Goal: Task Accomplishment & Management: Manage account settings

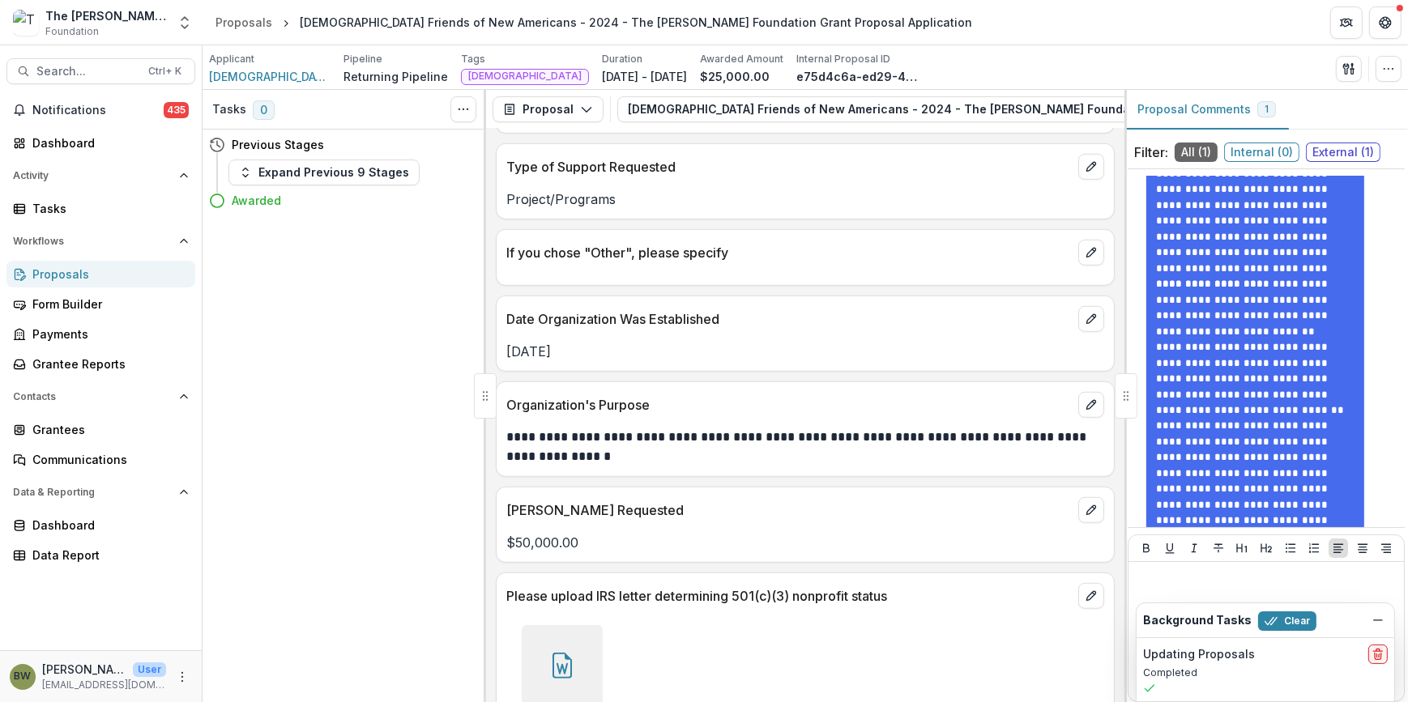
scroll to position [1767, 0]
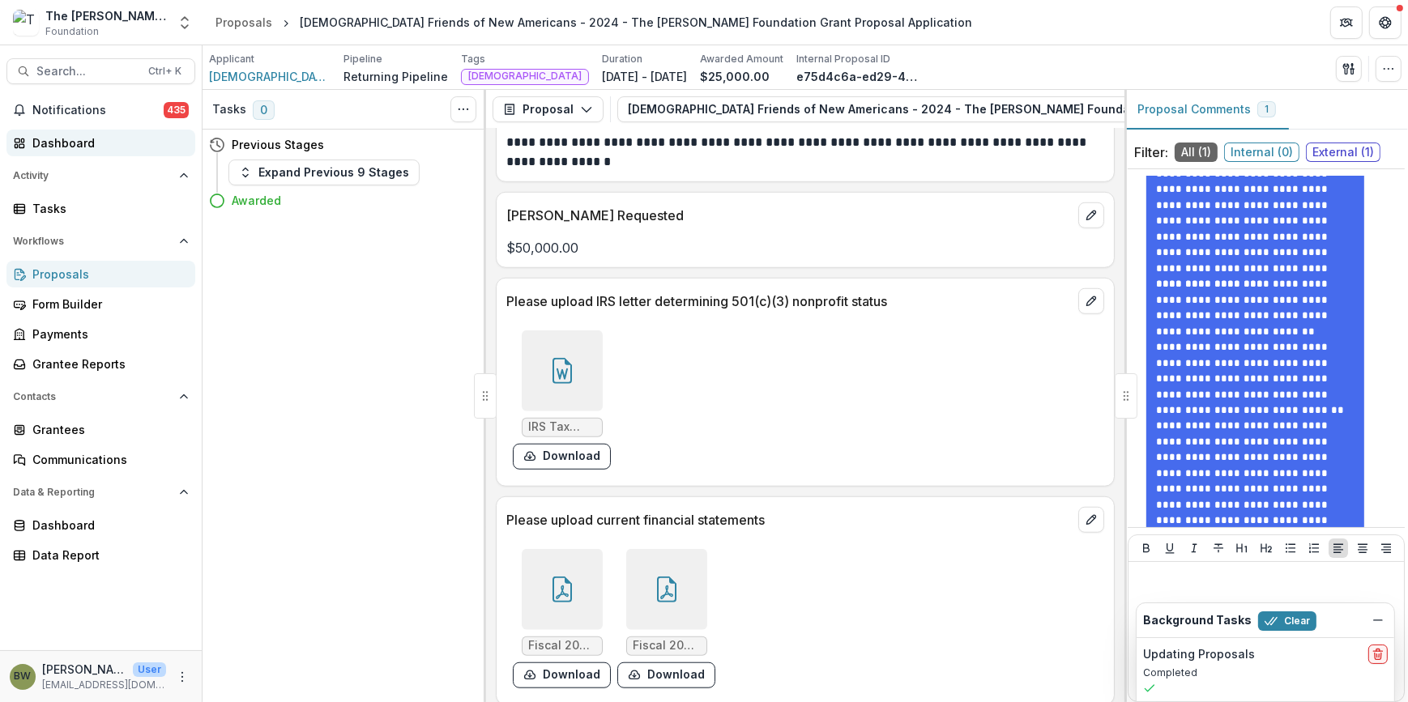
click at [85, 139] on div "Dashboard" at bounding box center [107, 143] width 150 height 17
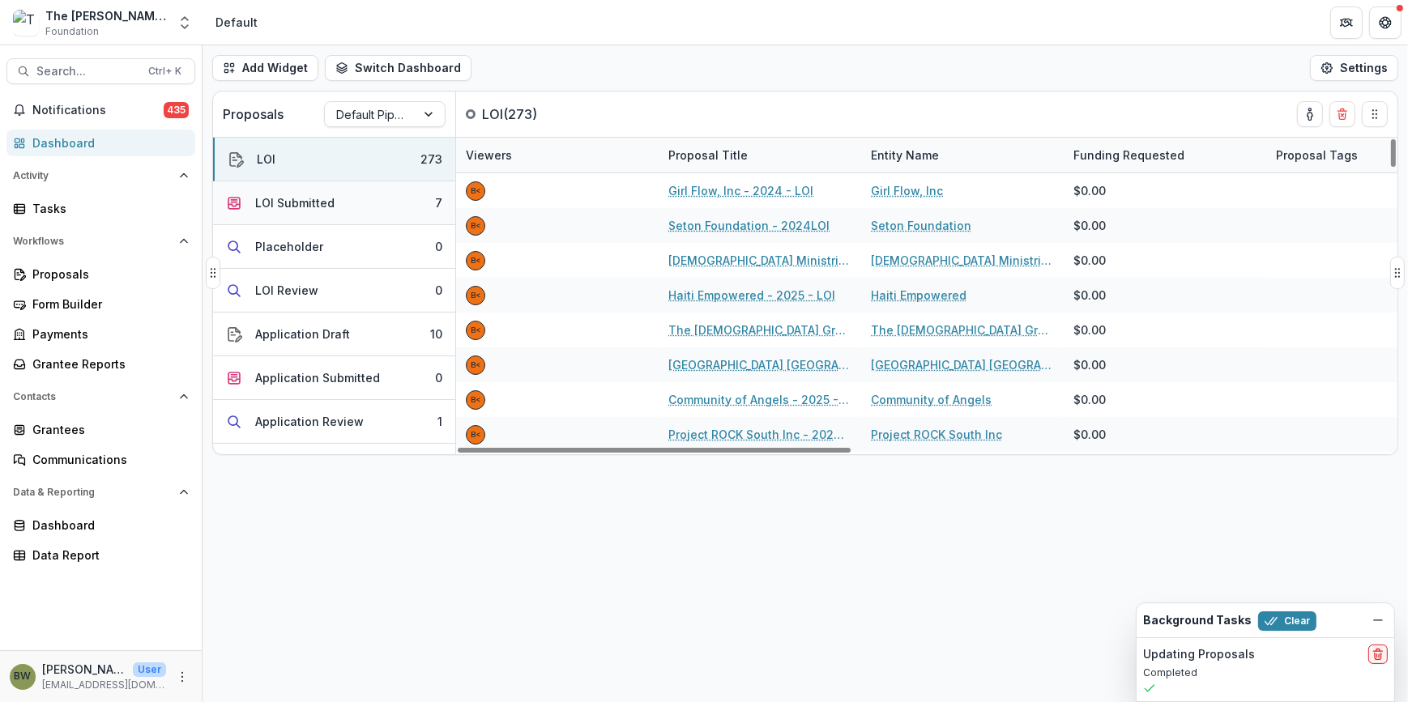
click at [304, 194] on div "LOI Submitted" at bounding box center [294, 202] width 79 height 17
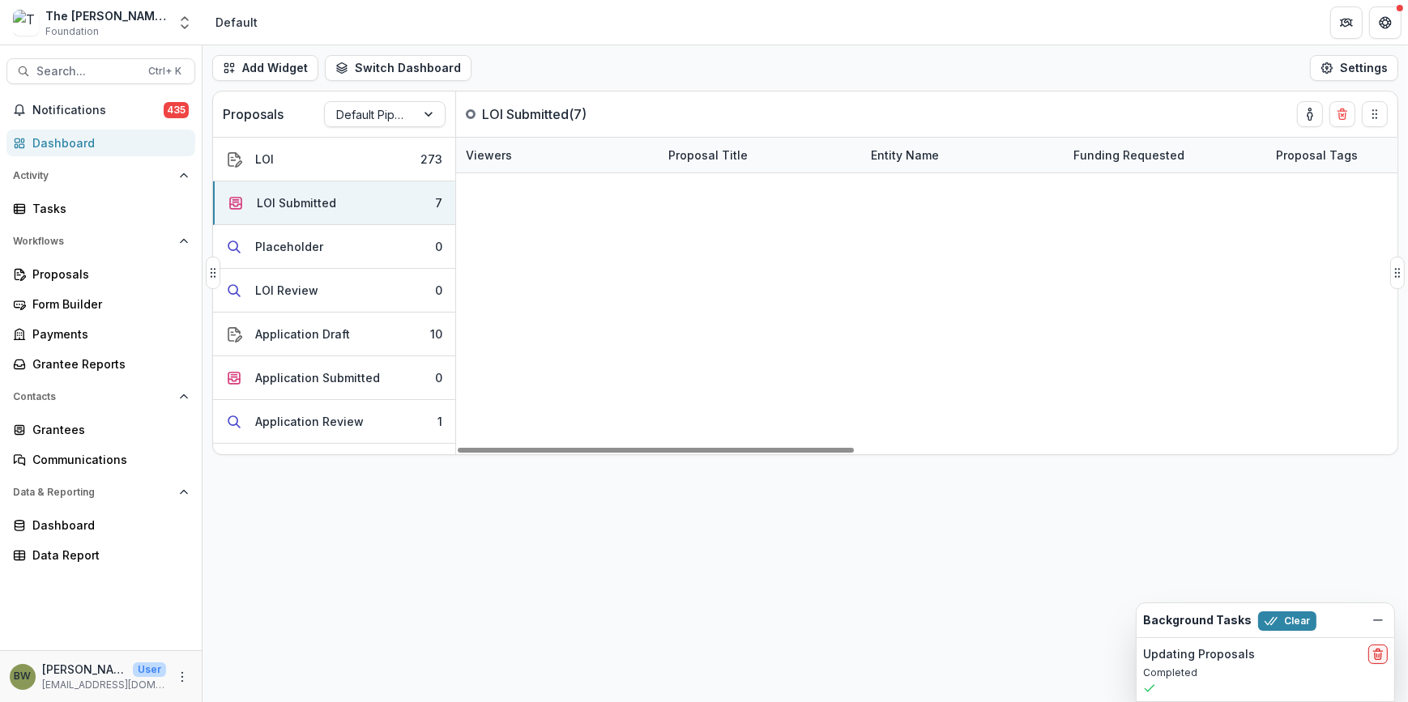
click at [775, 190] on link "Alabaster Jar Project - 2025 - LOI" at bounding box center [763, 190] width 177 height 17
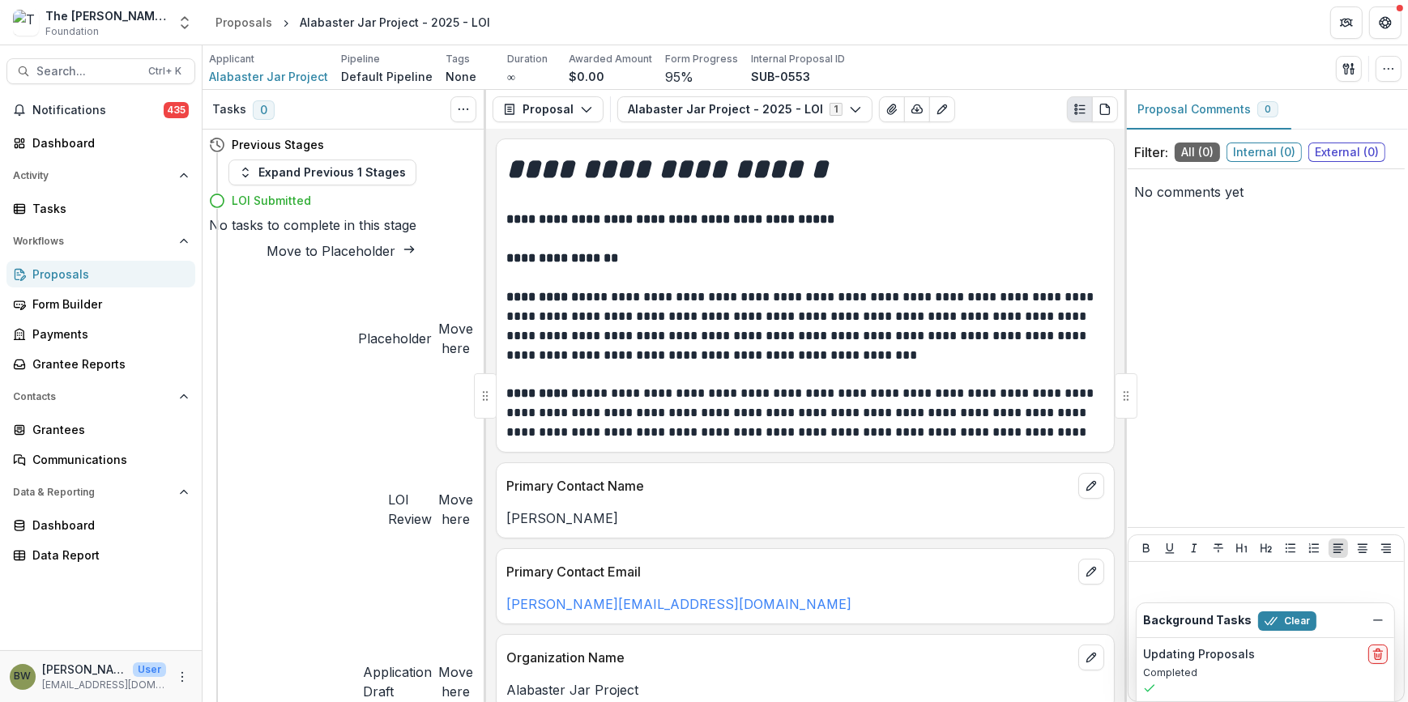
click at [438, 490] on button "Move here" at bounding box center [455, 509] width 35 height 39
select select "**********"
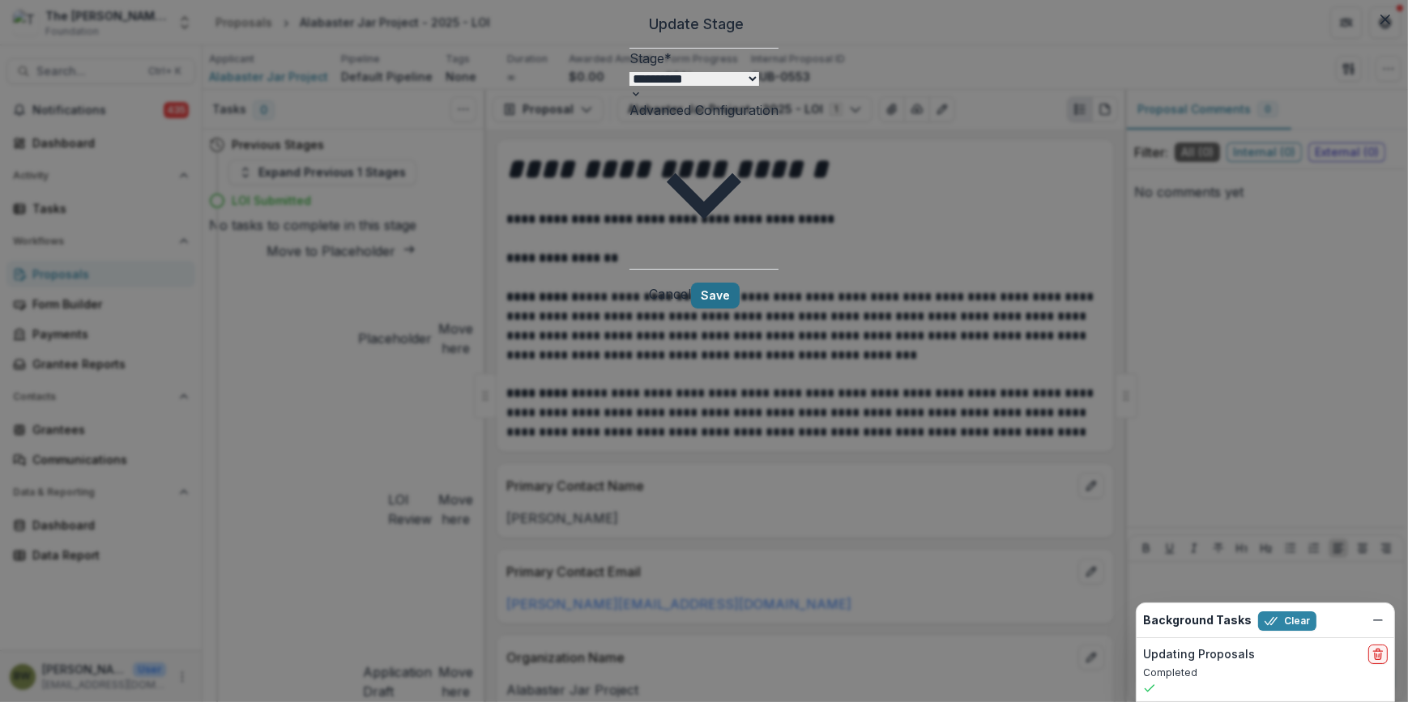
click at [740, 283] on button "Save" at bounding box center [715, 296] width 49 height 26
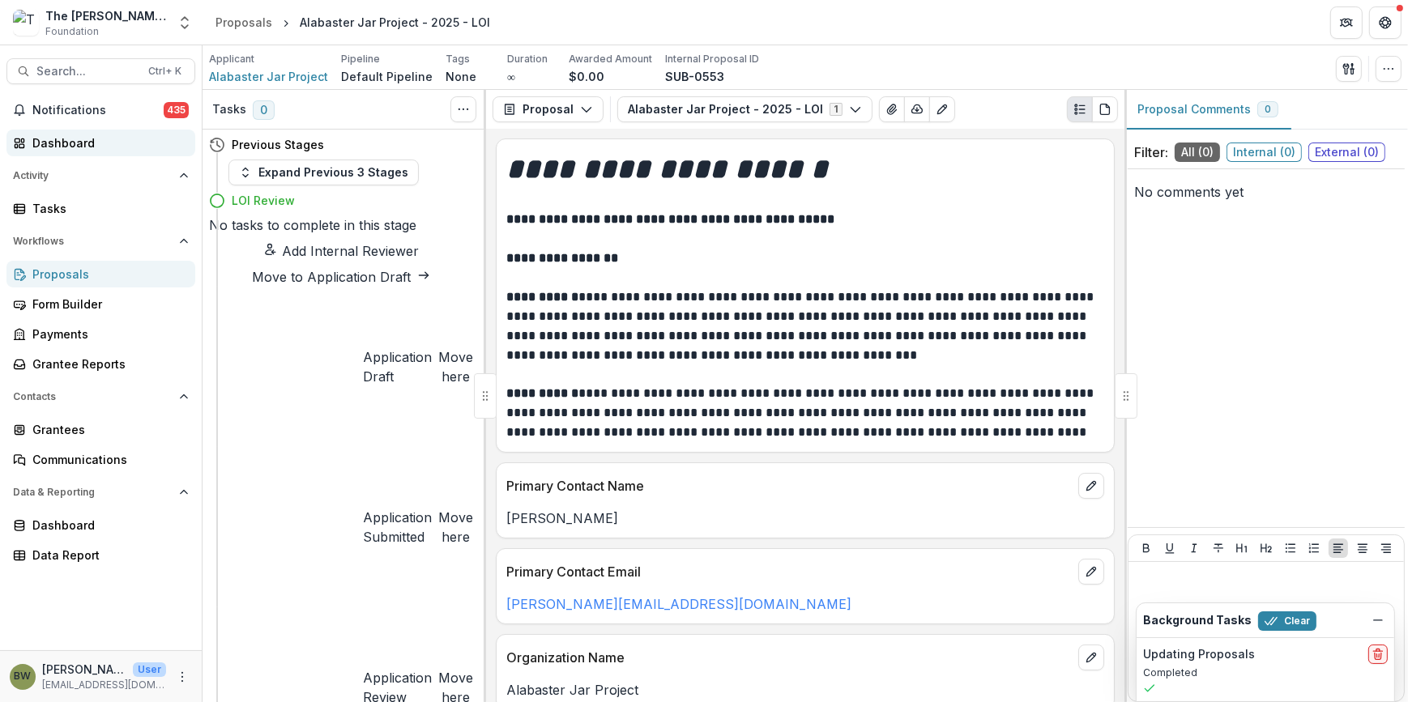
click at [45, 150] on div "Dashboard" at bounding box center [107, 143] width 150 height 17
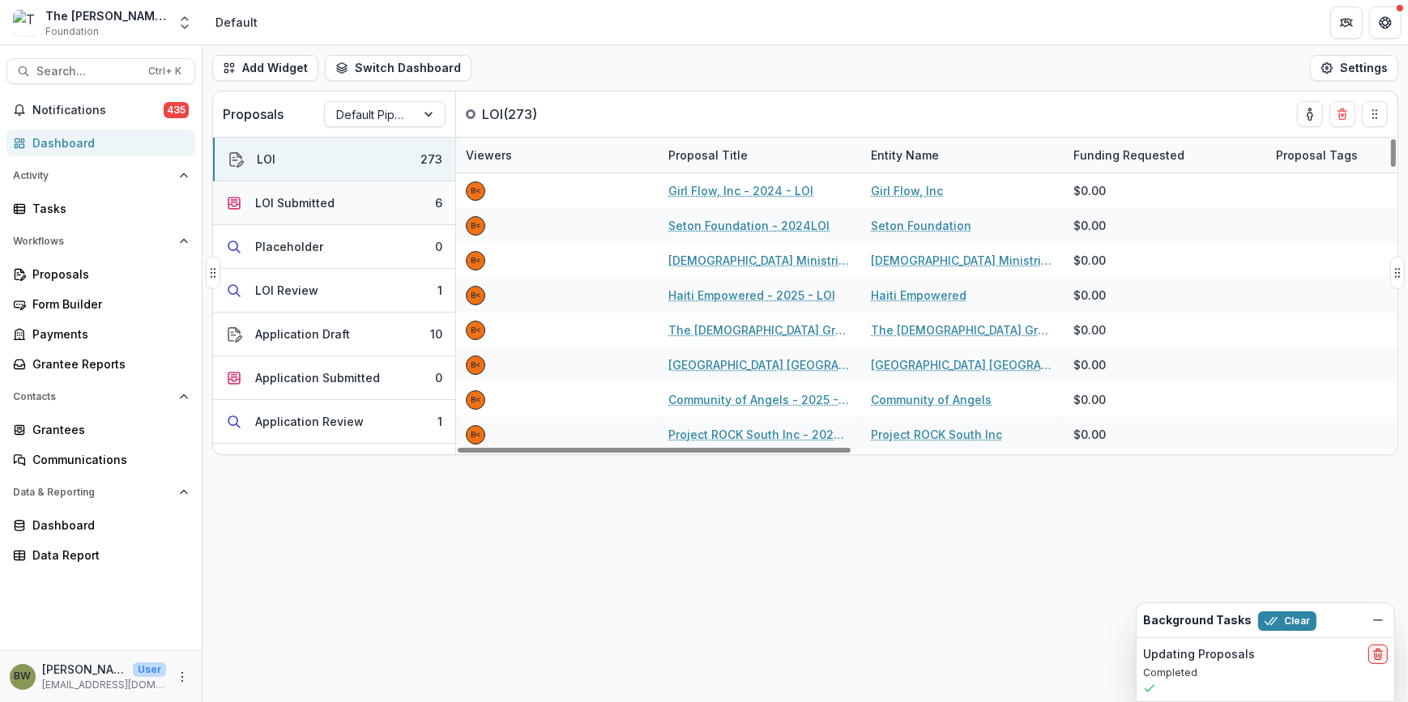
click at [400, 194] on button "LOI Submitted 6" at bounding box center [334, 203] width 242 height 44
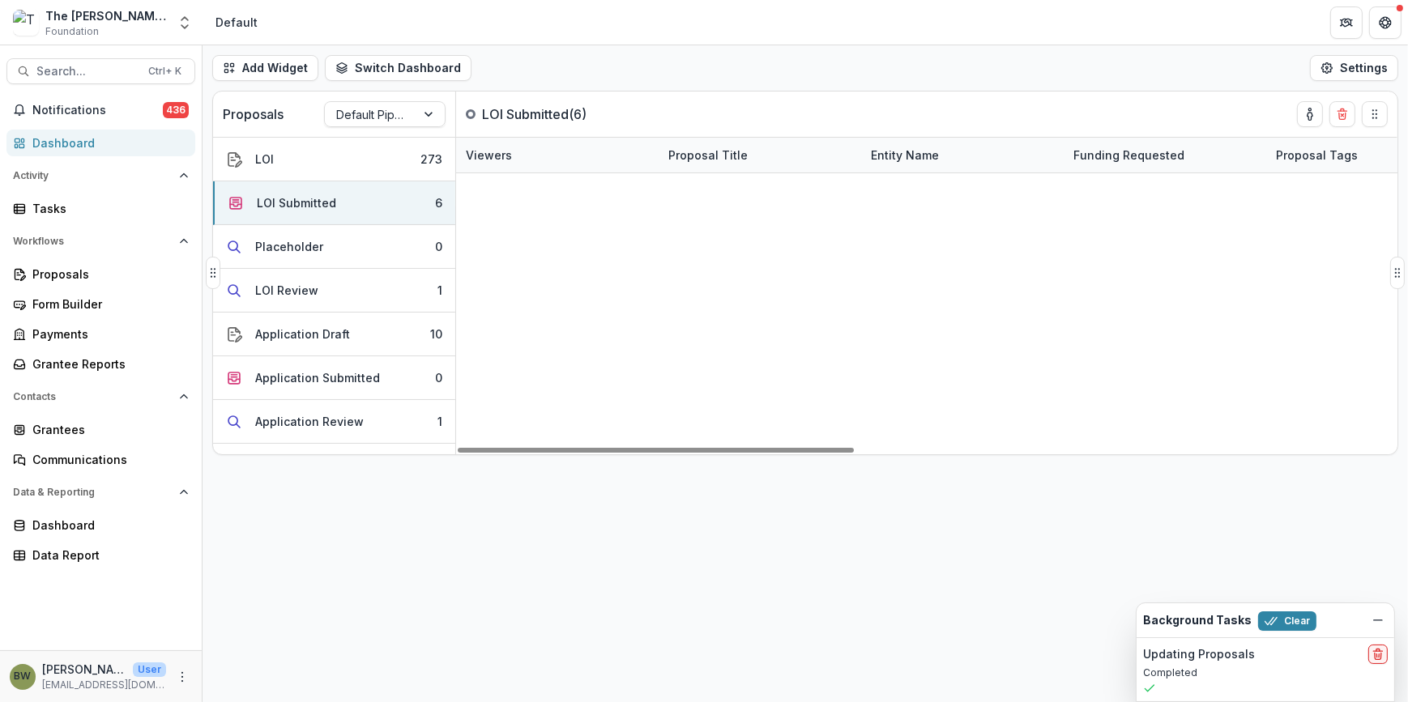
click at [716, 220] on link "[PERSON_NAME]'s Legacy - 2025 - LOI" at bounding box center [763, 225] width 177 height 17
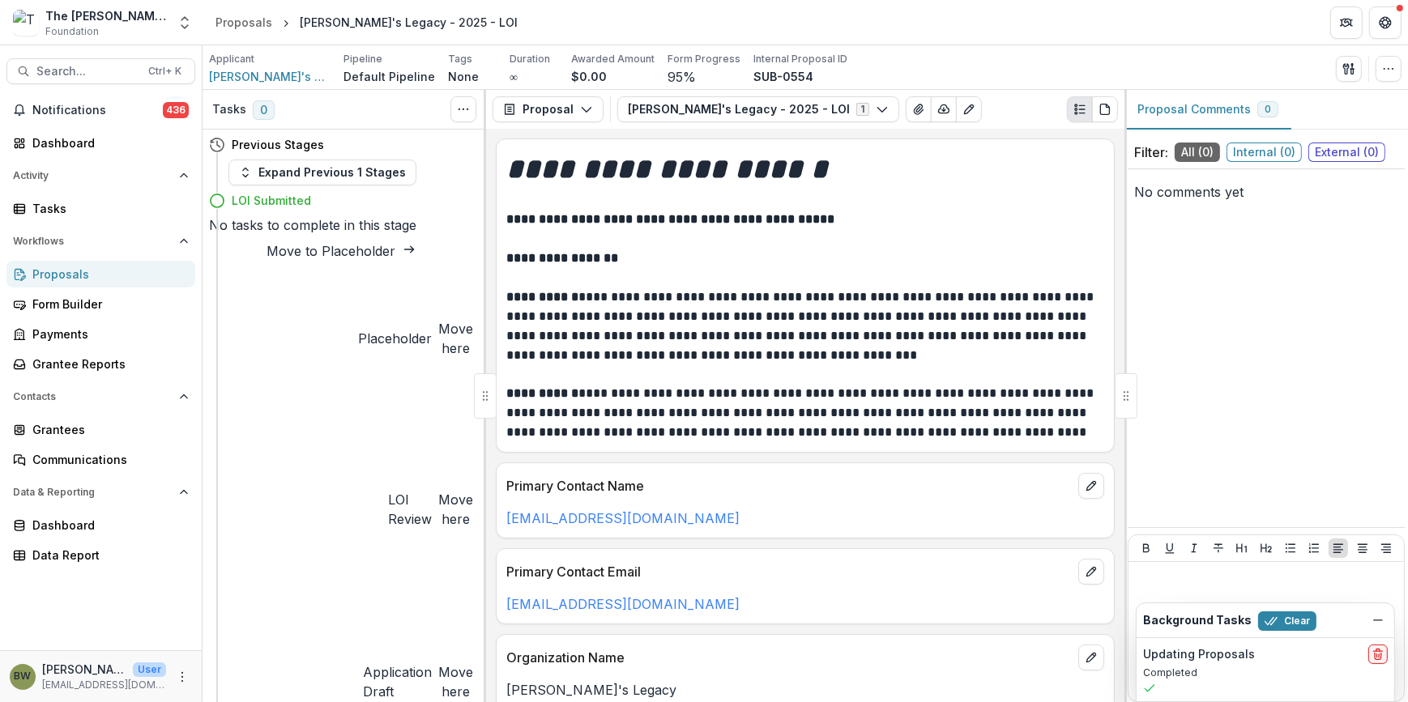
click at [438, 490] on button "Move here" at bounding box center [455, 509] width 35 height 39
select select "**********"
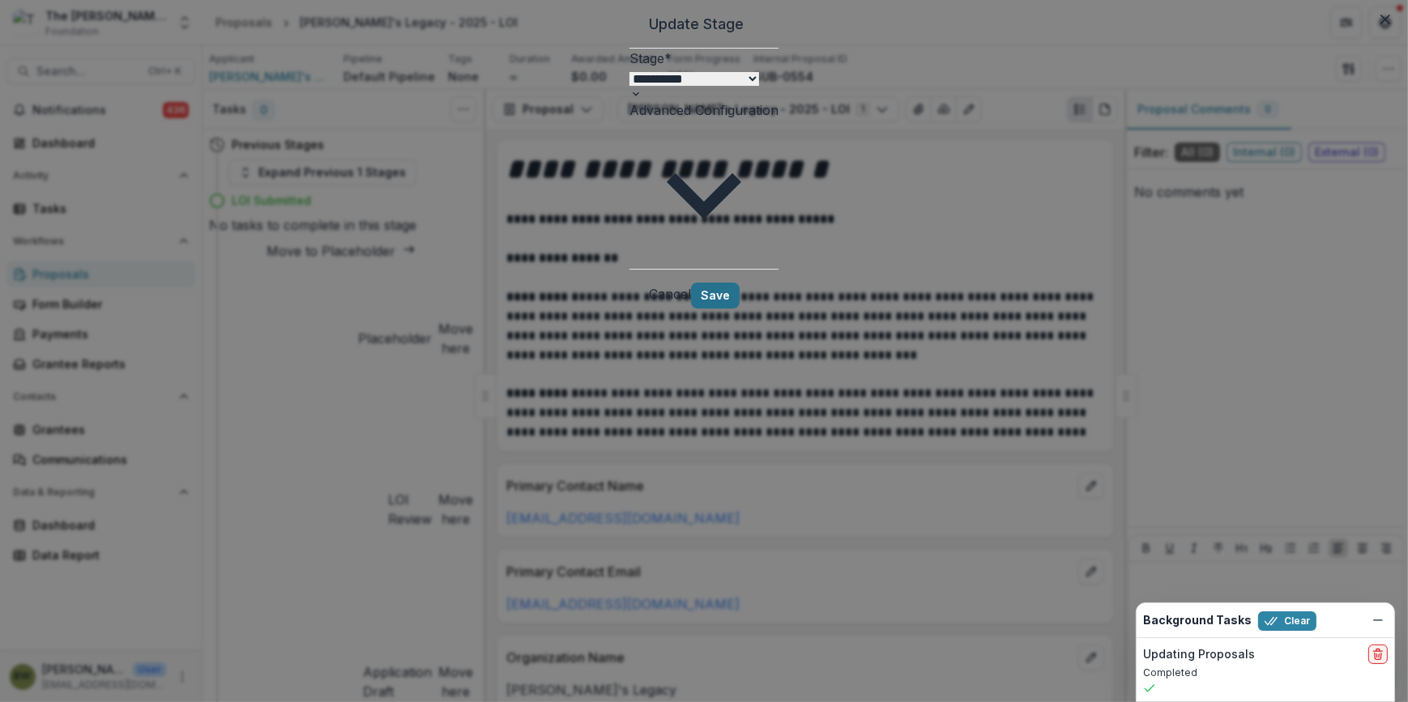
click at [740, 283] on button "Save" at bounding box center [715, 296] width 49 height 26
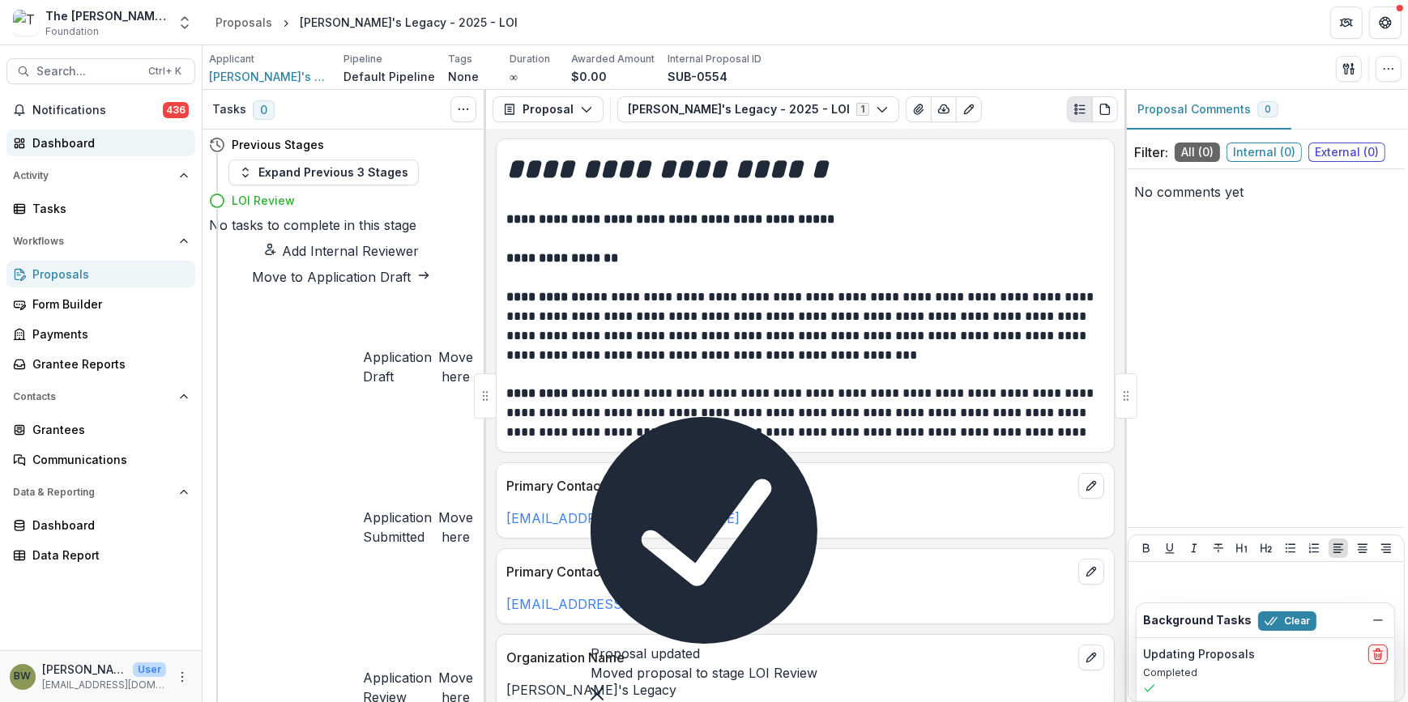
click at [70, 146] on div "Dashboard" at bounding box center [107, 143] width 150 height 17
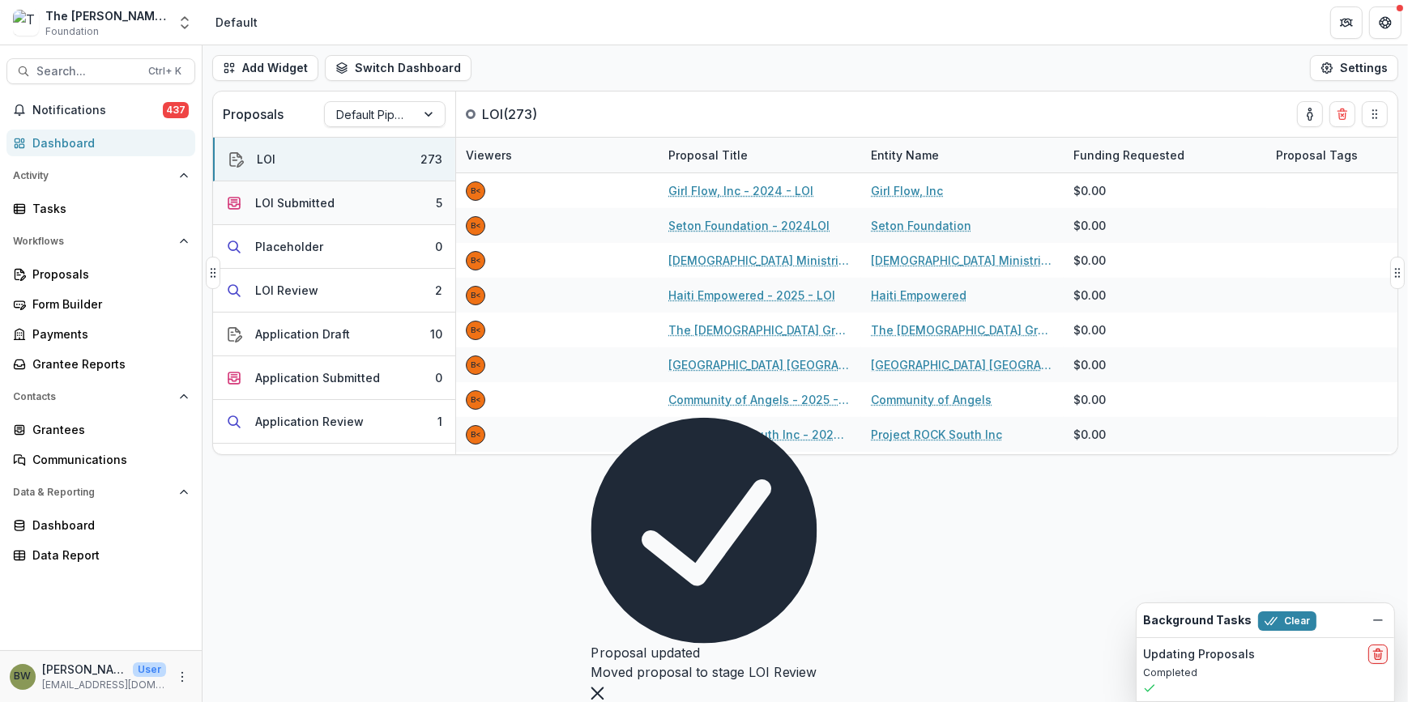
click at [291, 198] on div "LOI Submitted" at bounding box center [294, 202] width 79 height 17
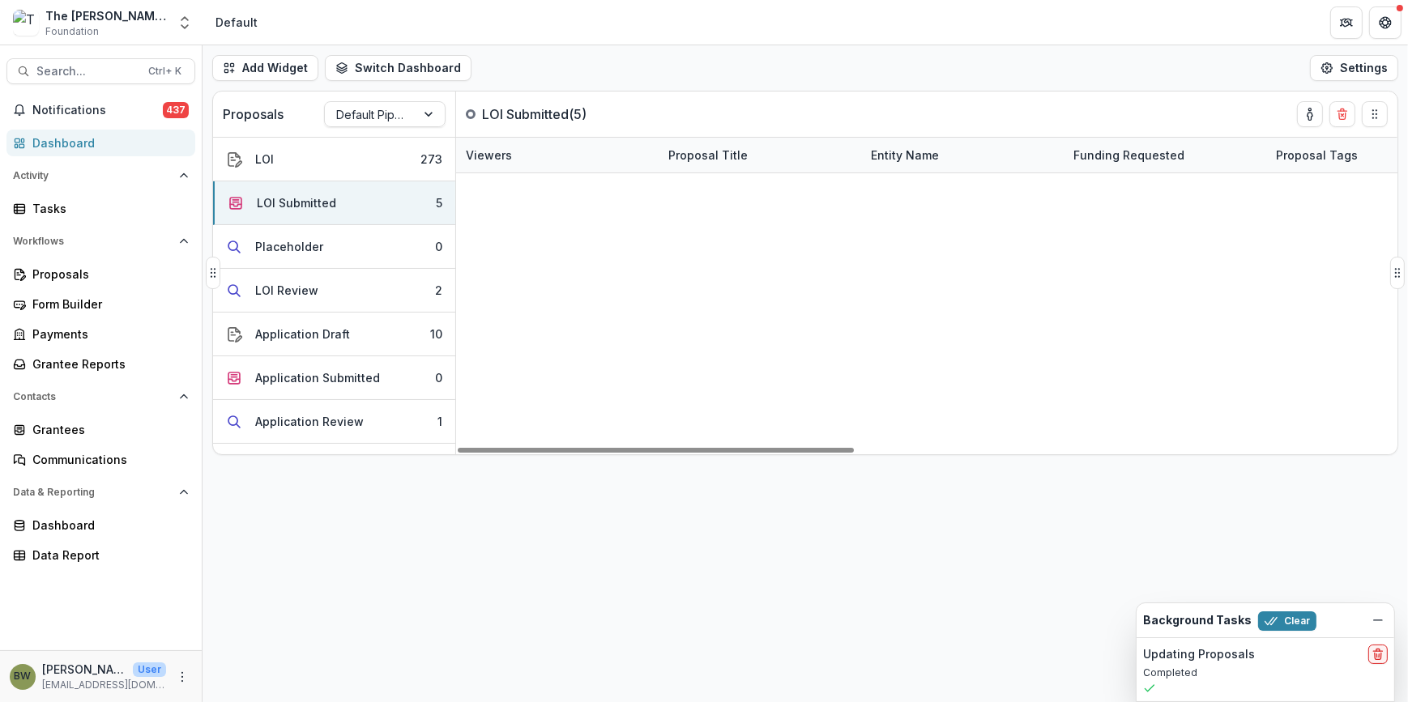
click at [774, 219] on link "[US_STATE] District, LCMS - 2025 - LOI" at bounding box center [763, 225] width 177 height 17
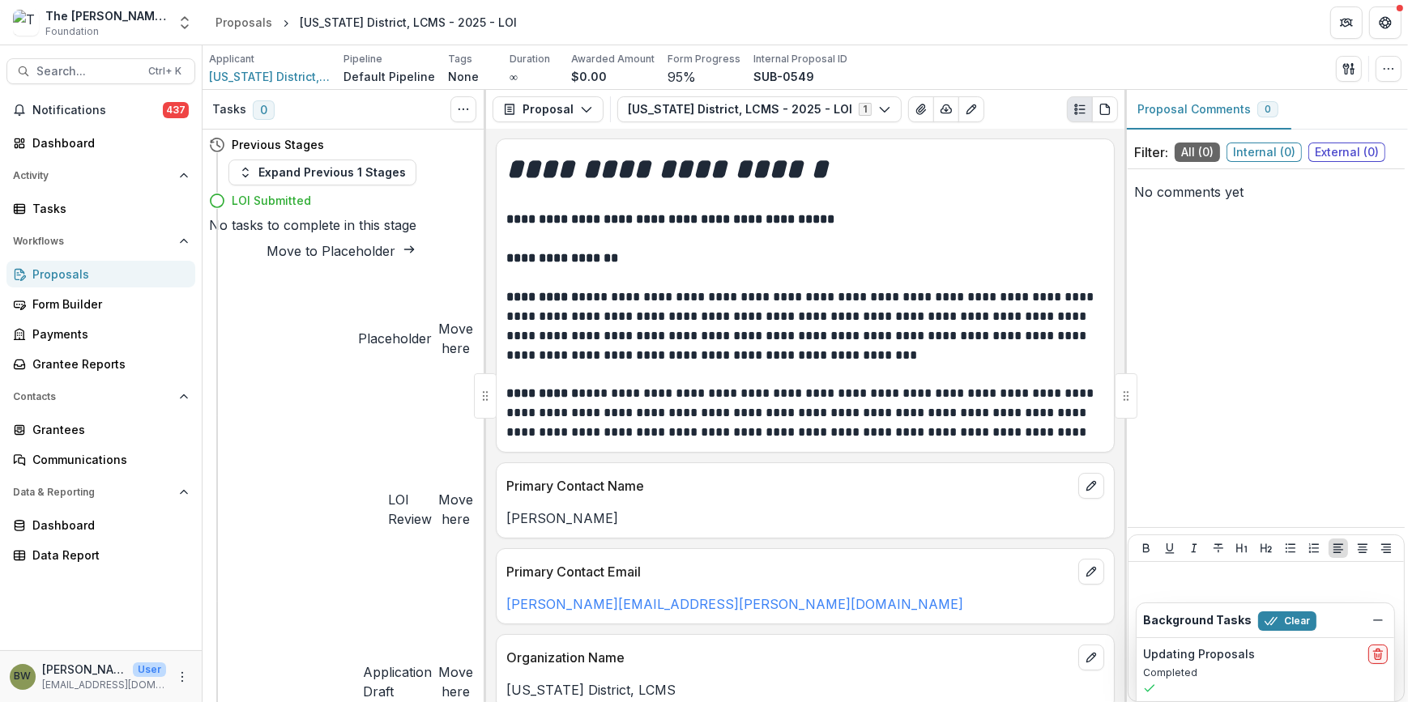
click at [438, 663] on button "Move here" at bounding box center [455, 682] width 35 height 39
select select "**********"
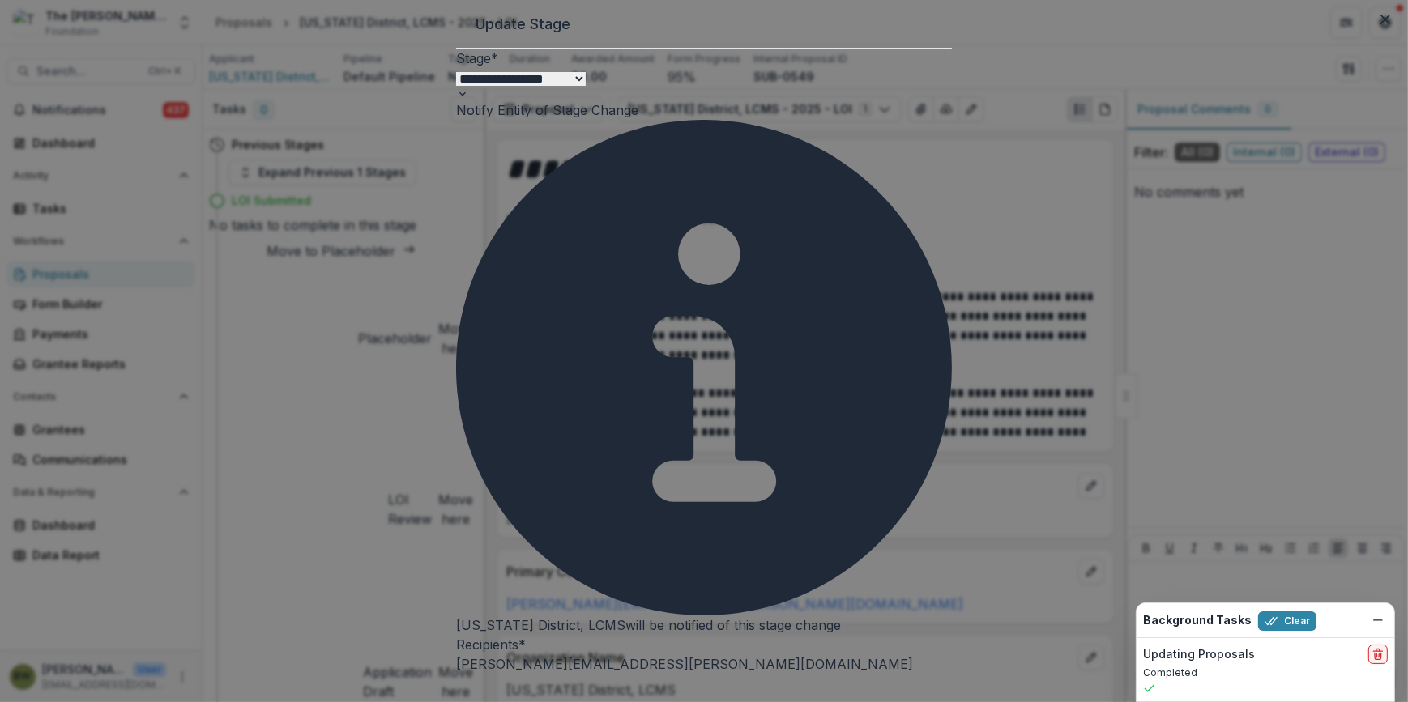
click at [519, 702] on div "[PERSON_NAME] Application Request" at bounding box center [704, 711] width 1408 height 19
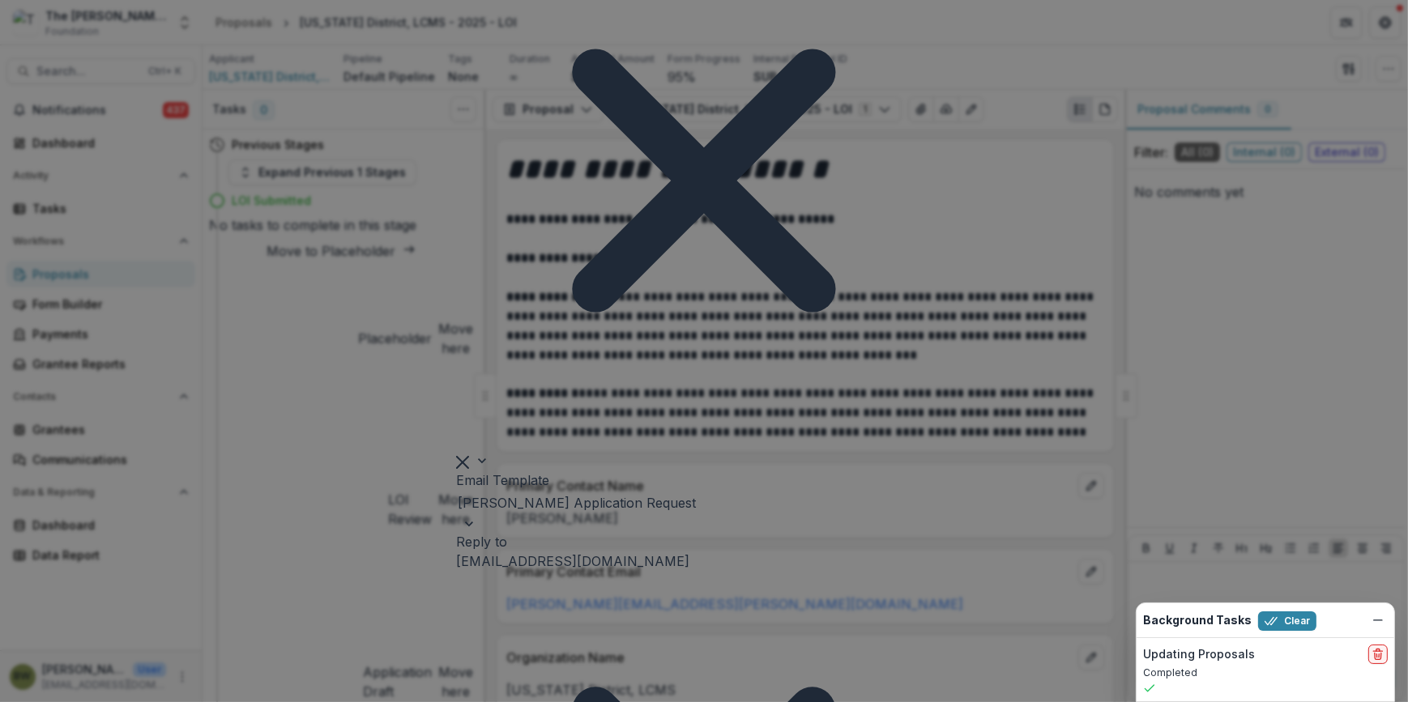
scroll to position [745, 0]
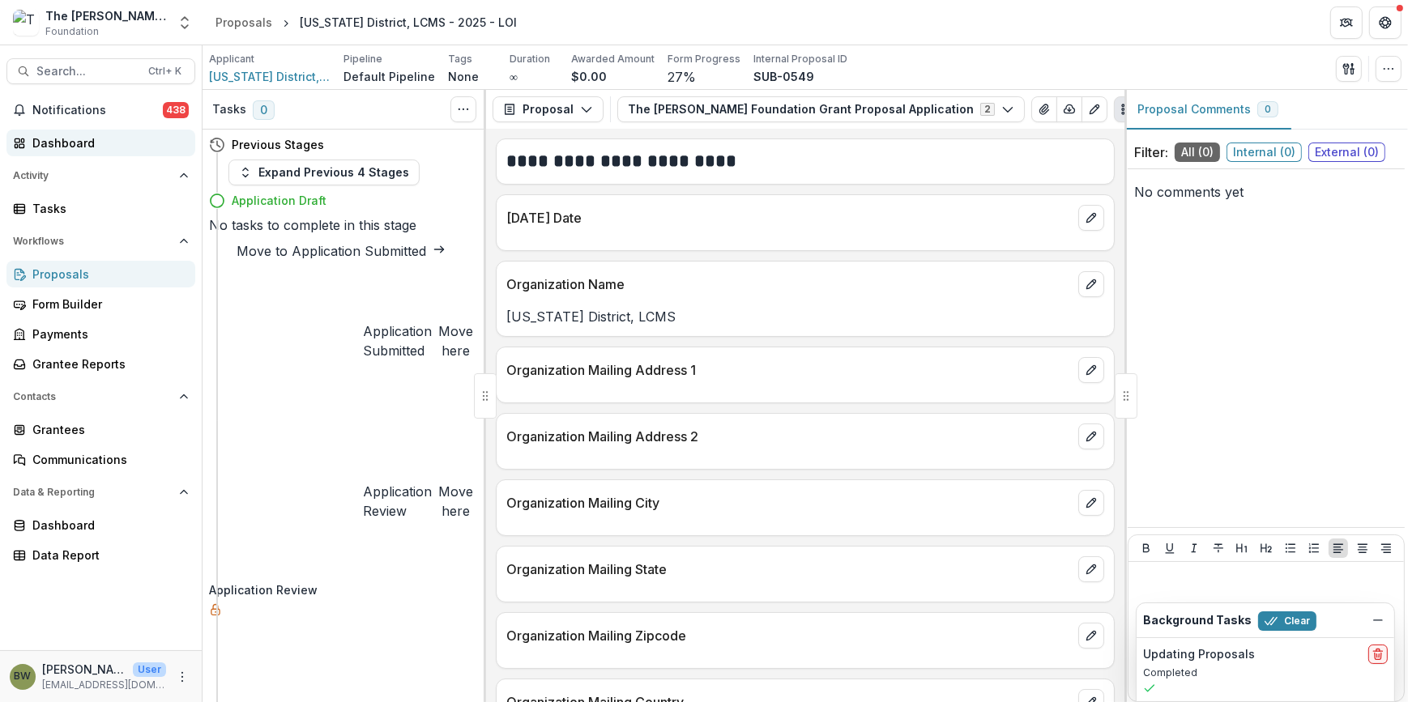
click at [72, 148] on div "Dashboard" at bounding box center [107, 143] width 150 height 17
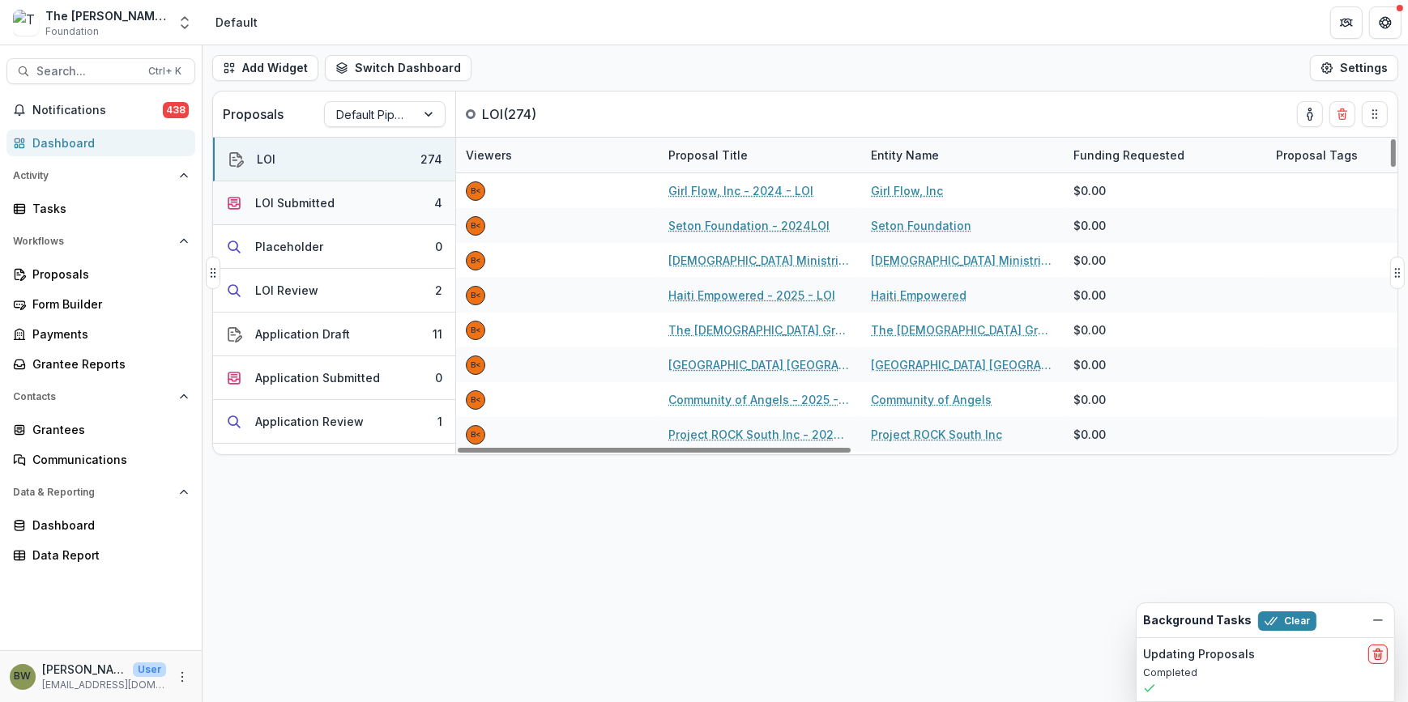
click at [313, 195] on div "LOI Submitted" at bounding box center [294, 202] width 79 height 17
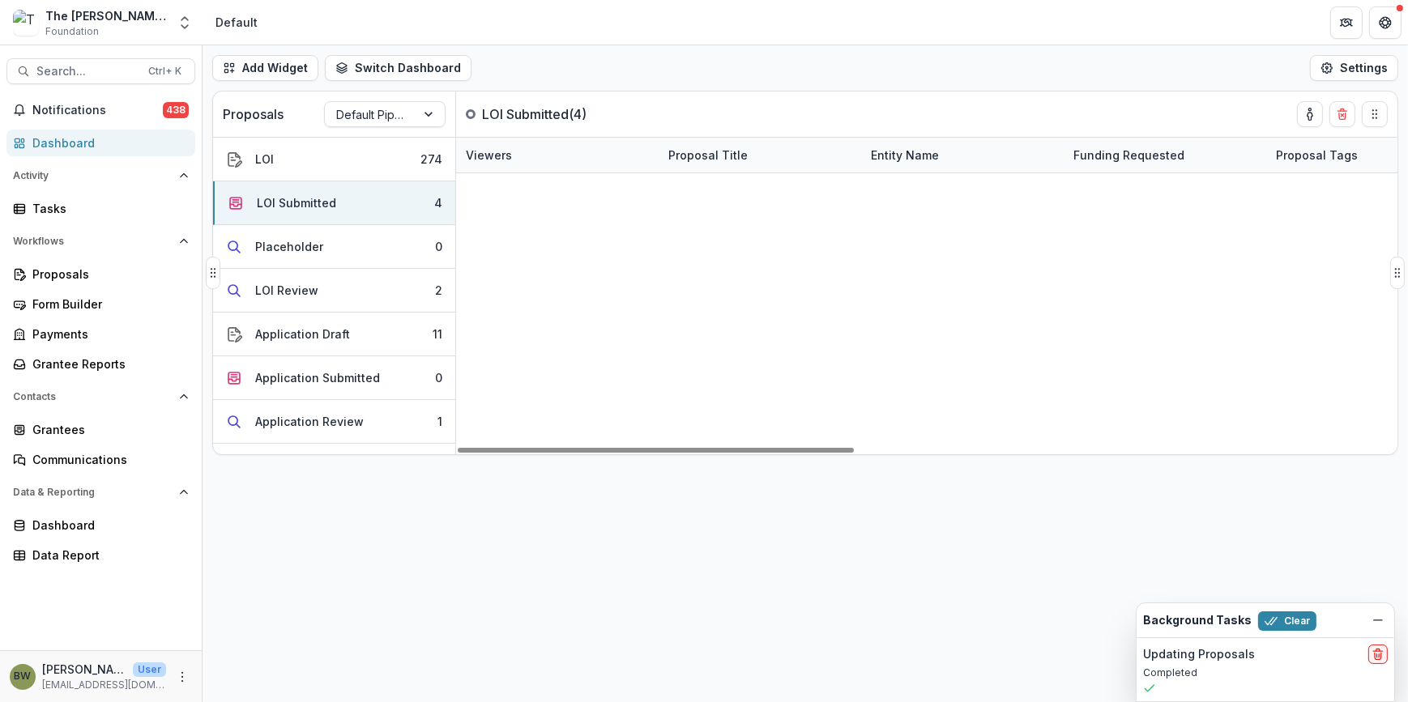
click at [779, 223] on link "Sustainable Medical Missions - 2025 - LOI" at bounding box center [763, 225] width 177 height 17
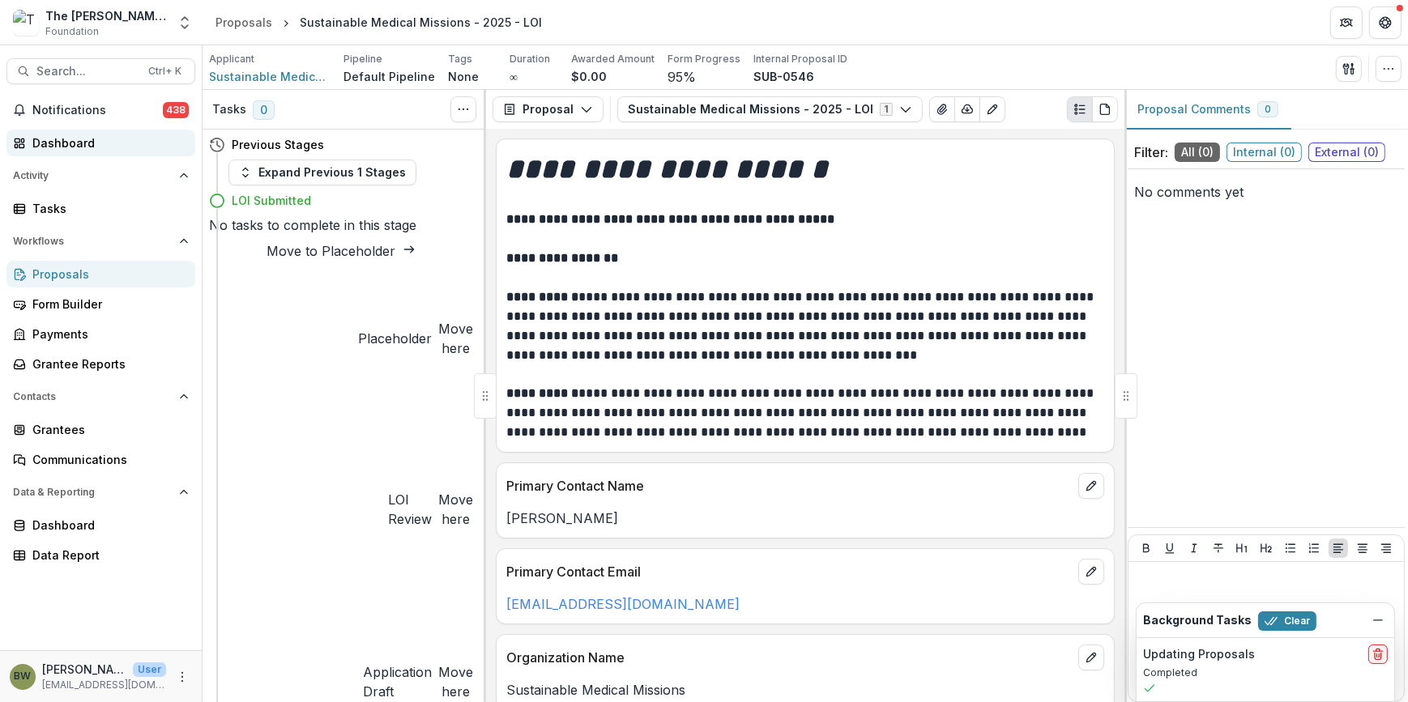
click at [49, 137] on div "Dashboard" at bounding box center [107, 143] width 150 height 17
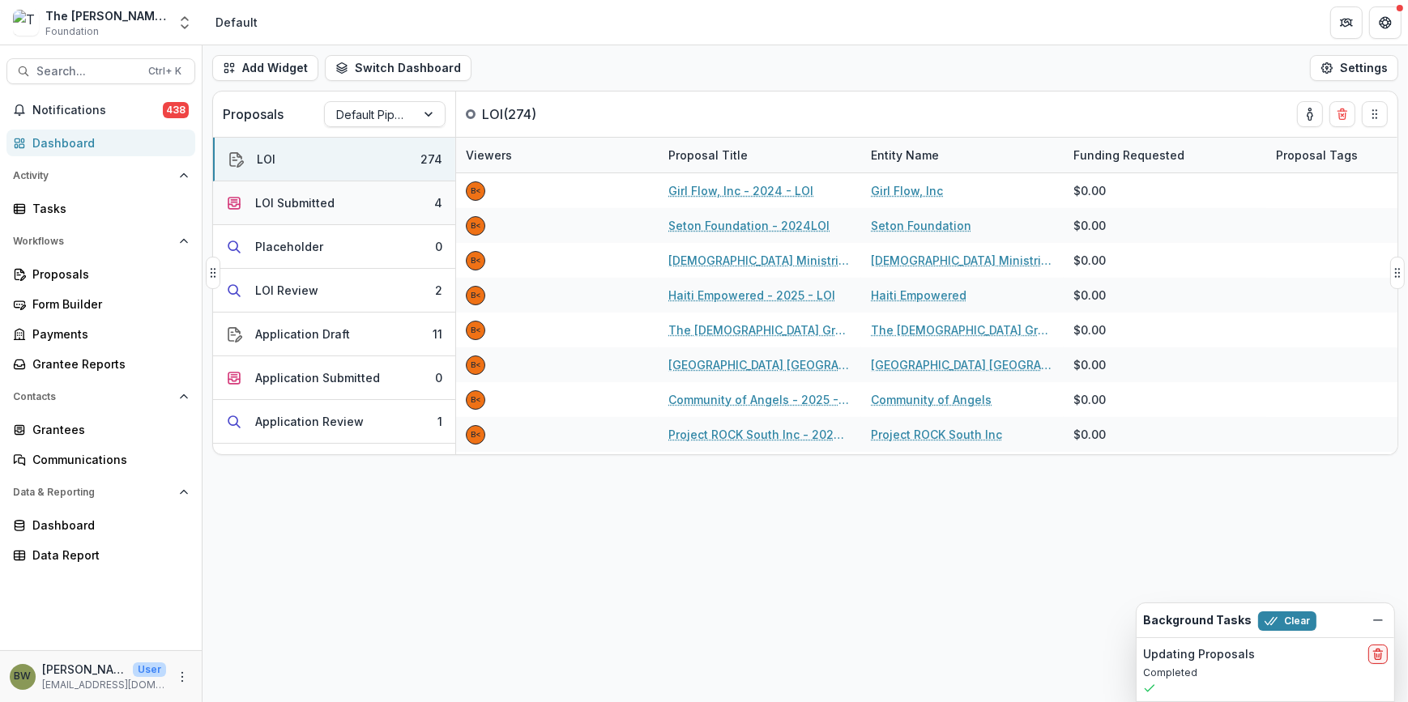
click at [280, 203] on div "LOI Submitted" at bounding box center [294, 202] width 79 height 17
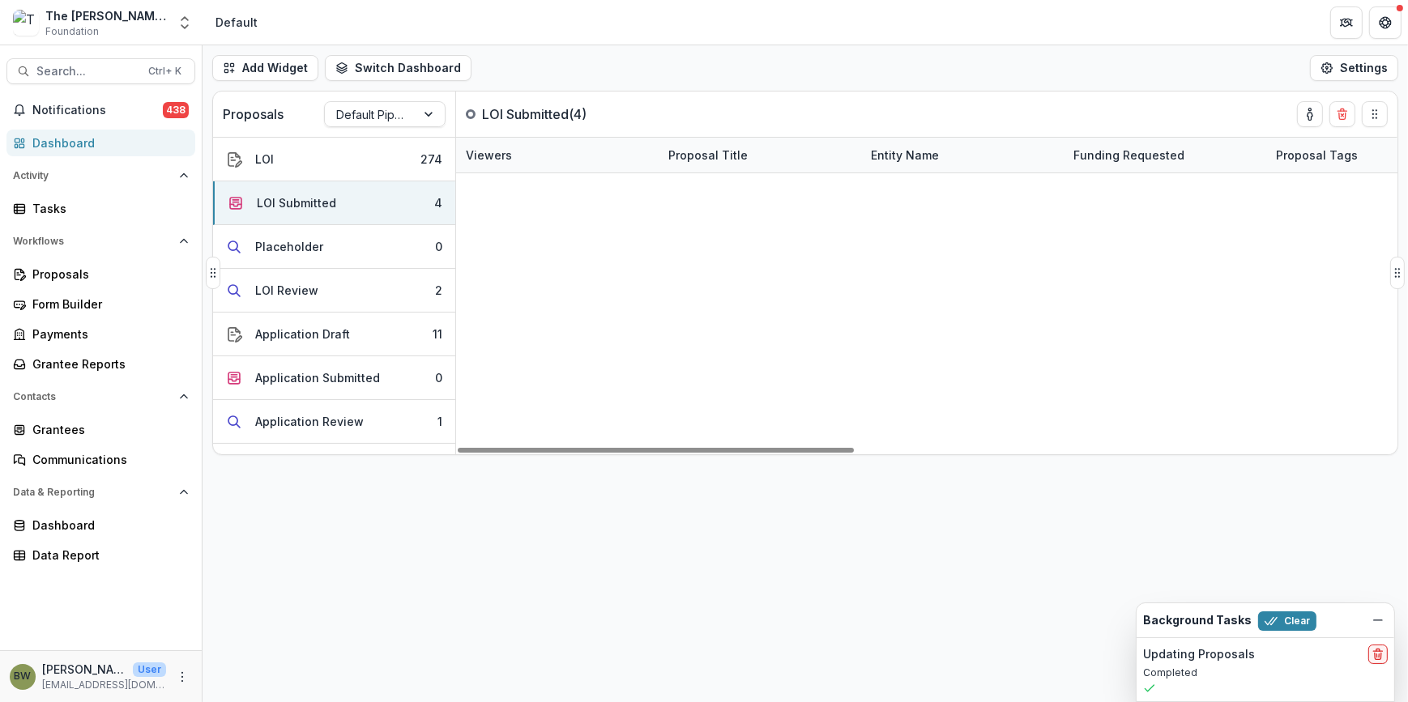
click at [764, 222] on link "Sustainable Medical Missions - 2025 - LOI" at bounding box center [763, 225] width 177 height 17
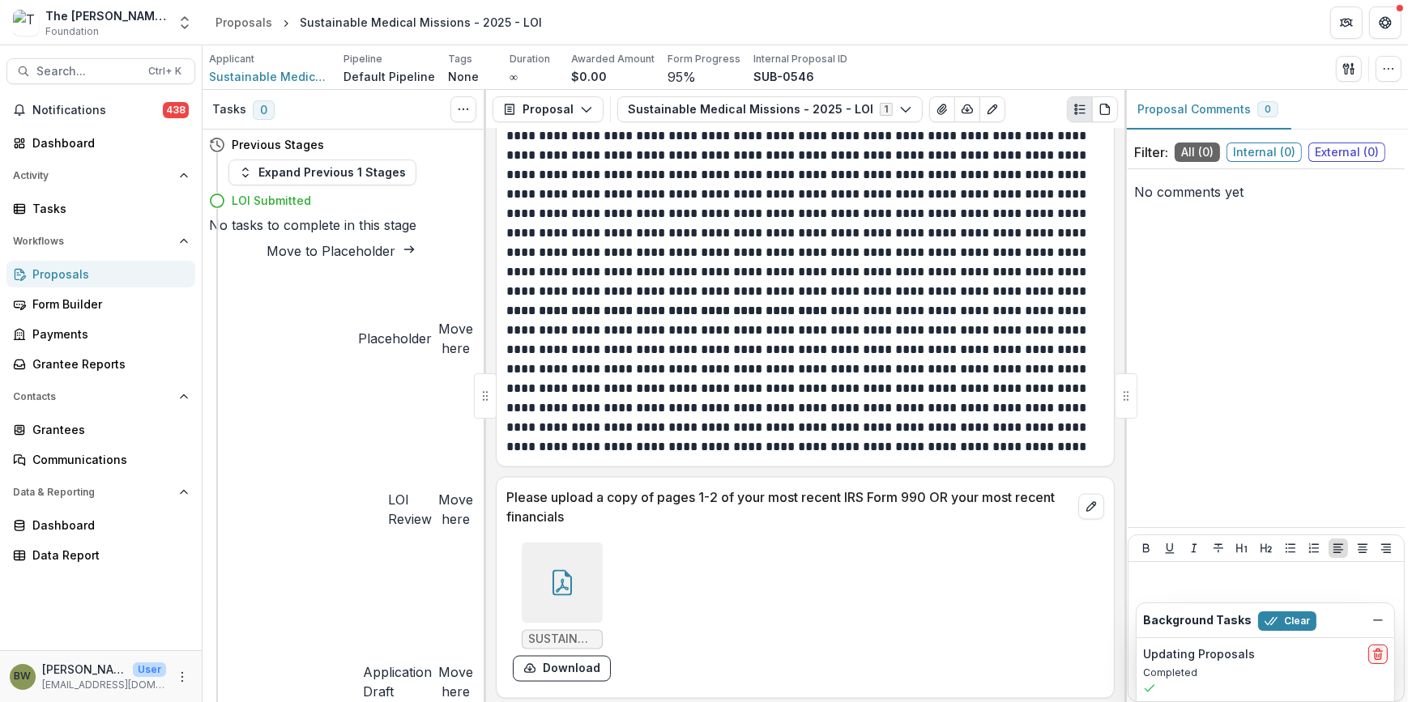
scroll to position [3111, 0]
click at [573, 580] on icon at bounding box center [562, 581] width 26 height 26
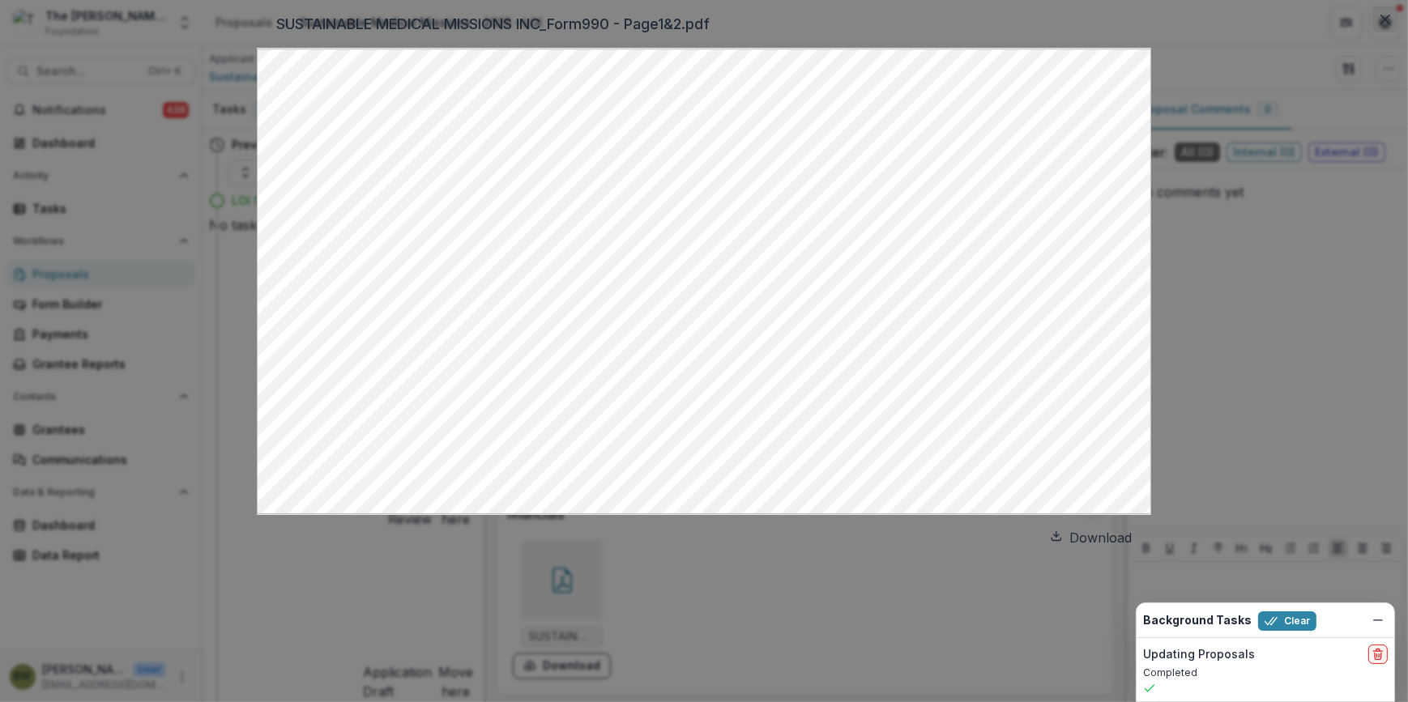
click at [1381, 24] on icon "Close" at bounding box center [1386, 20] width 10 height 10
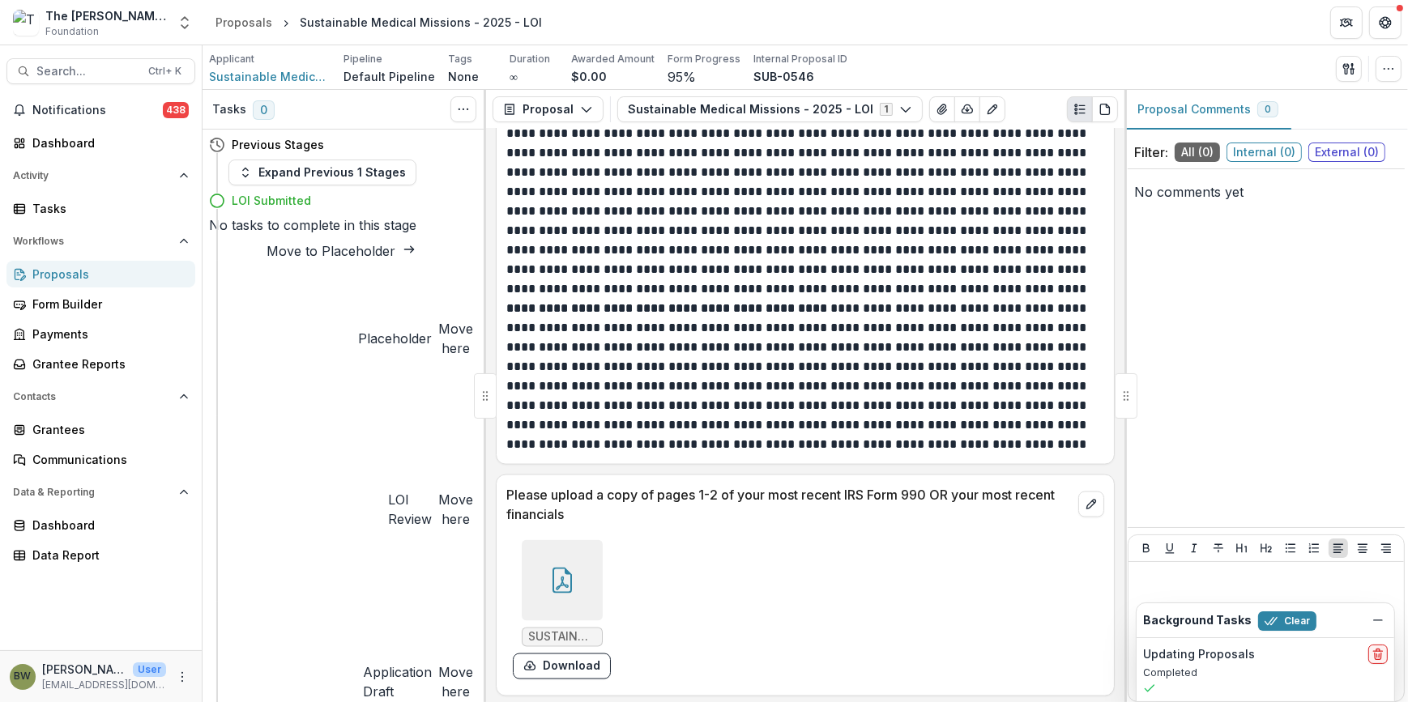
click at [438, 490] on button "Move here" at bounding box center [455, 509] width 35 height 39
select select "**********"
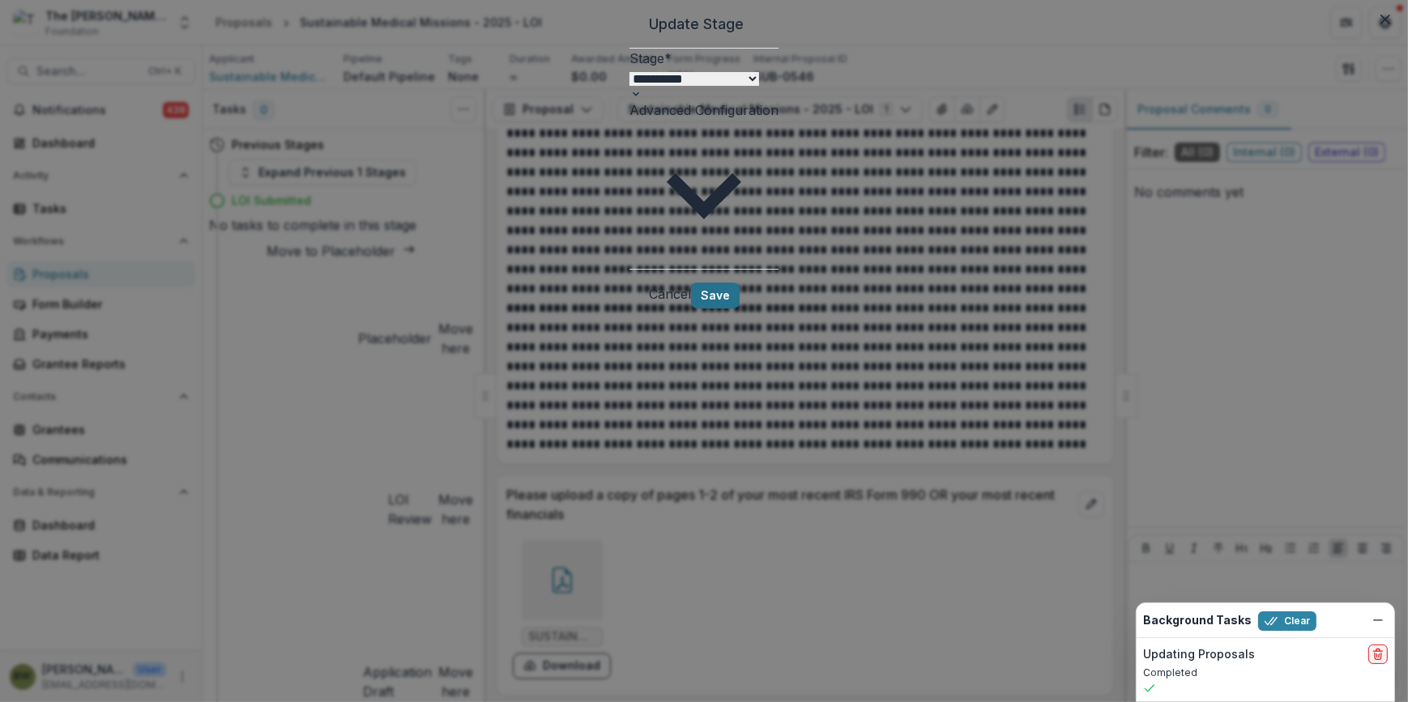
click at [740, 283] on button "Save" at bounding box center [715, 296] width 49 height 26
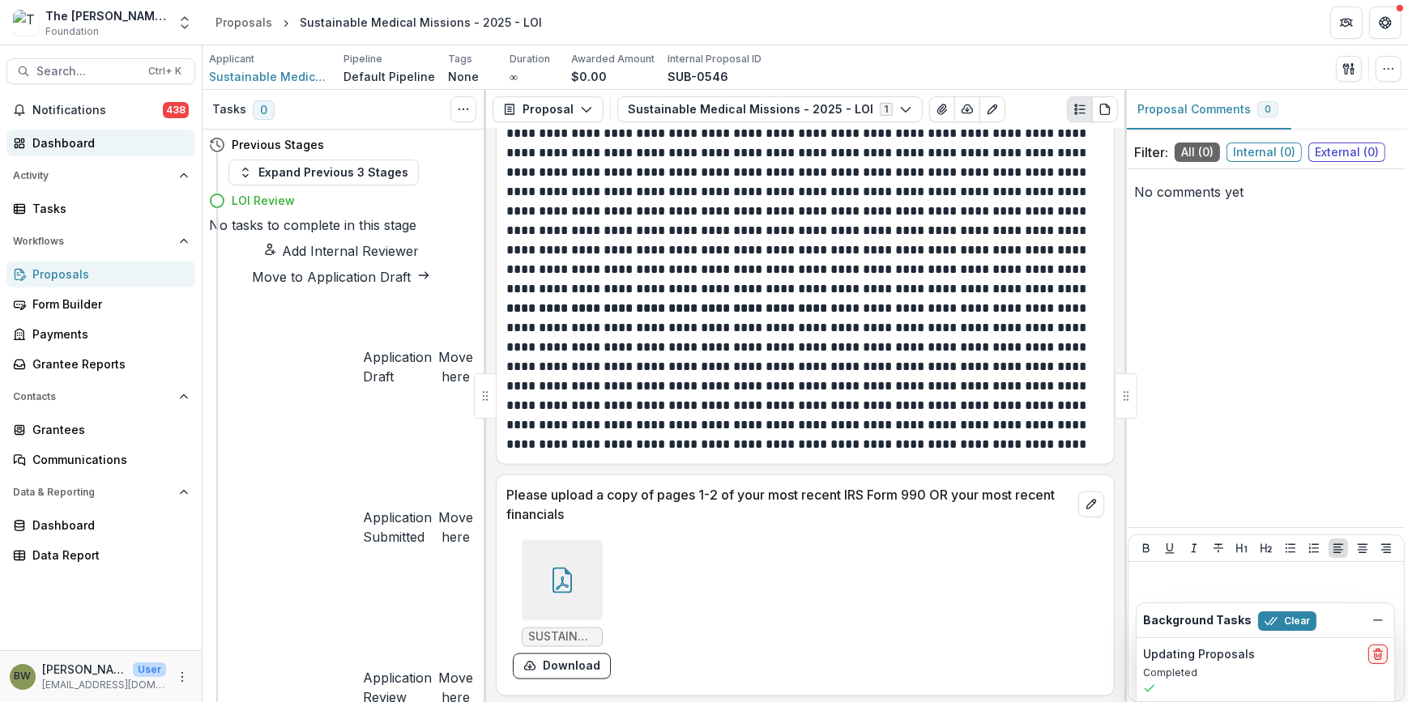
click at [79, 146] on div "Dashboard" at bounding box center [107, 143] width 150 height 17
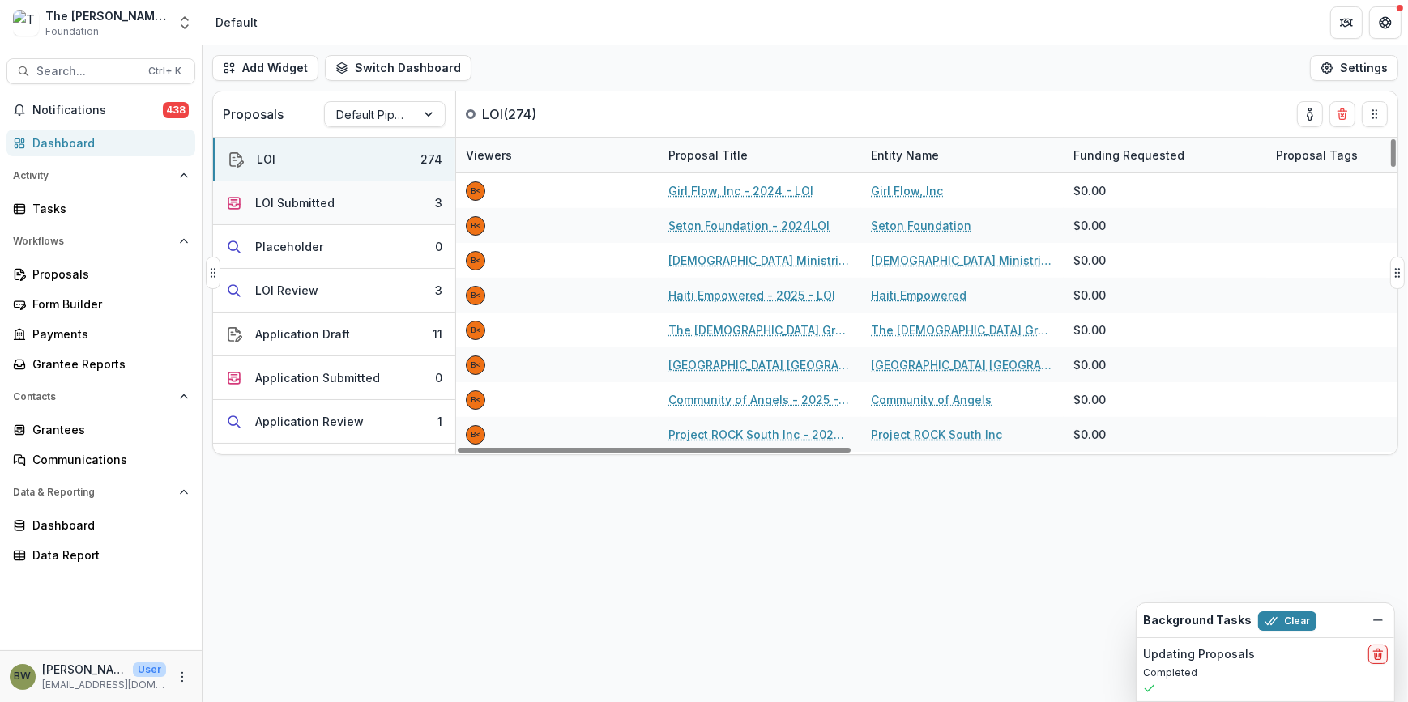
click at [246, 200] on div "LOI Submitted" at bounding box center [280, 202] width 109 height 17
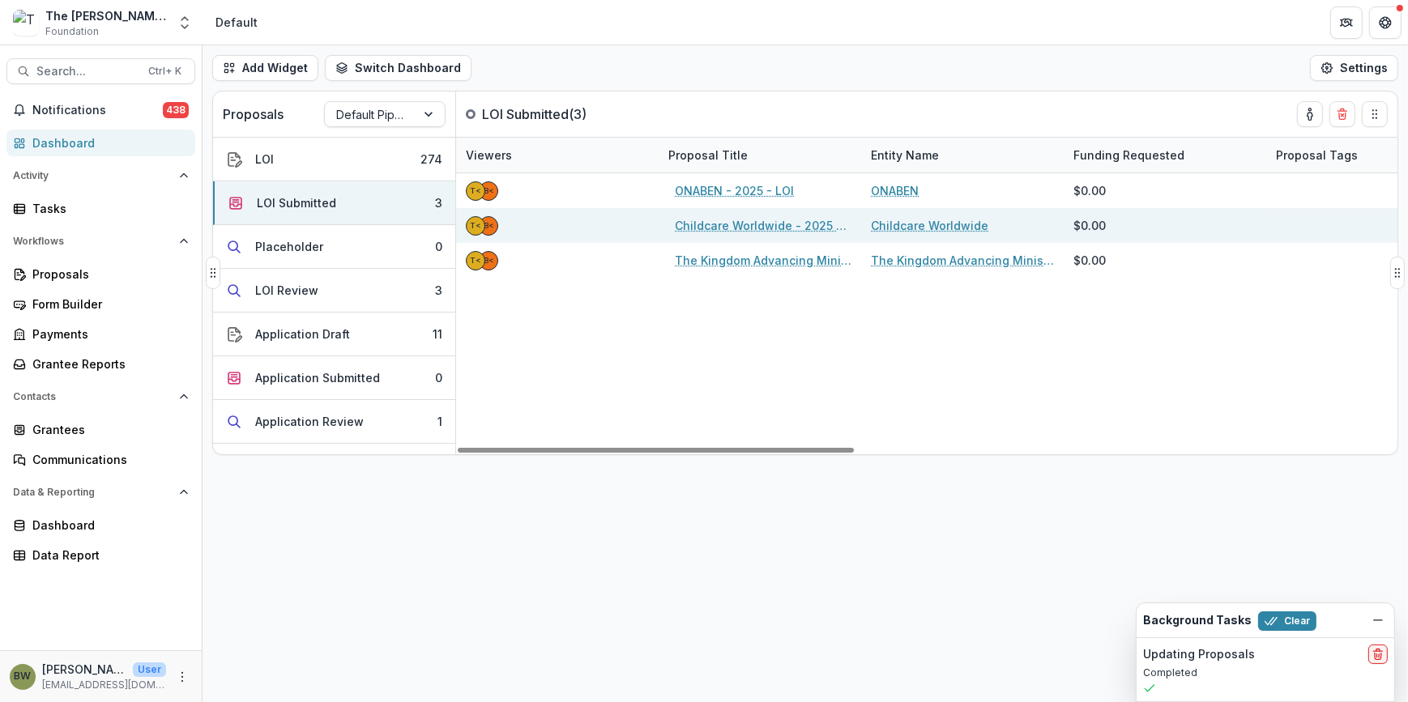
click at [753, 225] on link "Childcare Worldwide - 2025 - LOI" at bounding box center [763, 225] width 177 height 17
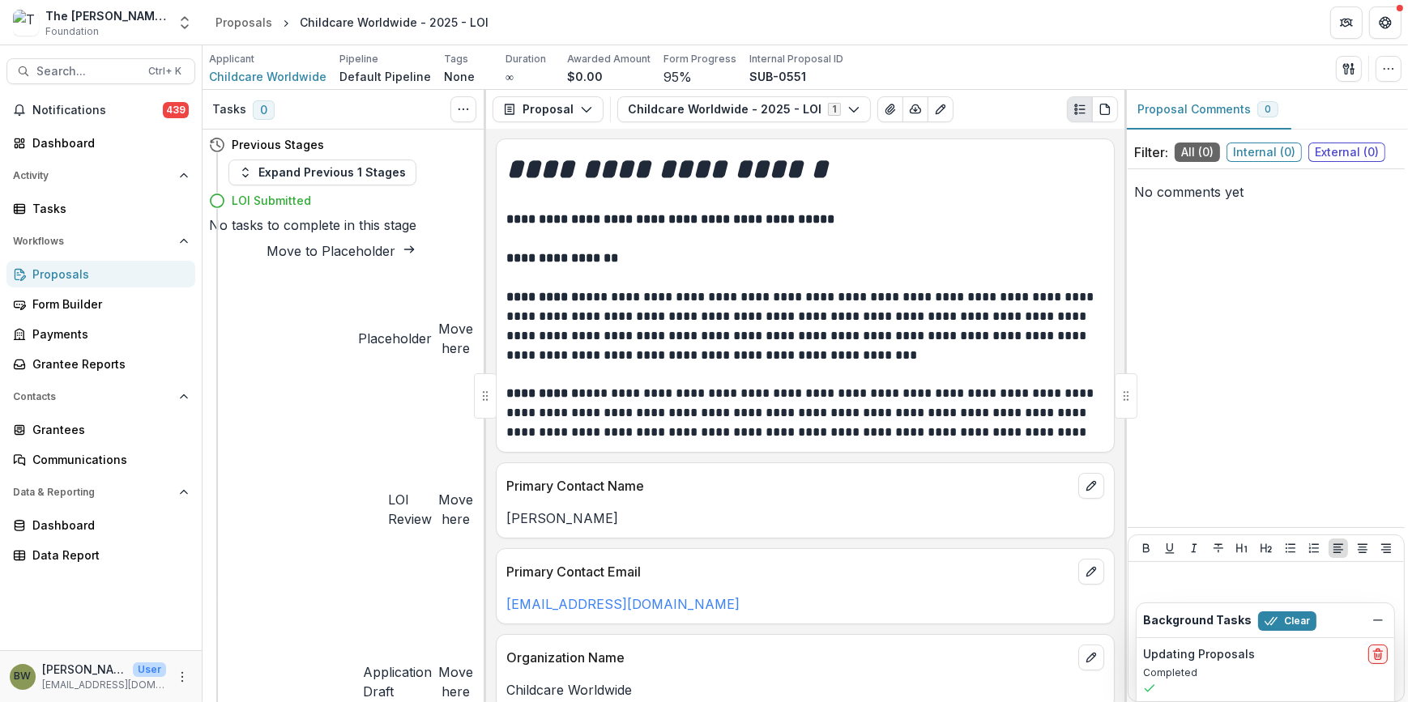
click at [438, 490] on button "Move here" at bounding box center [455, 509] width 35 height 39
select select "**********"
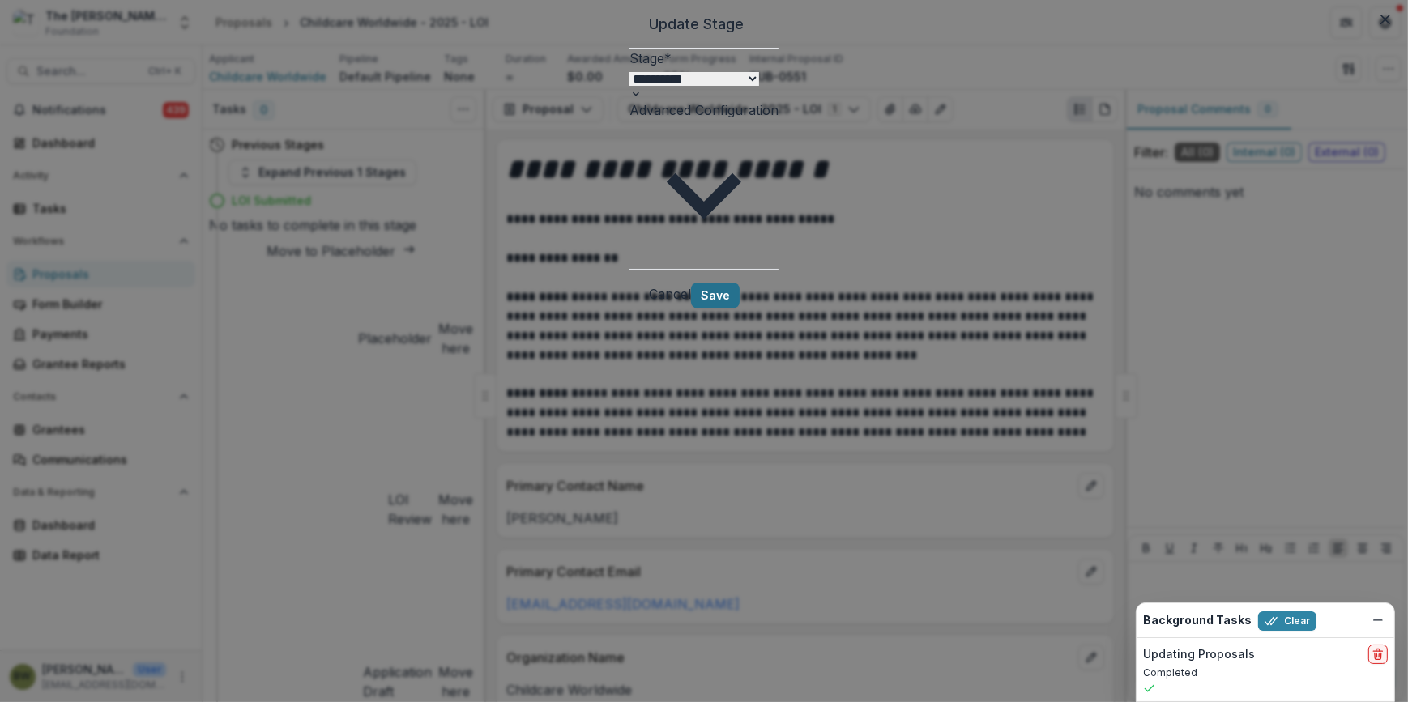
click at [740, 283] on button "Save" at bounding box center [715, 296] width 49 height 26
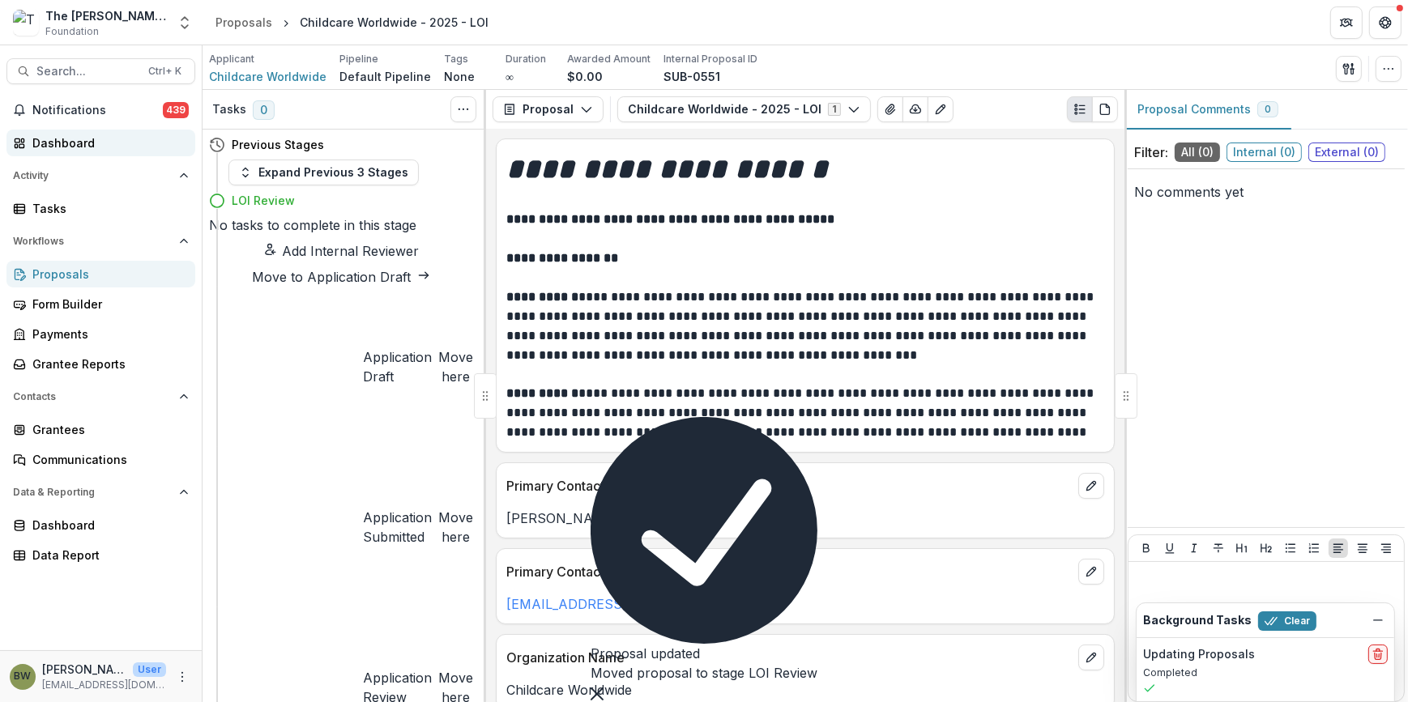
click at [78, 148] on div "Dashboard" at bounding box center [107, 143] width 150 height 17
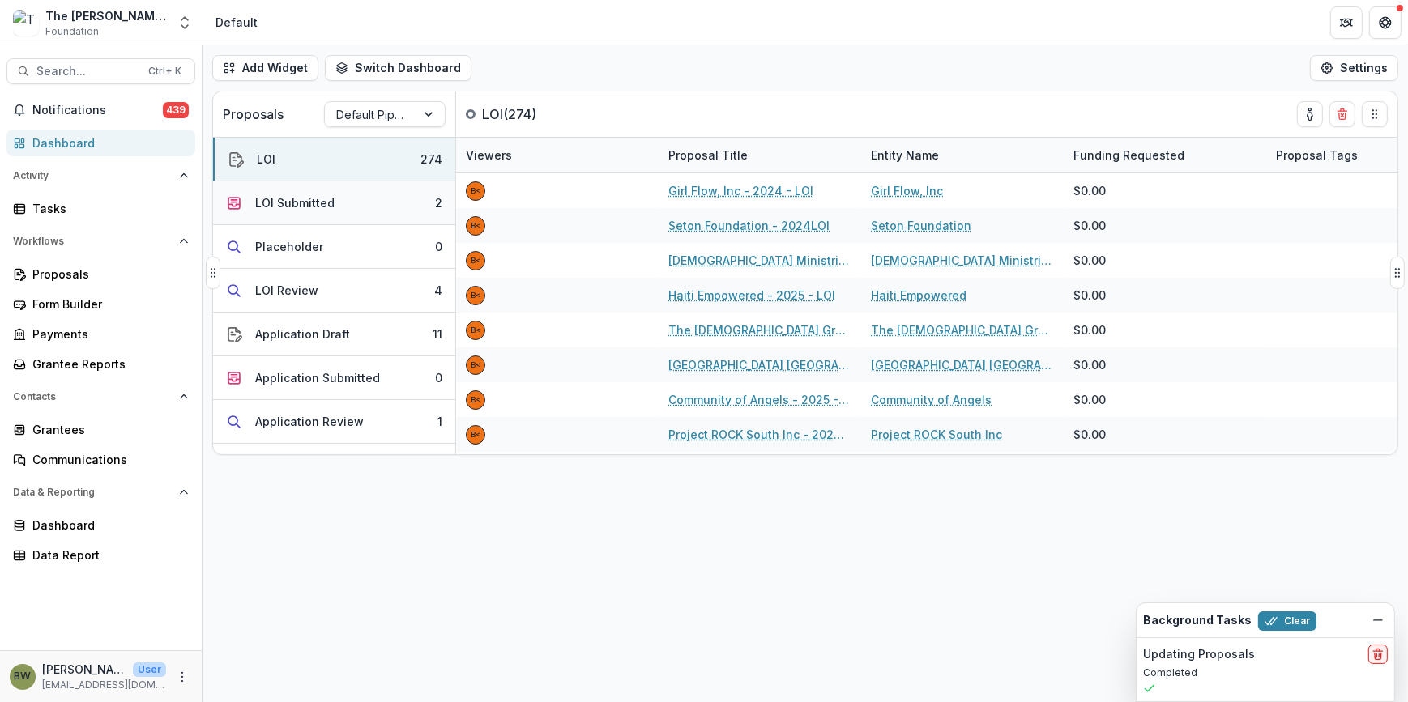
click at [259, 202] on div "LOI Submitted" at bounding box center [294, 202] width 79 height 17
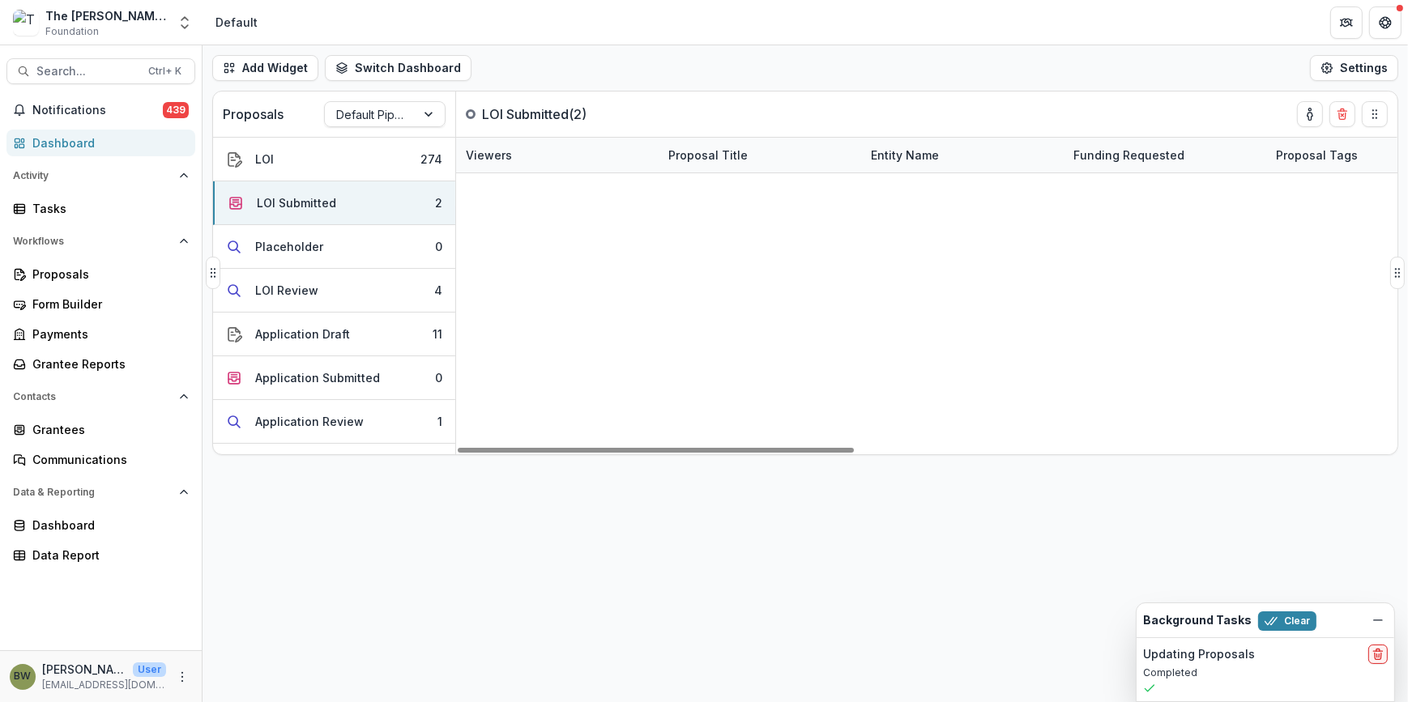
click at [777, 227] on link "The Kingdom Advancing Ministries - 2025 - LOI" at bounding box center [763, 225] width 177 height 17
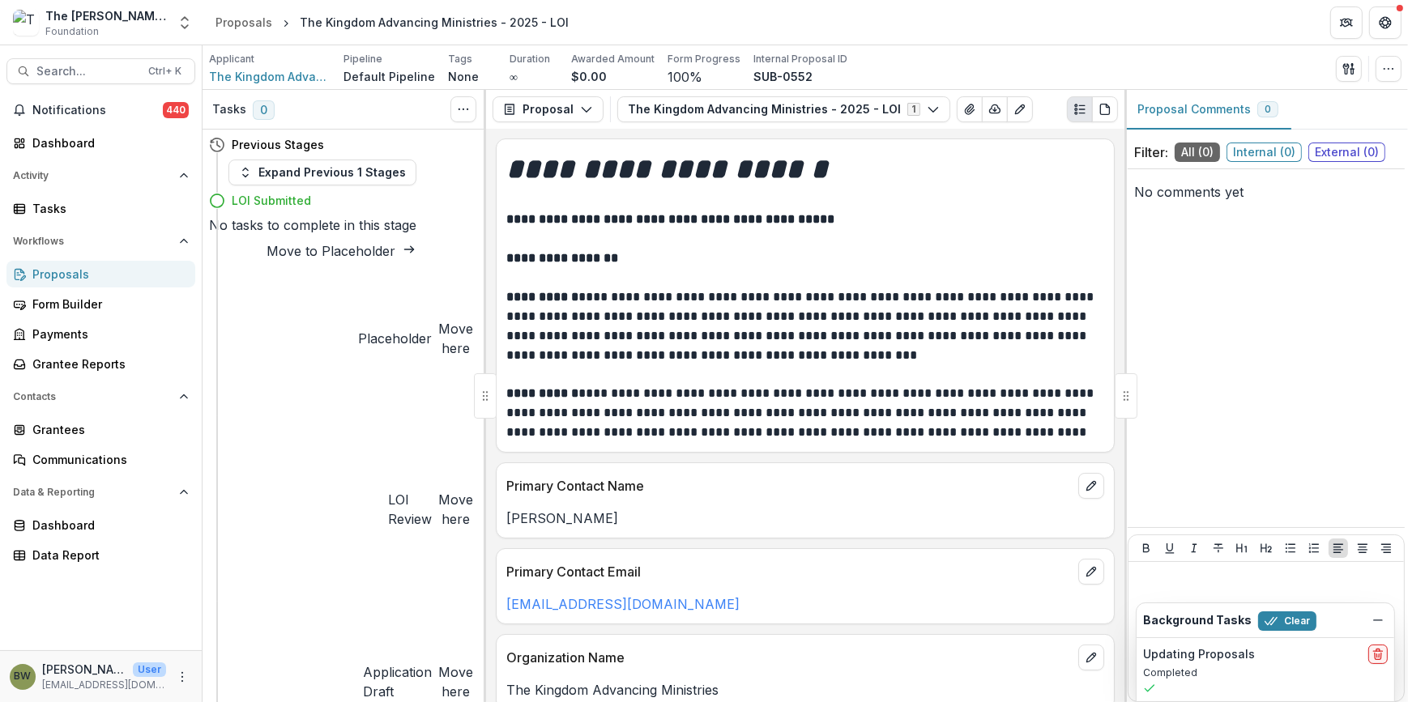
click at [438, 490] on button "Move here" at bounding box center [455, 509] width 35 height 39
select select "**********"
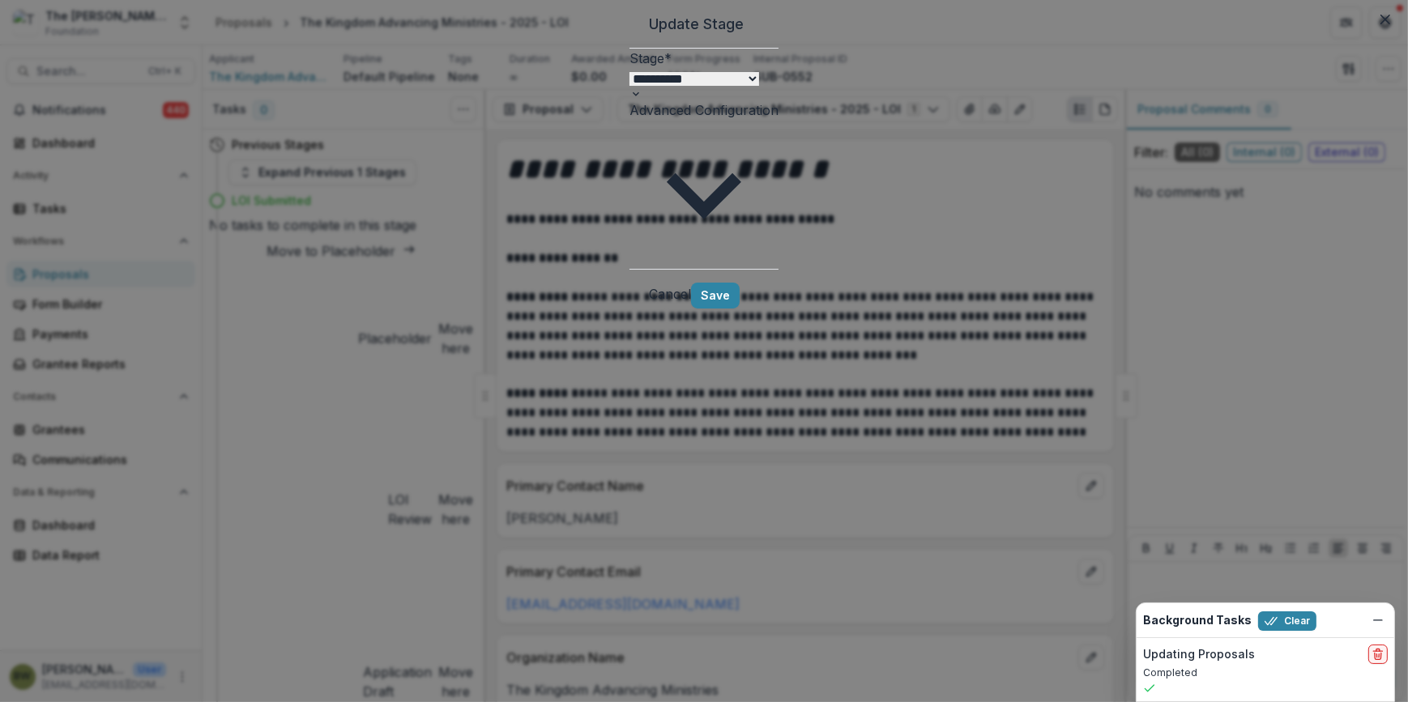
click at [779, 284] on footer "Cancel Save" at bounding box center [704, 295] width 149 height 53
click at [740, 283] on button "Save" at bounding box center [715, 296] width 49 height 26
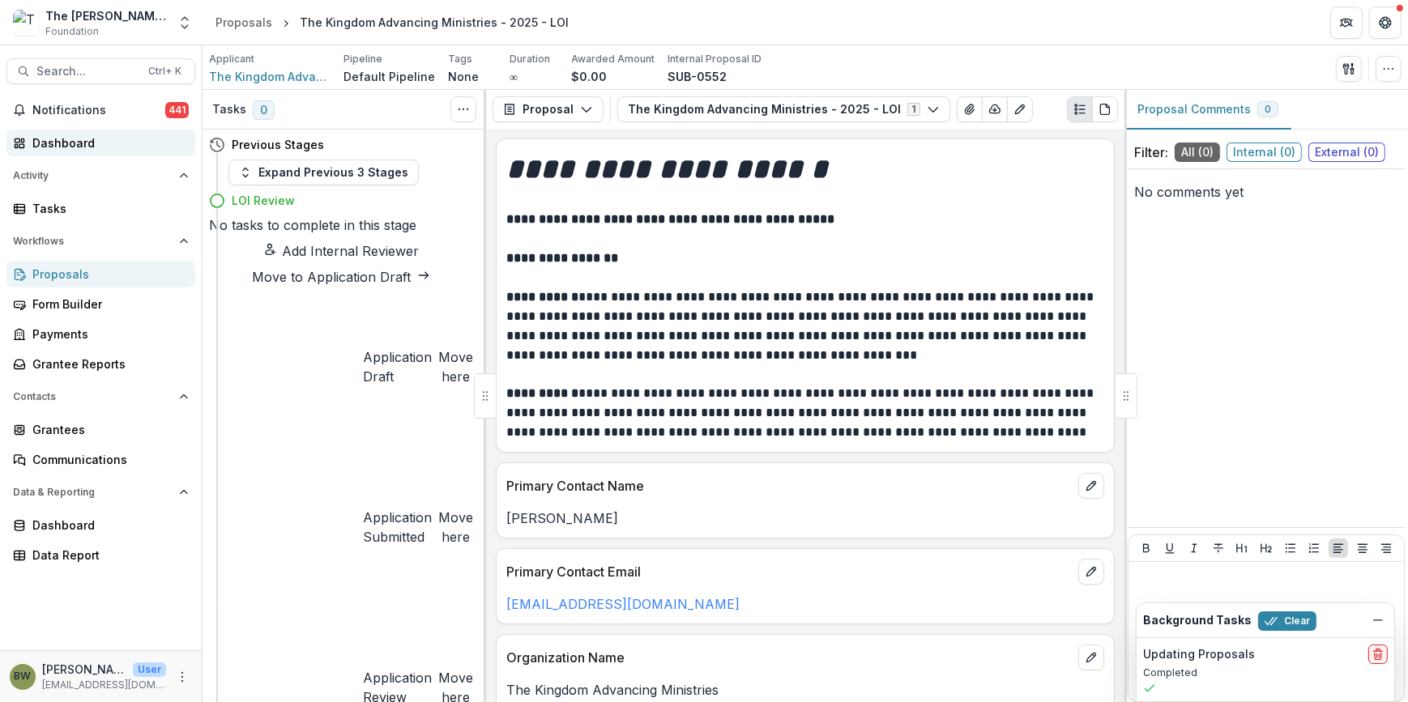
click at [94, 141] on div "Dashboard" at bounding box center [107, 143] width 150 height 17
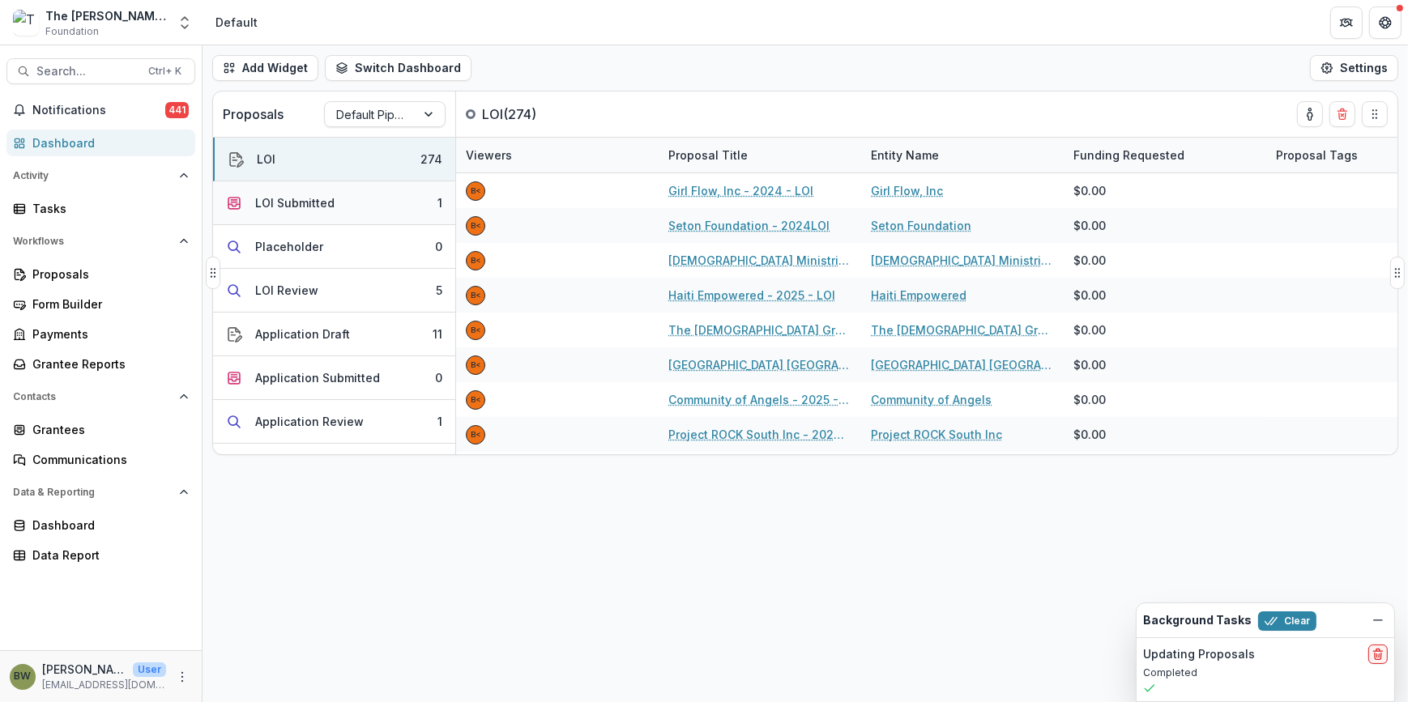
click at [327, 210] on div "LOI Submitted" at bounding box center [294, 202] width 79 height 17
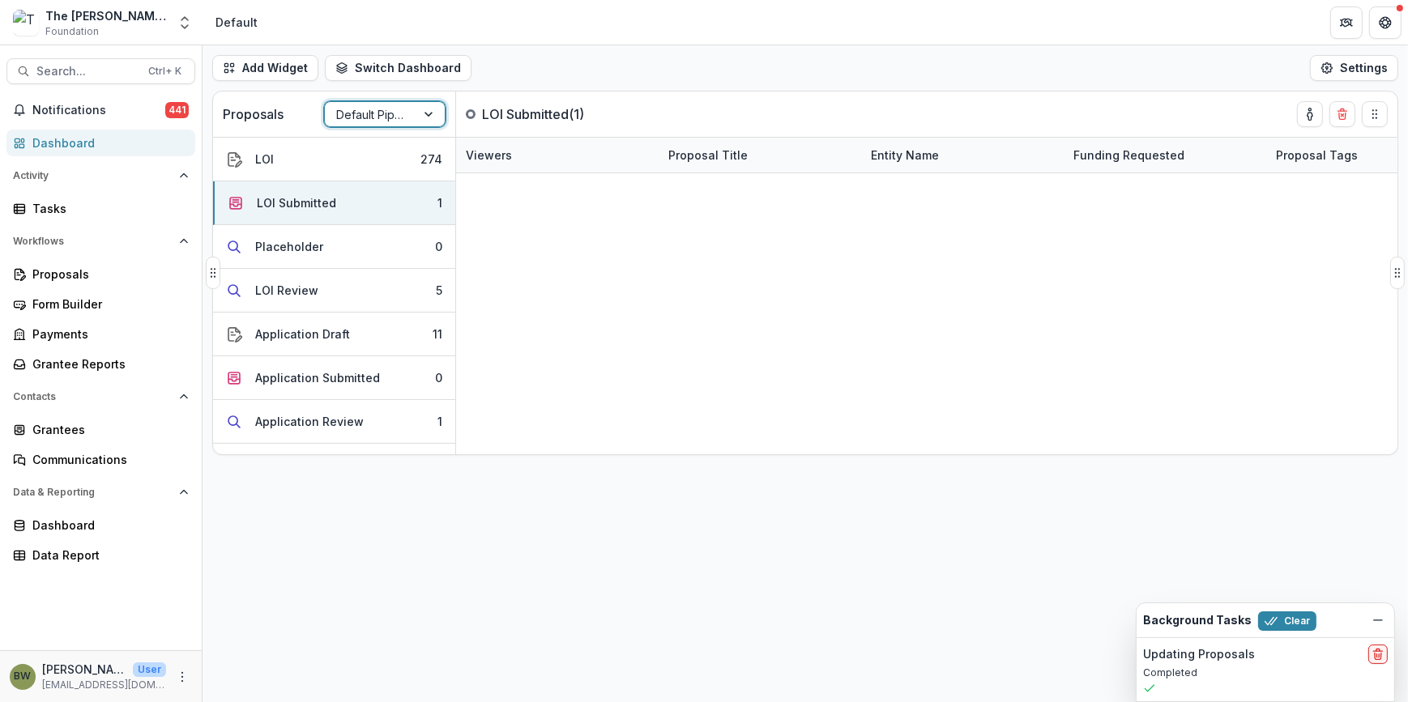
click at [365, 113] on div at bounding box center [370, 115] width 68 height 20
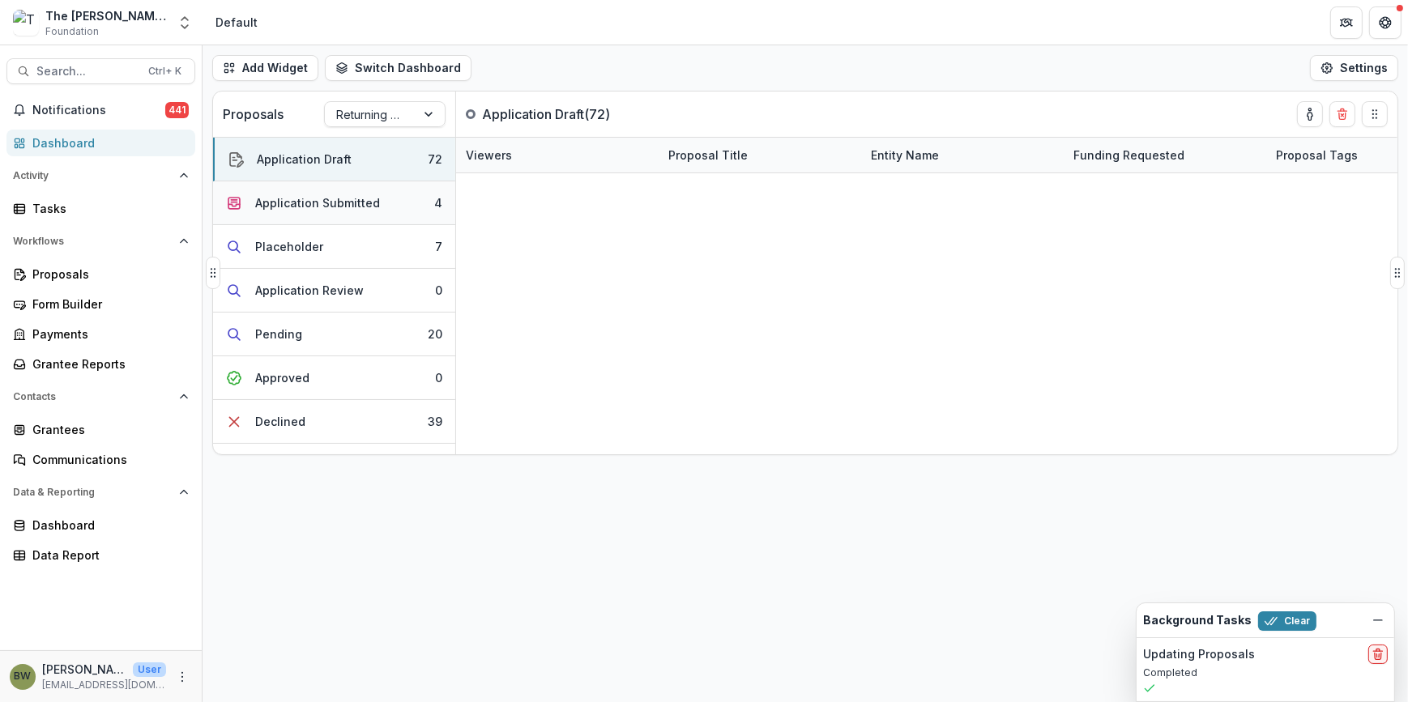
click at [361, 204] on div "Application Submitted" at bounding box center [317, 202] width 125 height 17
click at [213, 181] on button "Application Submitted 4" at bounding box center [334, 203] width 242 height 44
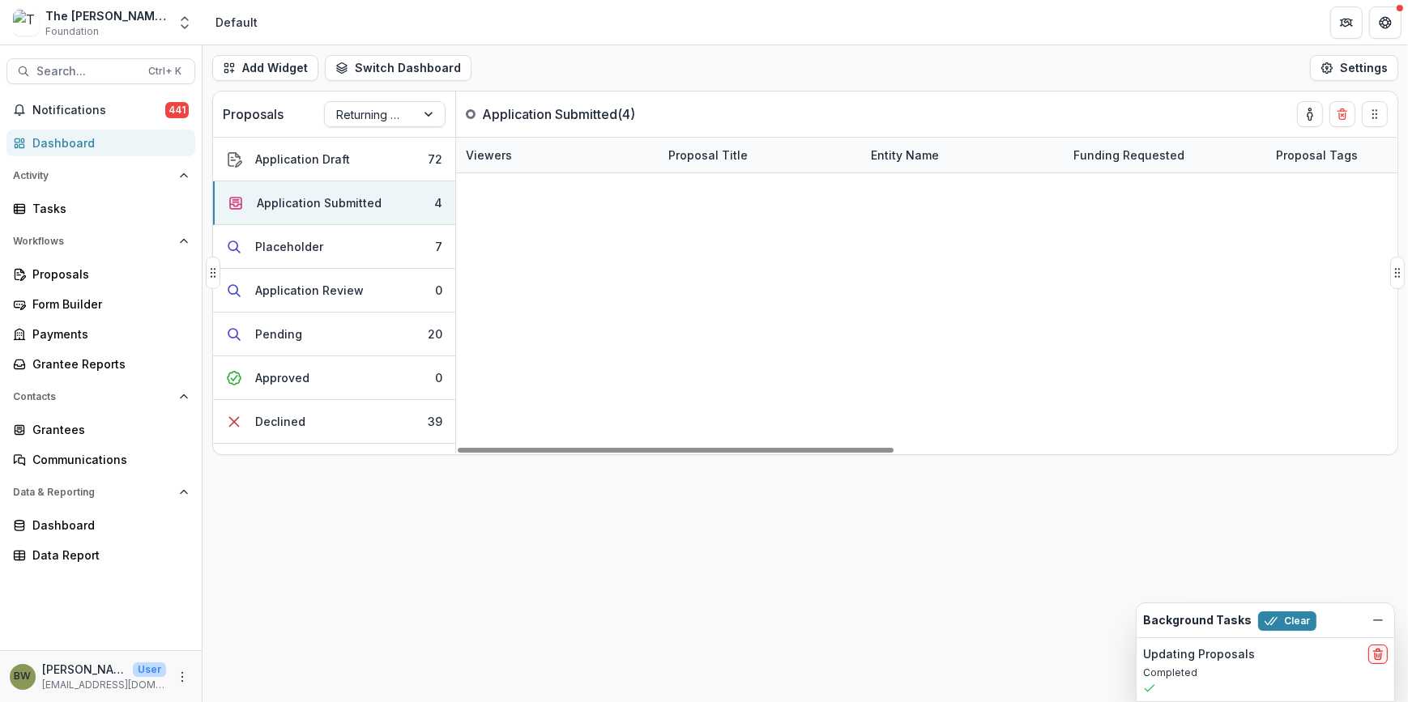
click at [731, 261] on link "[PERSON_NAME] [DEMOGRAPHIC_DATA] - 2025 - The [PERSON_NAME] Foundation Grant Pr…" at bounding box center [763, 260] width 177 height 17
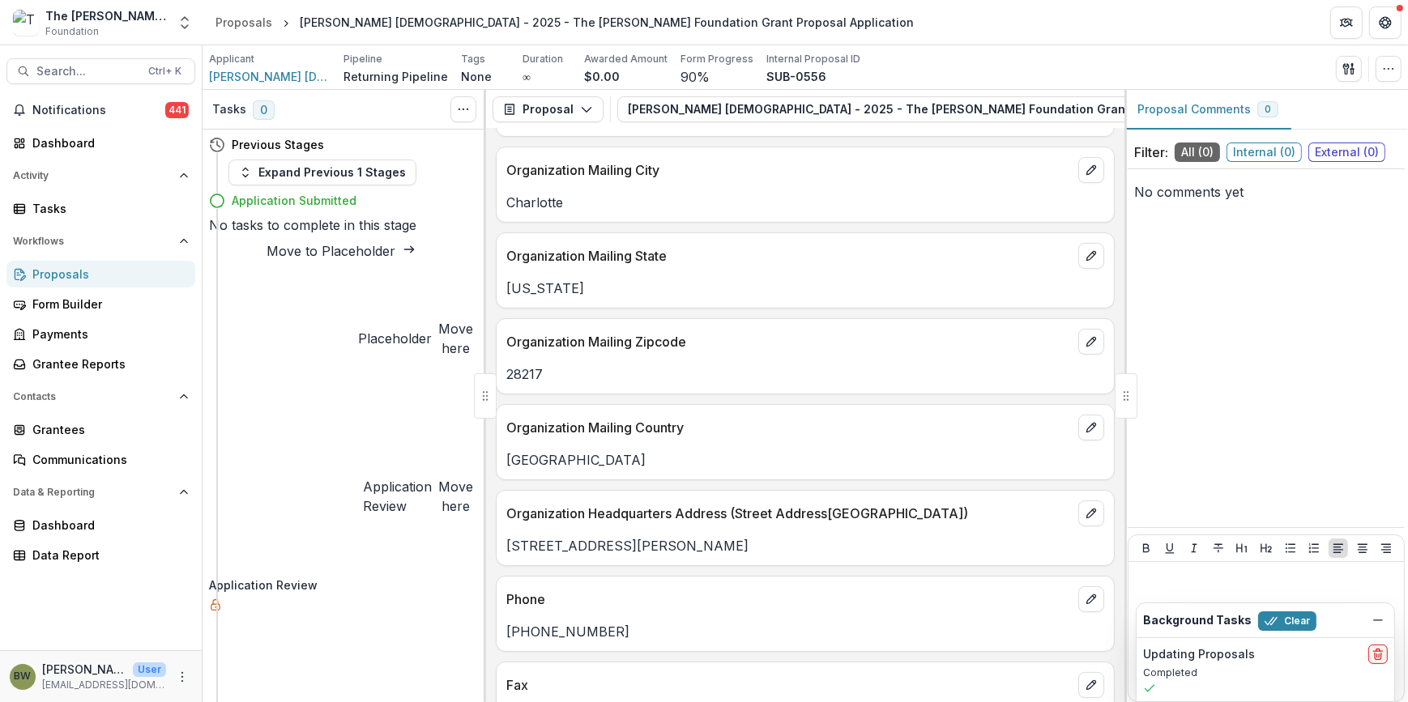
scroll to position [368, 0]
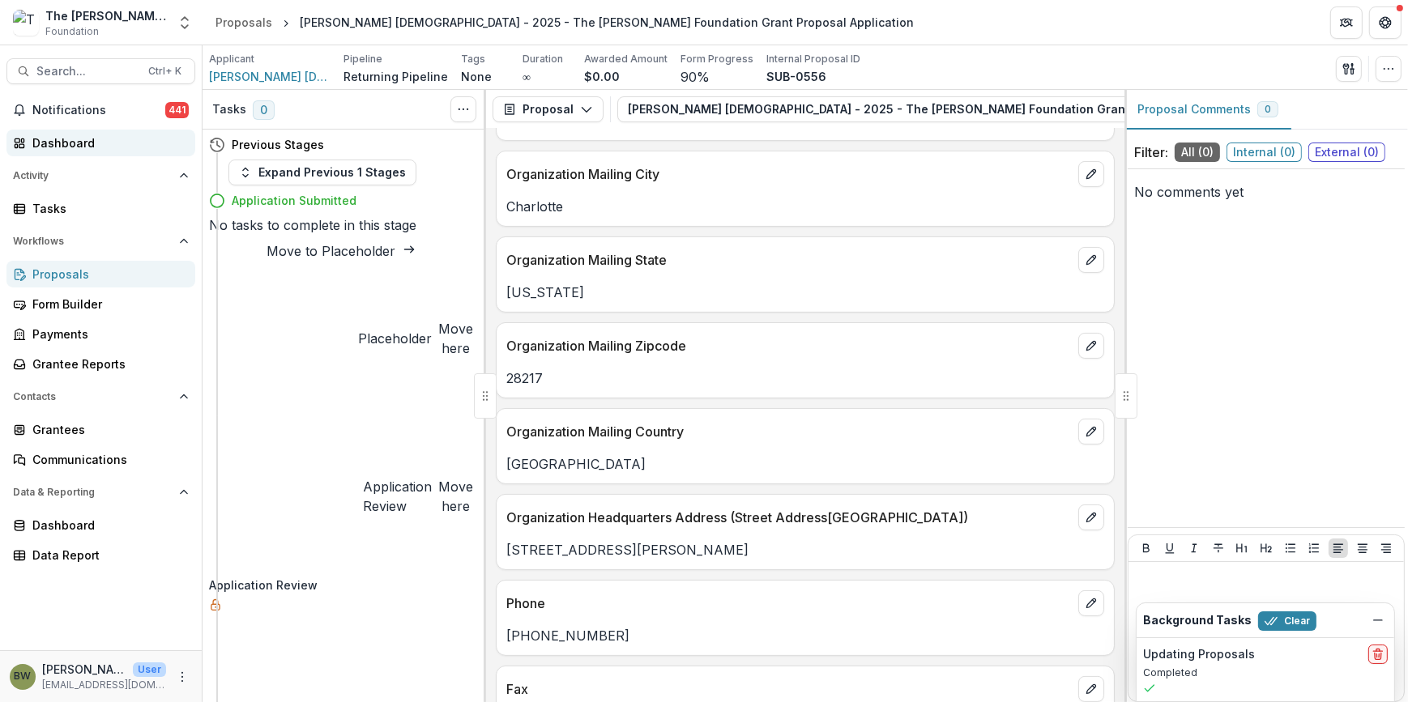
click at [82, 146] on div "Dashboard" at bounding box center [107, 143] width 150 height 17
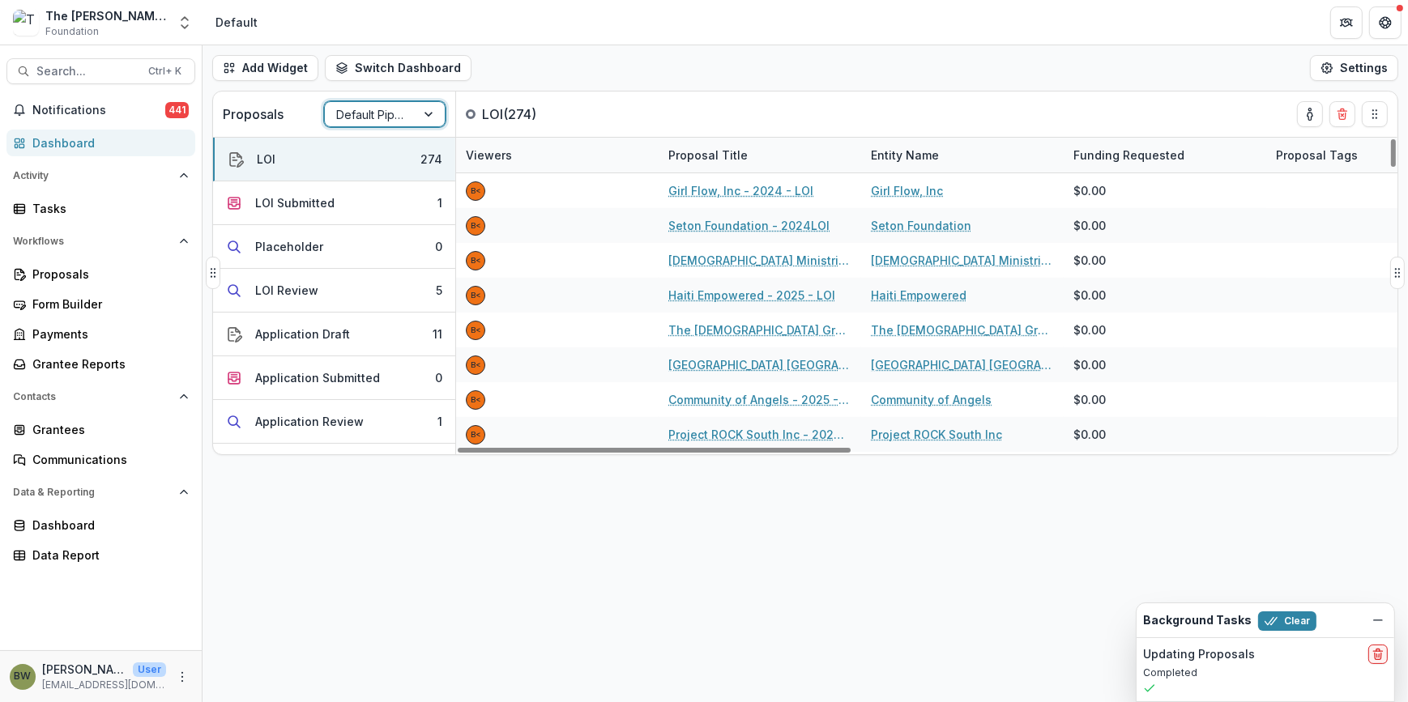
click at [372, 113] on div at bounding box center [370, 115] width 68 height 20
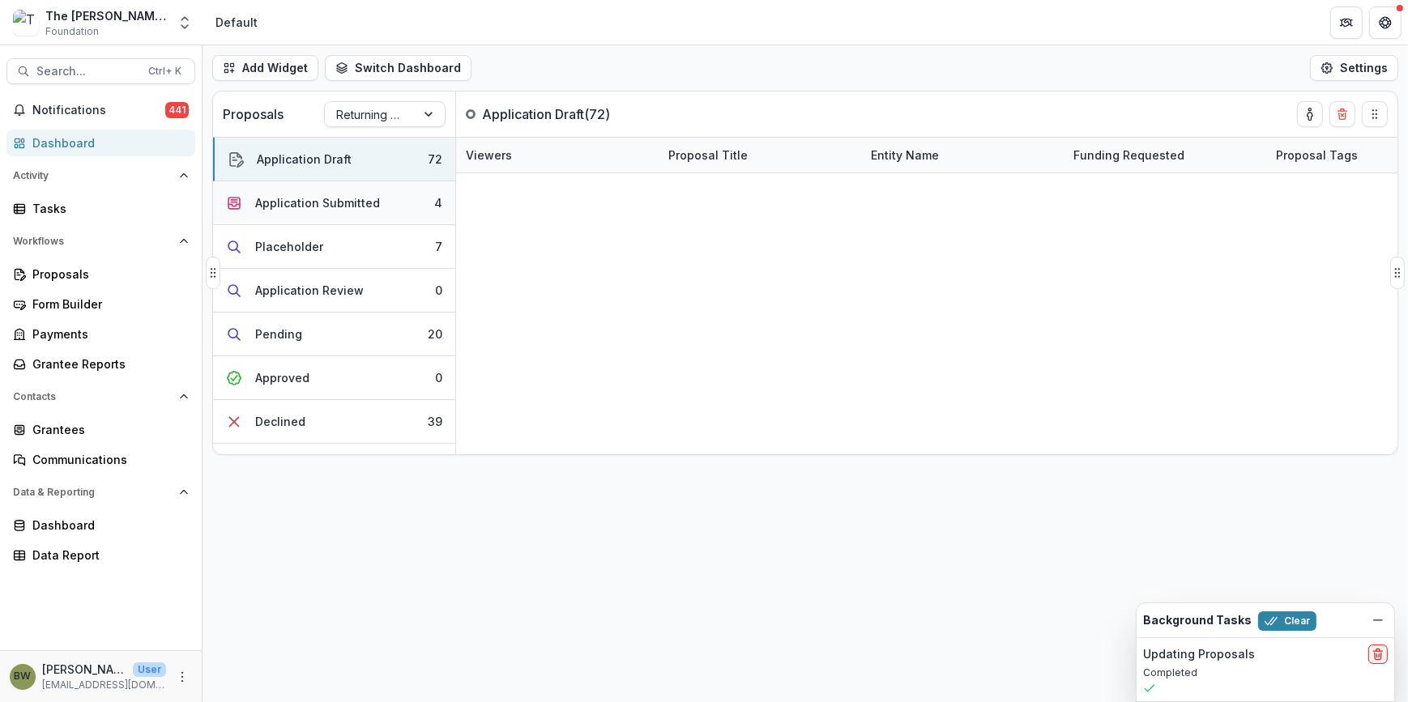
click at [354, 195] on div "Application Submitted" at bounding box center [317, 202] width 125 height 17
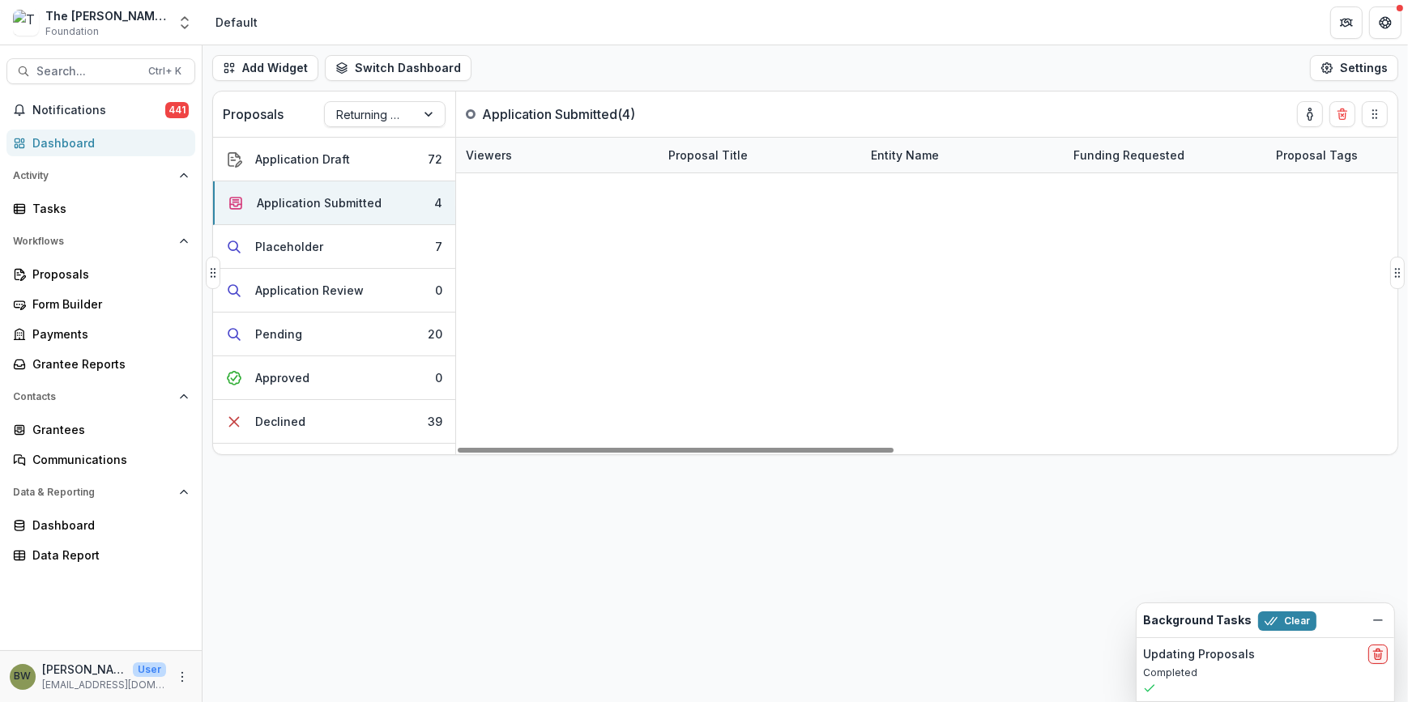
click at [739, 266] on link "[PERSON_NAME] [DEMOGRAPHIC_DATA] - 2025 - The [PERSON_NAME] Foundation Grant Pr…" at bounding box center [763, 260] width 177 height 17
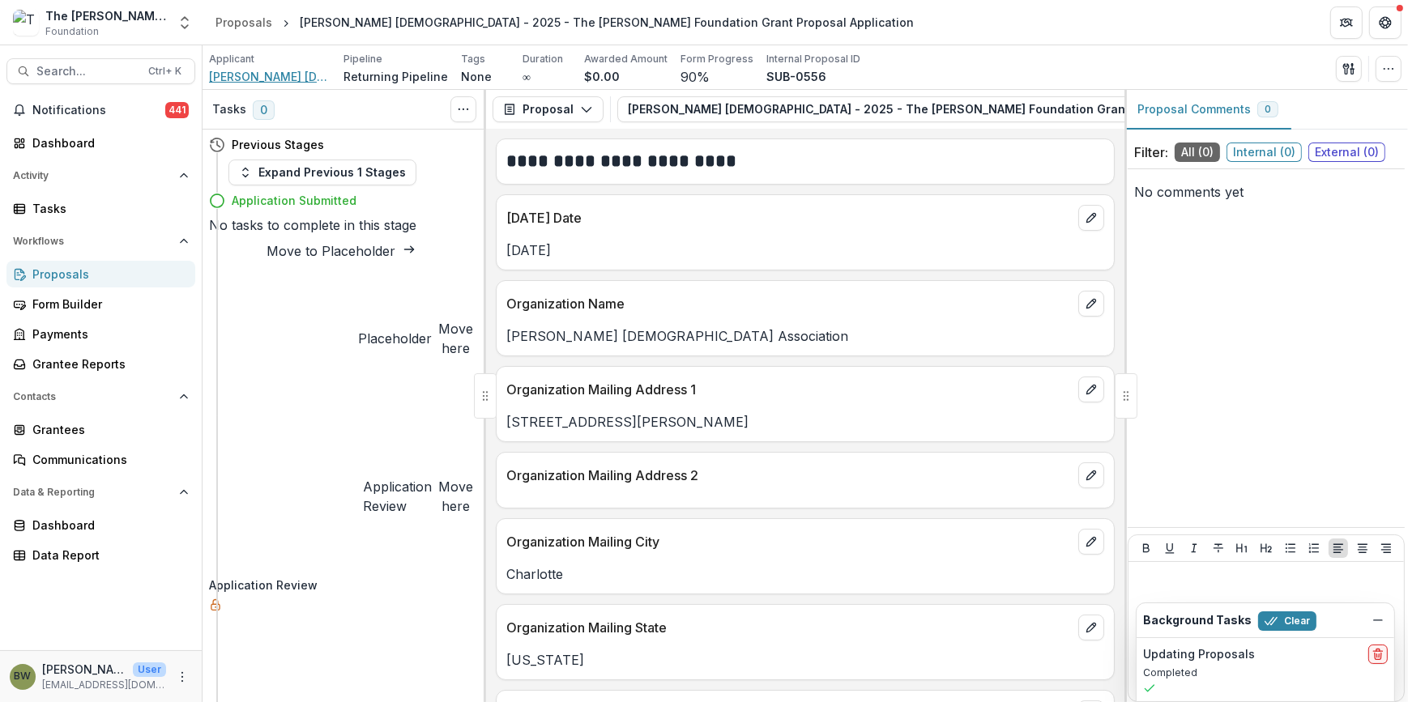
click at [239, 75] on span "[PERSON_NAME] [DEMOGRAPHIC_DATA] Association" at bounding box center [270, 76] width 122 height 17
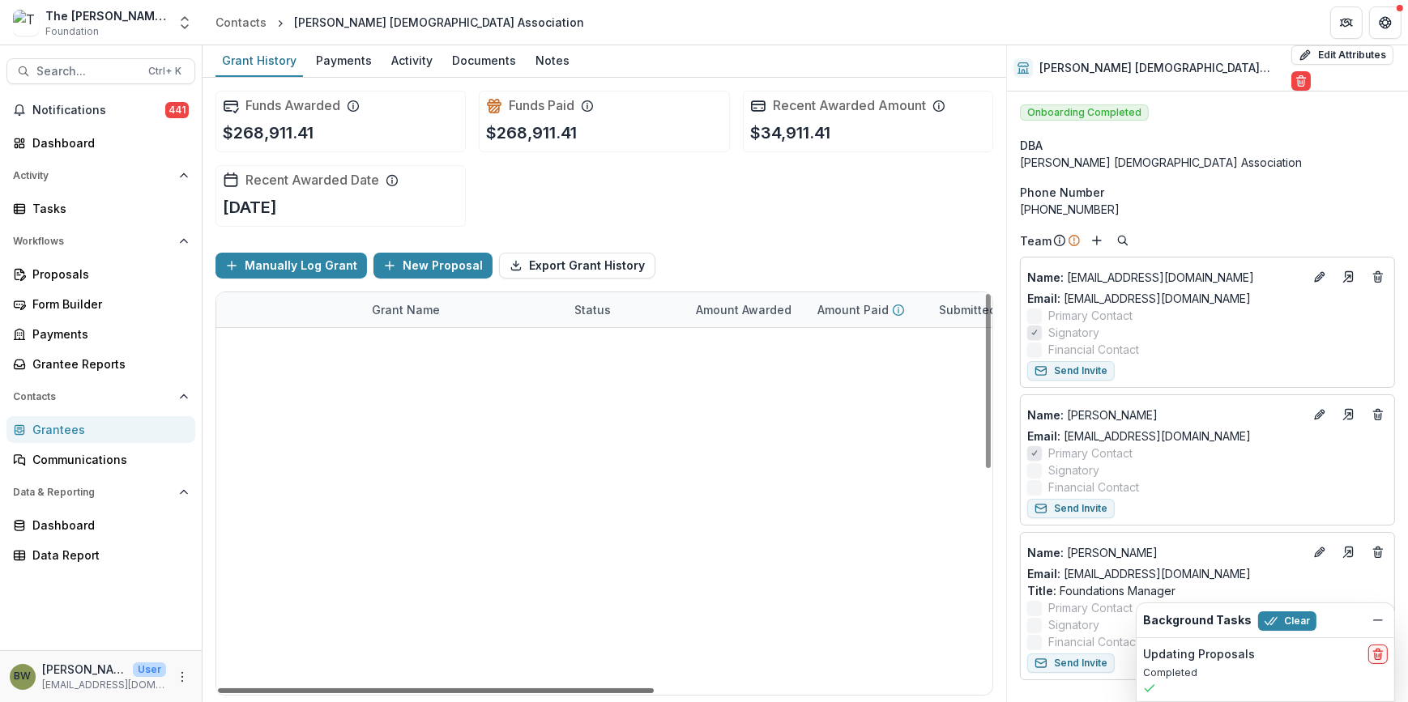
drag, startPoint x: 615, startPoint y: 693, endPoint x: 543, endPoint y: 732, distance: 81.9
click at [543, 694] on div at bounding box center [436, 691] width 436 height 5
click at [46, 145] on div "Dashboard" at bounding box center [107, 143] width 150 height 17
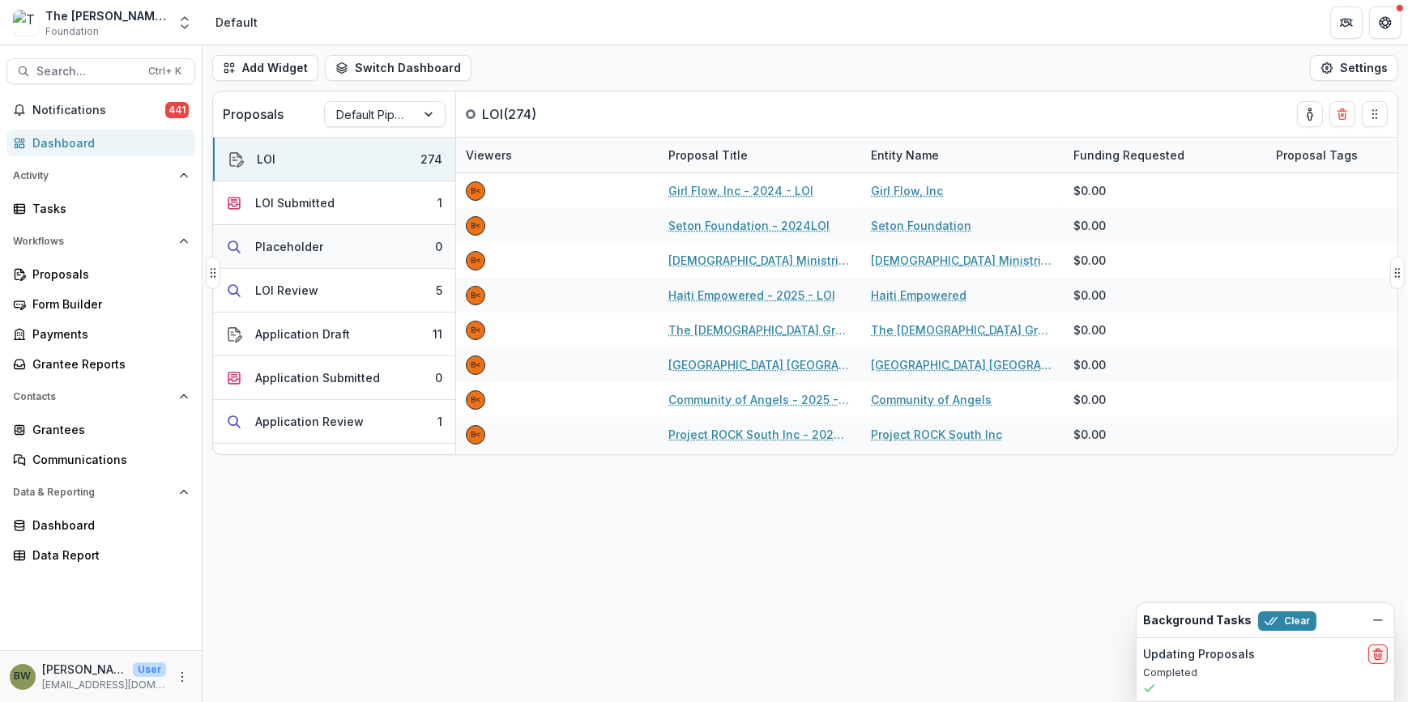
click at [295, 248] on div "Placeholder" at bounding box center [289, 246] width 68 height 17
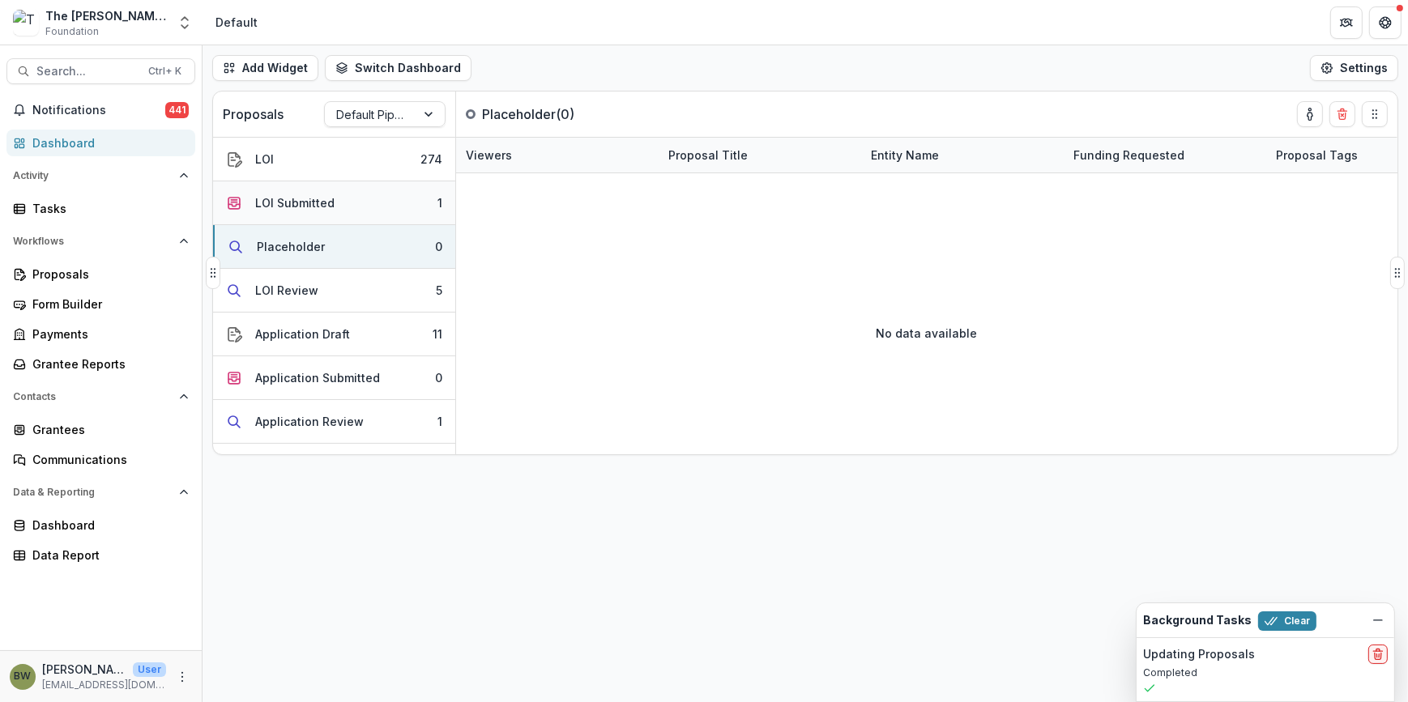
click at [312, 203] on div "LOI Submitted" at bounding box center [294, 202] width 79 height 17
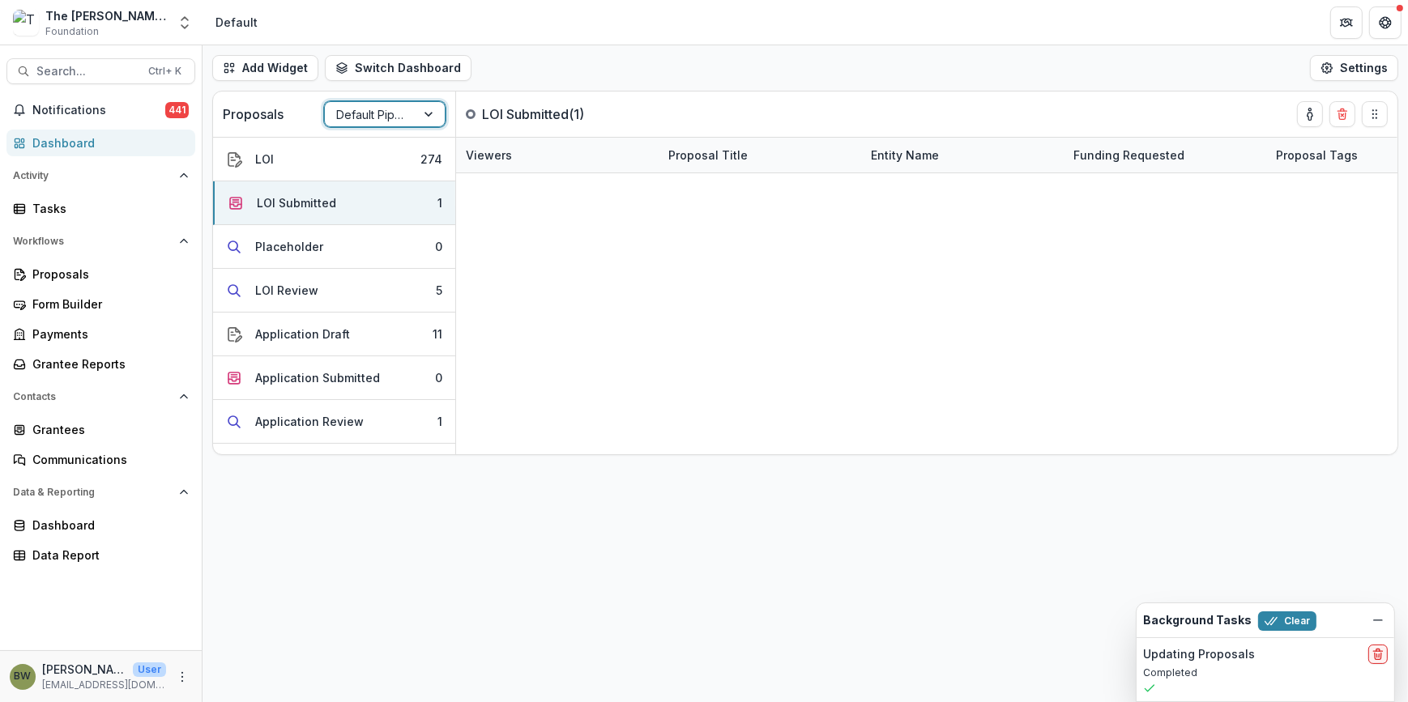
drag, startPoint x: 370, startPoint y: 118, endPoint x: 372, endPoint y: 147, distance: 29.2
click at [371, 118] on div at bounding box center [370, 115] width 68 height 20
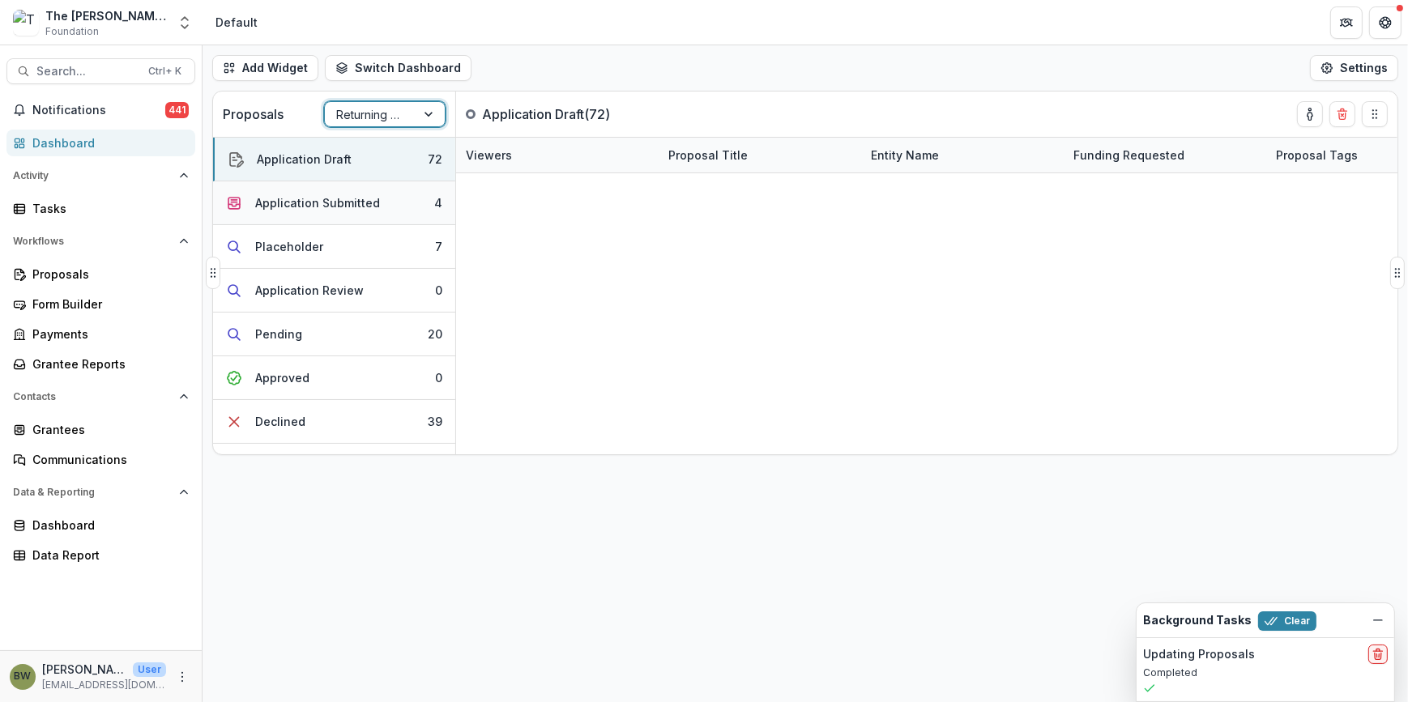
click at [291, 207] on div "Application Submitted" at bounding box center [317, 202] width 125 height 17
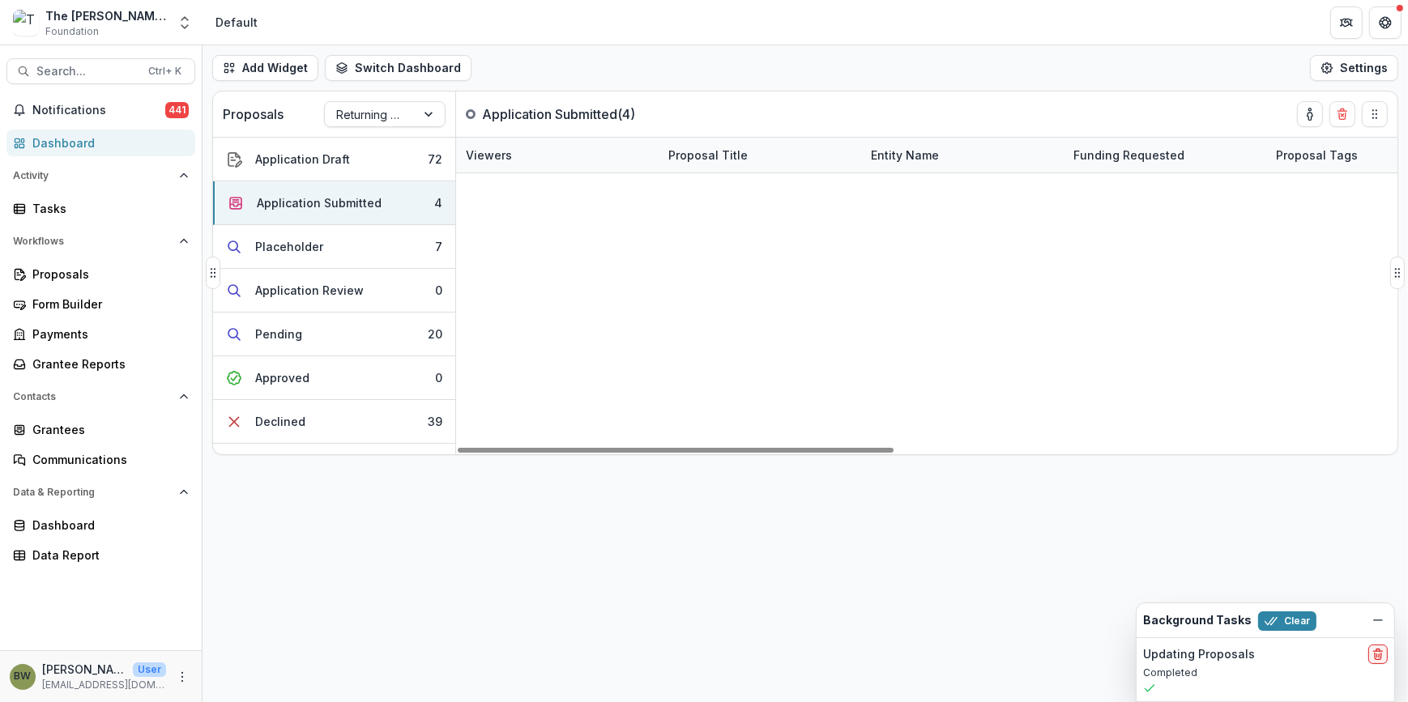
click at [790, 223] on link "Epic International/Reach the Rest" at bounding box center [763, 225] width 177 height 17
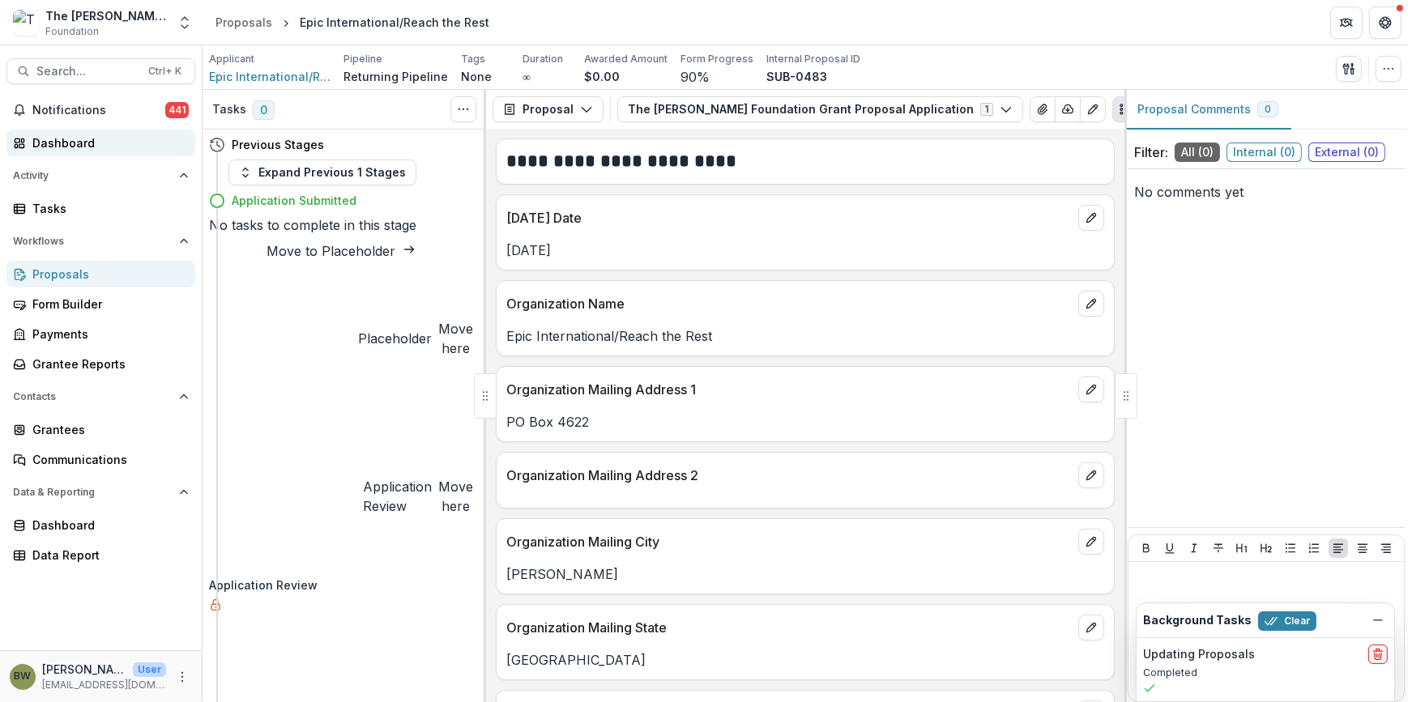
click at [70, 139] on div "Dashboard" at bounding box center [107, 143] width 150 height 17
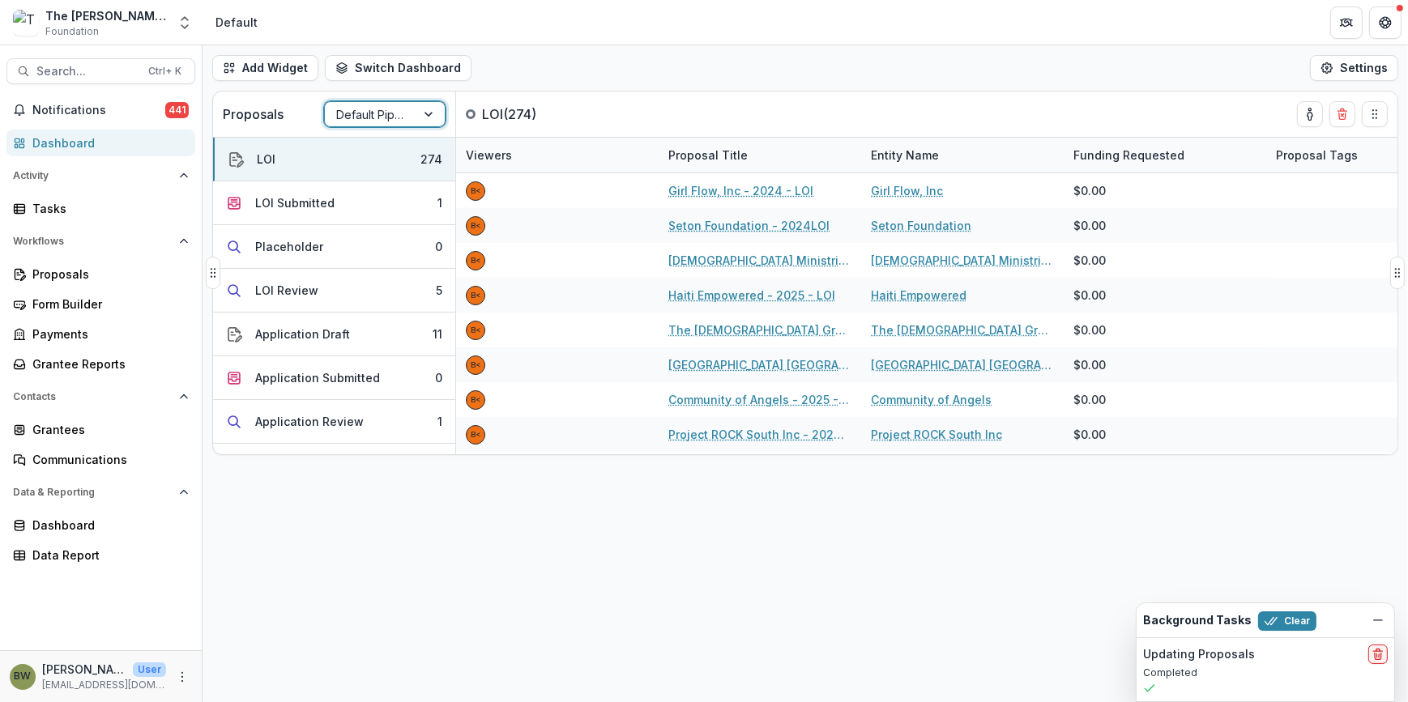
click at [427, 119] on div at bounding box center [430, 114] width 29 height 24
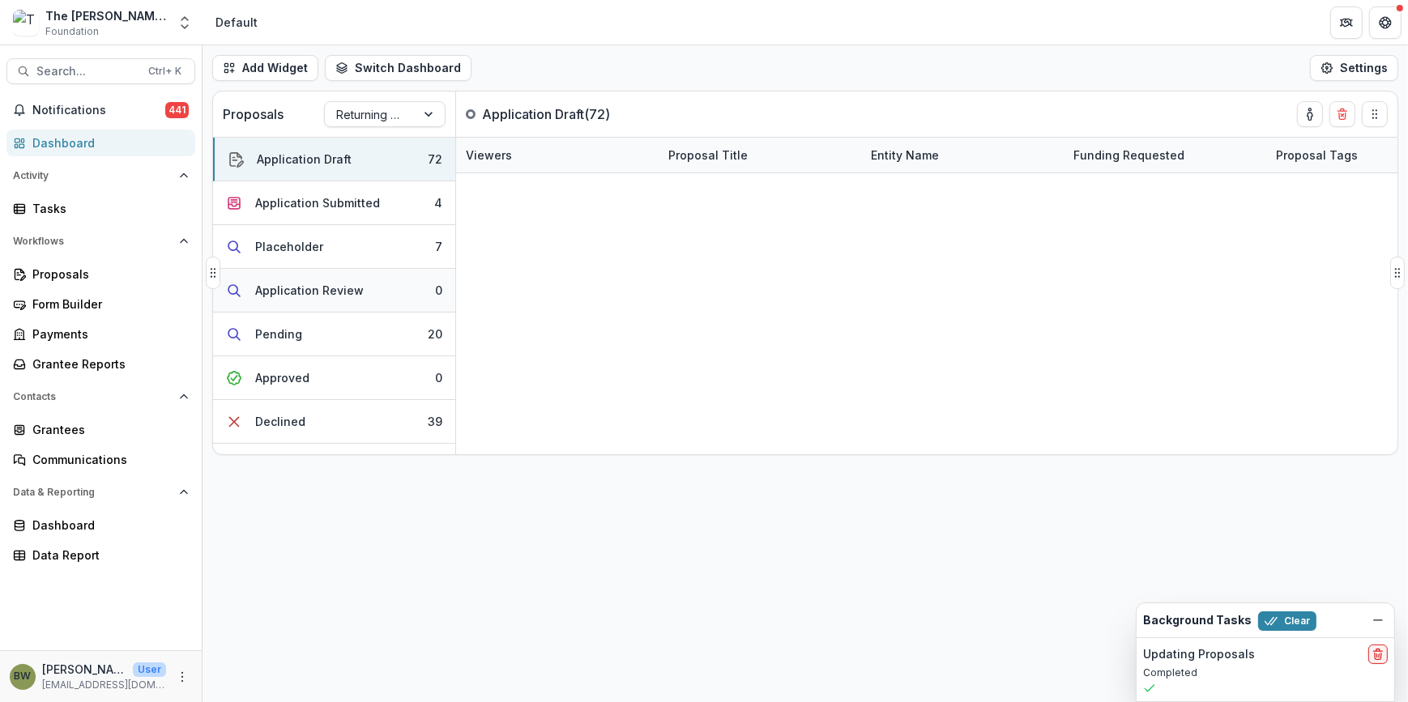
click at [298, 290] on div "Application Review" at bounding box center [309, 290] width 109 height 17
click at [298, 290] on div "Application Review" at bounding box center [311, 290] width 109 height 17
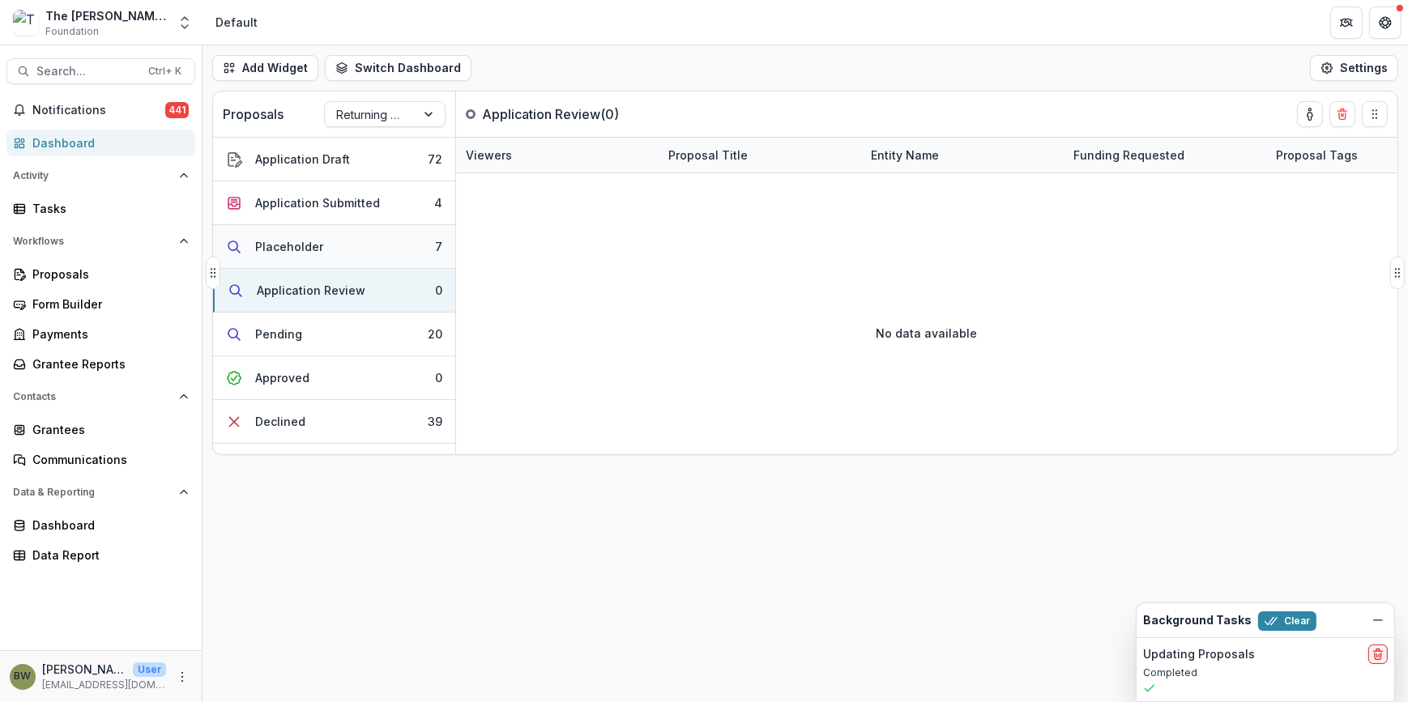
click at [290, 251] on div "Placeholder" at bounding box center [289, 246] width 68 height 17
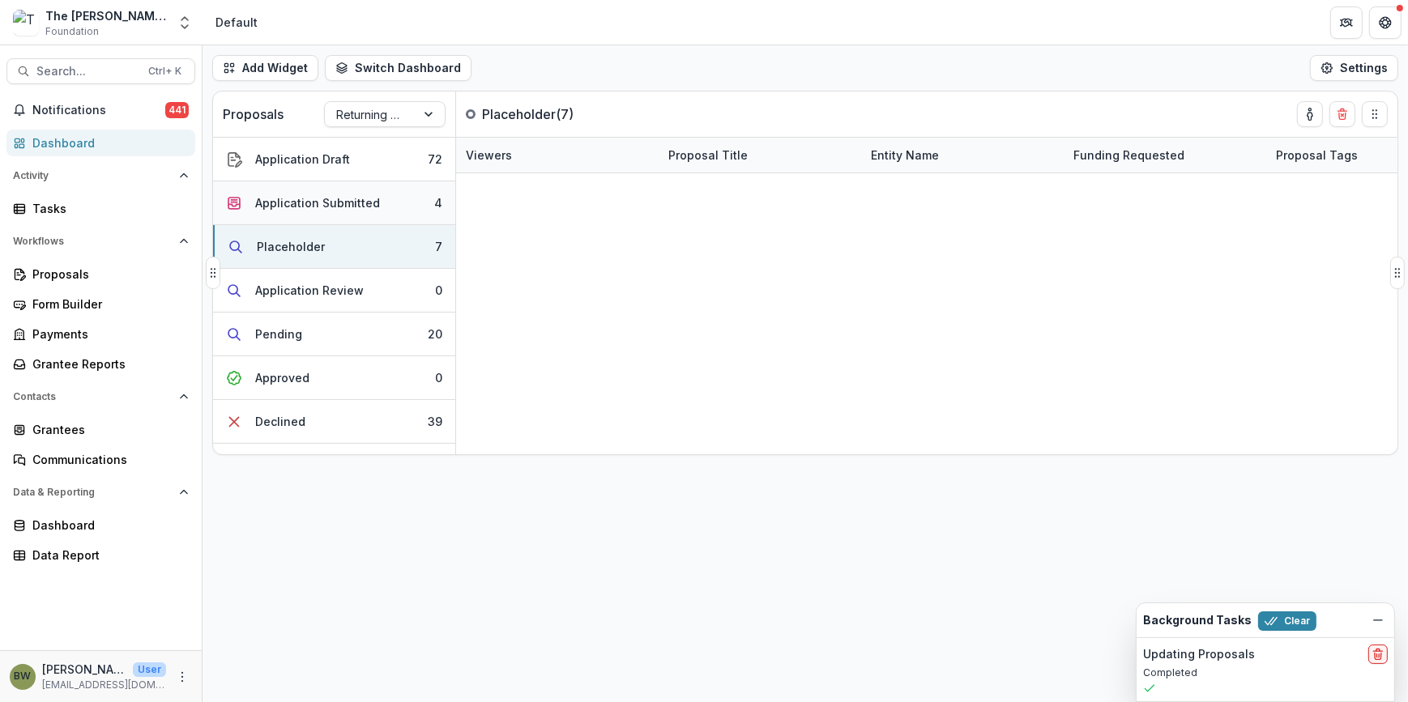
click at [347, 203] on div "Application Submitted" at bounding box center [317, 202] width 125 height 17
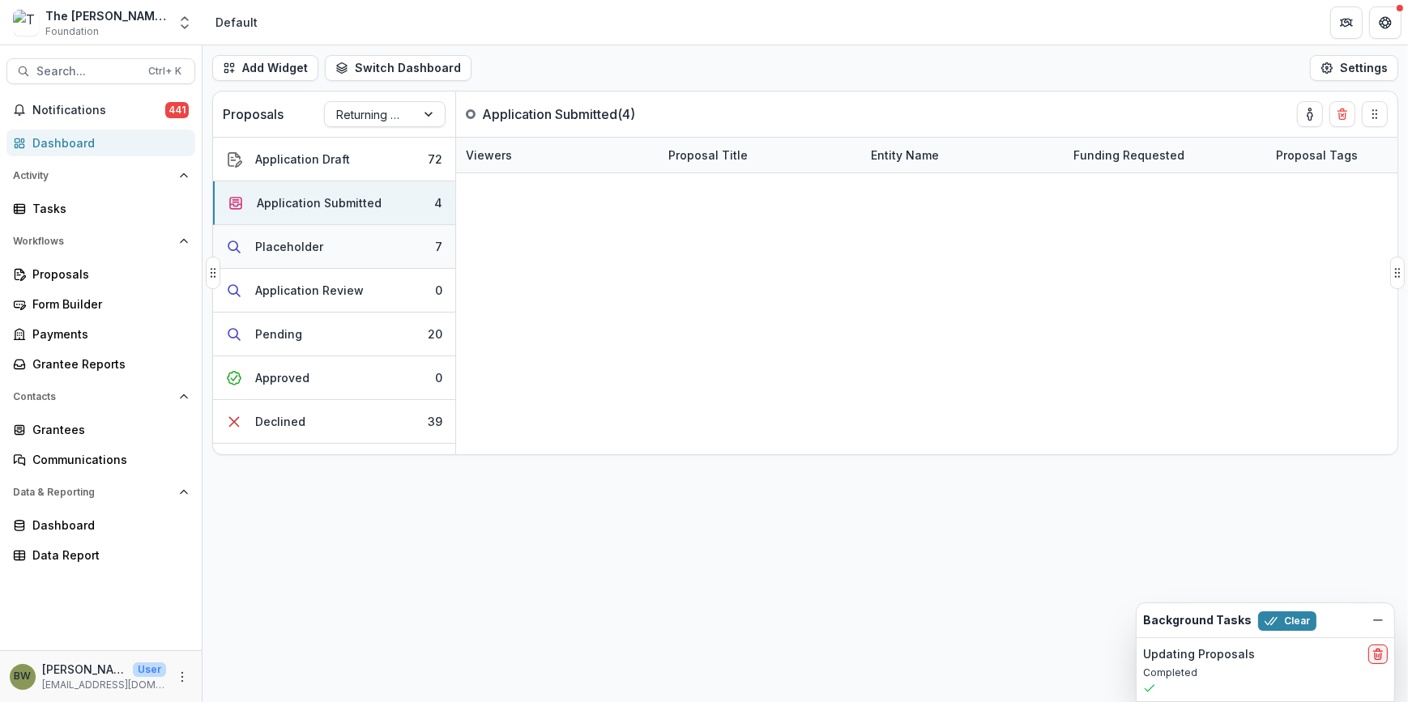
click at [264, 244] on div "Placeholder" at bounding box center [289, 246] width 68 height 17
click at [264, 241] on div "Placeholder" at bounding box center [291, 246] width 68 height 17
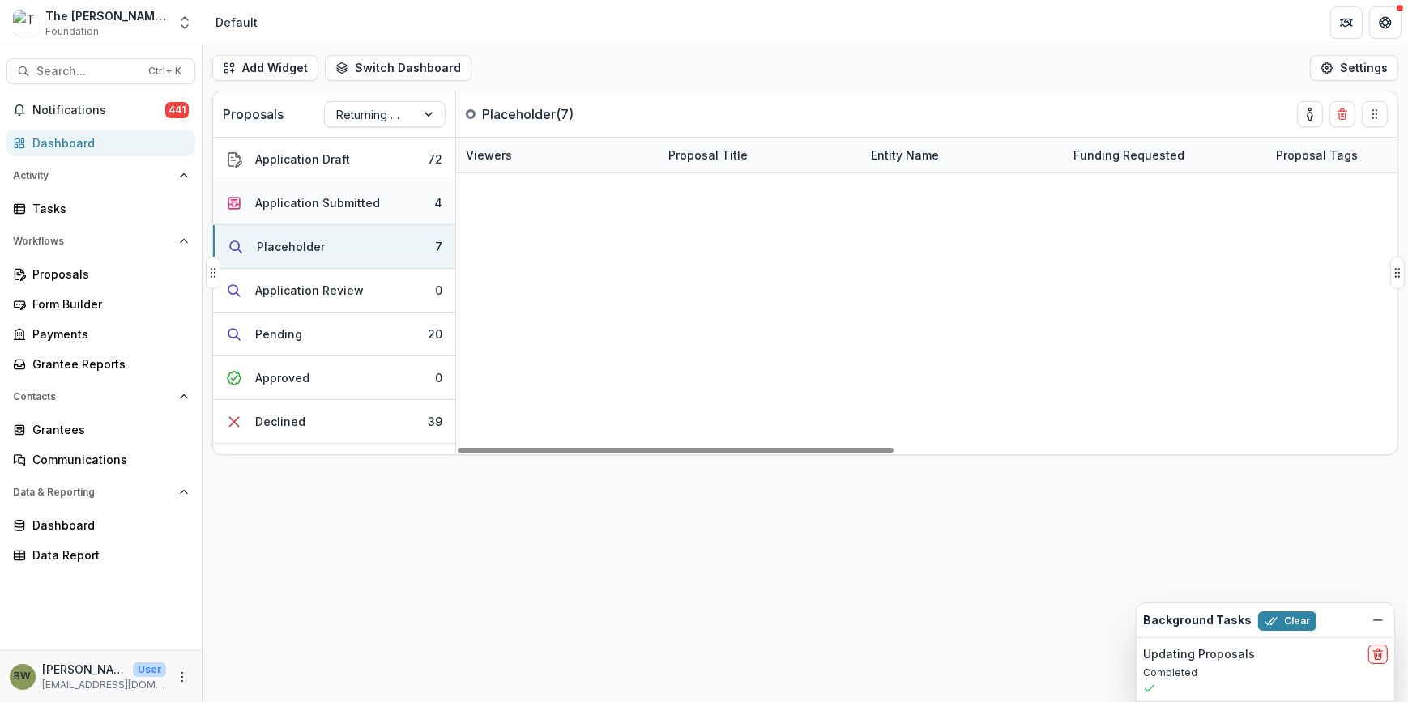
click at [353, 201] on div "Application Submitted" at bounding box center [317, 202] width 125 height 17
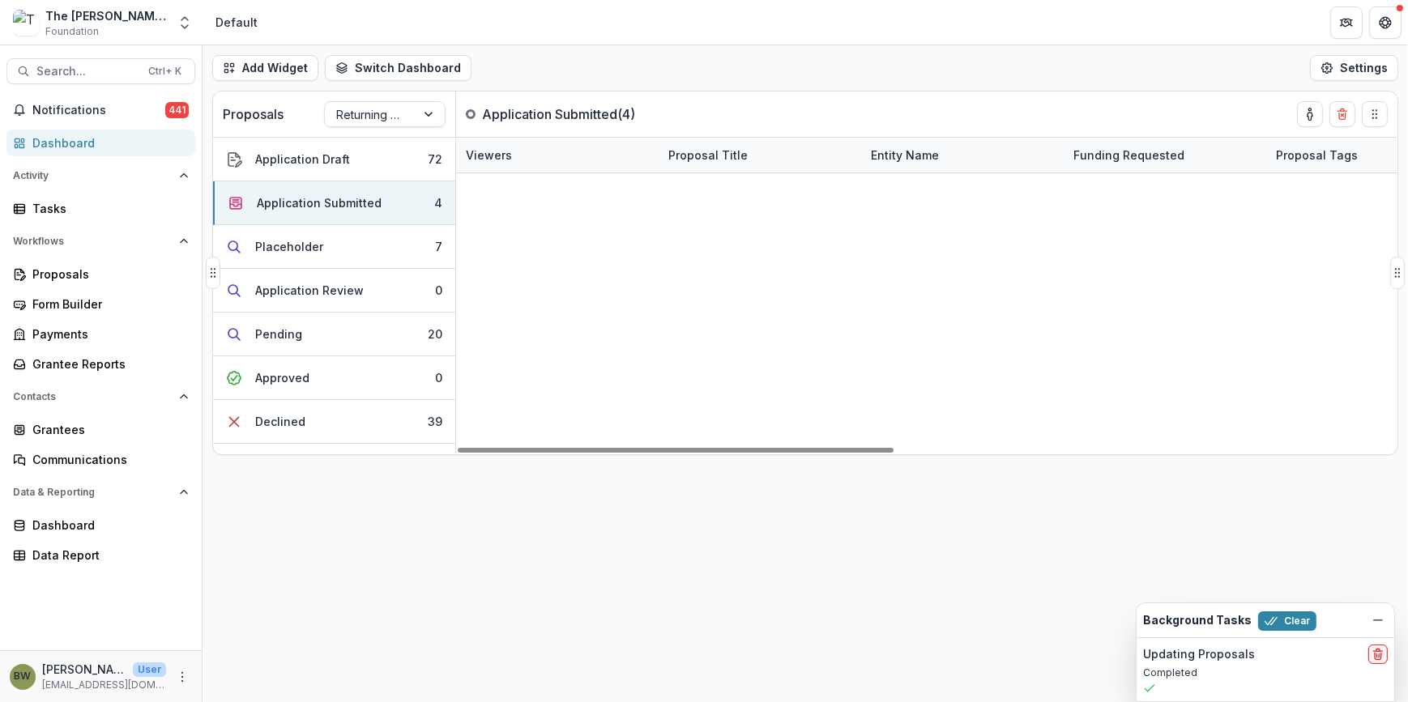
click at [738, 226] on link "Epic International/Reach the Rest" at bounding box center [763, 225] width 177 height 17
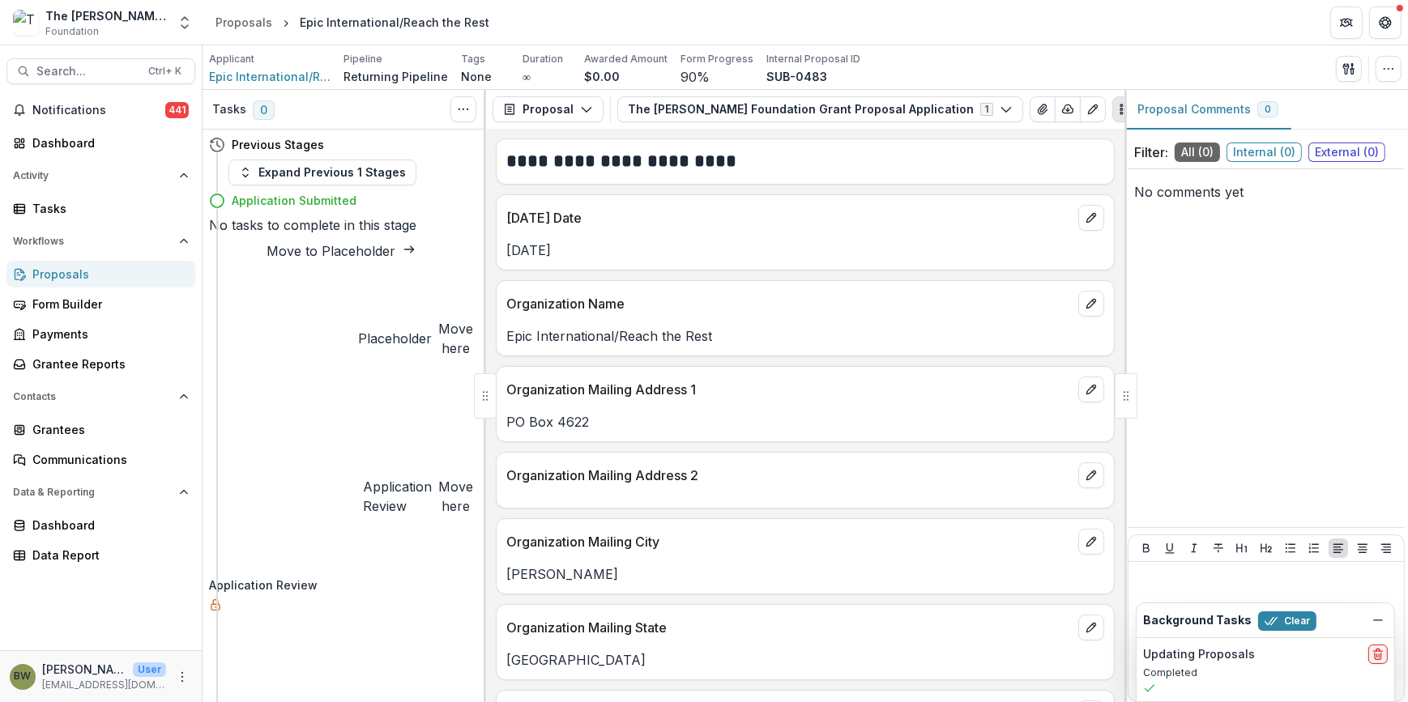
click at [438, 319] on button "Move here" at bounding box center [455, 338] width 35 height 39
select select "**********"
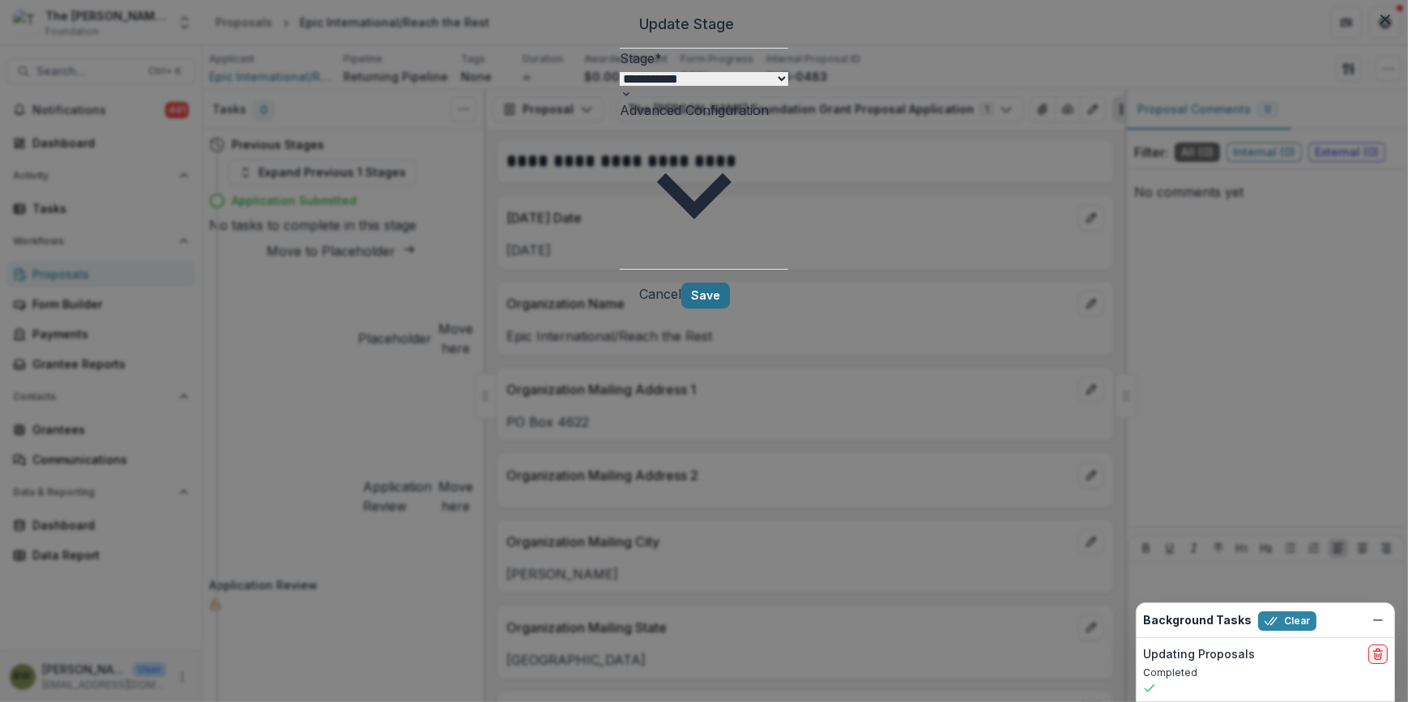
click at [730, 283] on button "Save" at bounding box center [705, 296] width 49 height 26
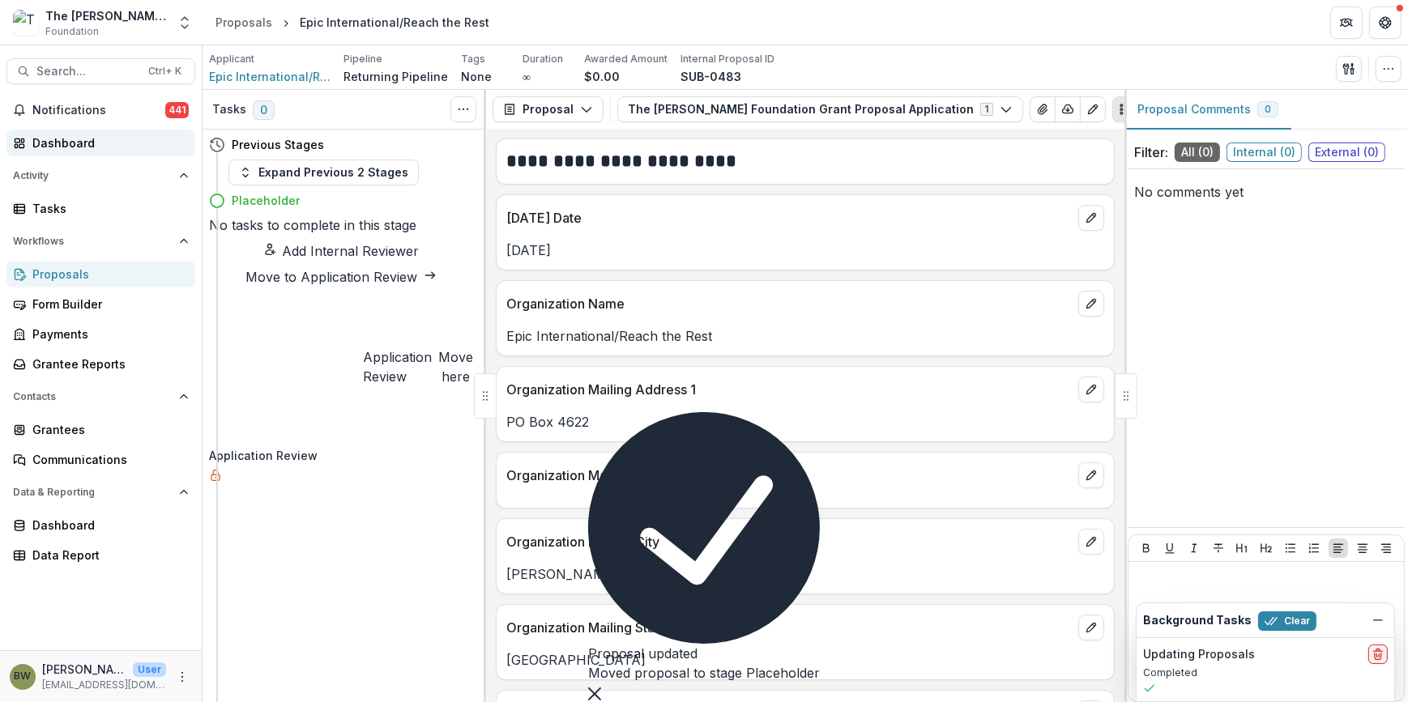
click at [78, 147] on div "Dashboard" at bounding box center [107, 143] width 150 height 17
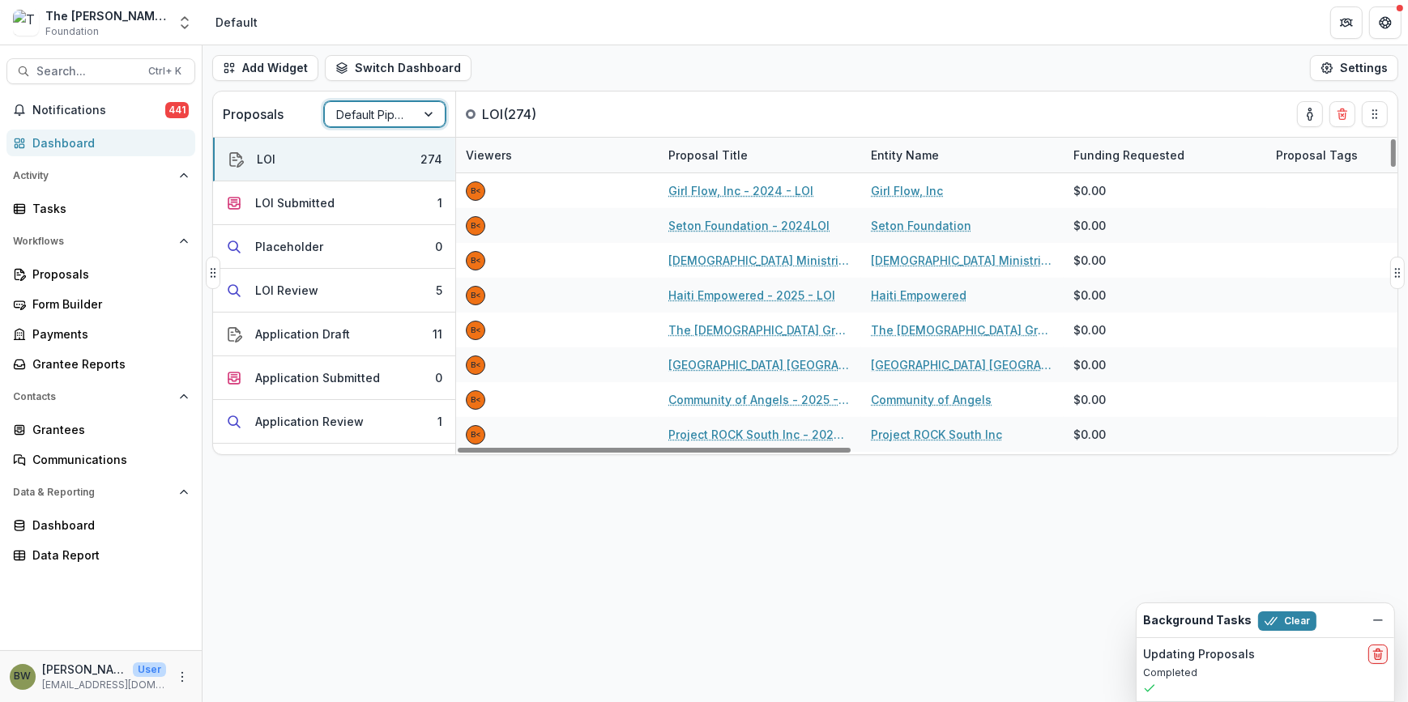
click at [357, 122] on div at bounding box center [370, 115] width 68 height 20
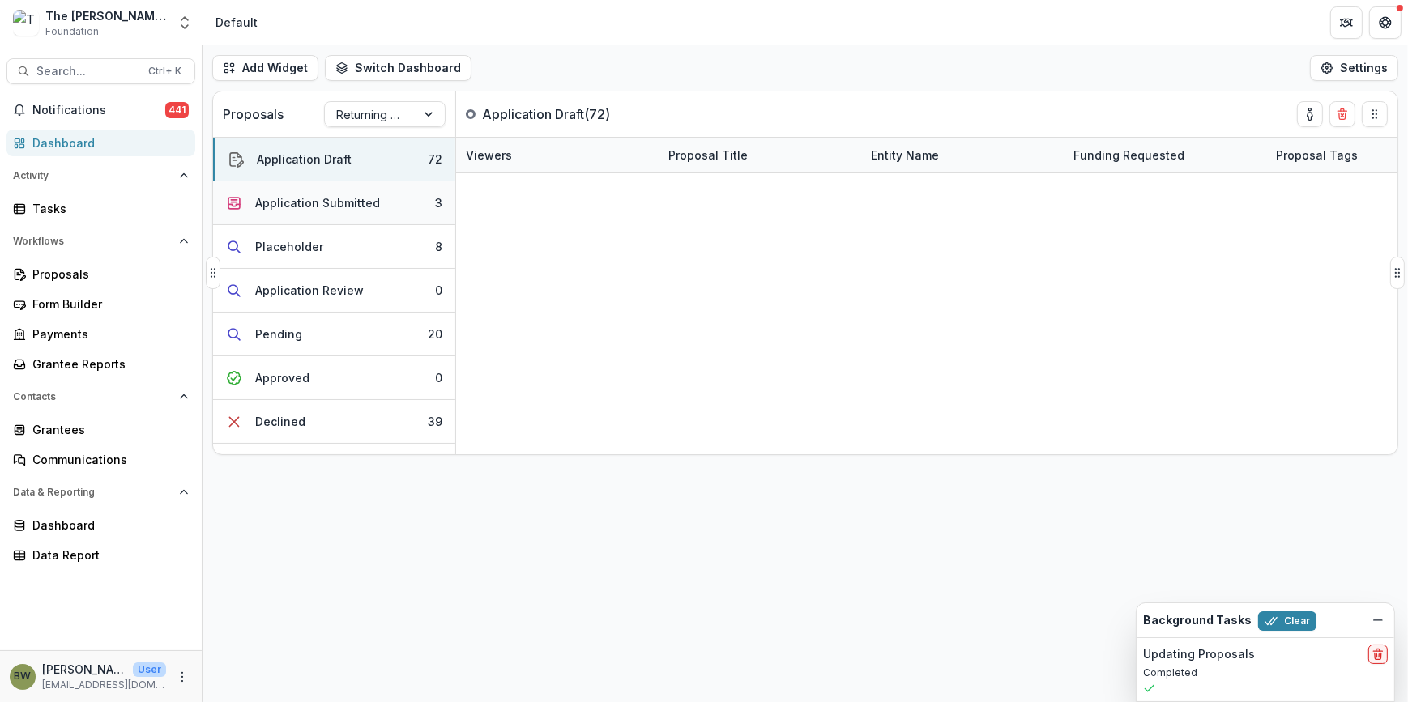
click at [337, 209] on div "Application Submitted" at bounding box center [317, 202] width 125 height 17
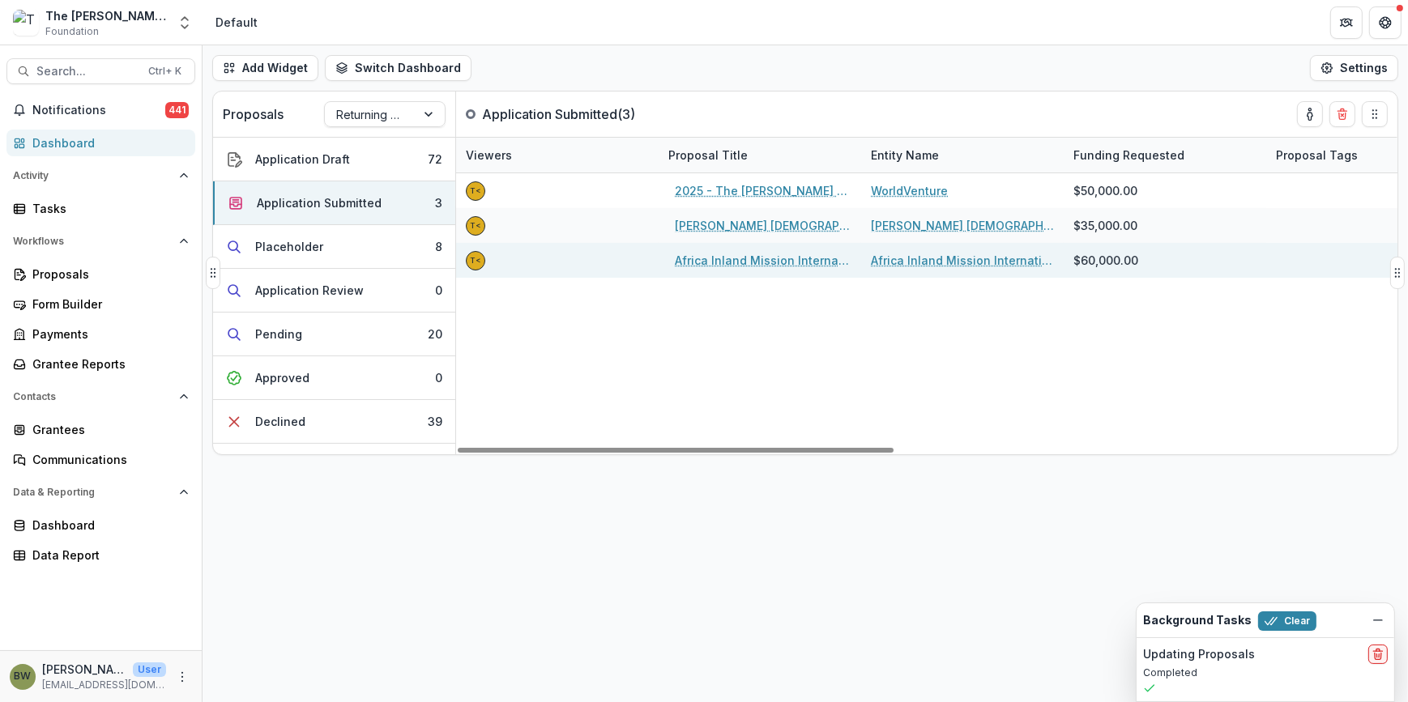
click at [730, 263] on link "Africa Inland Mission International, Inc - 2025 - The [PERSON_NAME] Foundation …" at bounding box center [763, 260] width 177 height 17
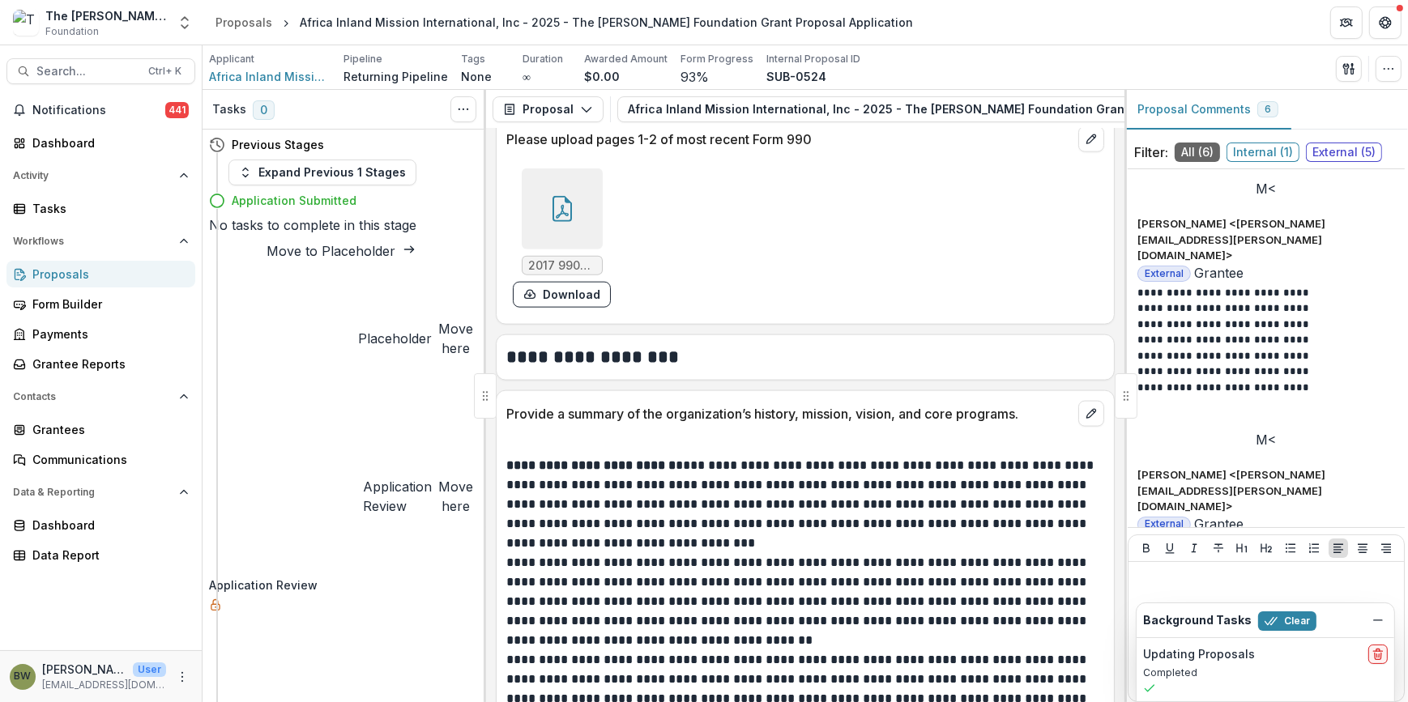
scroll to position [2725, 0]
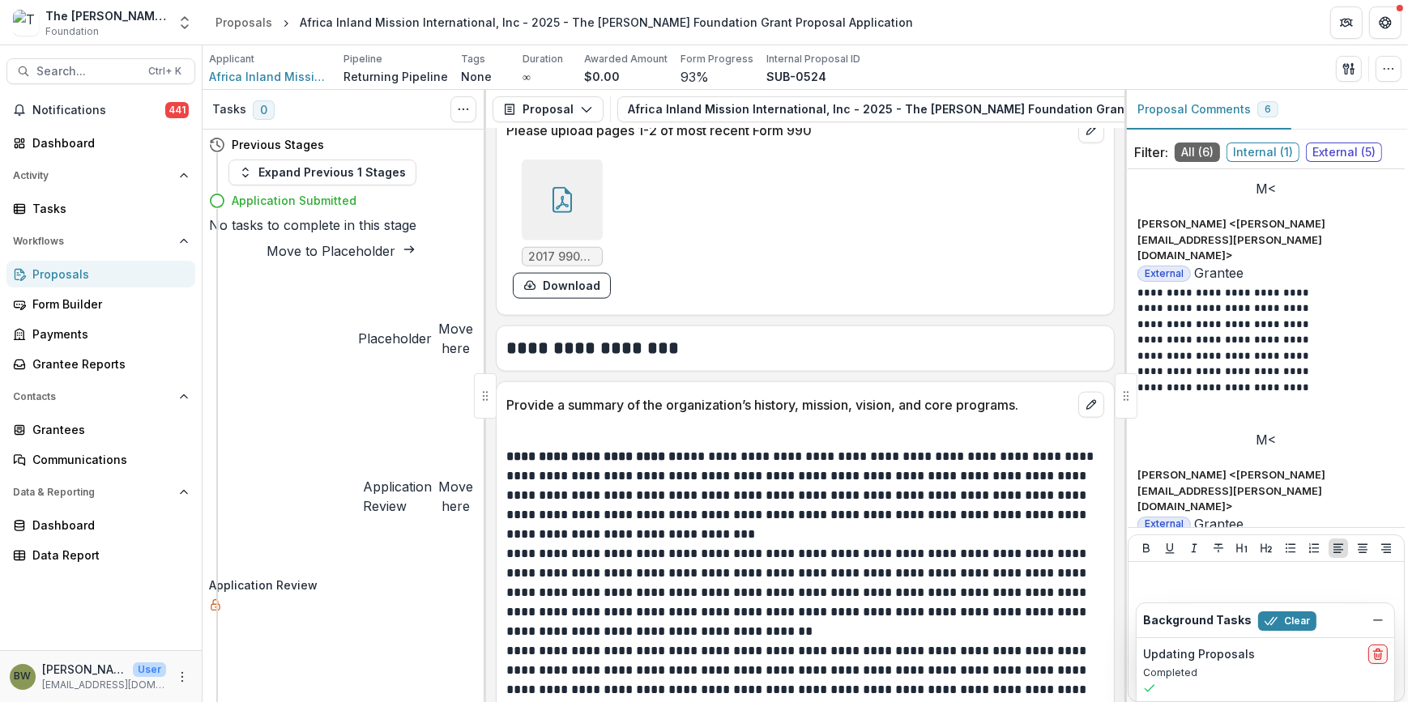
click at [557, 219] on div at bounding box center [562, 200] width 81 height 81
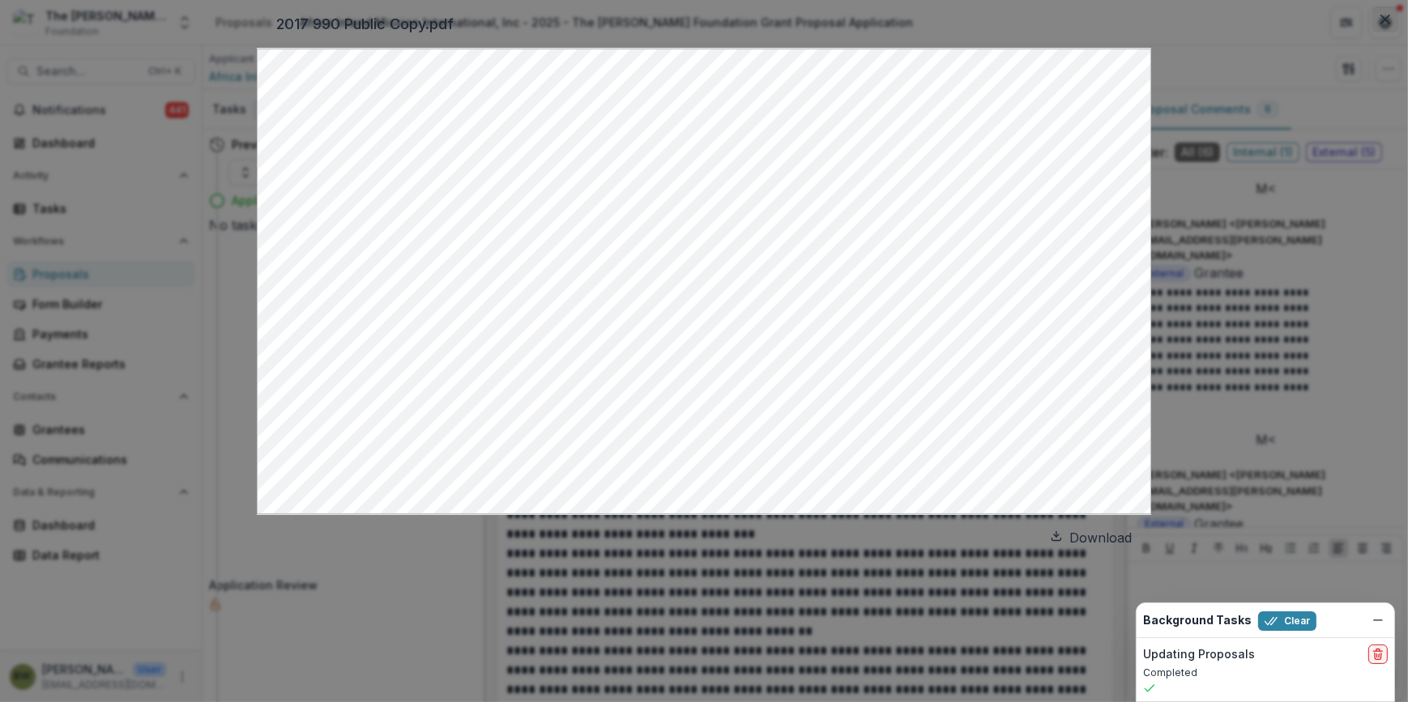
click at [1373, 32] on button "Close" at bounding box center [1386, 19] width 26 height 26
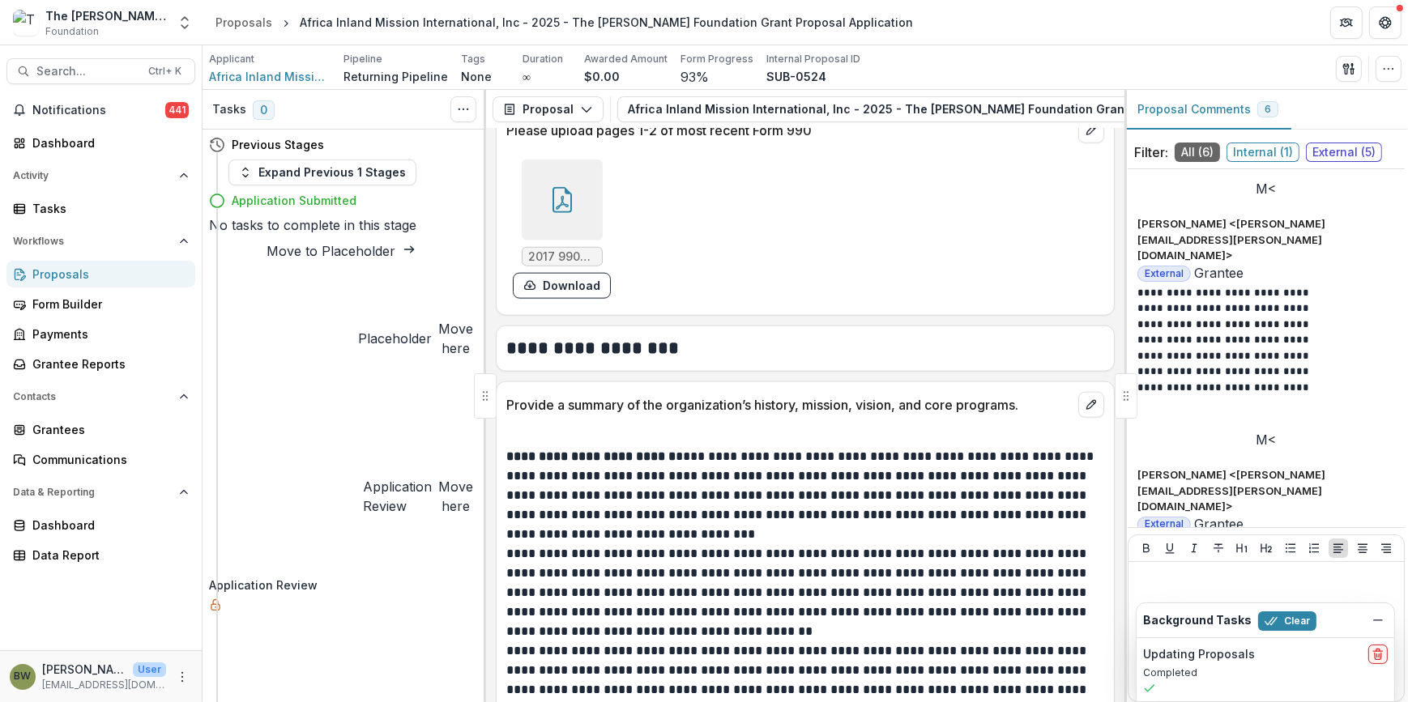
click at [438, 319] on button "Move here" at bounding box center [455, 338] width 35 height 39
select select "**********"
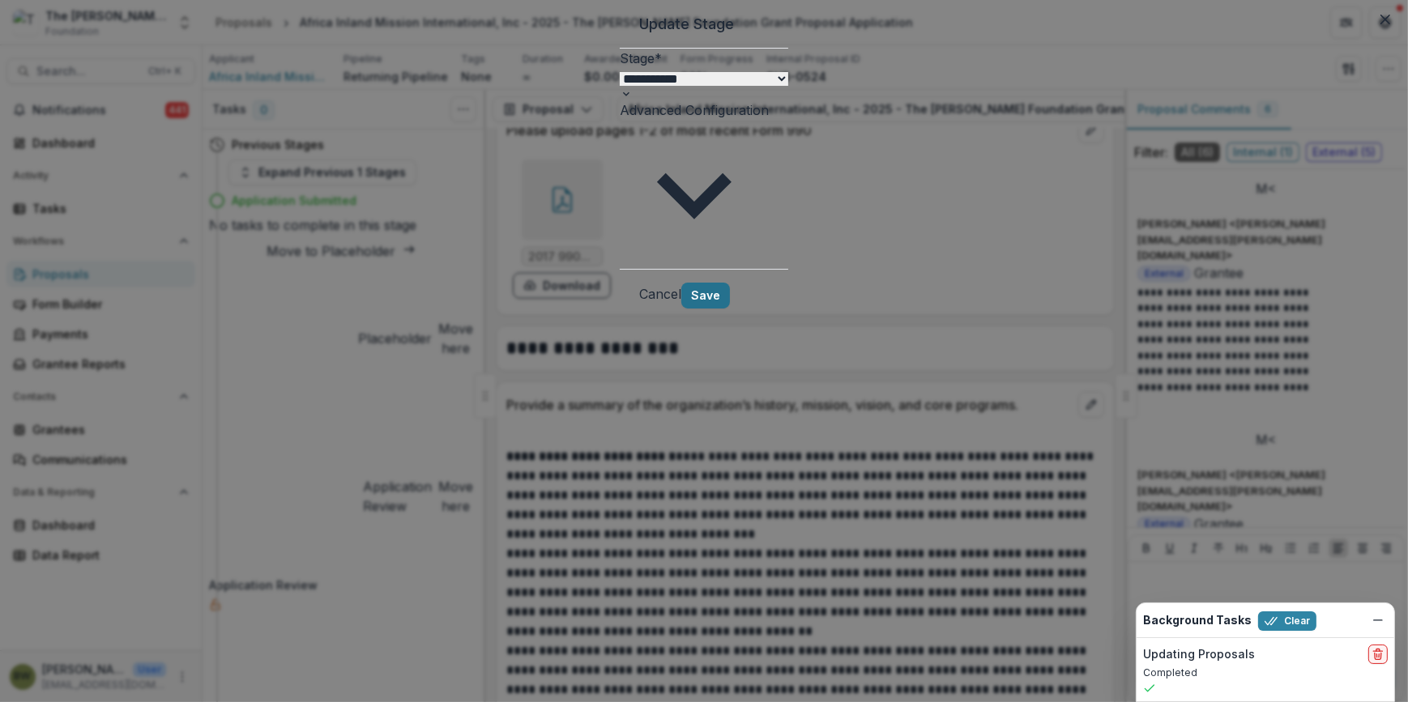
click at [730, 283] on button "Save" at bounding box center [705, 296] width 49 height 26
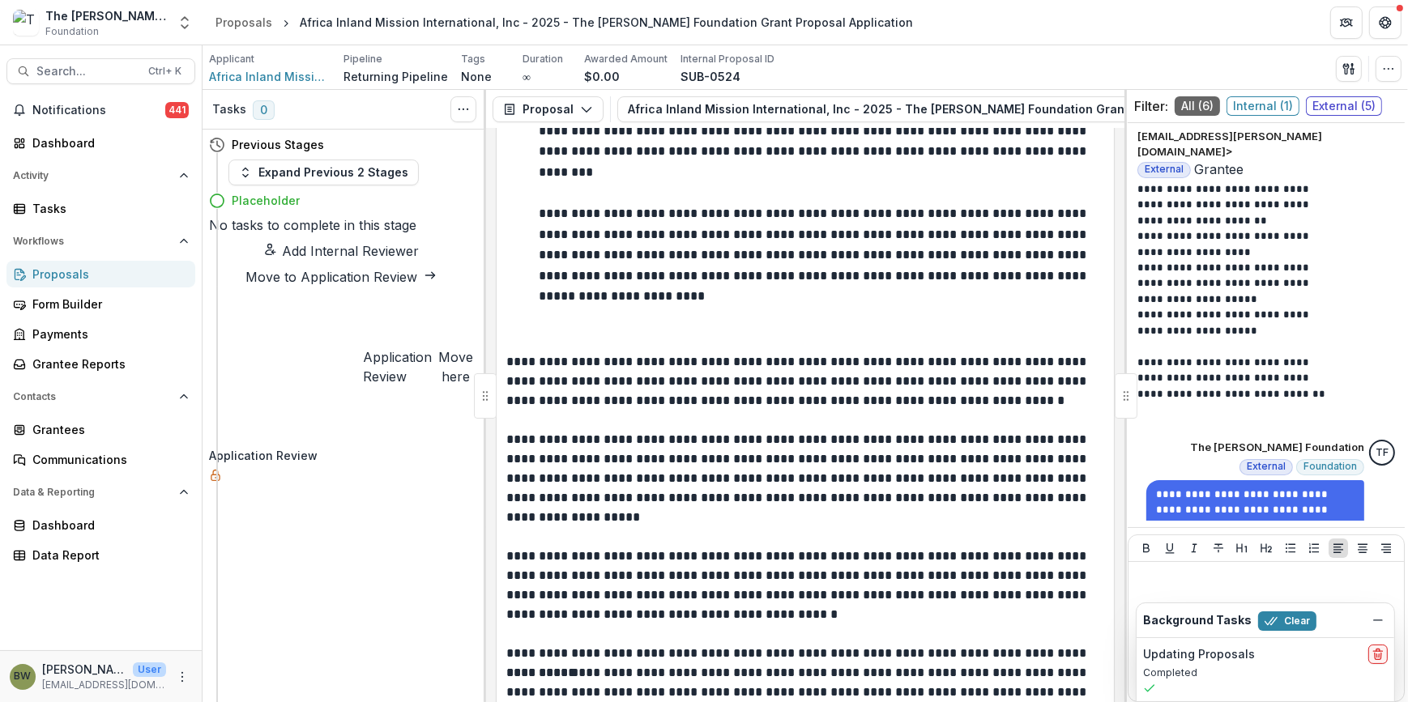
scroll to position [7019, 0]
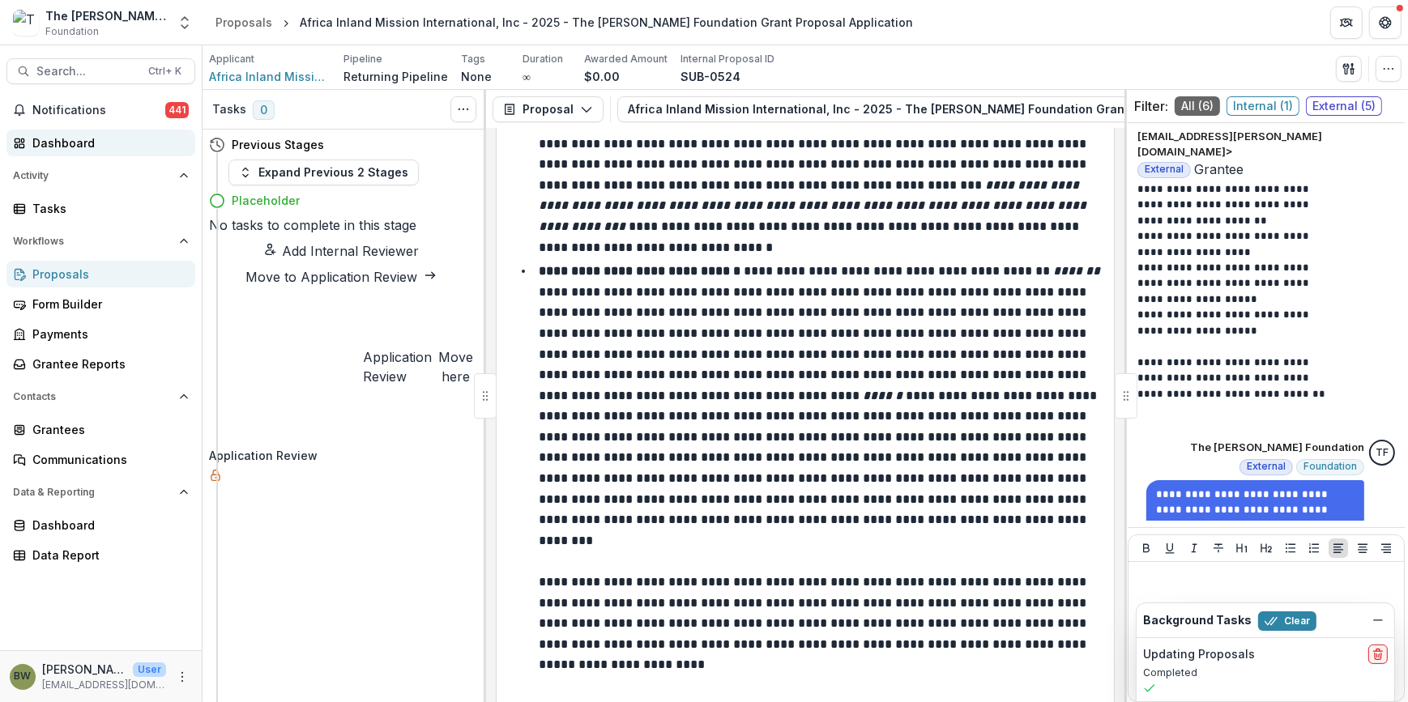
click at [44, 149] on div "Dashboard" at bounding box center [107, 143] width 150 height 17
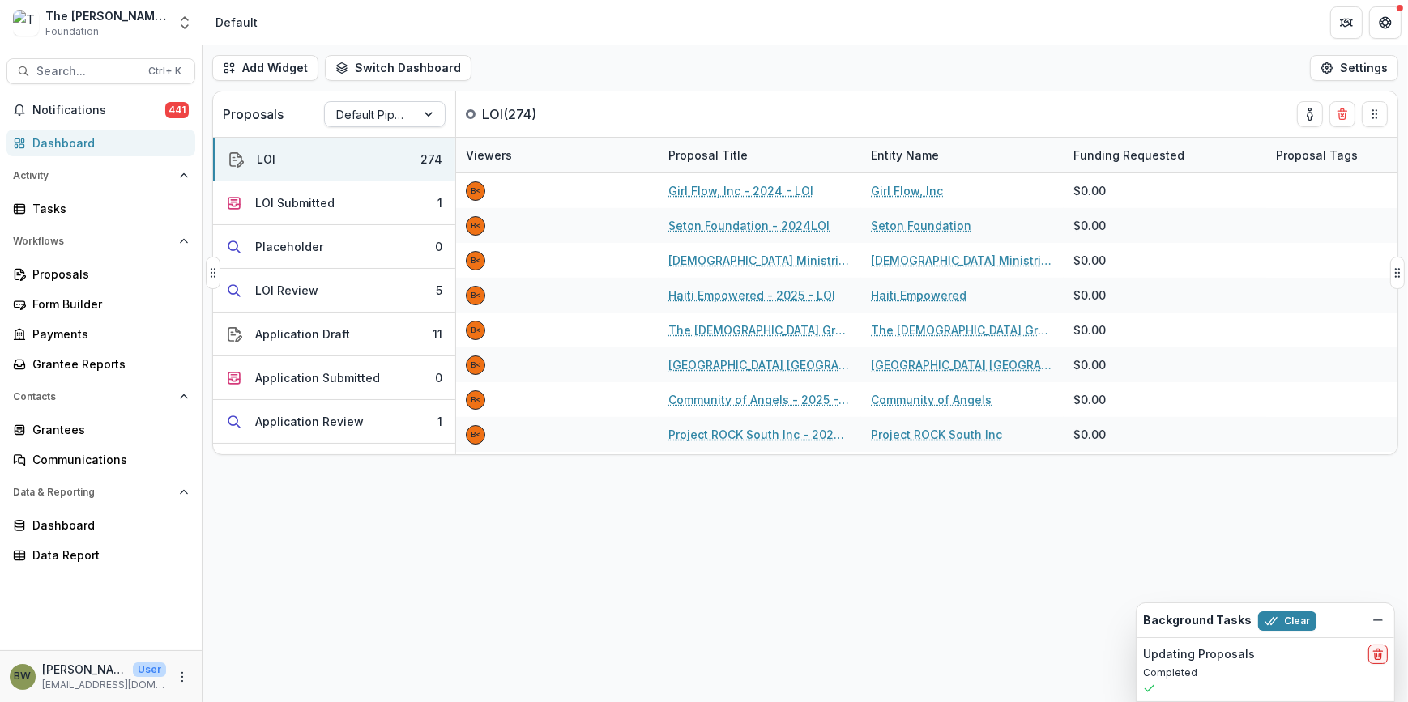
click at [370, 114] on div at bounding box center [370, 115] width 68 height 20
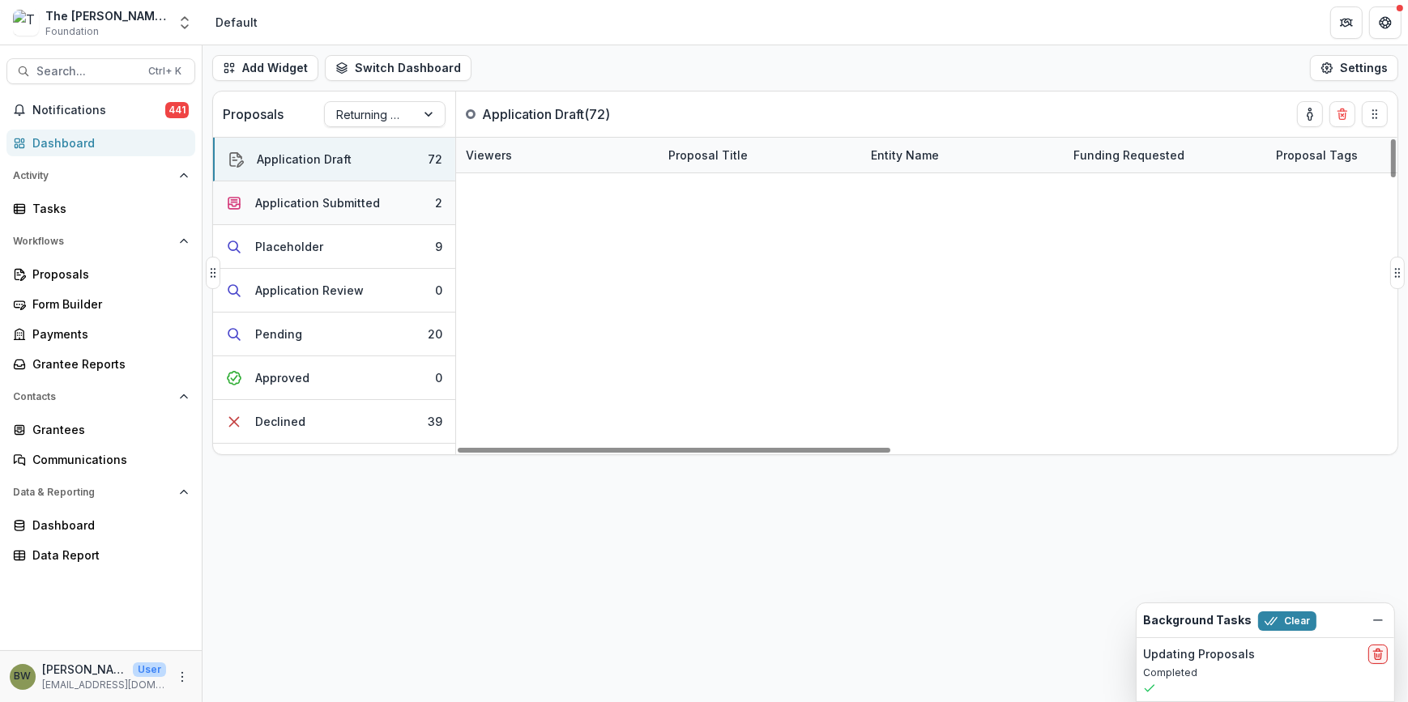
click at [275, 207] on div "Application Submitted" at bounding box center [317, 202] width 125 height 17
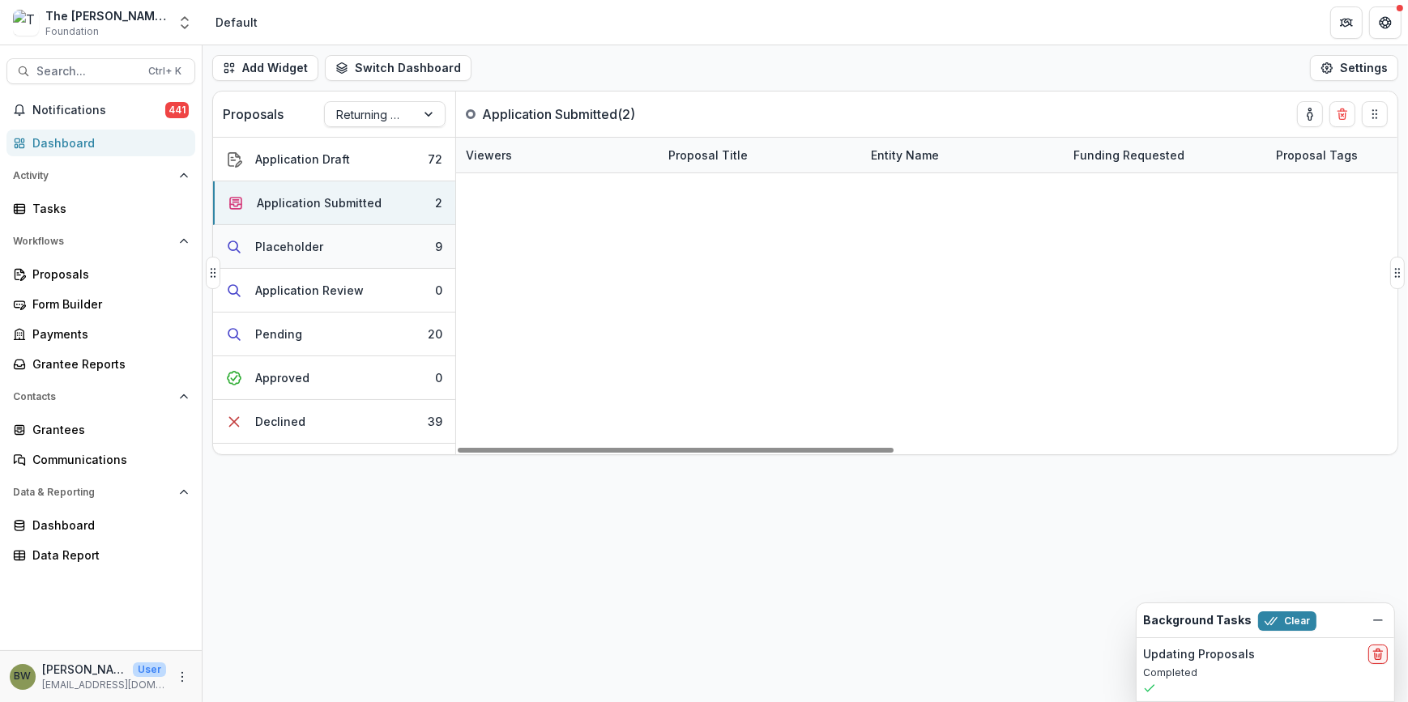
click at [275, 241] on div "Placeholder" at bounding box center [289, 246] width 68 height 17
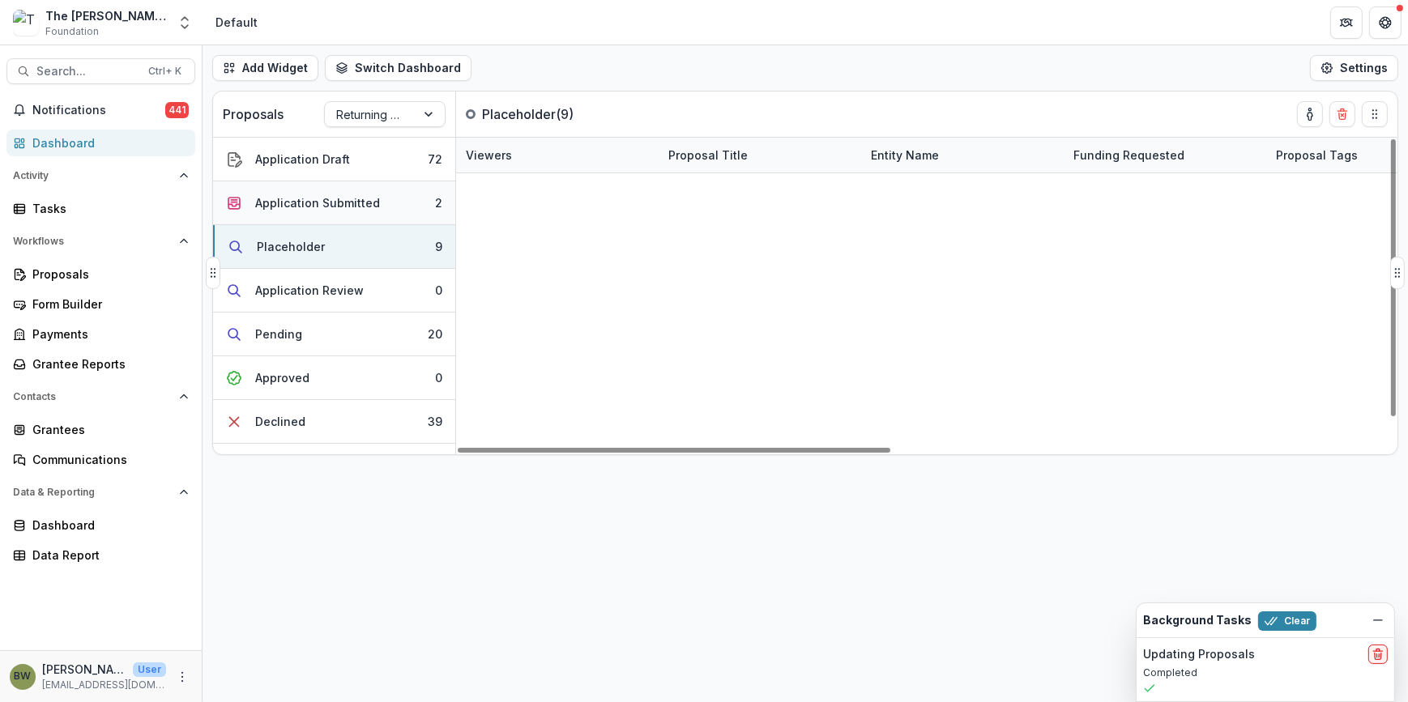
click at [308, 202] on div "Application Submitted" at bounding box center [317, 202] width 125 height 17
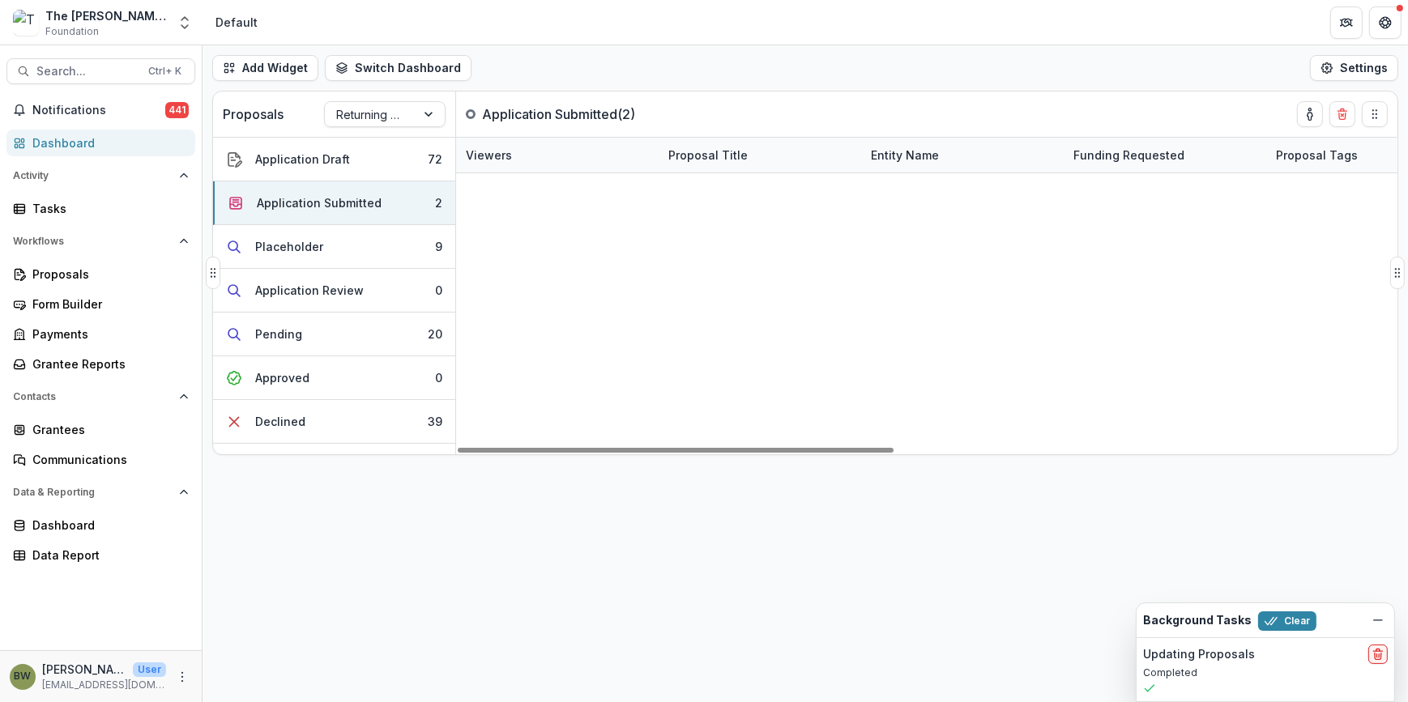
click at [763, 184] on link "2025 - The [PERSON_NAME] Foundation Grant Proposal Application" at bounding box center [763, 190] width 177 height 17
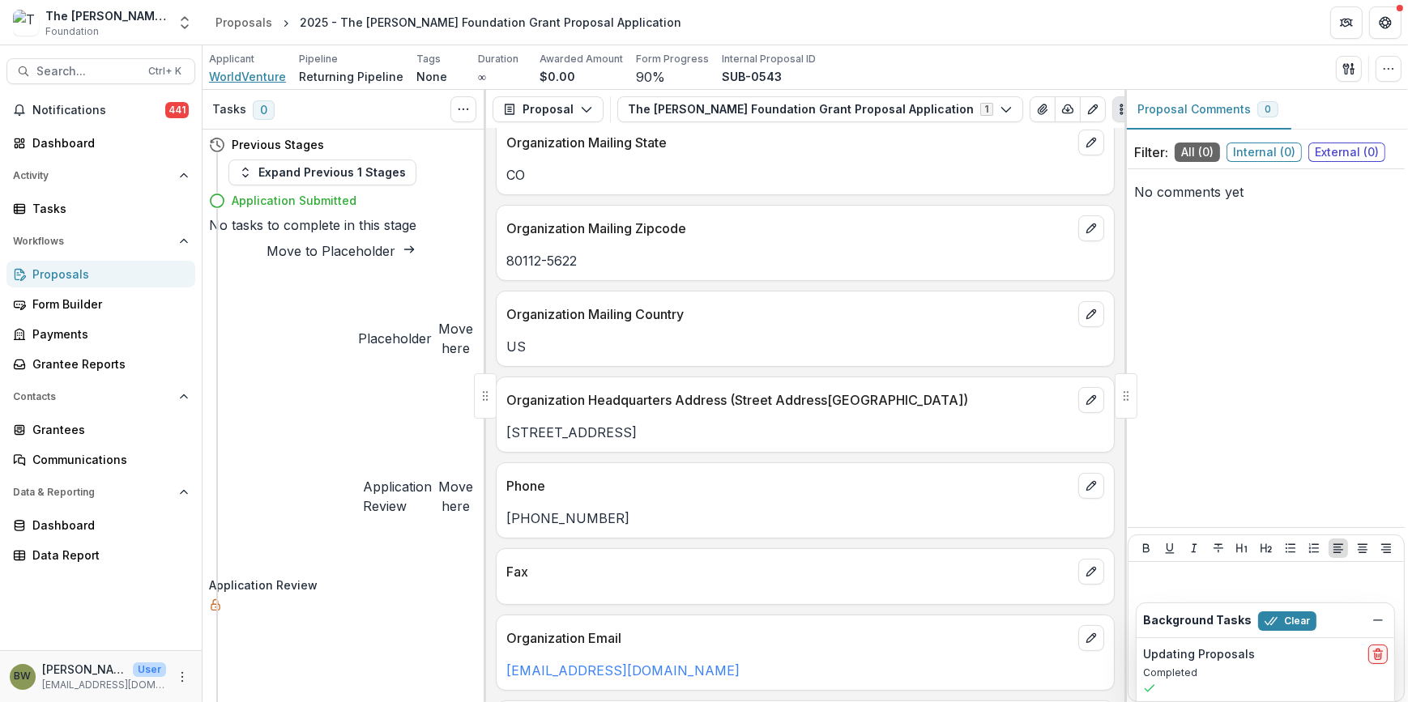
scroll to position [294, 0]
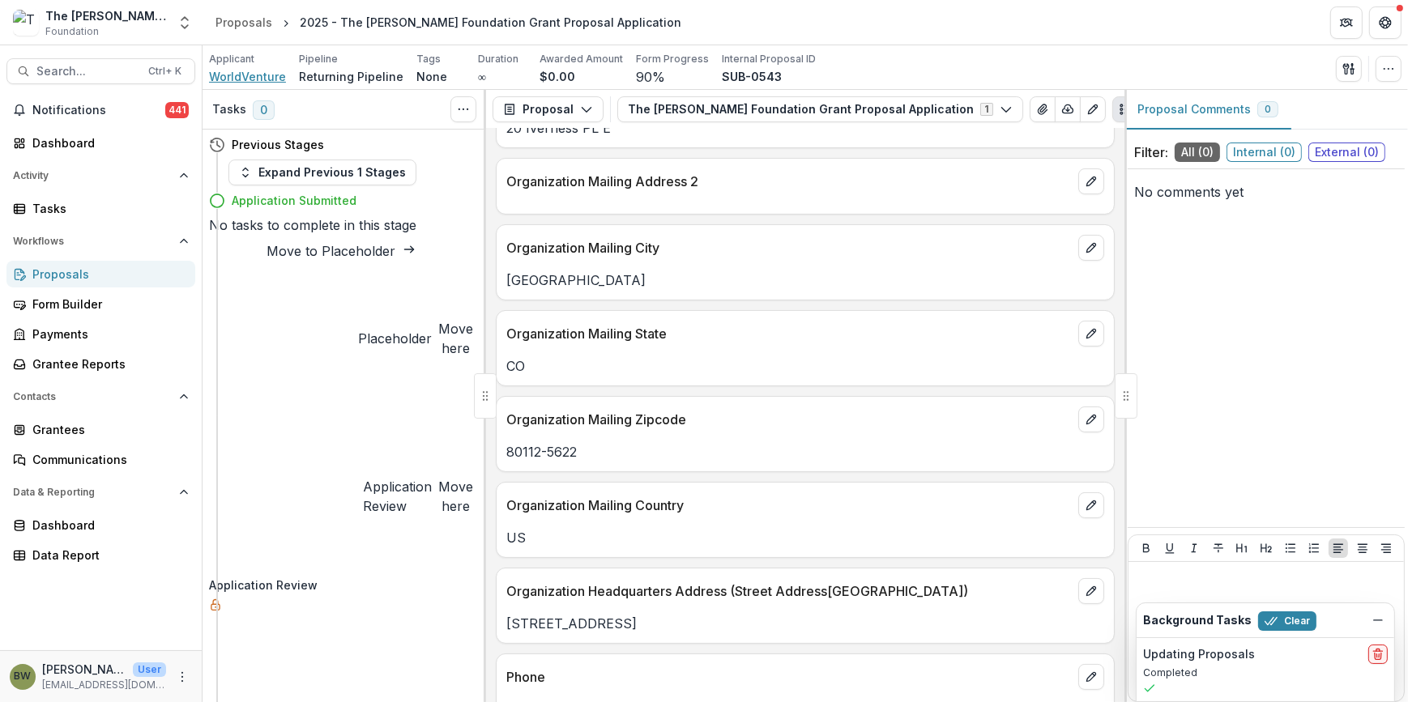
click at [251, 78] on span "WorldVenture" at bounding box center [247, 76] width 77 height 17
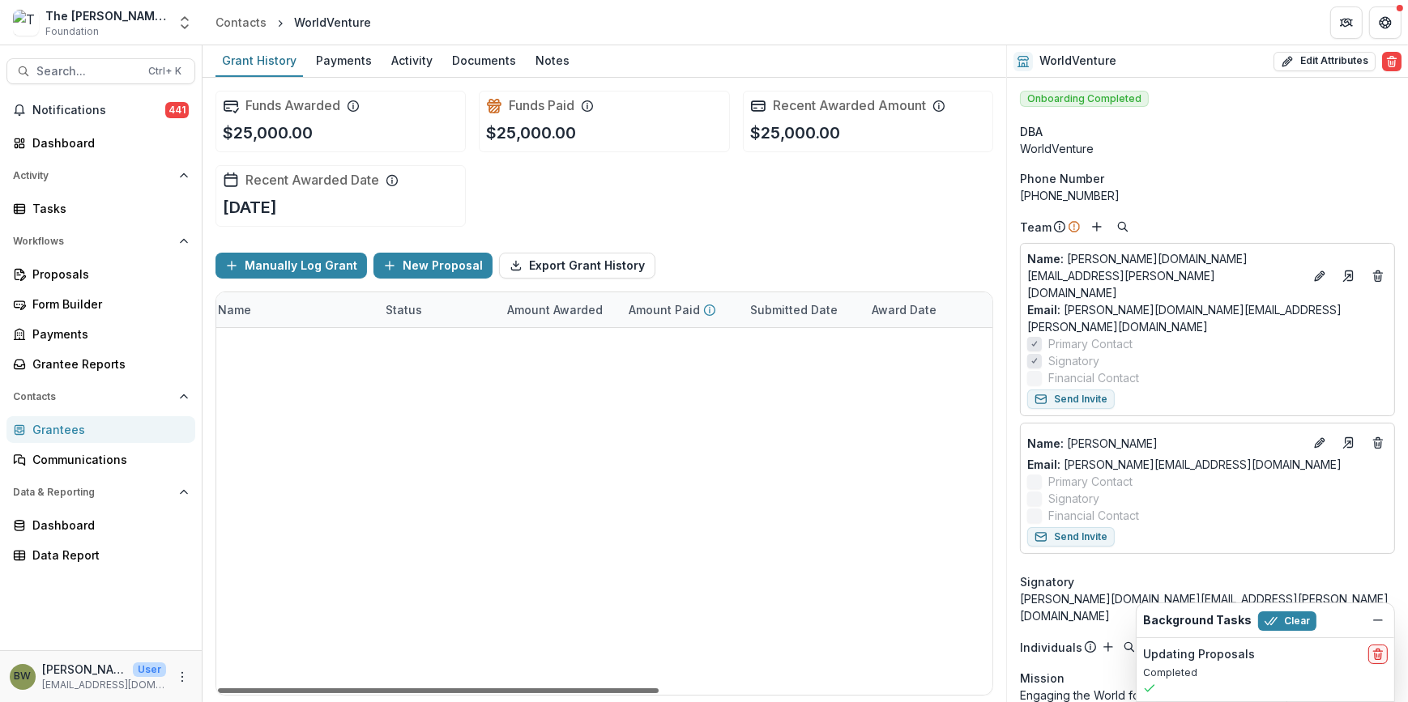
scroll to position [0, 209]
drag, startPoint x: 562, startPoint y: 684, endPoint x: 680, endPoint y: 687, distance: 117.5
click at [659, 689] on div at bounding box center [438, 691] width 441 height 5
drag, startPoint x: 733, startPoint y: 689, endPoint x: 380, endPoint y: 519, distance: 392.1
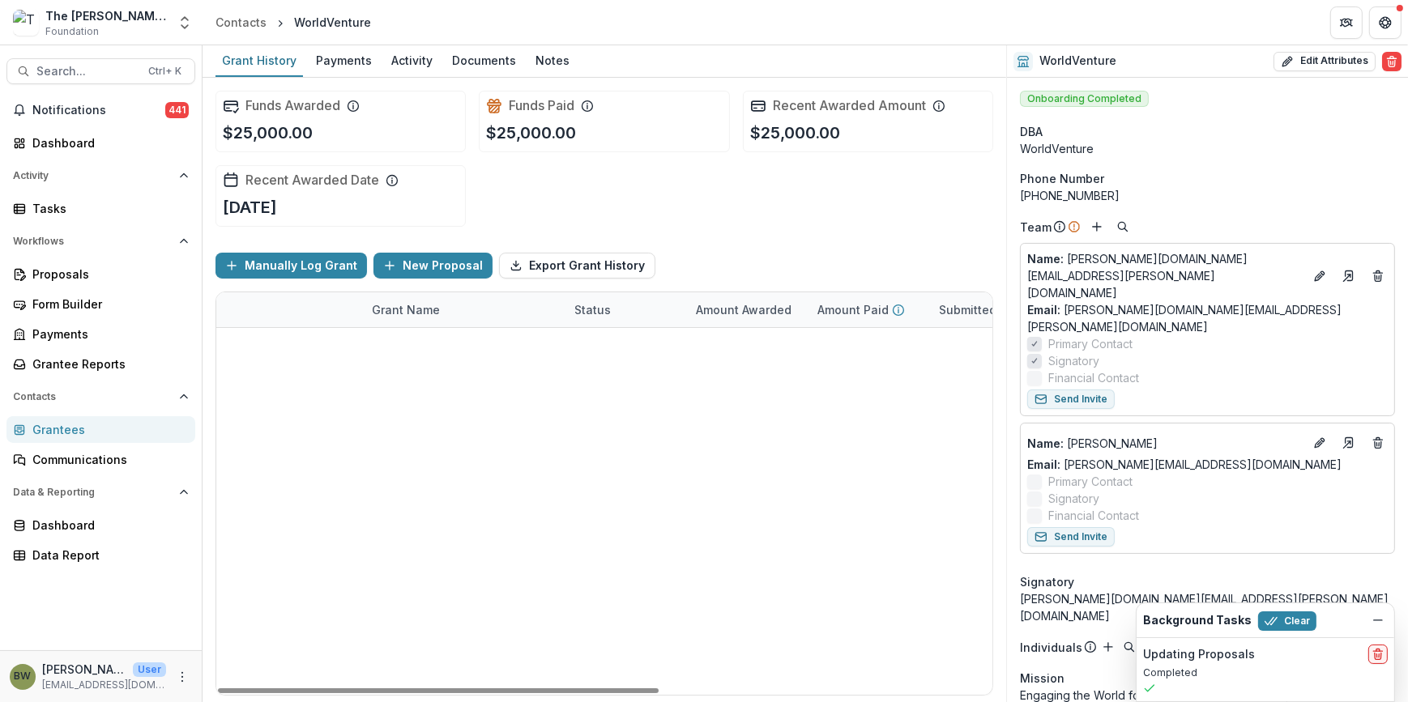
click at [350, 689] on div at bounding box center [438, 691] width 441 height 5
click at [103, 77] on span "Search..." at bounding box center [87, 72] width 102 height 14
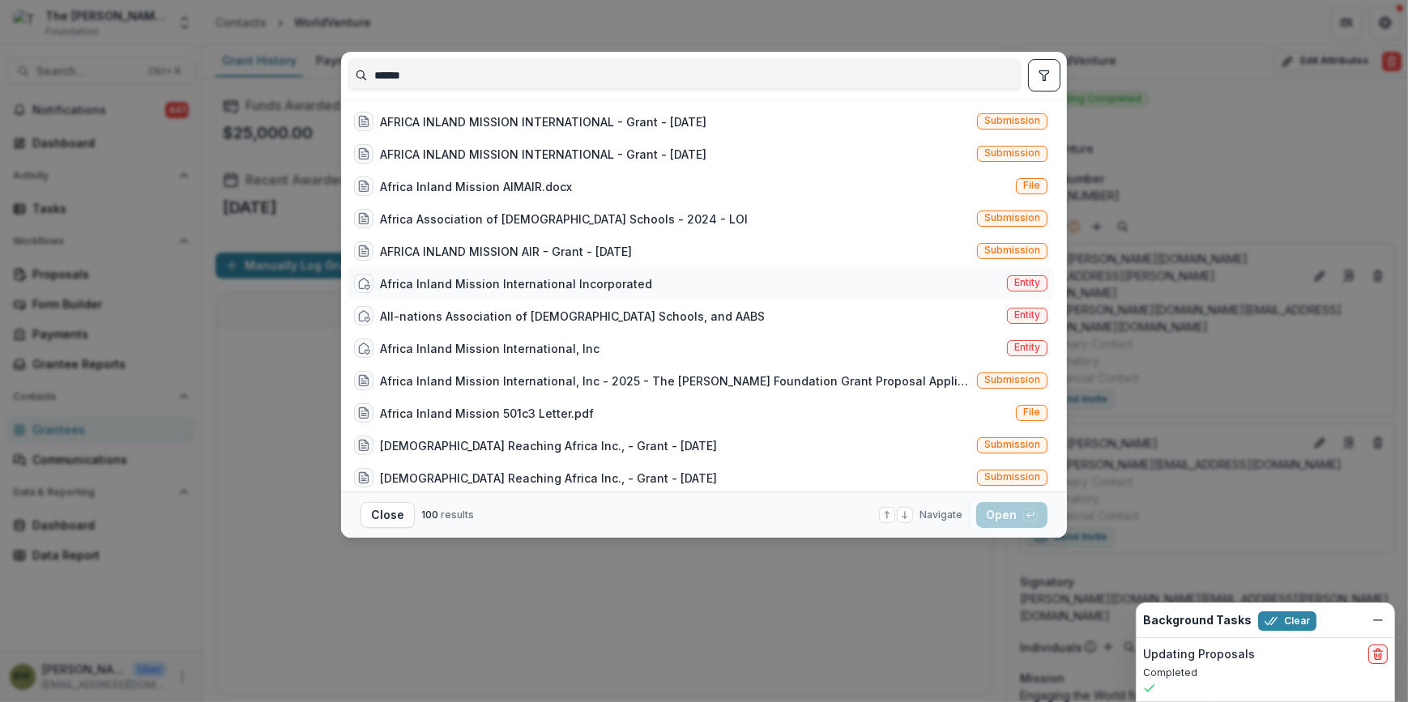
type input "******"
click at [1023, 282] on span "Entity" at bounding box center [1027, 282] width 26 height 11
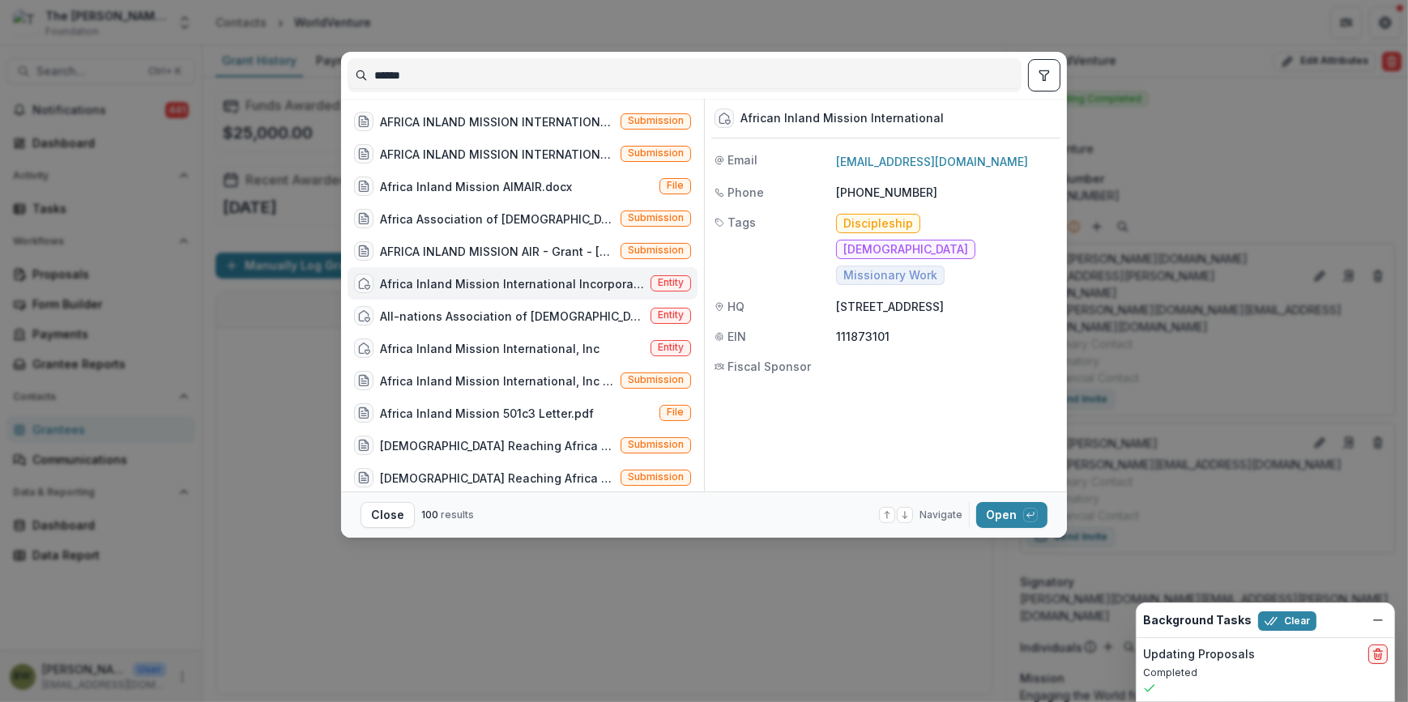
click at [668, 284] on span "Entity" at bounding box center [671, 282] width 26 height 11
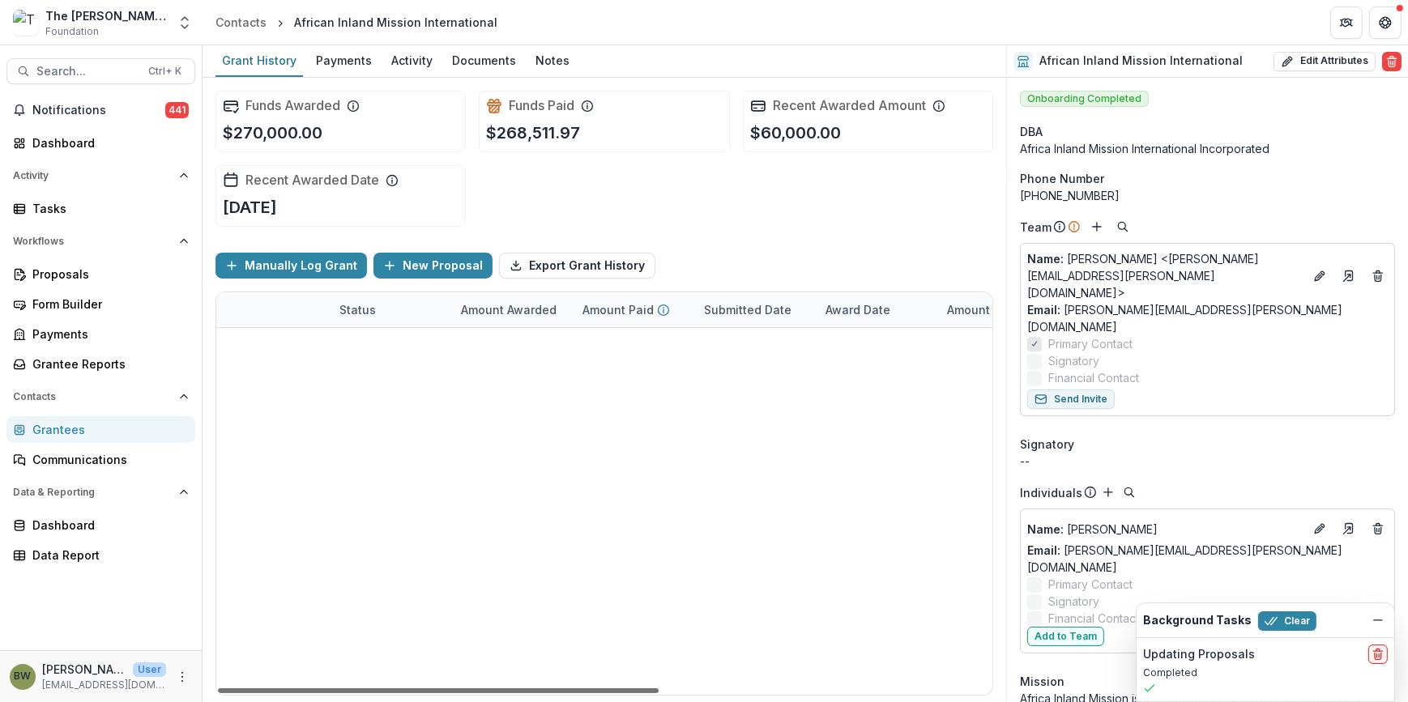
scroll to position [0, 275]
drag, startPoint x: 630, startPoint y: 691, endPoint x: 786, endPoint y: 674, distance: 157.3
click at [659, 689] on div at bounding box center [438, 691] width 441 height 5
click at [89, 75] on span "Search..." at bounding box center [87, 72] width 102 height 14
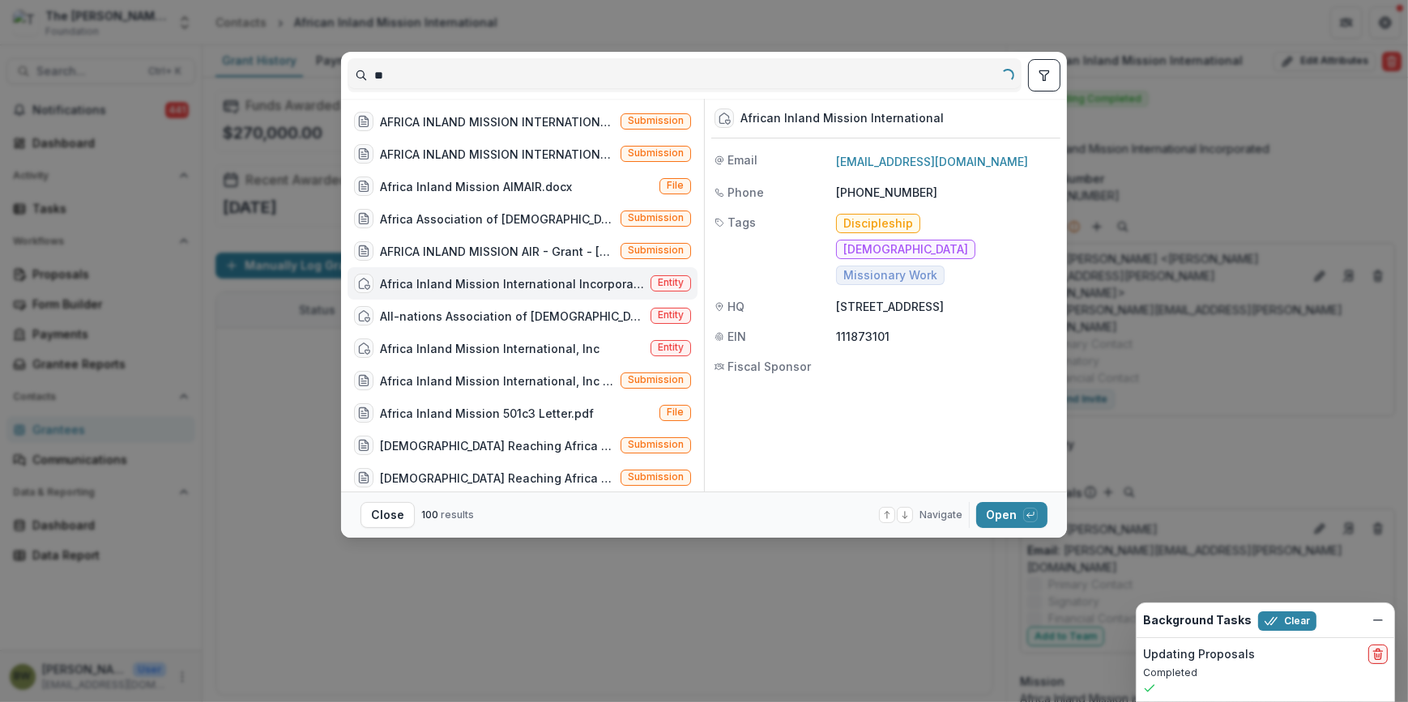
type input "*"
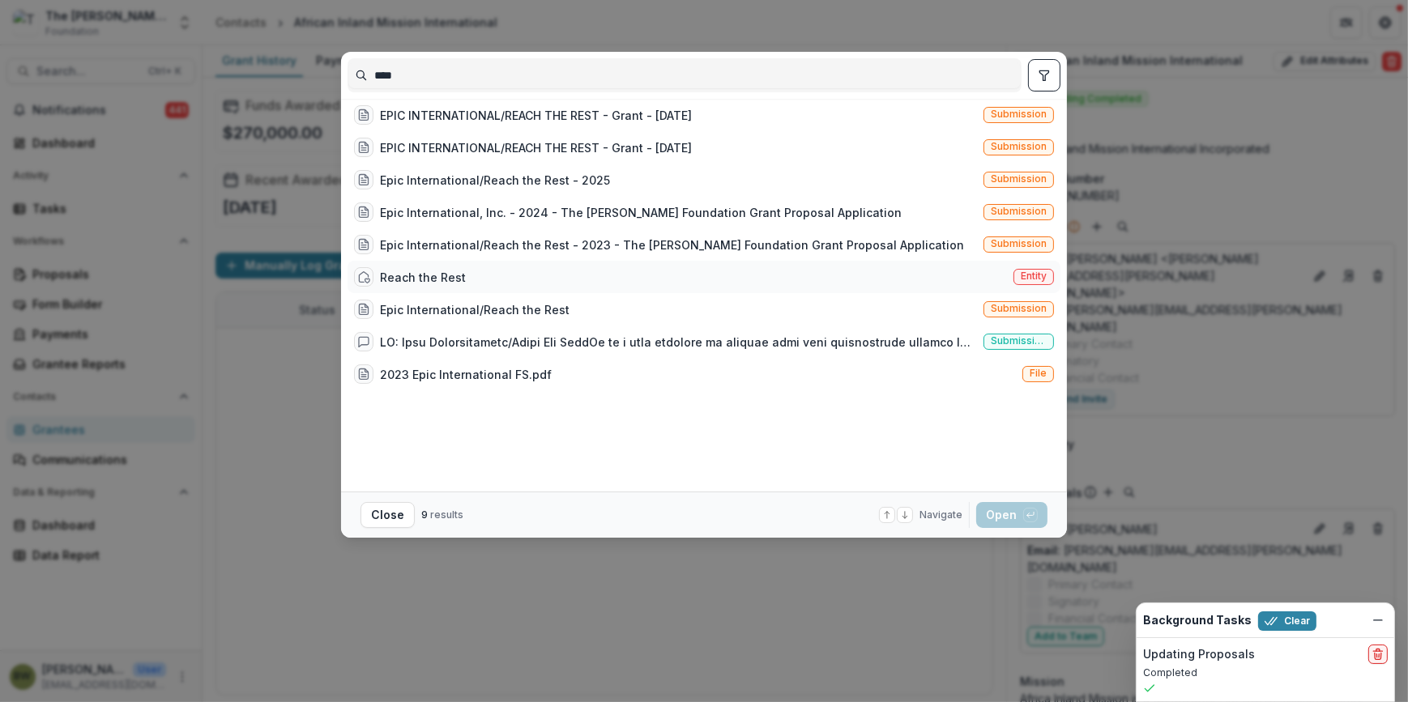
type input "****"
click at [1025, 280] on span "Entity" at bounding box center [1034, 276] width 26 height 11
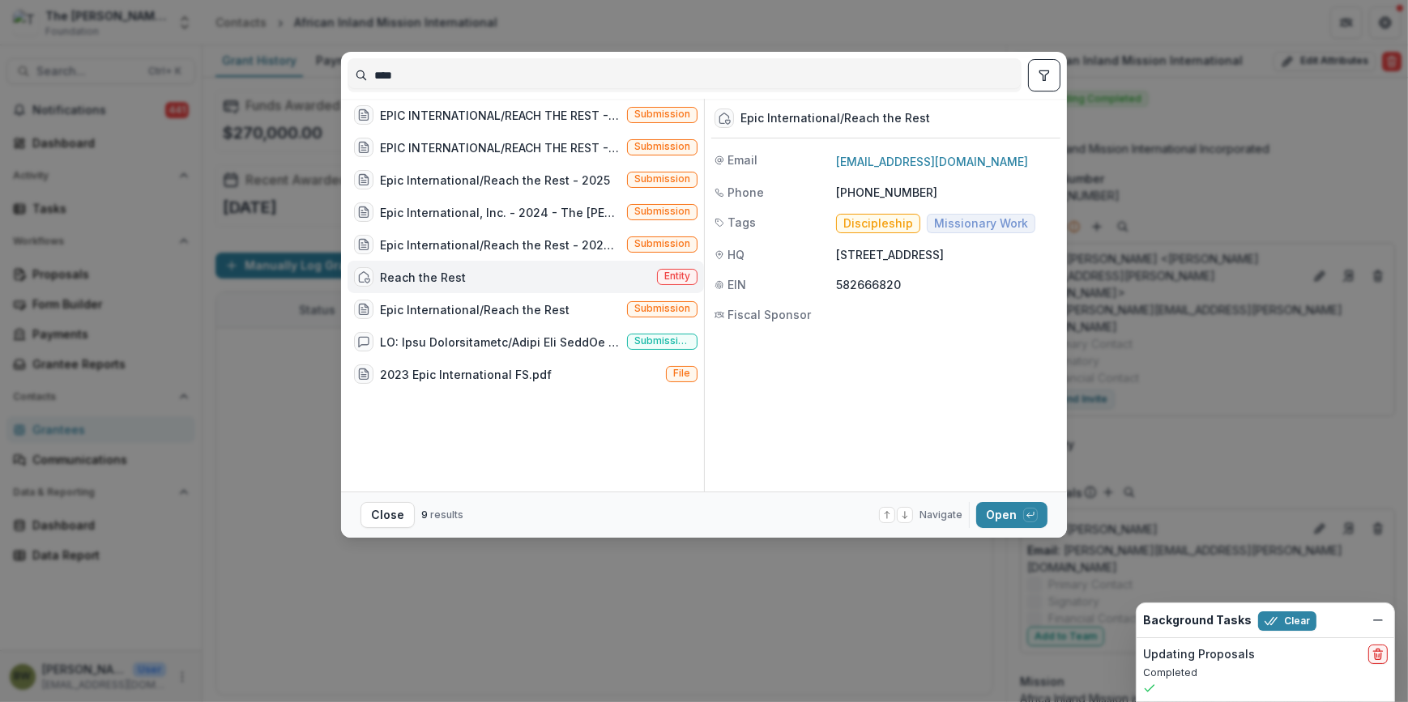
click at [657, 278] on span "Entity" at bounding box center [677, 277] width 41 height 16
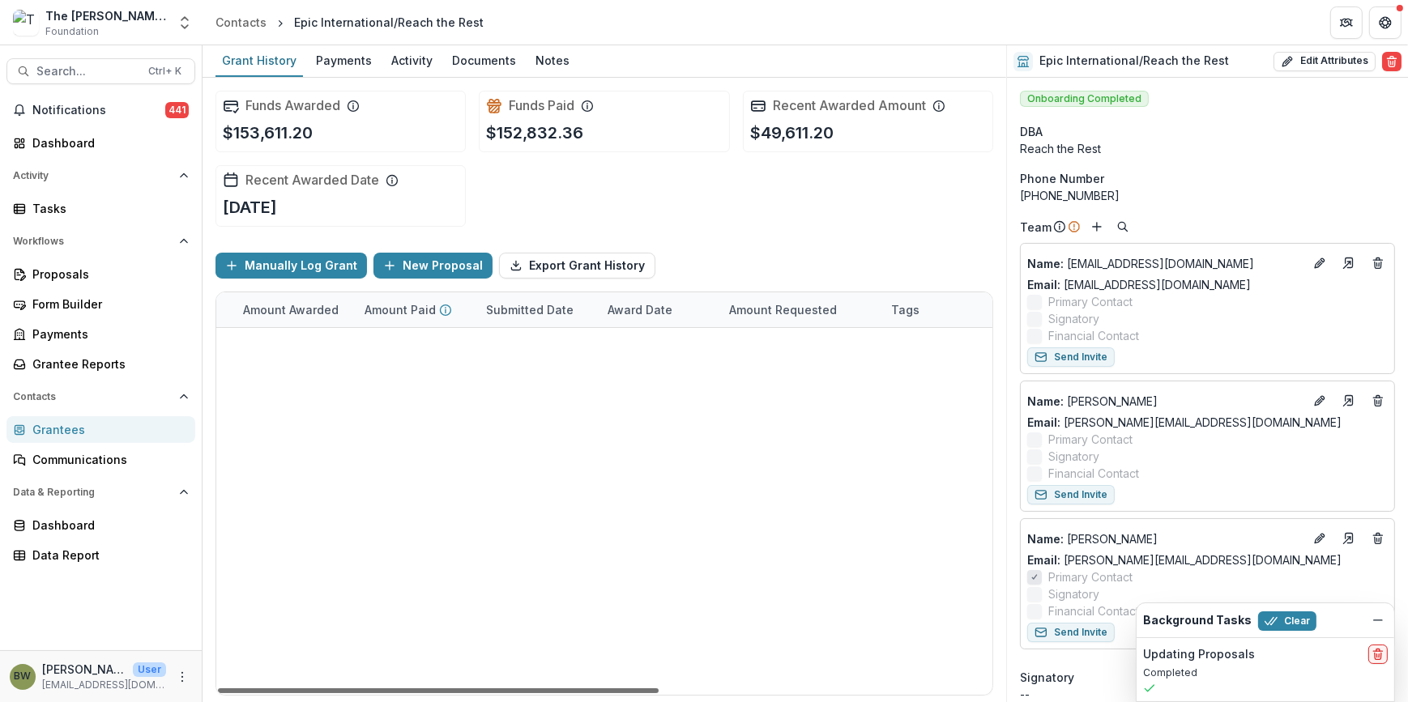
scroll to position [0, 462]
drag, startPoint x: 549, startPoint y: 691, endPoint x: 811, endPoint y: 694, distance: 261.7
click at [659, 694] on div at bounding box center [438, 691] width 441 height 5
click at [79, 75] on span "Search..." at bounding box center [87, 72] width 102 height 14
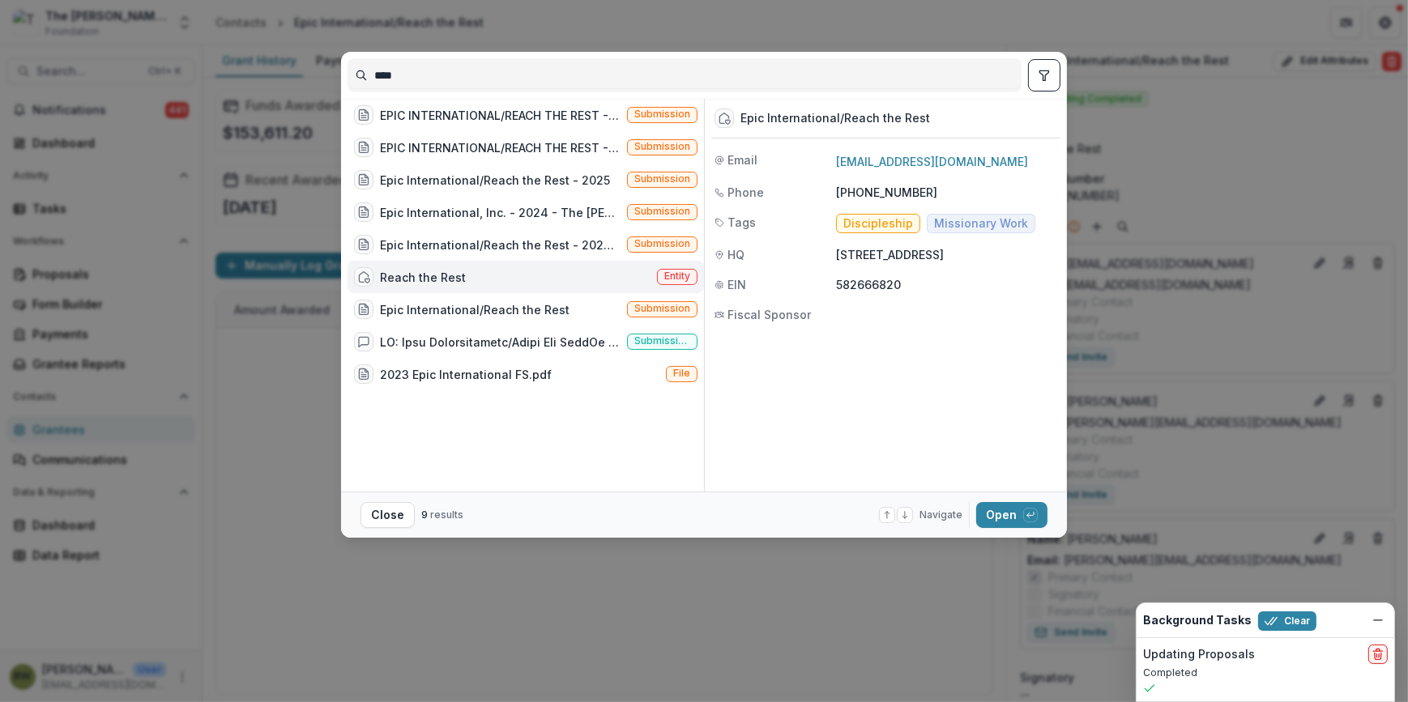
drag, startPoint x: 522, startPoint y: 74, endPoint x: 200, endPoint y: 70, distance: 321.7
click at [200, 70] on div "**** EPIC INTERNATIONAL/REACH THE REST - Grant - [DATE] Submission EPIC INTERNA…" at bounding box center [704, 351] width 1408 height 702
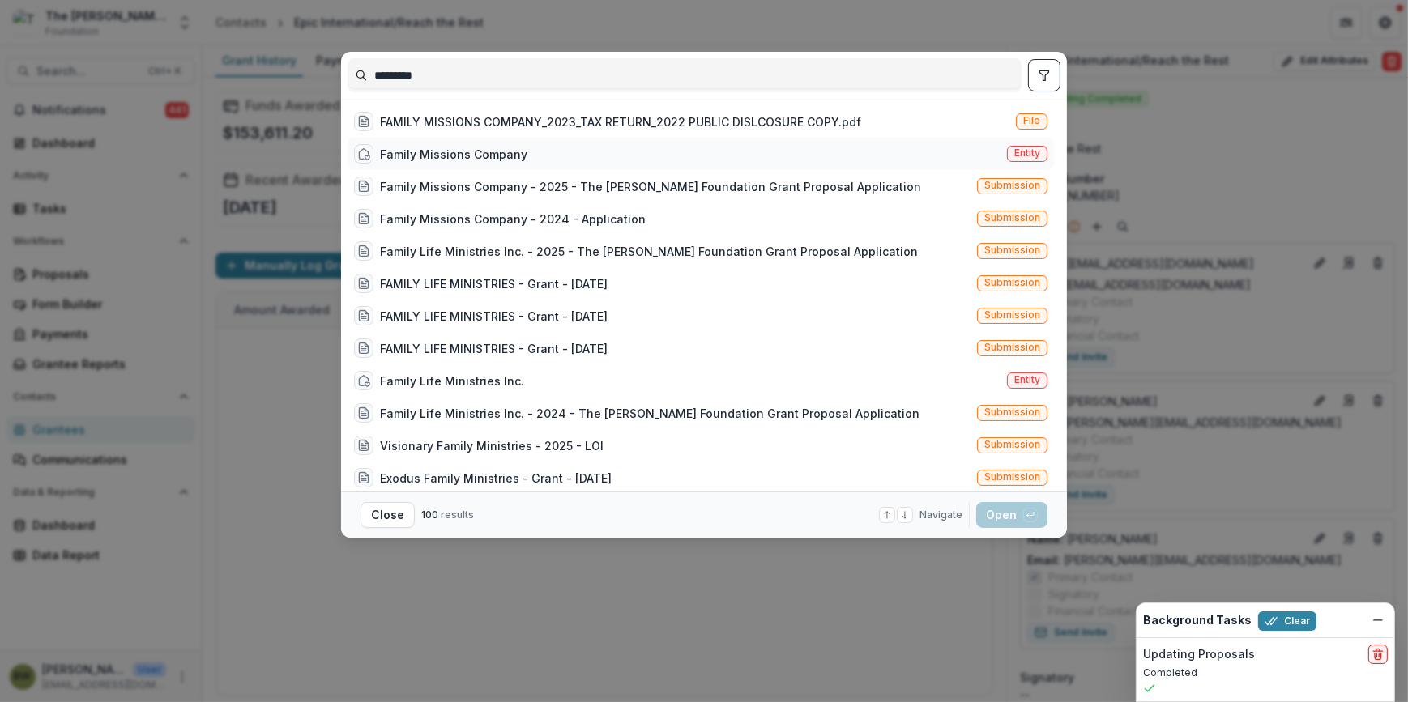
type input "*********"
click at [1014, 154] on span "Entity" at bounding box center [1027, 152] width 26 height 11
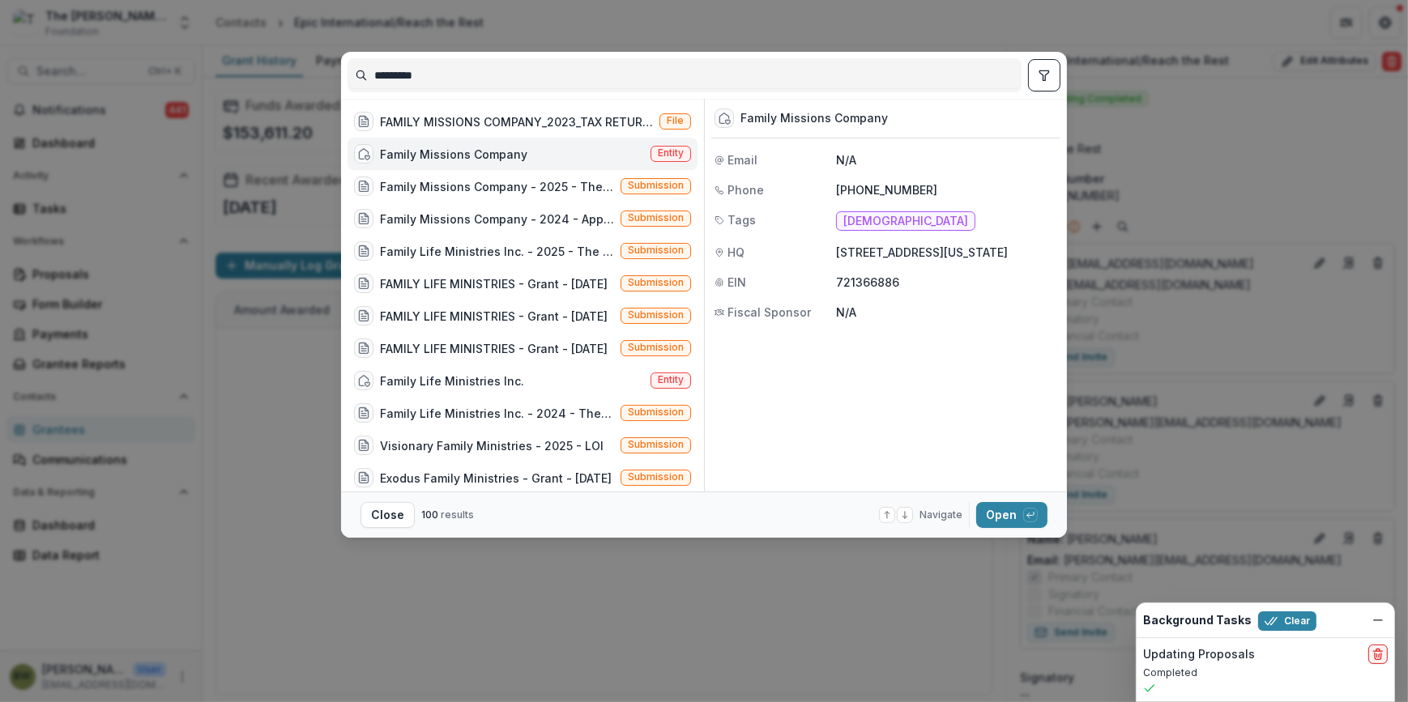
click at [677, 155] on span "Entity" at bounding box center [671, 152] width 26 height 11
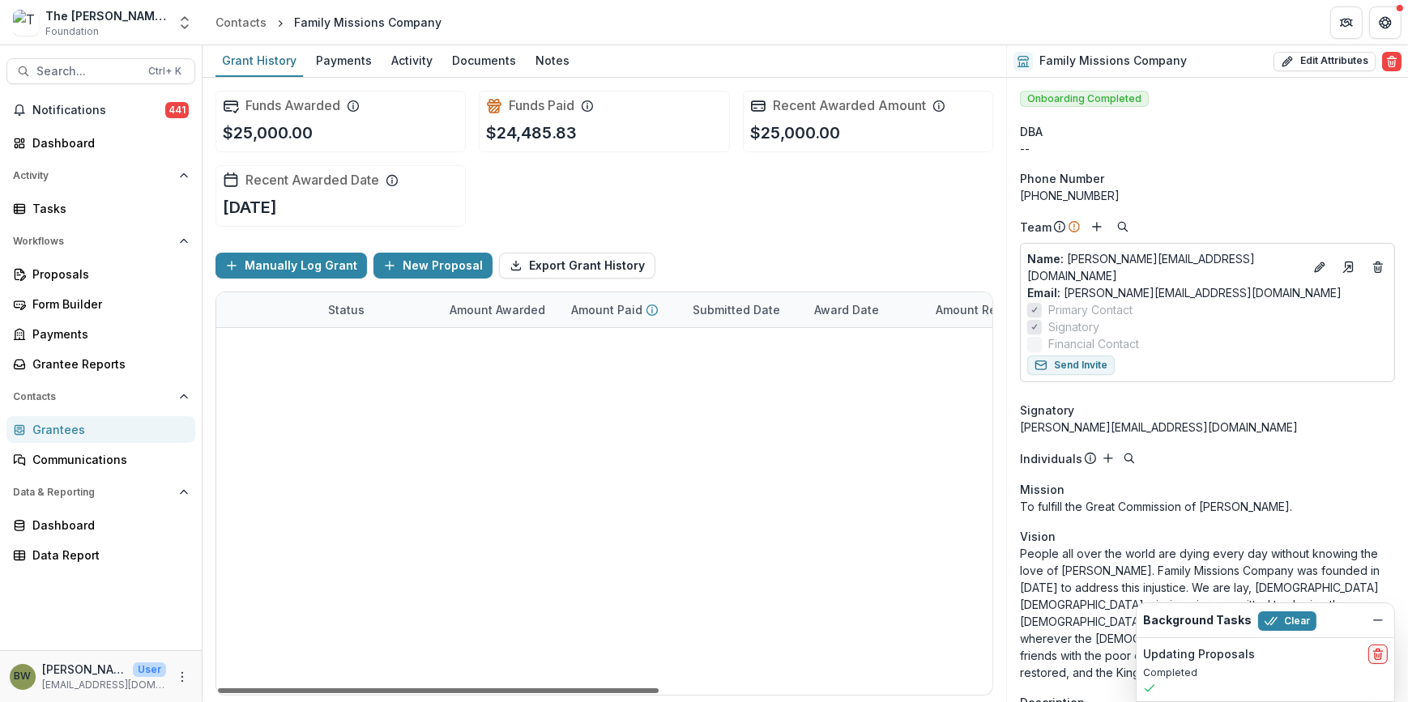
scroll to position [0, 263]
drag, startPoint x: 563, startPoint y: 690, endPoint x: 712, endPoint y: 693, distance: 149.1
click at [659, 693] on div at bounding box center [438, 691] width 441 height 5
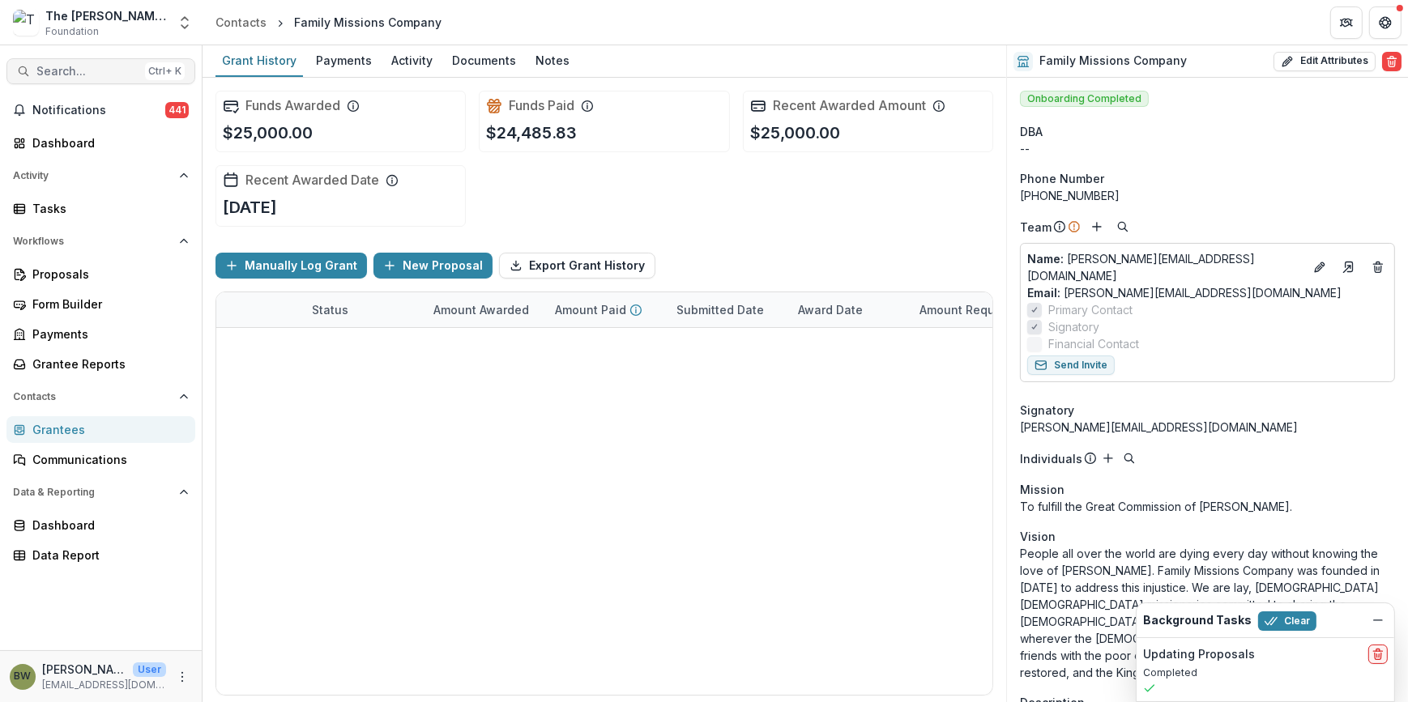
click at [103, 74] on span "Search..." at bounding box center [87, 72] width 102 height 14
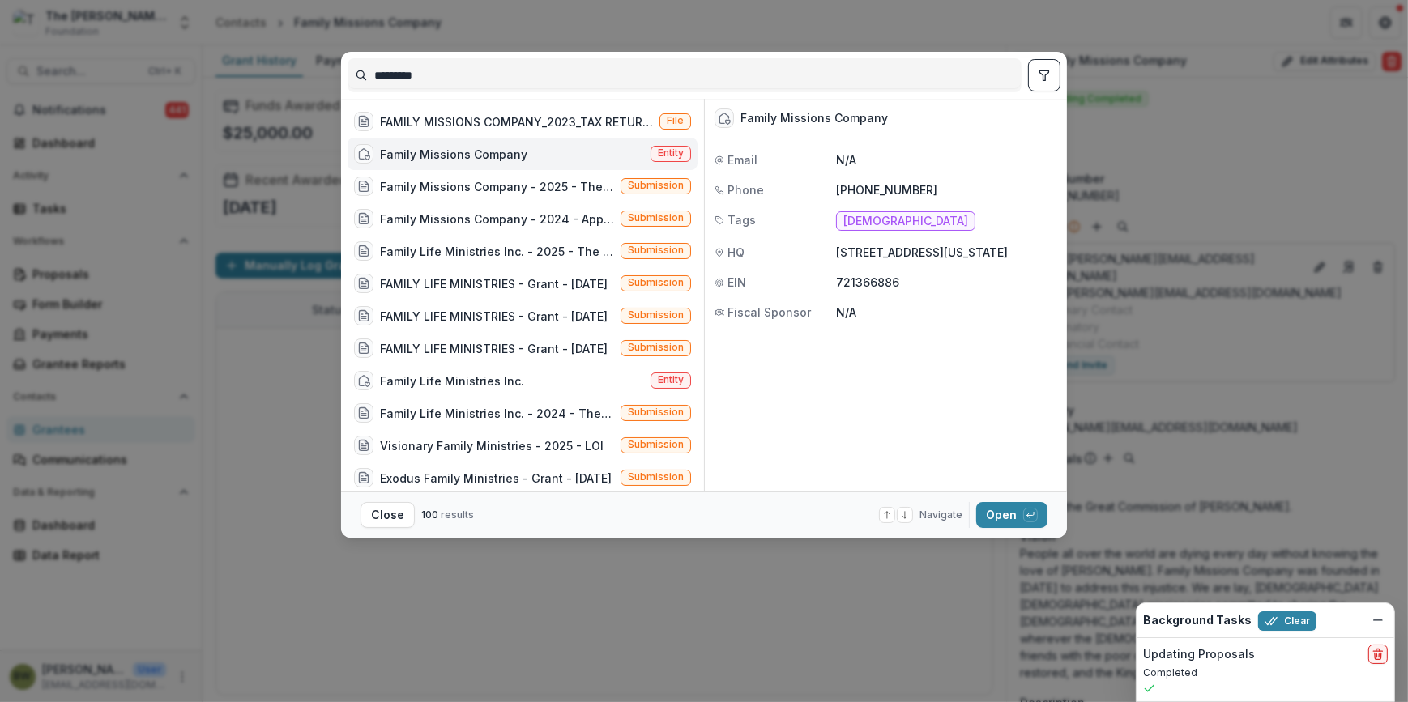
drag, startPoint x: 455, startPoint y: 75, endPoint x: 173, endPoint y: 65, distance: 282.9
click at [173, 65] on div "********* FAMILY MISSIONS COMPANY_2023_TAX RETURN_2022 PUBLIC DISLCOSURE COPY.p…" at bounding box center [704, 351] width 1408 height 702
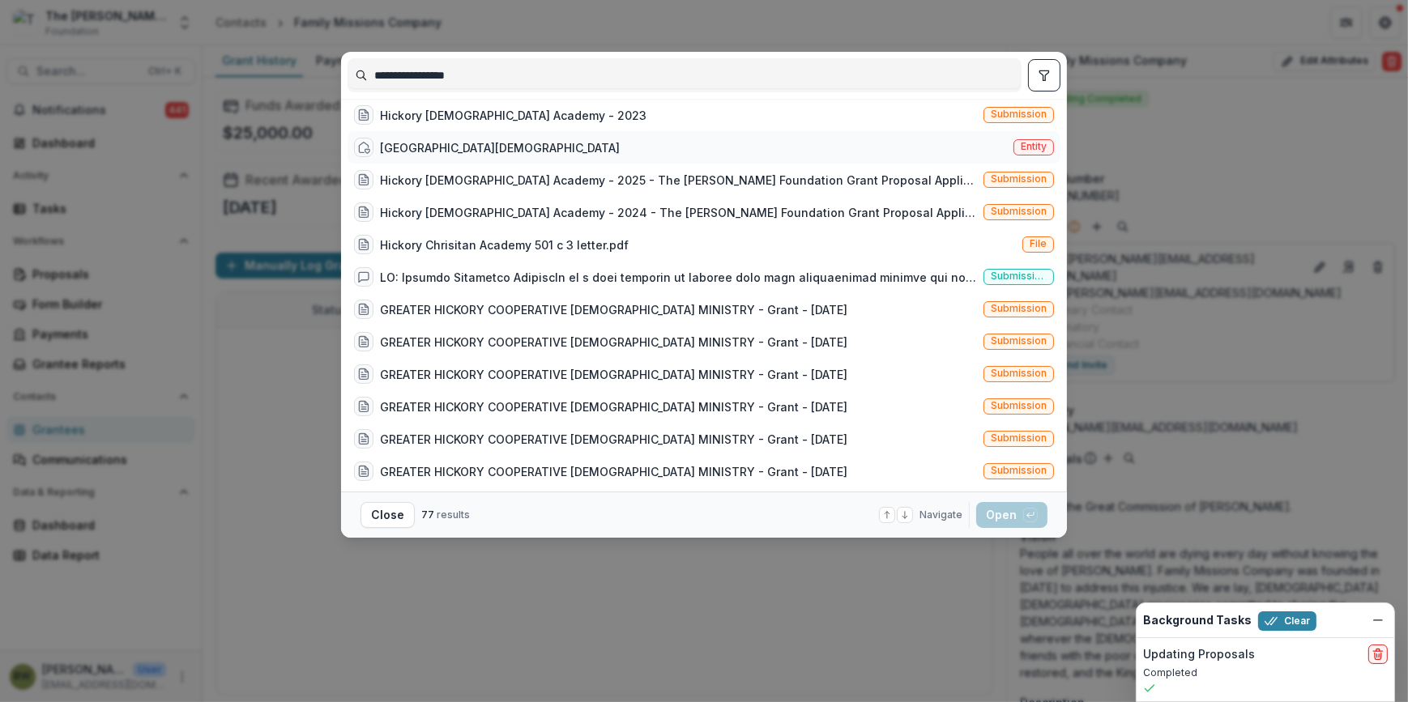
type input "**********"
click at [1021, 156] on span "Entity" at bounding box center [1034, 147] width 41 height 16
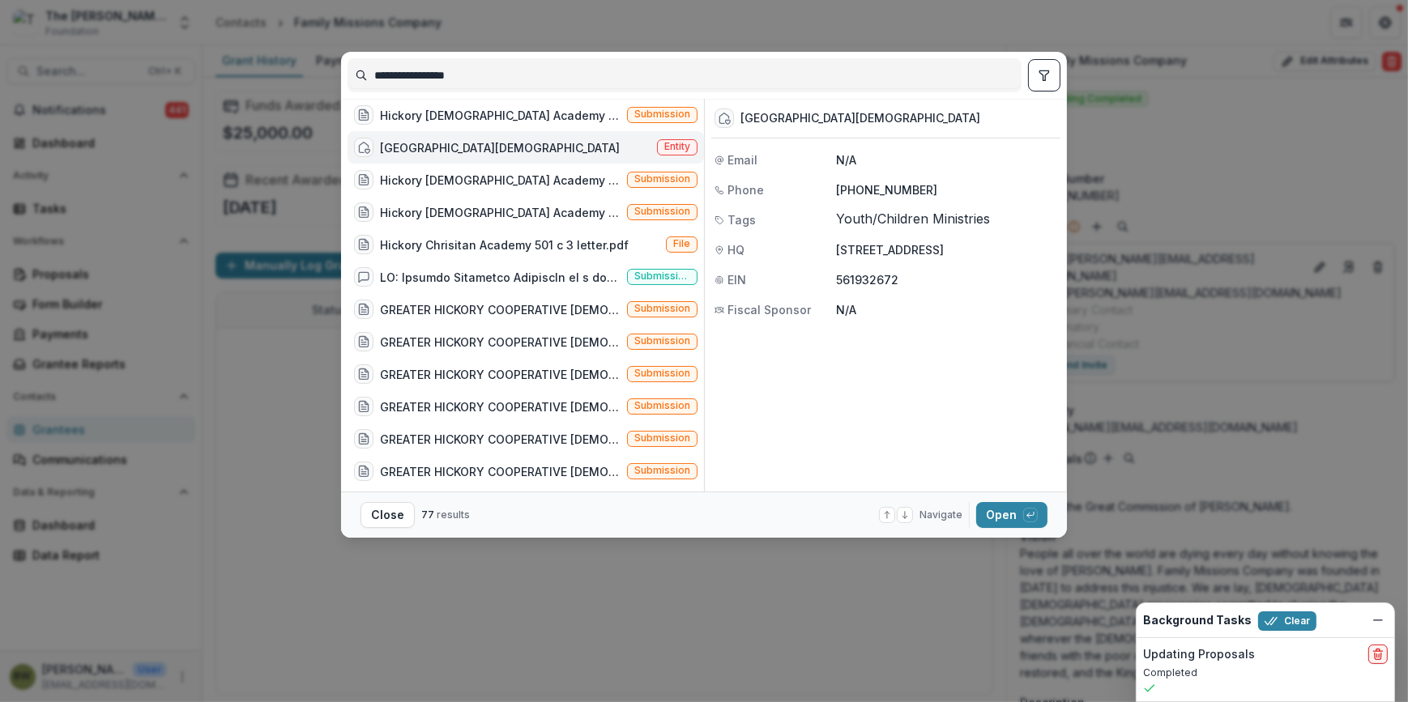
click at [645, 147] on div "Hickory [DEMOGRAPHIC_DATA] Academy Entity" at bounding box center [526, 147] width 357 height 32
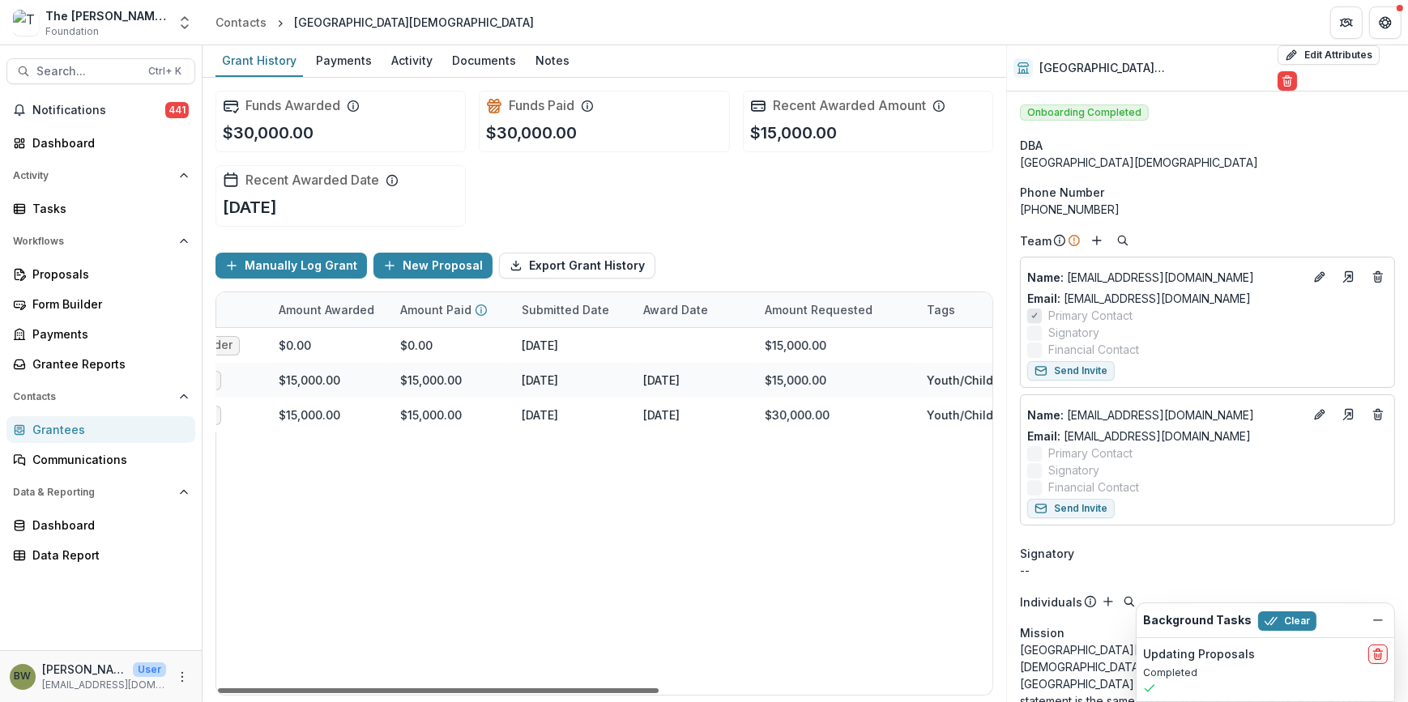
scroll to position [0, 458]
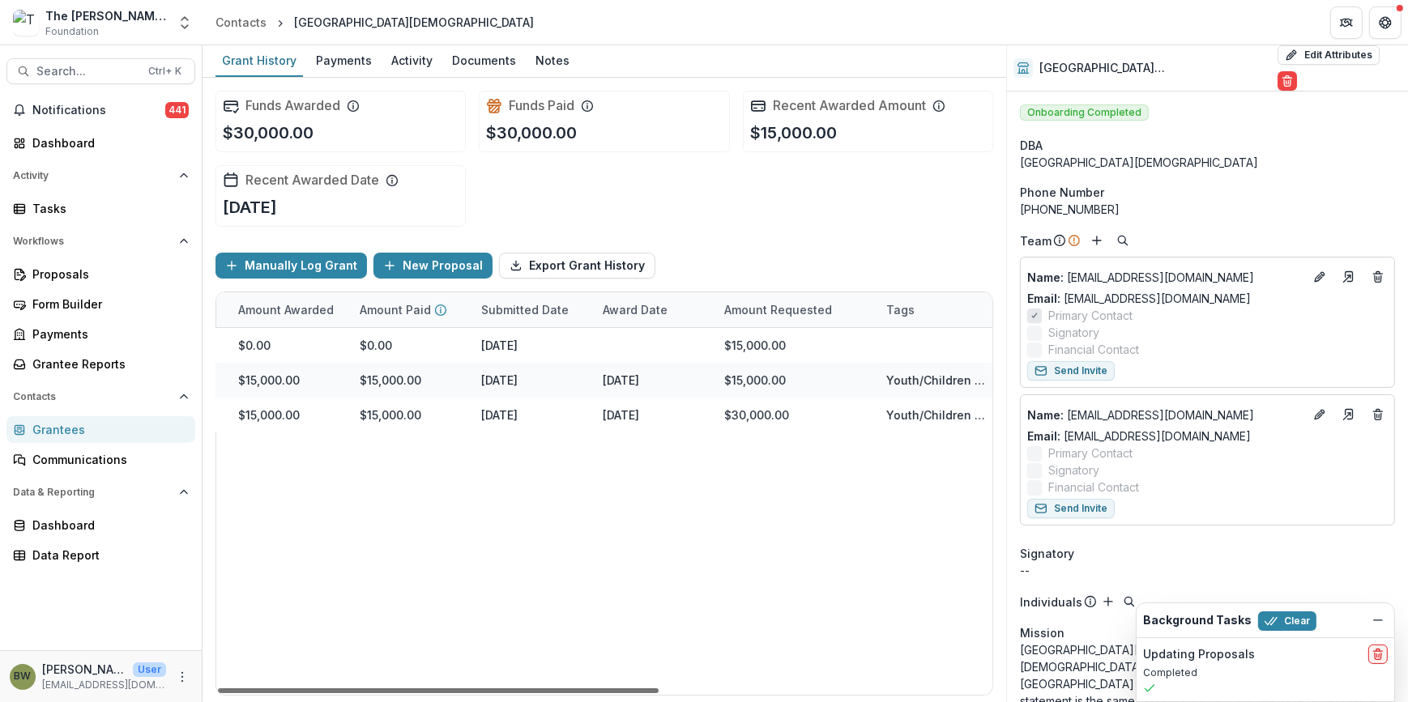
drag, startPoint x: 536, startPoint y: 694, endPoint x: 796, endPoint y: 669, distance: 261.2
click at [659, 689] on div at bounding box center [438, 691] width 441 height 5
click at [71, 75] on button "Search... Ctrl + K" at bounding box center [100, 71] width 189 height 26
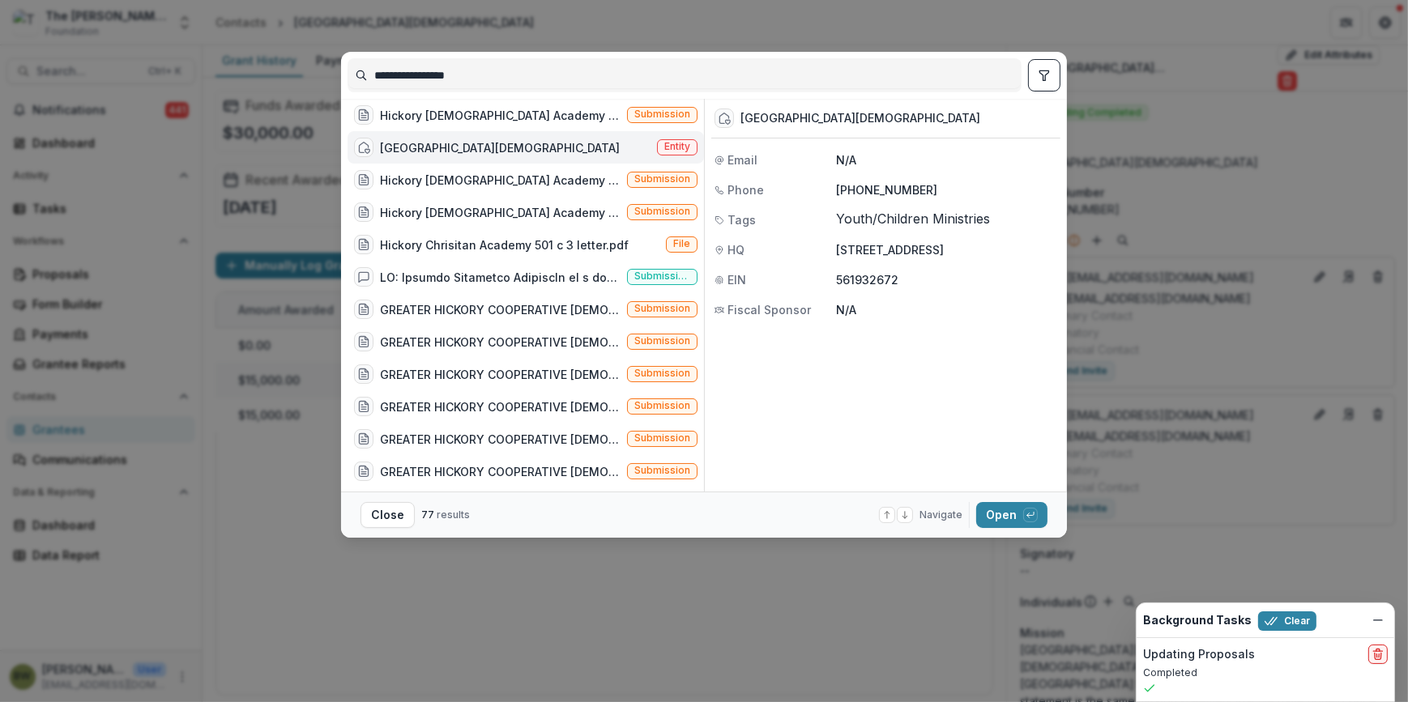
drag, startPoint x: 536, startPoint y: 83, endPoint x: 171, endPoint y: 82, distance: 364.6
click at [171, 82] on div "**********" at bounding box center [704, 351] width 1408 height 702
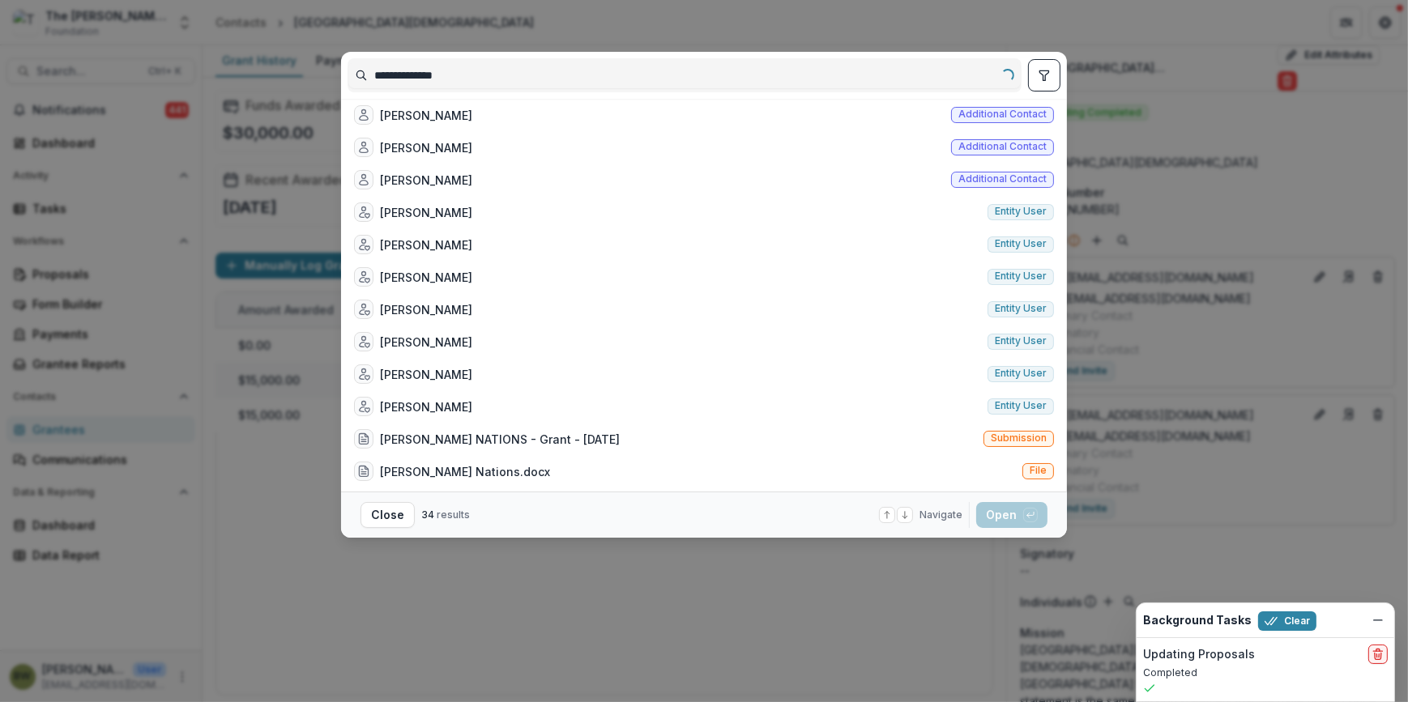
type input "**********"
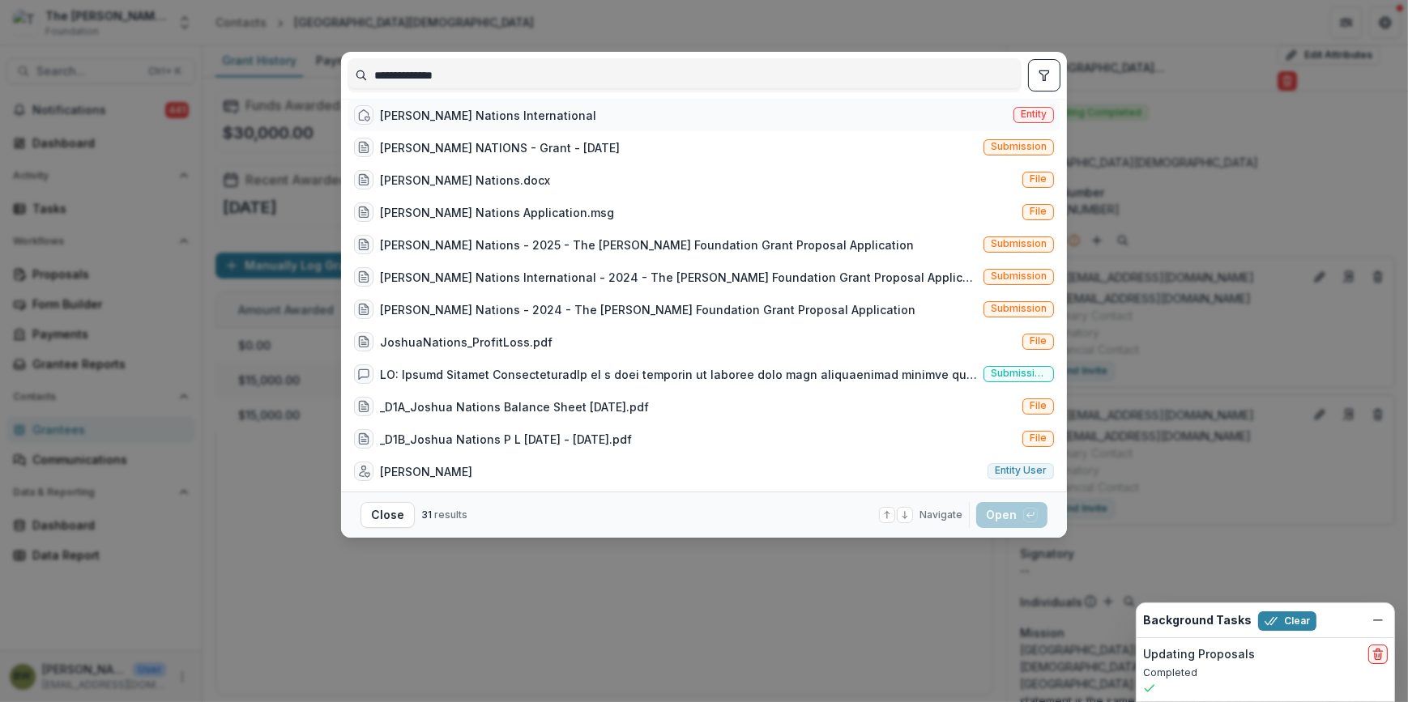
click at [1021, 120] on span "Entity" at bounding box center [1034, 114] width 26 height 11
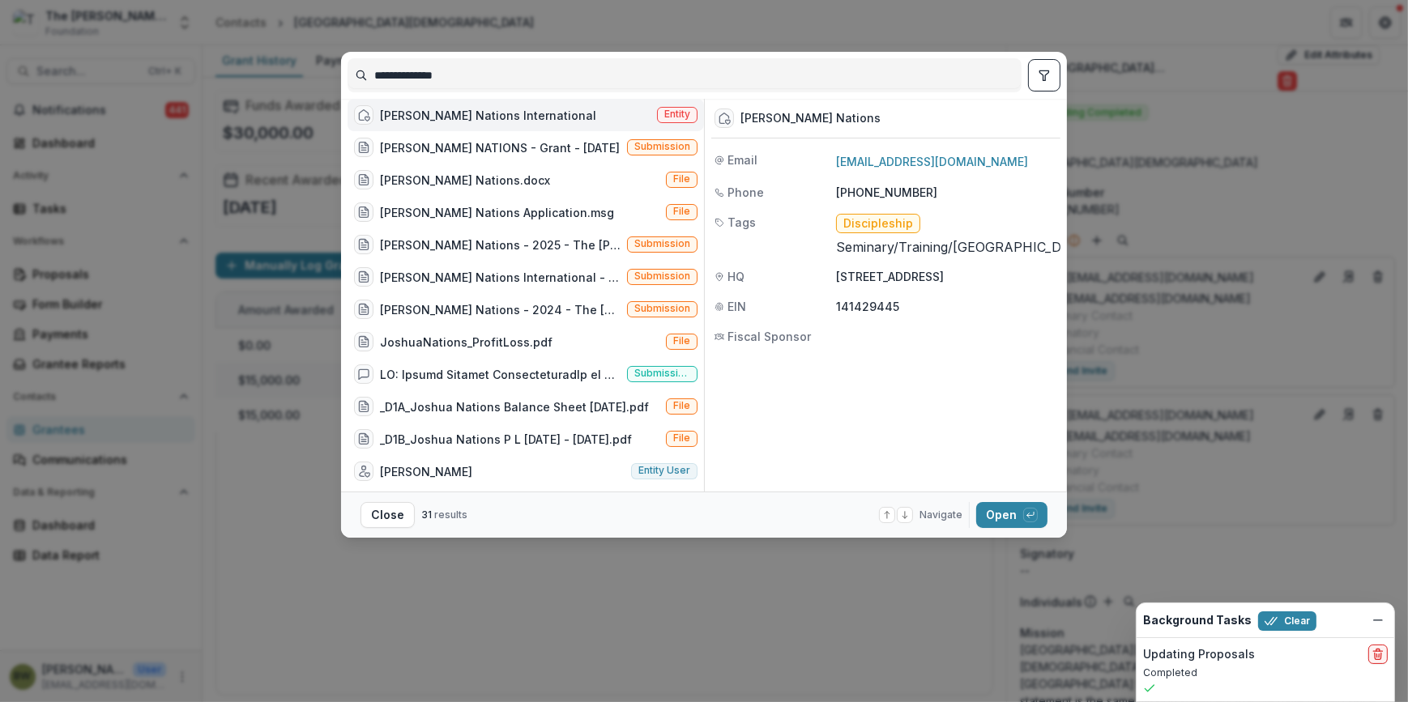
click at [657, 120] on span "Entity" at bounding box center [677, 115] width 41 height 16
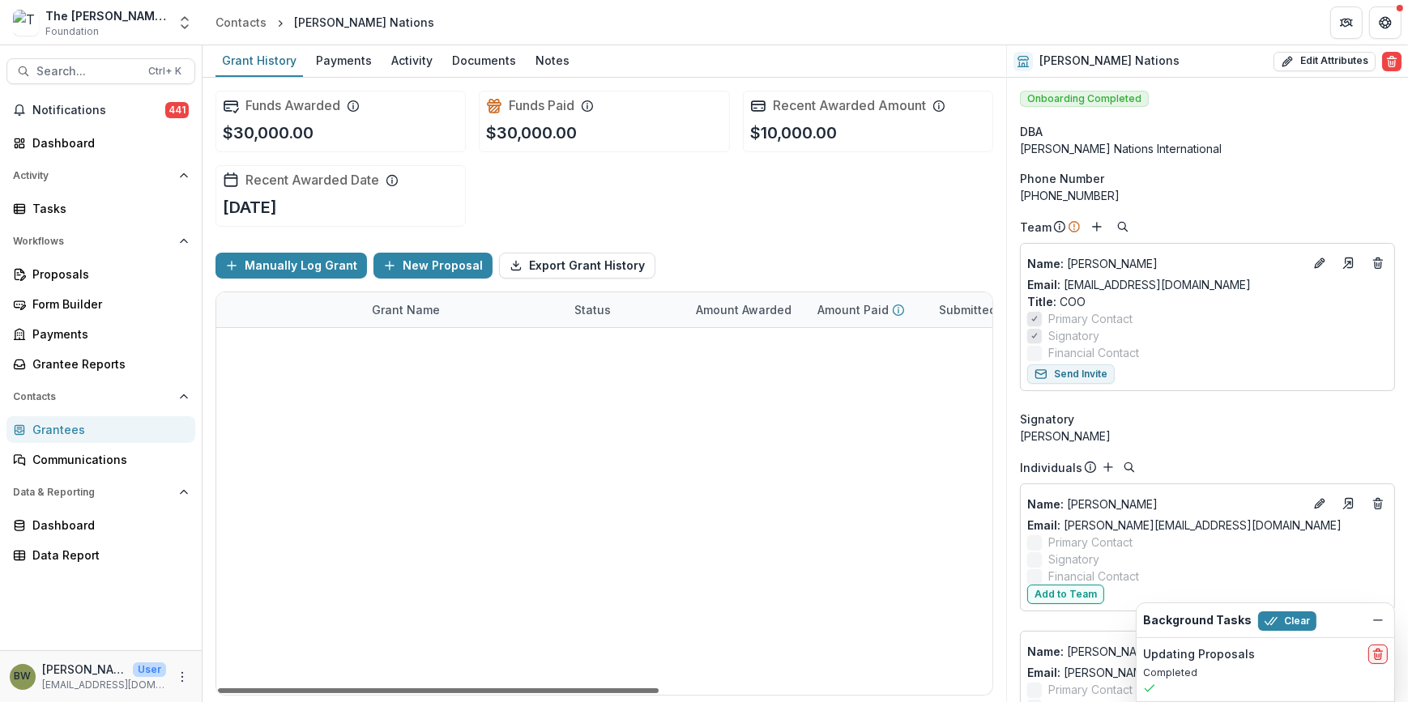
drag, startPoint x: 598, startPoint y: 688, endPoint x: 498, endPoint y: 664, distance: 103.4
click at [498, 689] on div at bounding box center [438, 691] width 441 height 5
click at [88, 77] on span "Search..." at bounding box center [87, 72] width 102 height 14
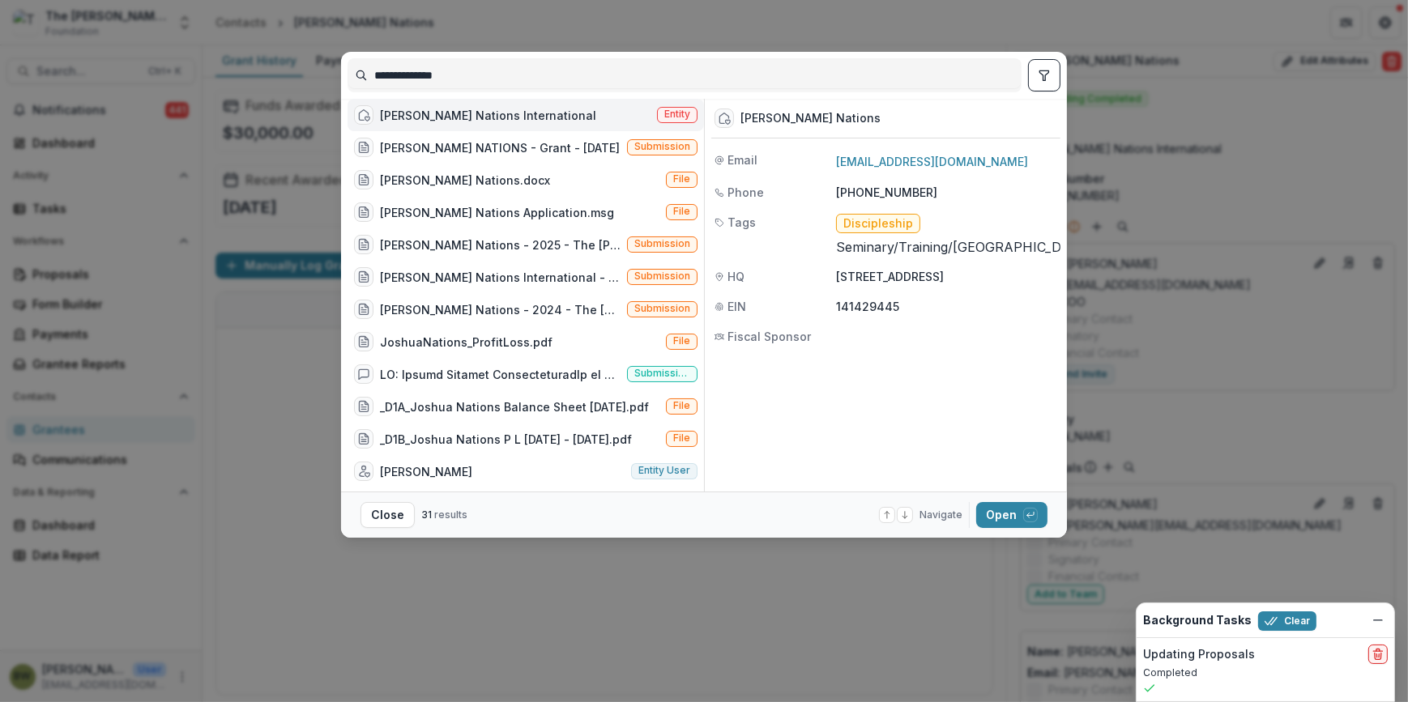
drag, startPoint x: 448, startPoint y: 77, endPoint x: 206, endPoint y: 70, distance: 242.4
click at [207, 70] on div "**********" at bounding box center [704, 351] width 1408 height 702
type input "**********"
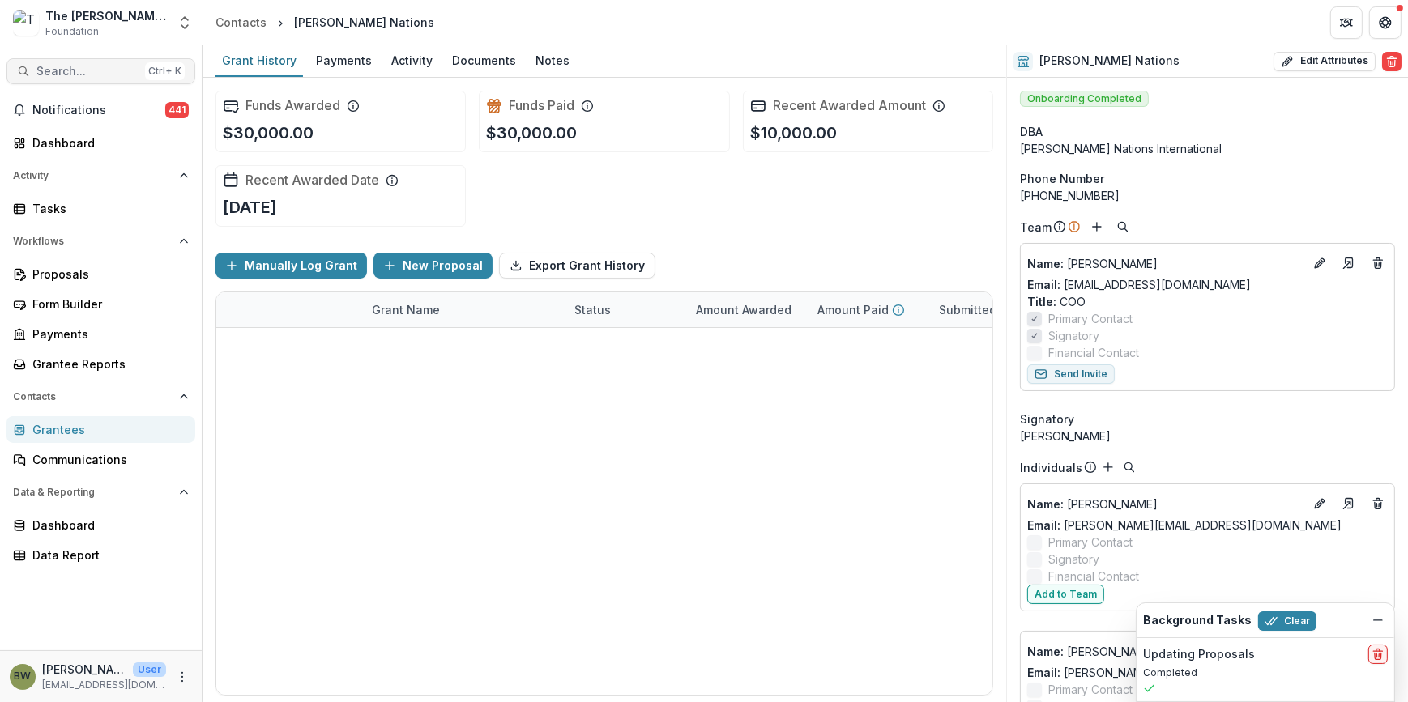
click at [55, 66] on span "Search..." at bounding box center [87, 72] width 102 height 14
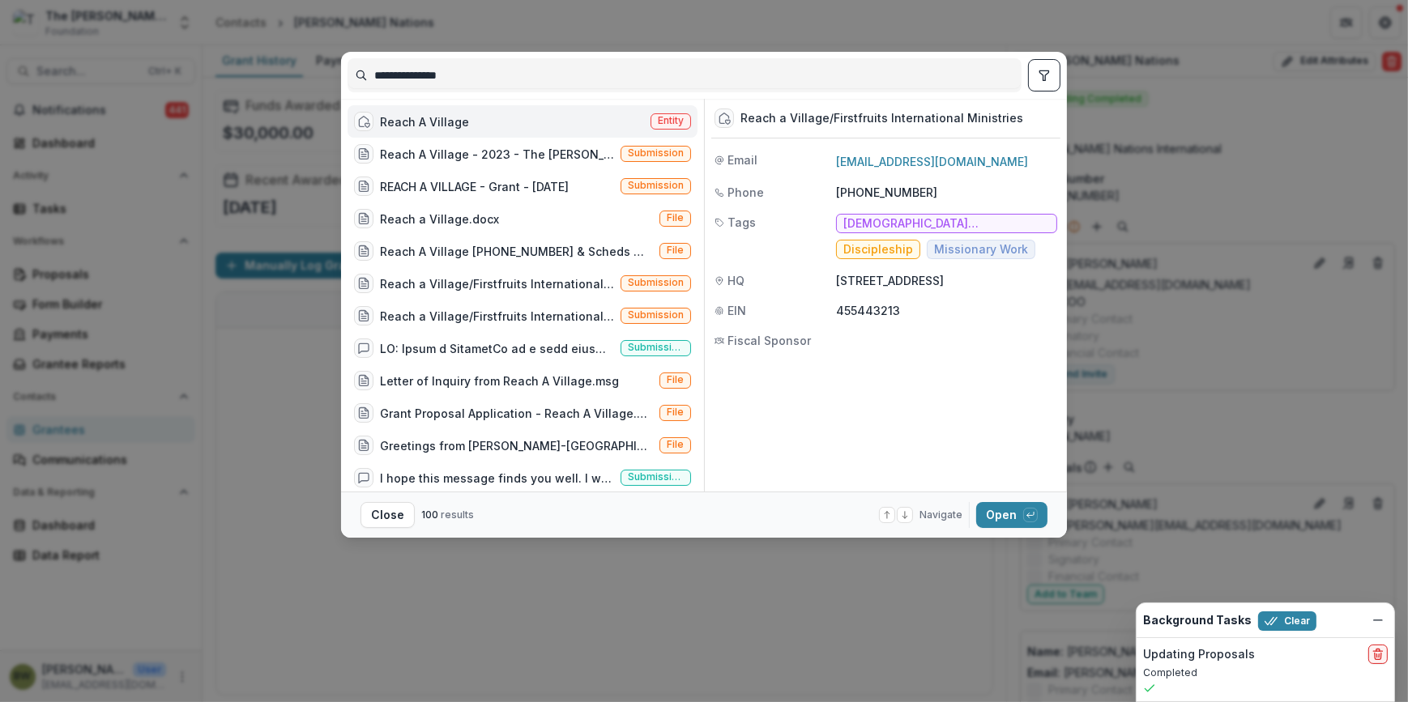
click at [670, 123] on span "Entity" at bounding box center [671, 120] width 26 height 11
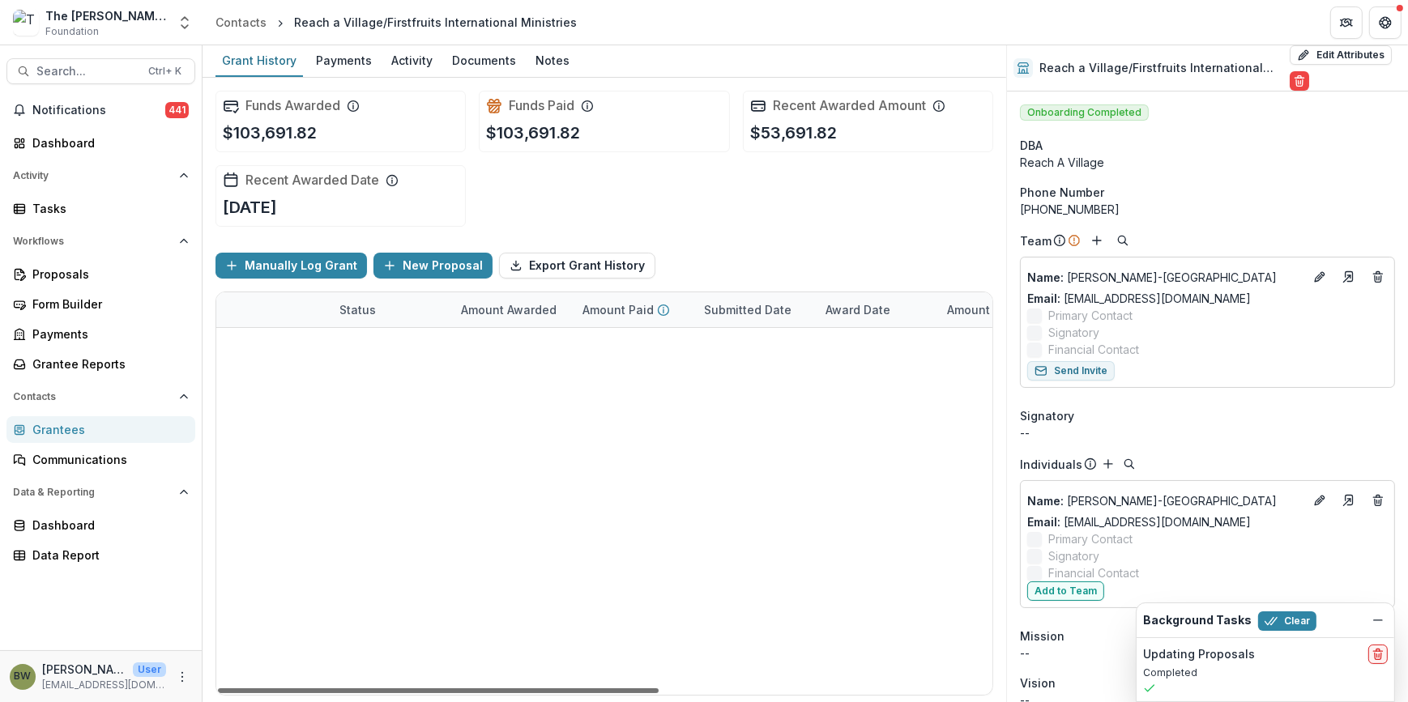
scroll to position [0, 255]
drag, startPoint x: 631, startPoint y: 686, endPoint x: 776, endPoint y: 666, distance: 146.4
click at [659, 689] on div at bounding box center [438, 691] width 441 height 5
click at [69, 60] on button "Search... Ctrl + K" at bounding box center [100, 71] width 189 height 26
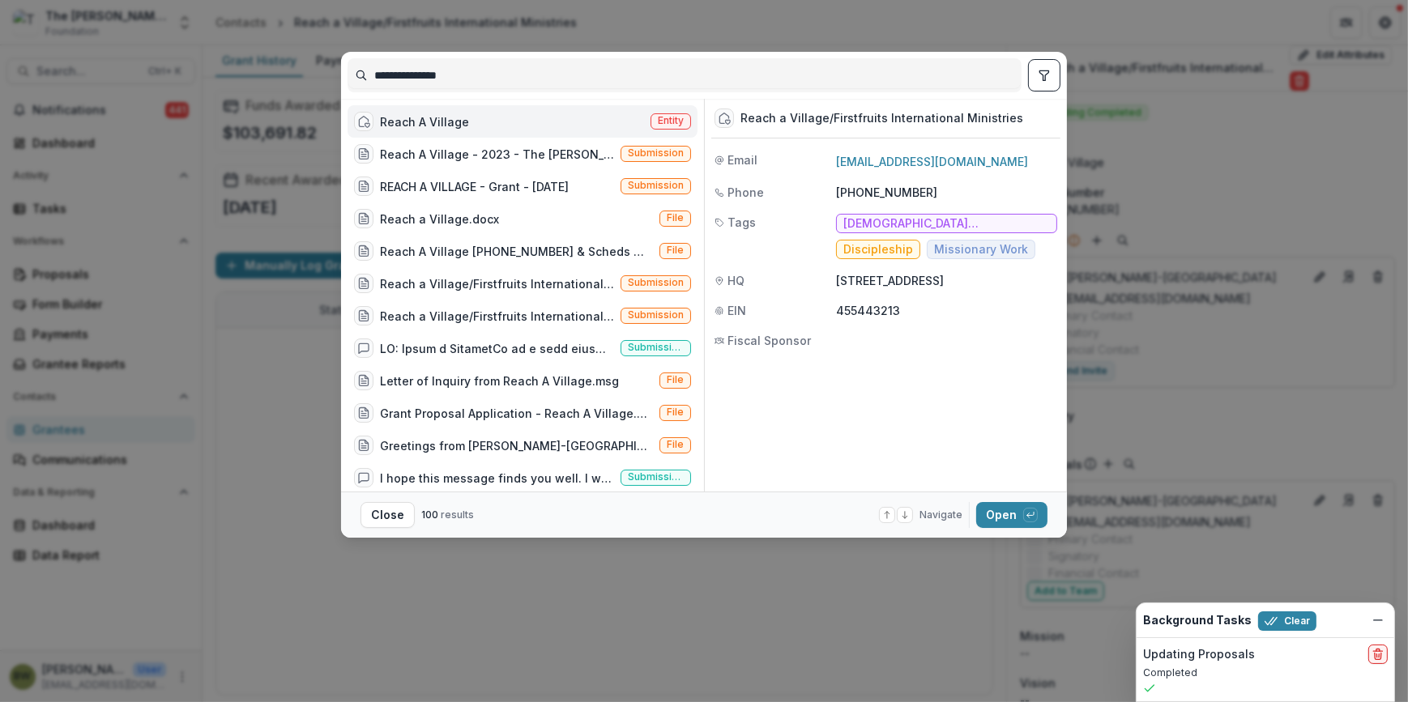
drag, startPoint x: 502, startPoint y: 71, endPoint x: 196, endPoint y: 70, distance: 306.3
click at [196, 70] on div "**********" at bounding box center [704, 351] width 1408 height 702
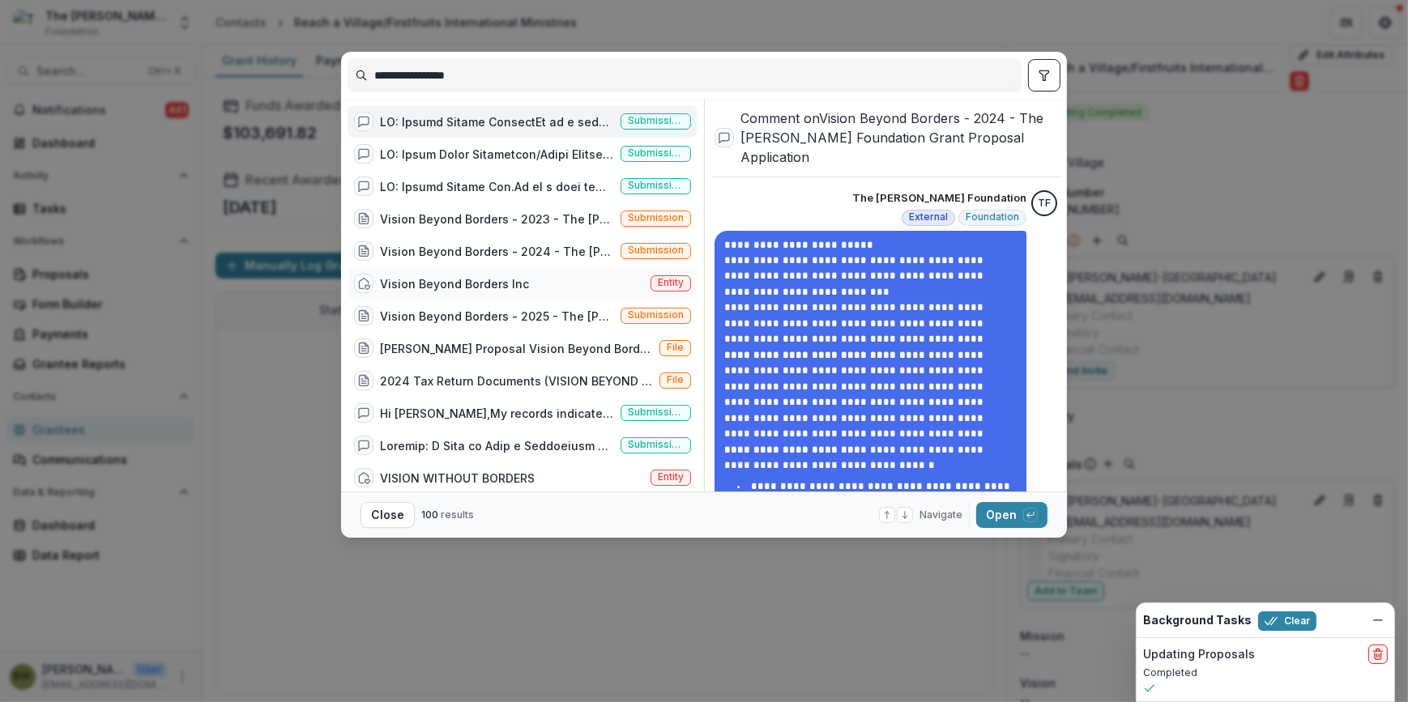
type input "**********"
click at [659, 284] on span "Entity" at bounding box center [671, 282] width 26 height 11
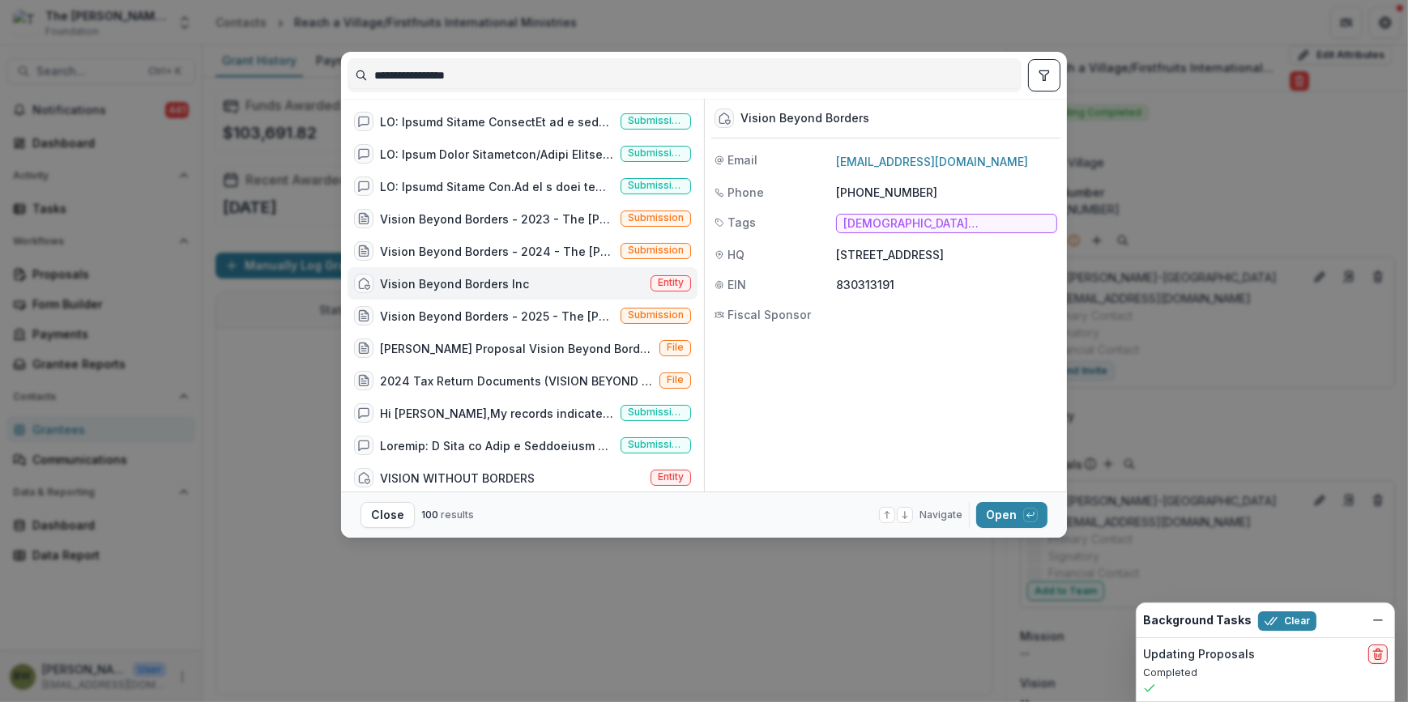
click at [659, 284] on span "Entity" at bounding box center [671, 282] width 26 height 11
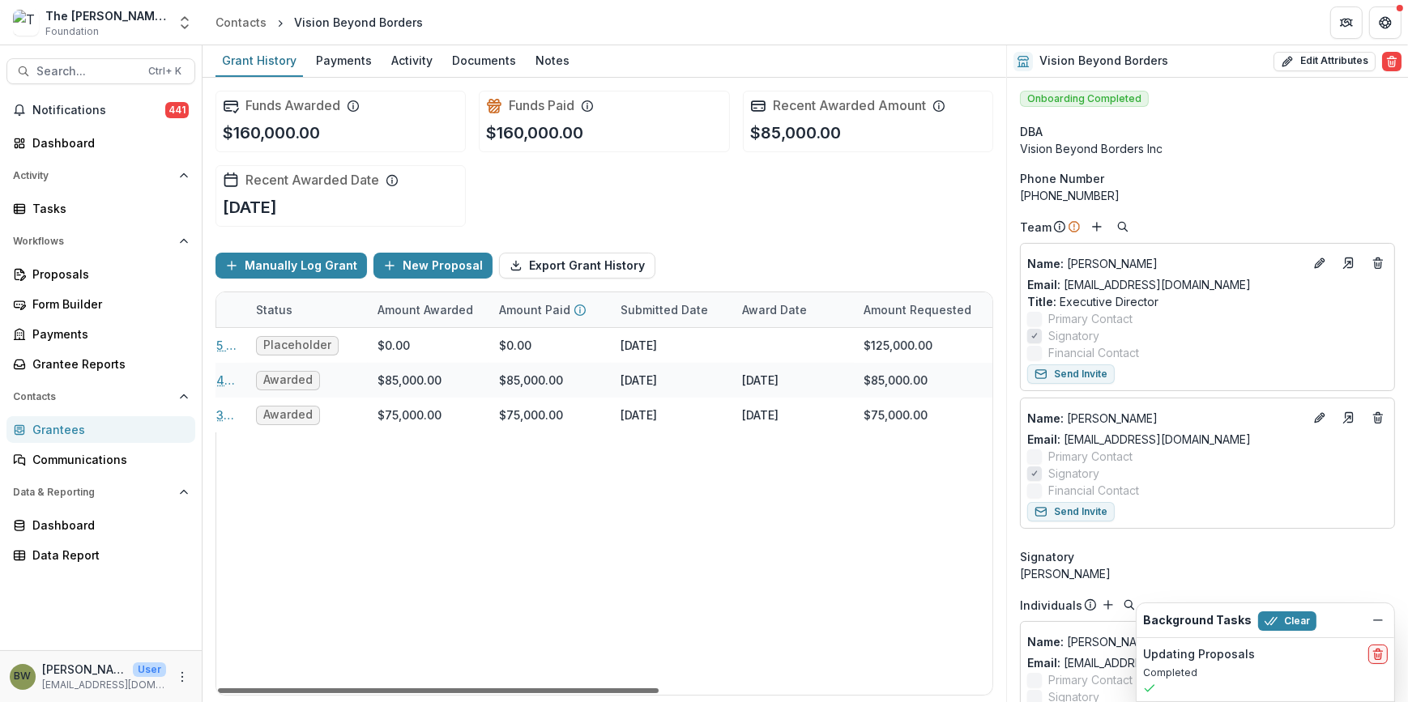
scroll to position [0, 320]
drag, startPoint x: 622, startPoint y: 690, endPoint x: 804, endPoint y: 684, distance: 181.6
click at [659, 689] on div at bounding box center [438, 691] width 441 height 5
click at [92, 73] on span "Search..." at bounding box center [87, 72] width 102 height 14
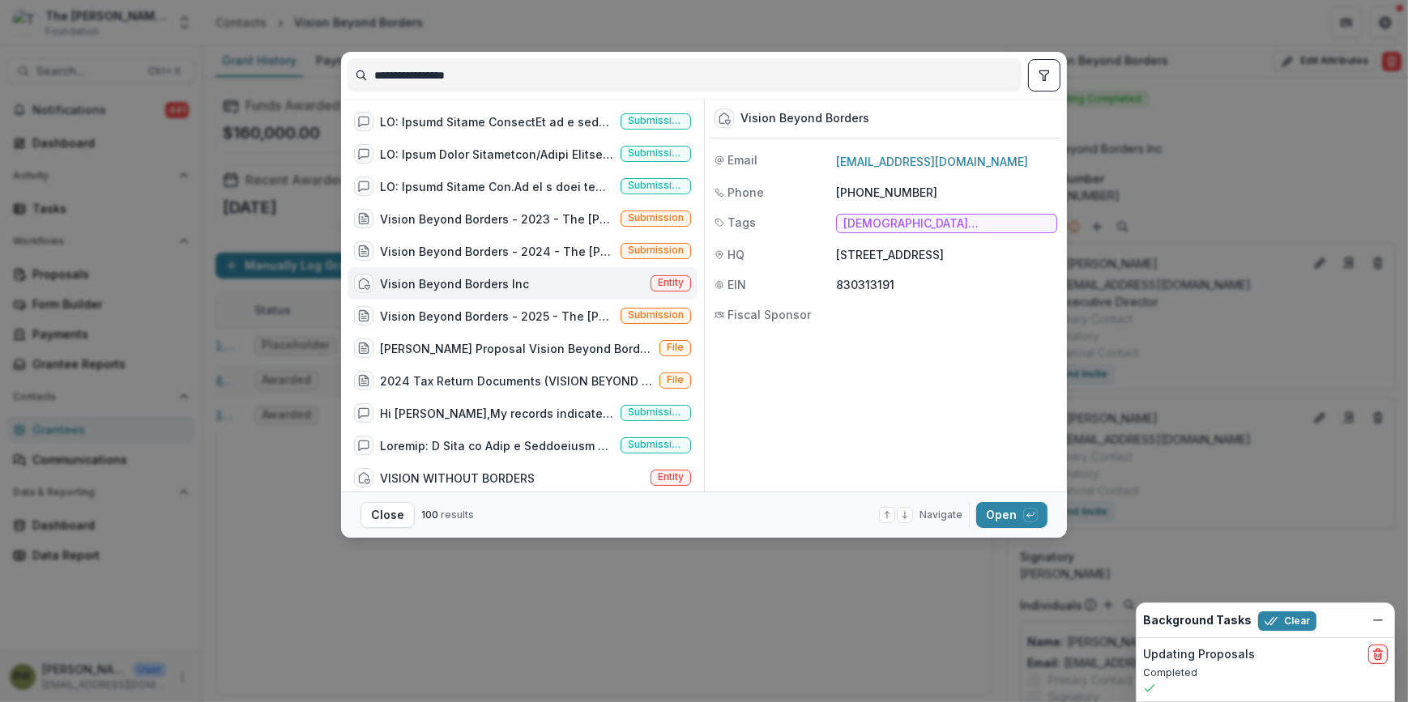
drag, startPoint x: 499, startPoint y: 77, endPoint x: 276, endPoint y: 82, distance: 222.9
click at [276, 81] on div "**********" at bounding box center [704, 351] width 1408 height 702
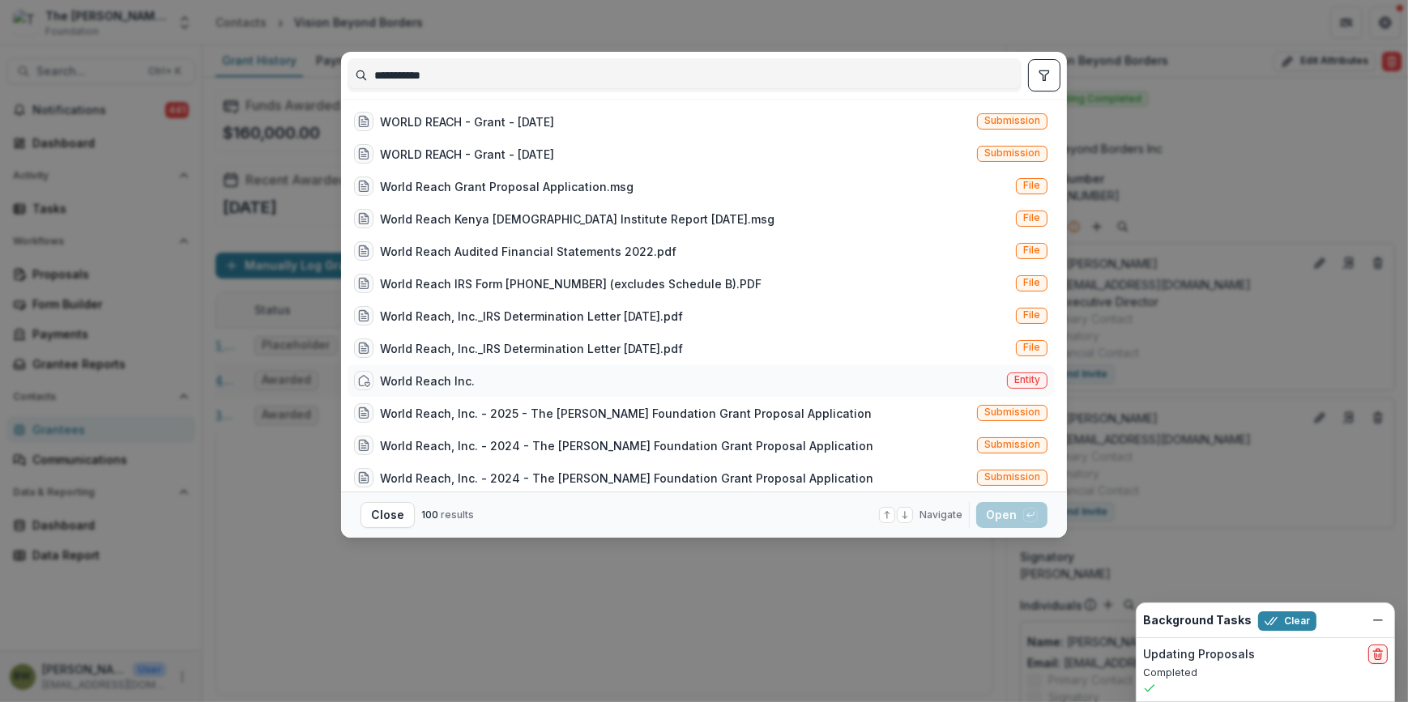
type input "**********"
click at [1017, 382] on span "Entity" at bounding box center [1027, 379] width 26 height 11
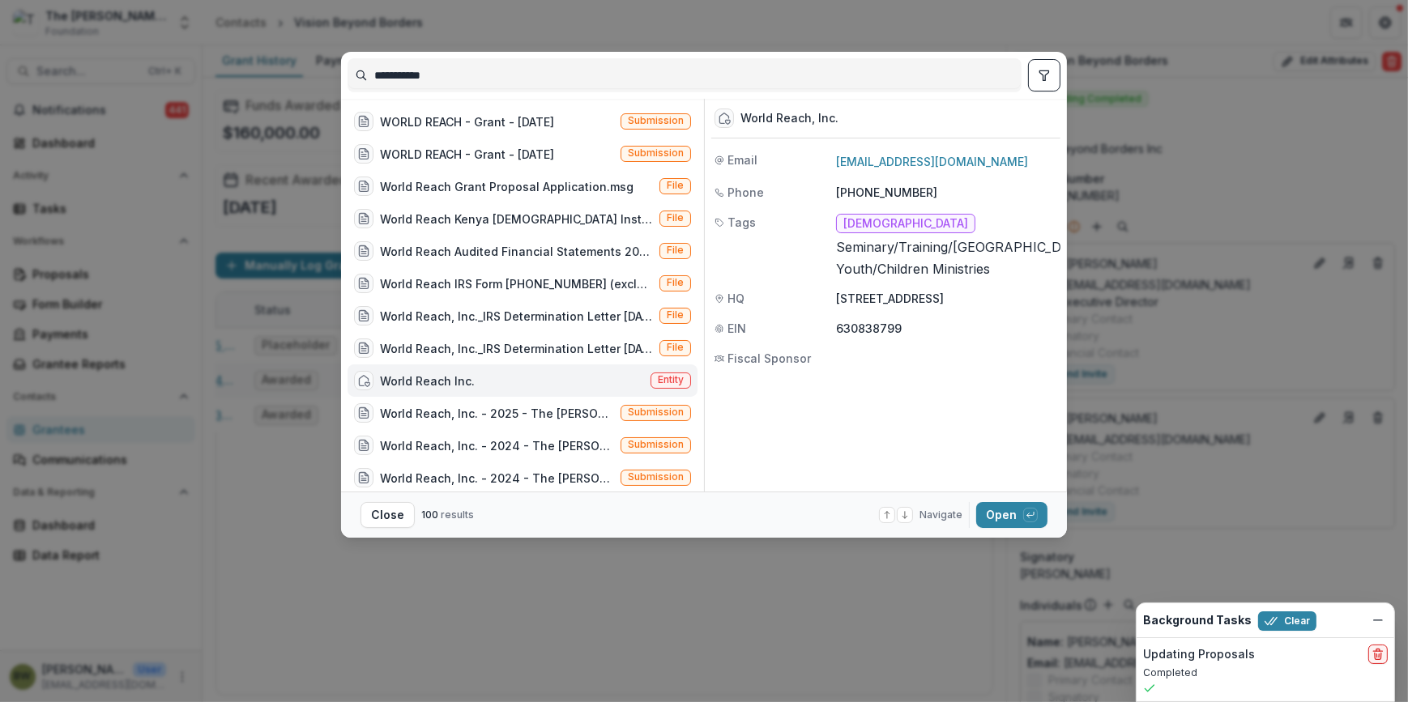
click at [651, 382] on span "Entity" at bounding box center [671, 381] width 41 height 16
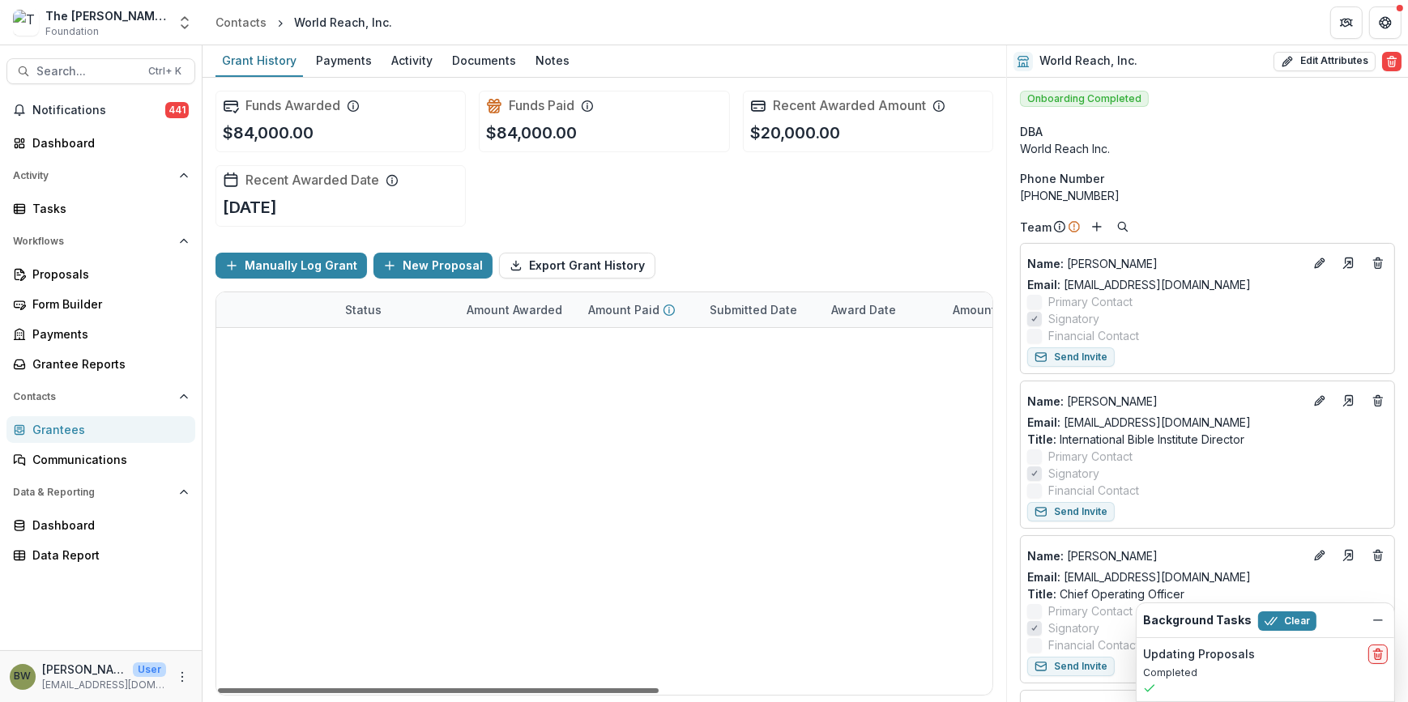
scroll to position [0, 415]
drag, startPoint x: 470, startPoint y: 689, endPoint x: 705, endPoint y: 681, distance: 235.1
click at [659, 689] on div at bounding box center [438, 691] width 441 height 5
click at [76, 71] on span "Search..." at bounding box center [87, 72] width 102 height 14
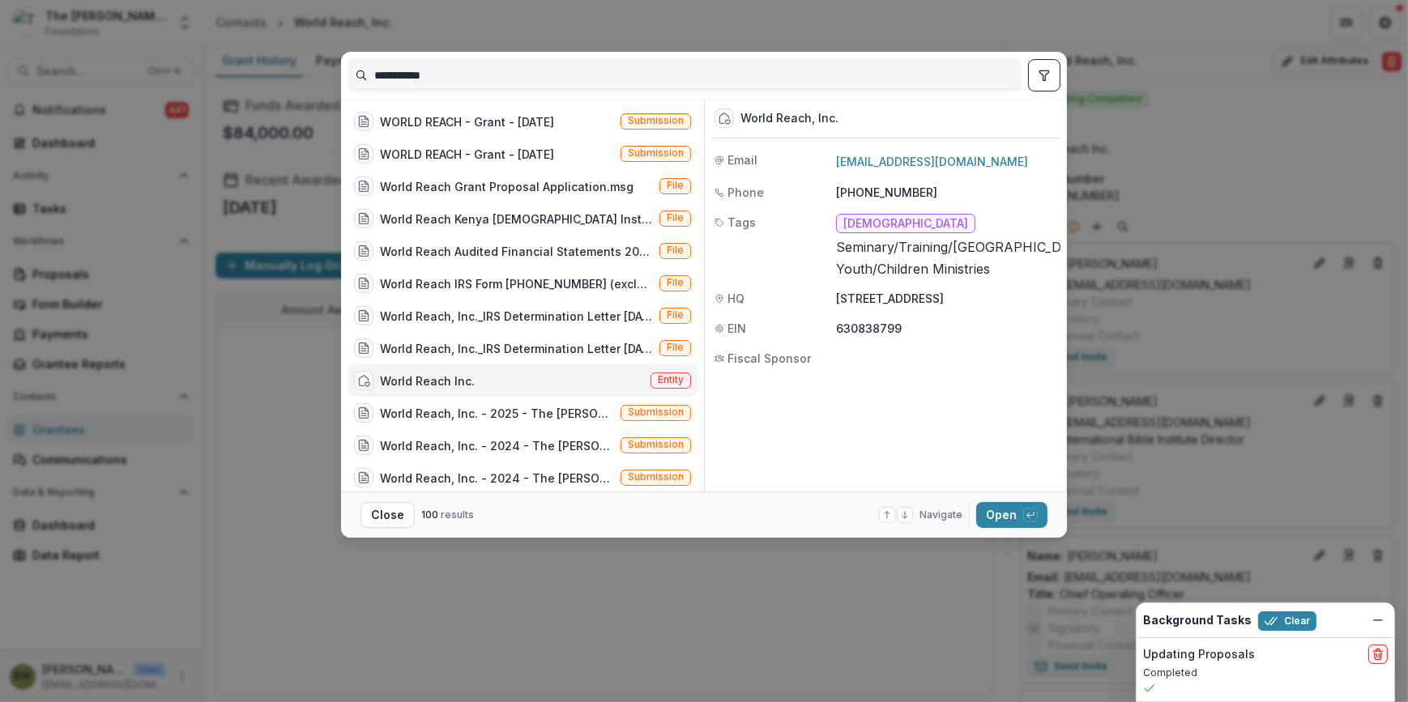
drag, startPoint x: 463, startPoint y: 70, endPoint x: 254, endPoint y: 75, distance: 208.3
click at [254, 75] on div "**********" at bounding box center [704, 351] width 1408 height 702
type input "**********"
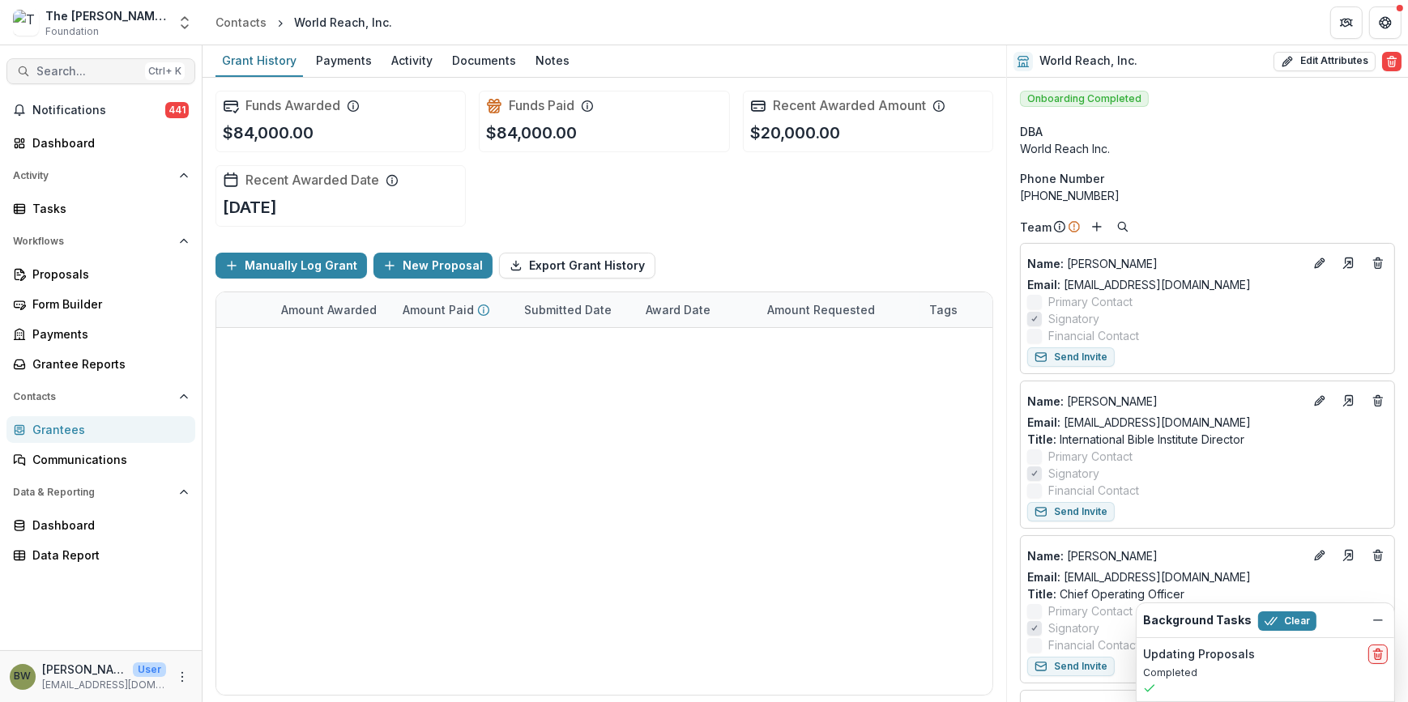
click at [97, 75] on span "Search..." at bounding box center [87, 72] width 102 height 14
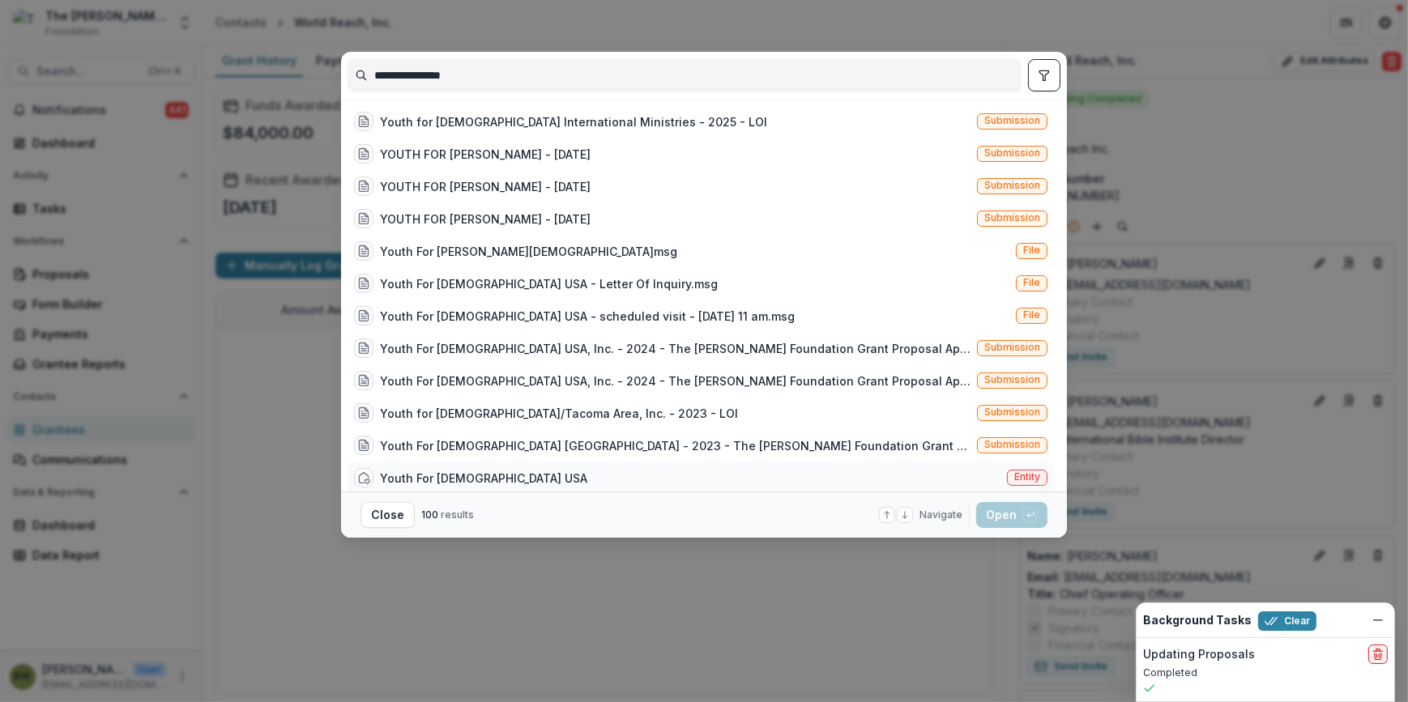
click at [1032, 476] on span "Entity" at bounding box center [1027, 477] width 26 height 11
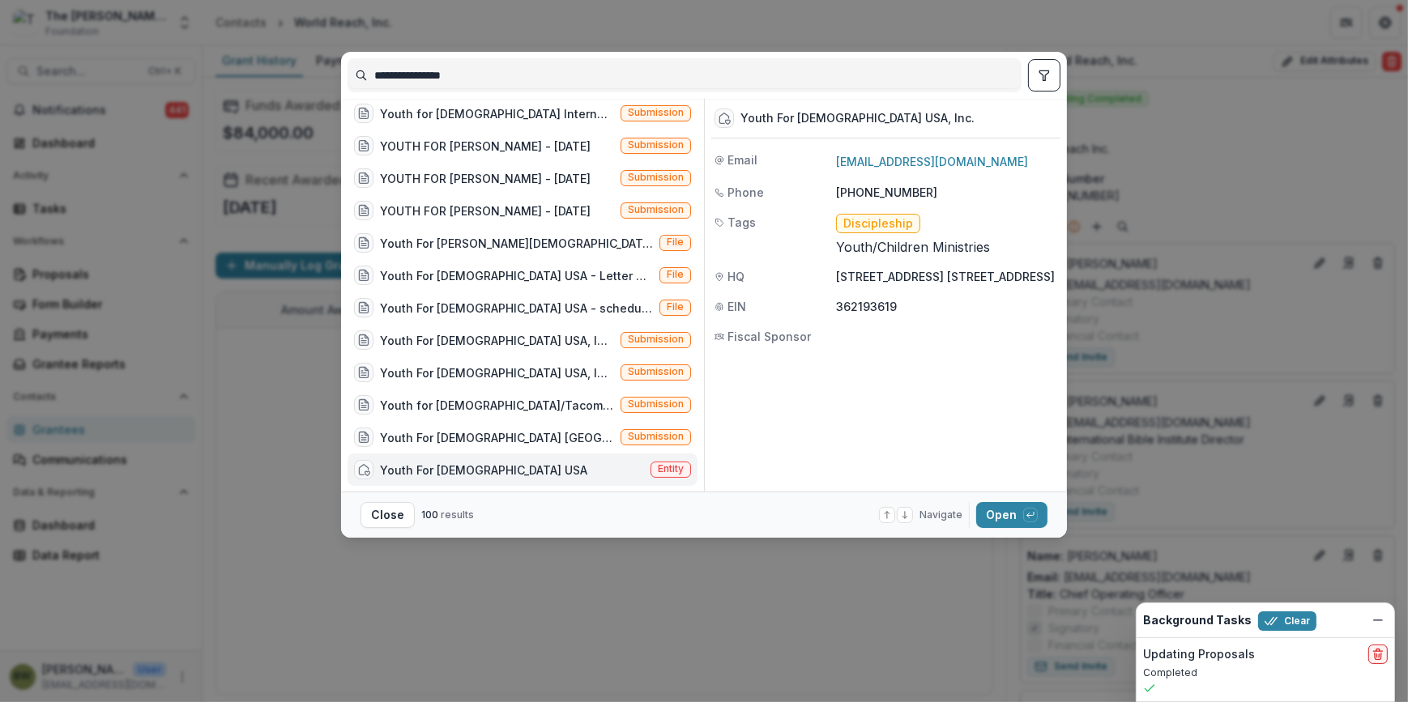
click at [665, 462] on span "Entity" at bounding box center [671, 470] width 41 height 16
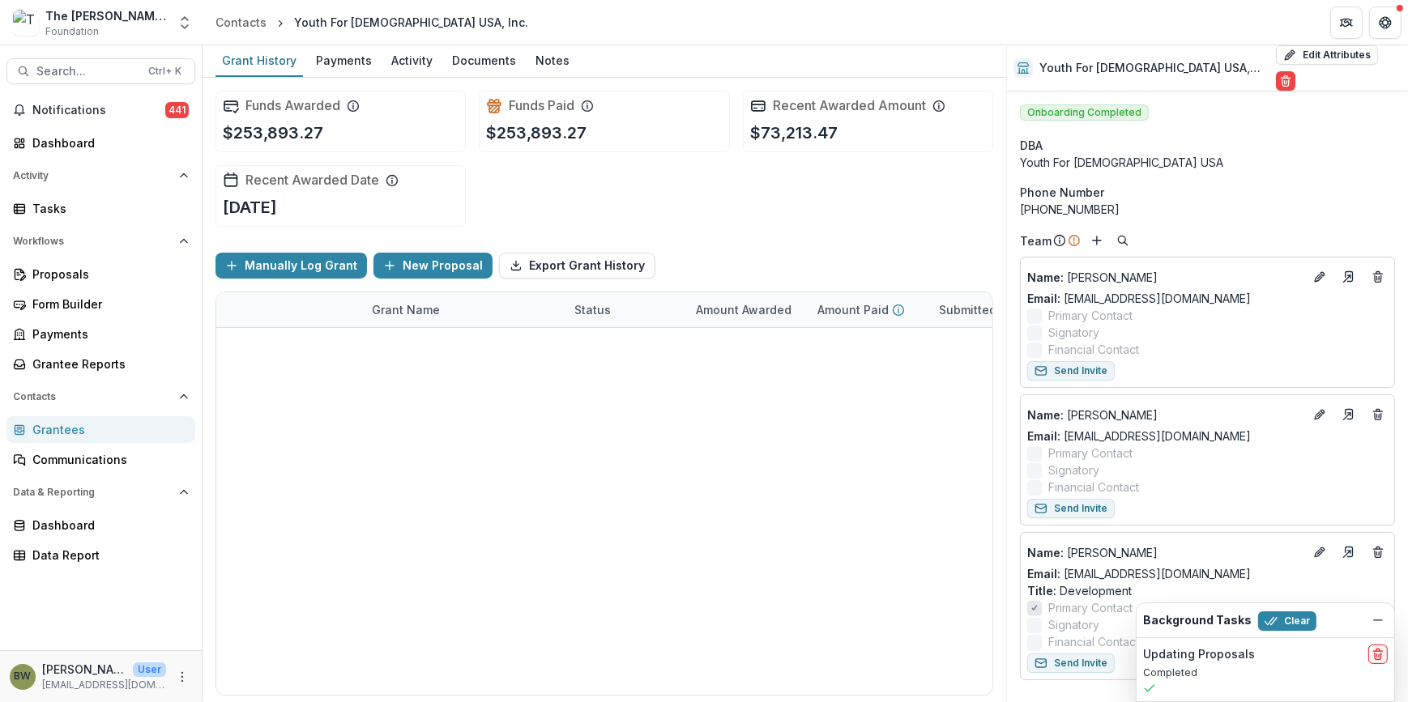
drag, startPoint x: 882, startPoint y: 691, endPoint x: 972, endPoint y: 687, distance: 90.0
click at [972, 328] on div "Youth For [PERSON_NAME] USA, Inc. - 2025 - The [PERSON_NAME] Foundation Grant P…" at bounding box center [604, 328] width 776 height 0
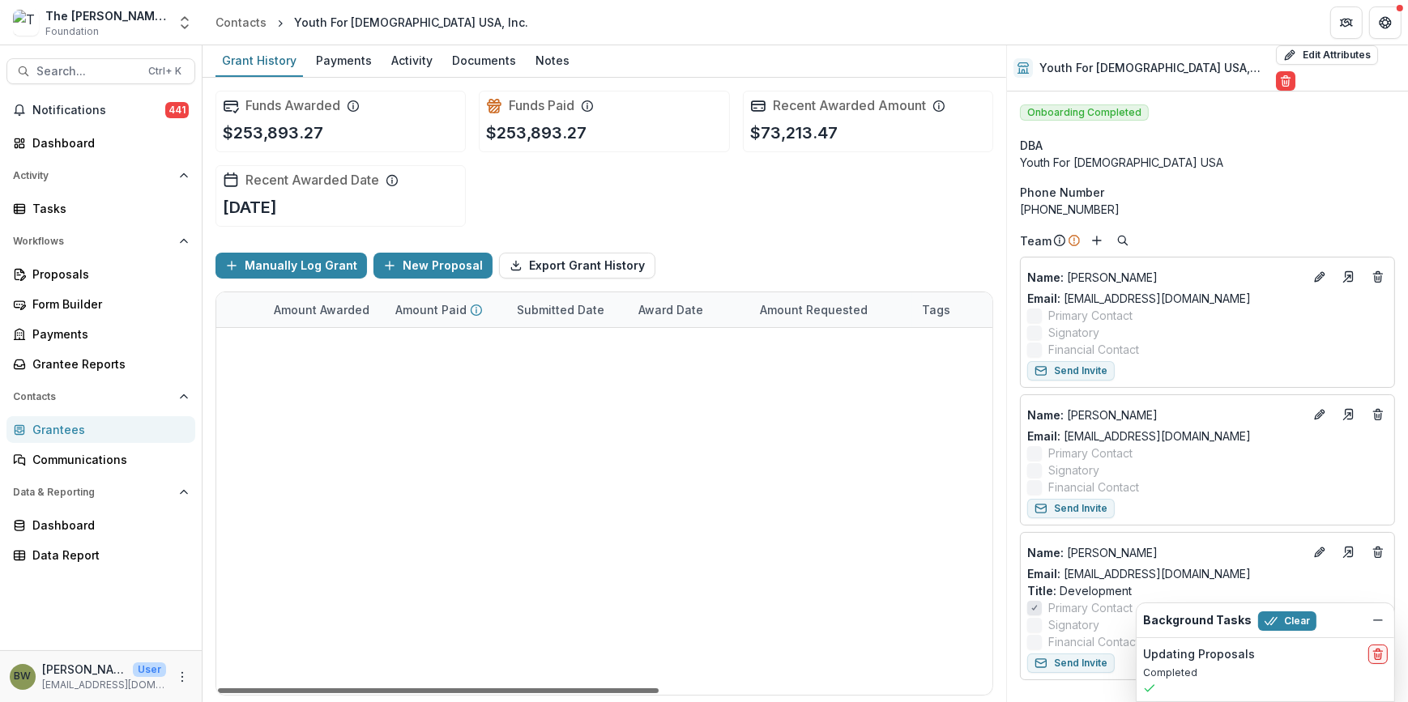
scroll to position [0, 425]
drag, startPoint x: 231, startPoint y: 683, endPoint x: 472, endPoint y: 694, distance: 241.7
click at [472, 694] on div at bounding box center [438, 691] width 441 height 5
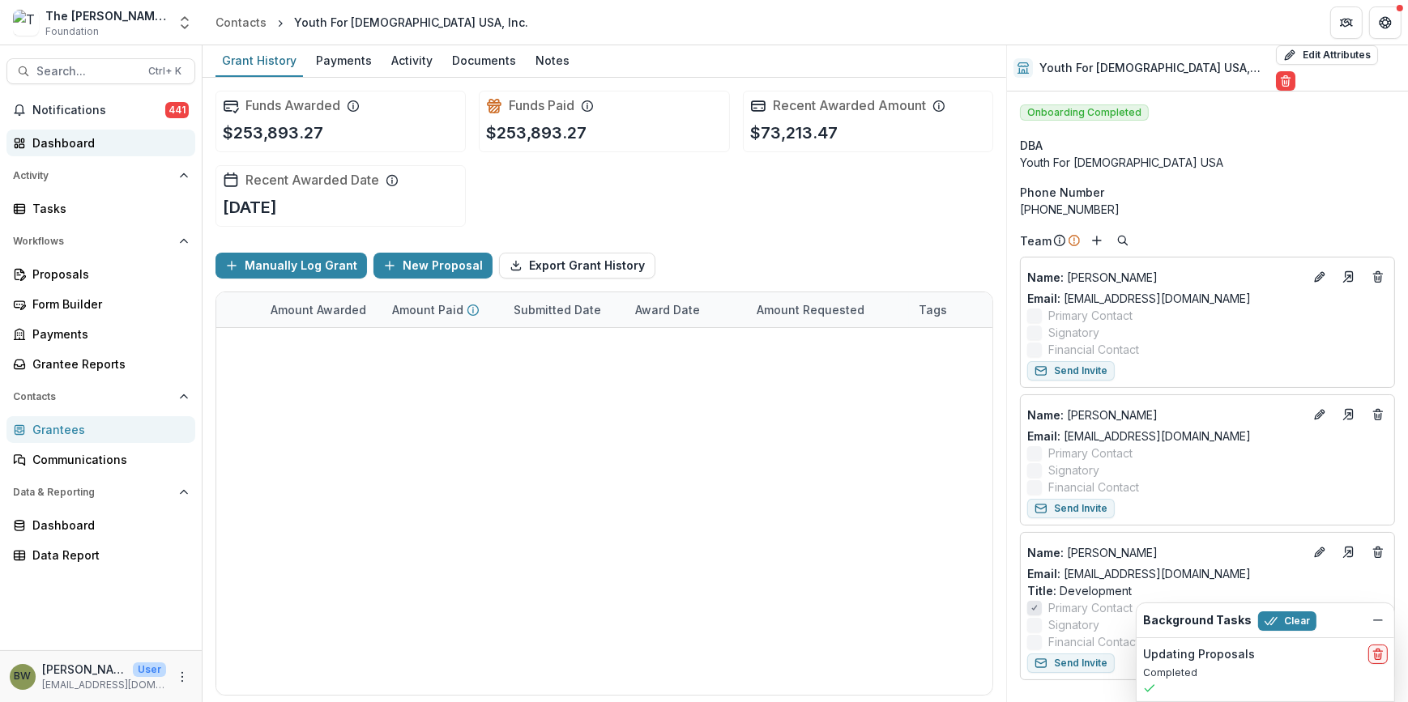
click at [114, 139] on div "Dashboard" at bounding box center [107, 143] width 150 height 17
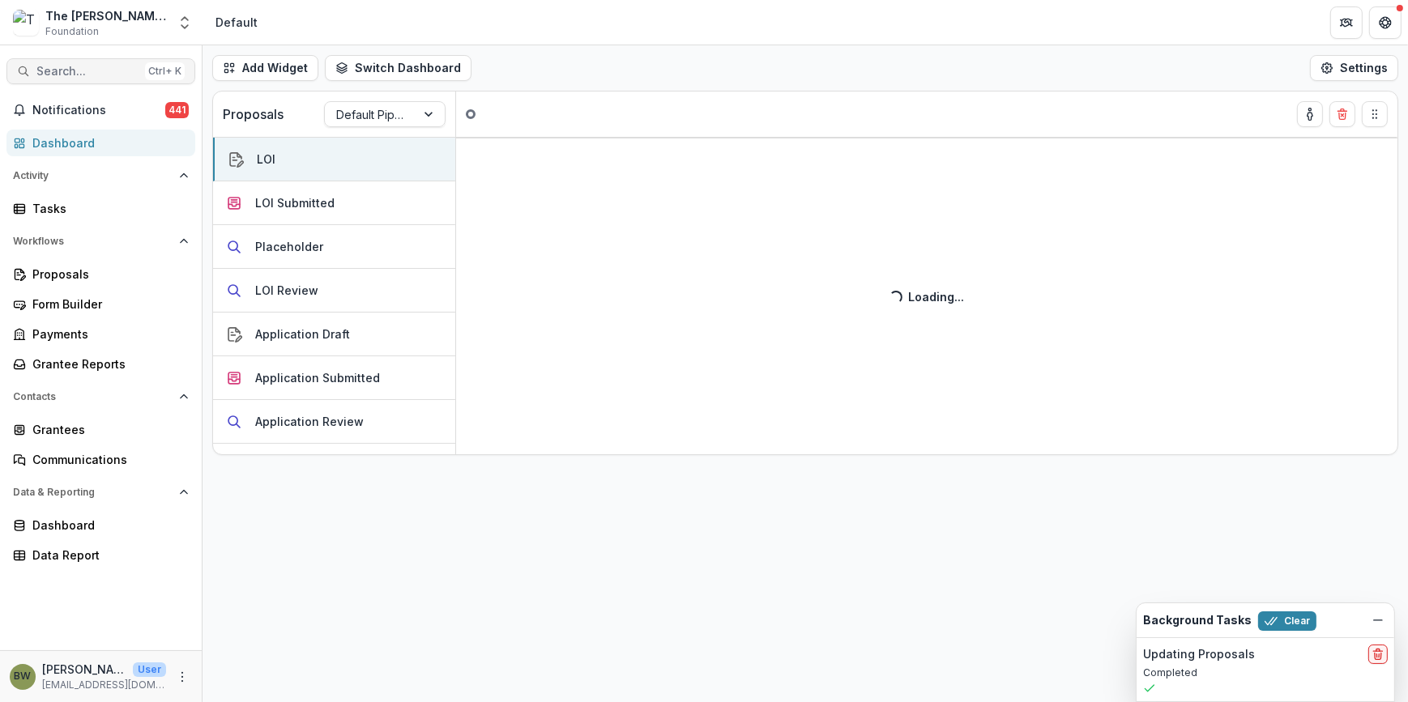
click at [93, 81] on button "Search... Ctrl + K" at bounding box center [100, 71] width 189 height 26
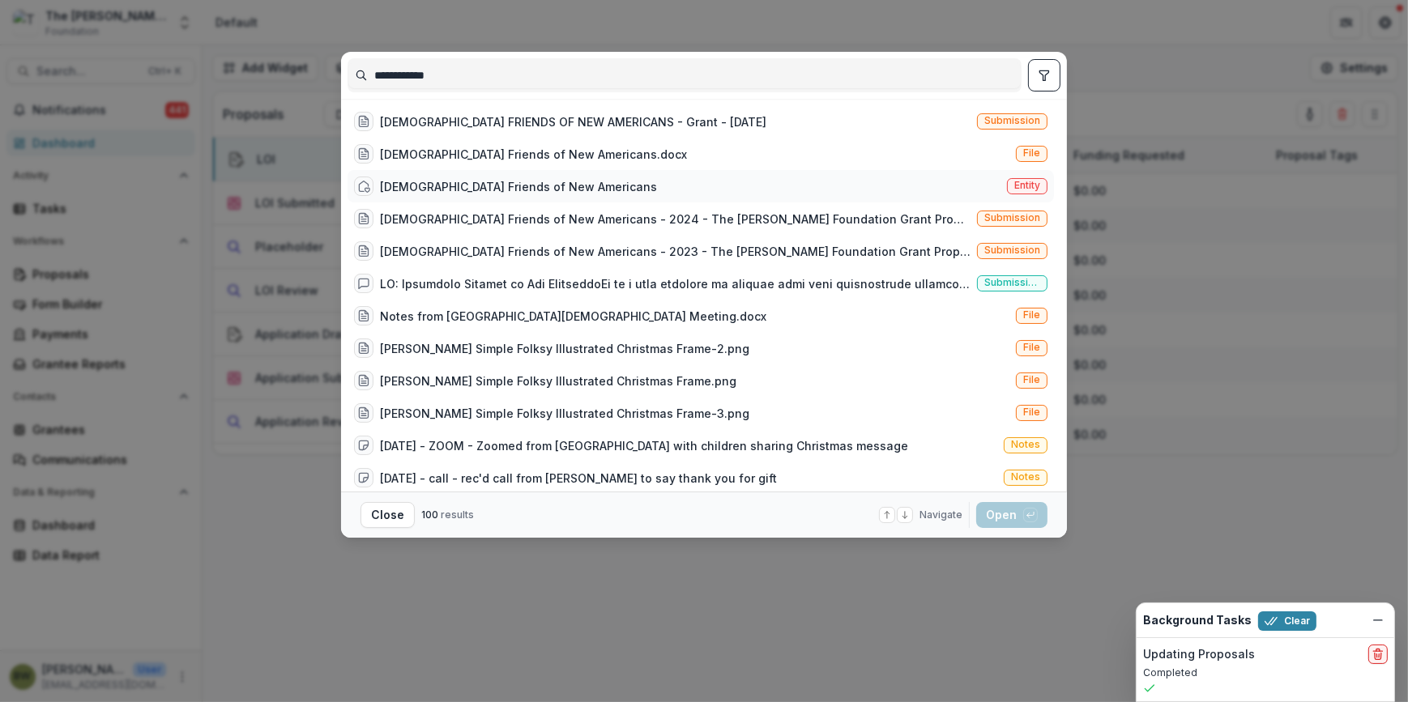
type input "**********"
click at [1007, 188] on span "Entity" at bounding box center [1027, 186] width 41 height 16
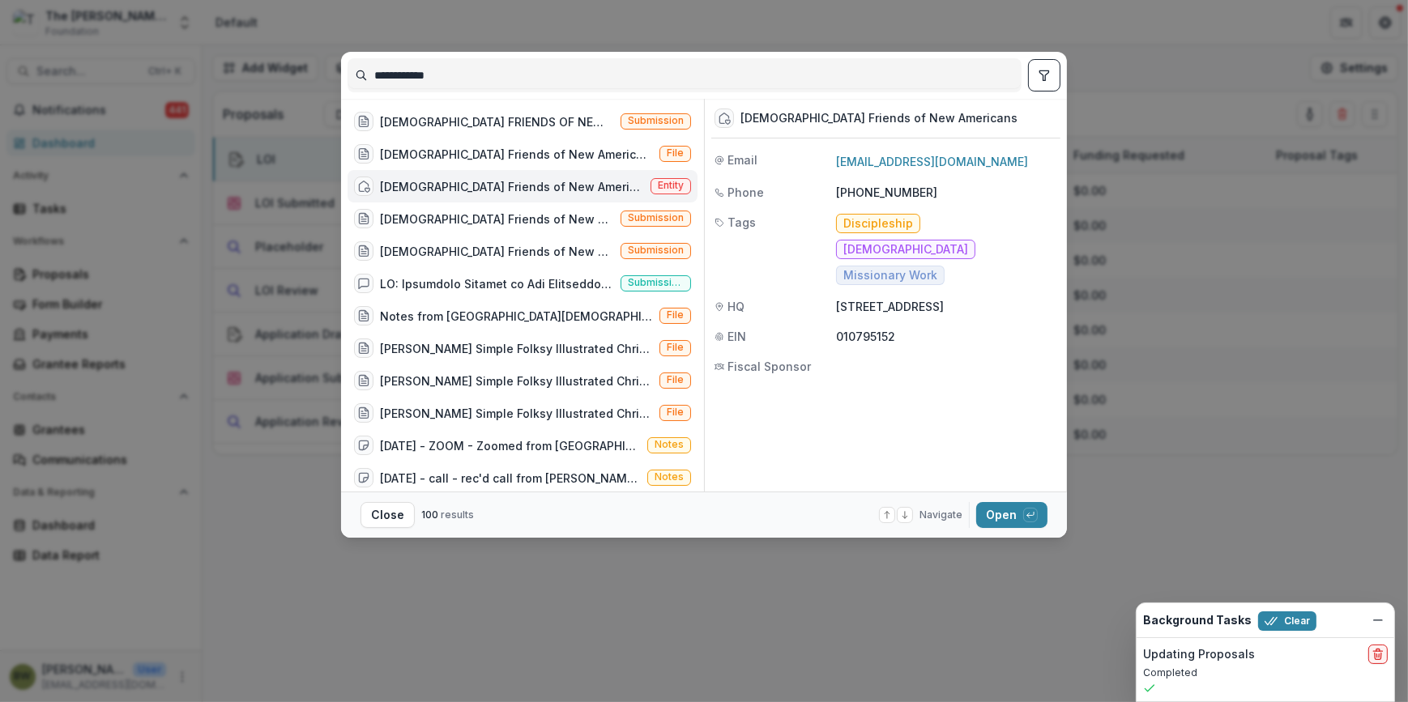
click at [668, 190] on span "Entity" at bounding box center [671, 185] width 26 height 11
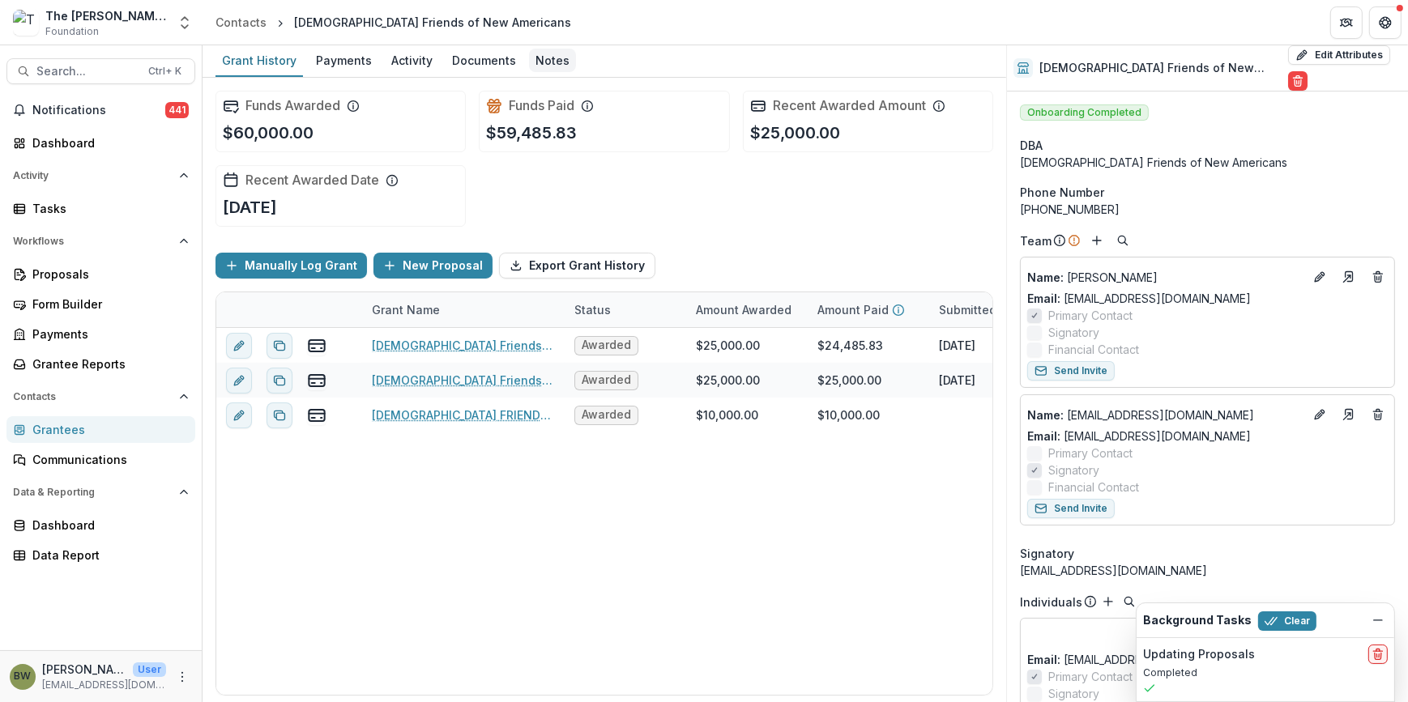
click at [551, 63] on div "Notes" at bounding box center [552, 60] width 47 height 23
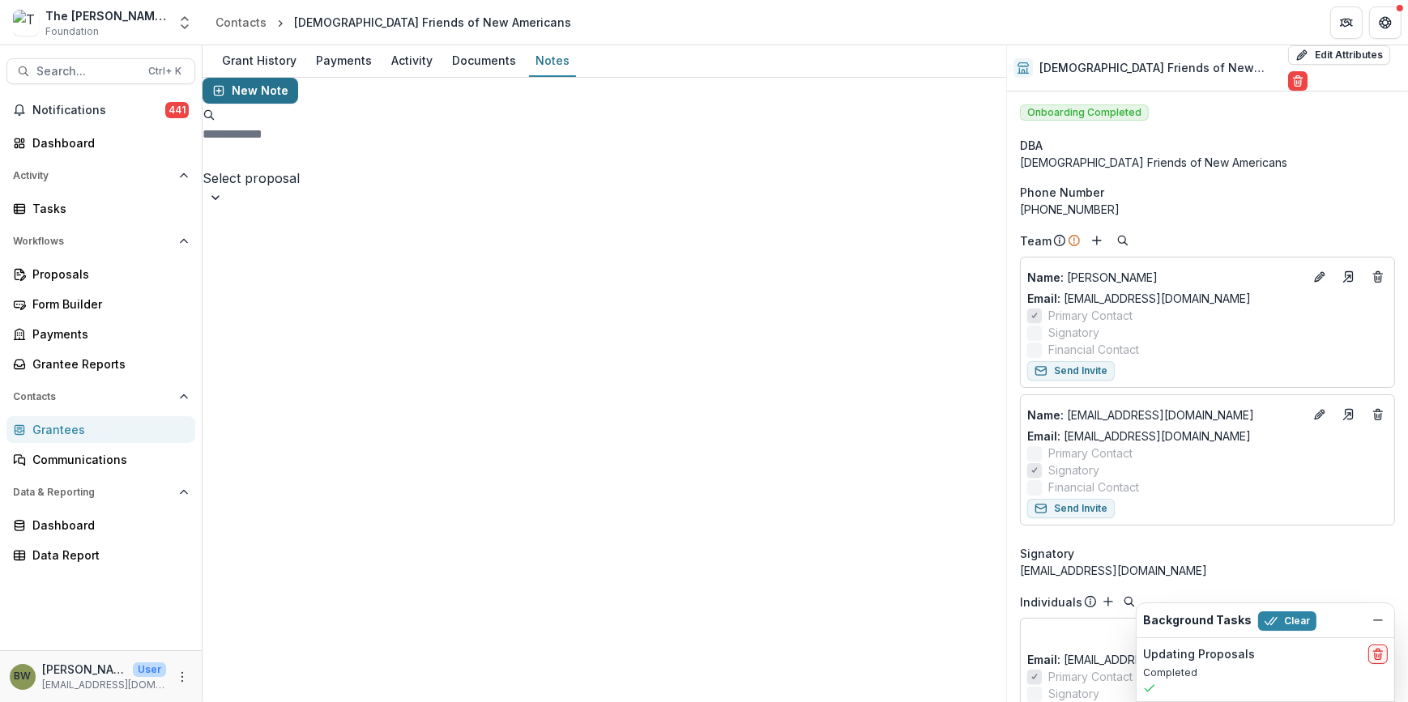
click at [250, 104] on button "New Note" at bounding box center [251, 91] width 96 height 26
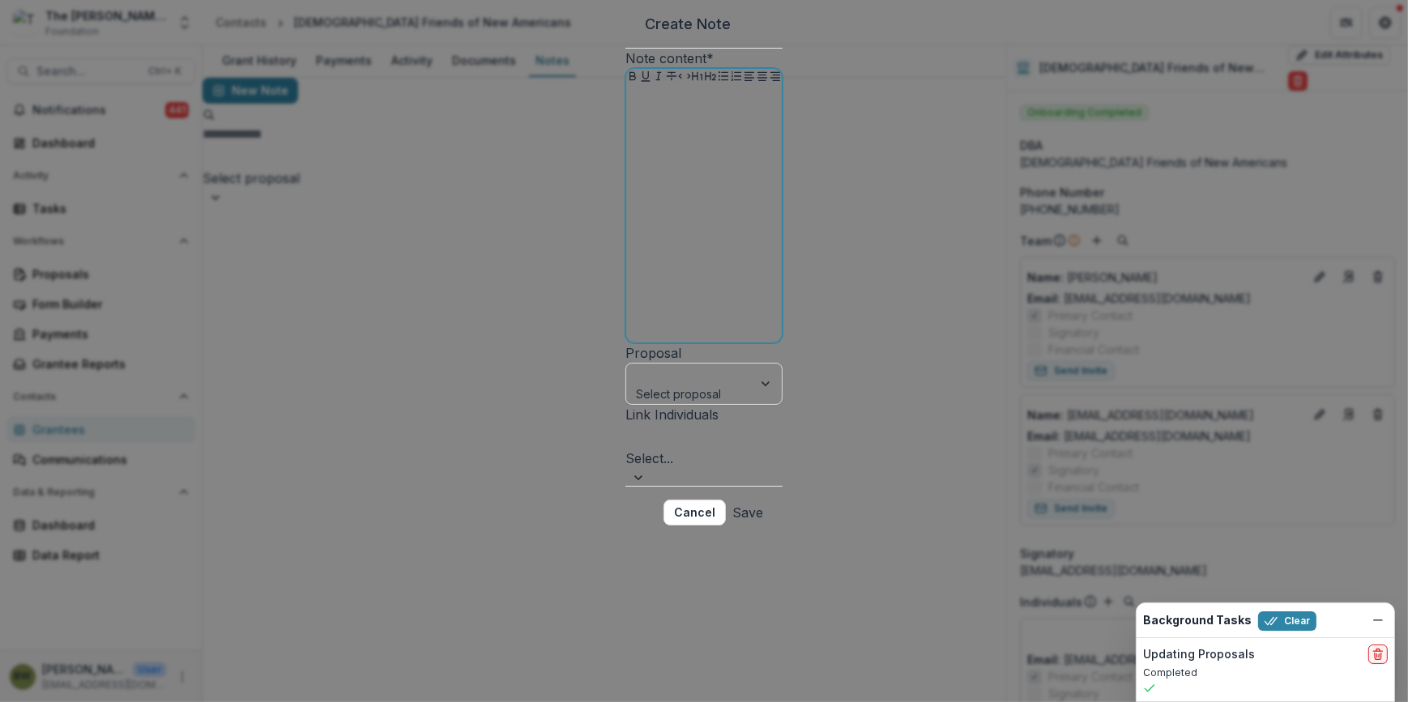
drag, startPoint x: 617, startPoint y: 230, endPoint x: 637, endPoint y: 227, distance: 20.5
click at [633, 228] on div at bounding box center [704, 214] width 143 height 243
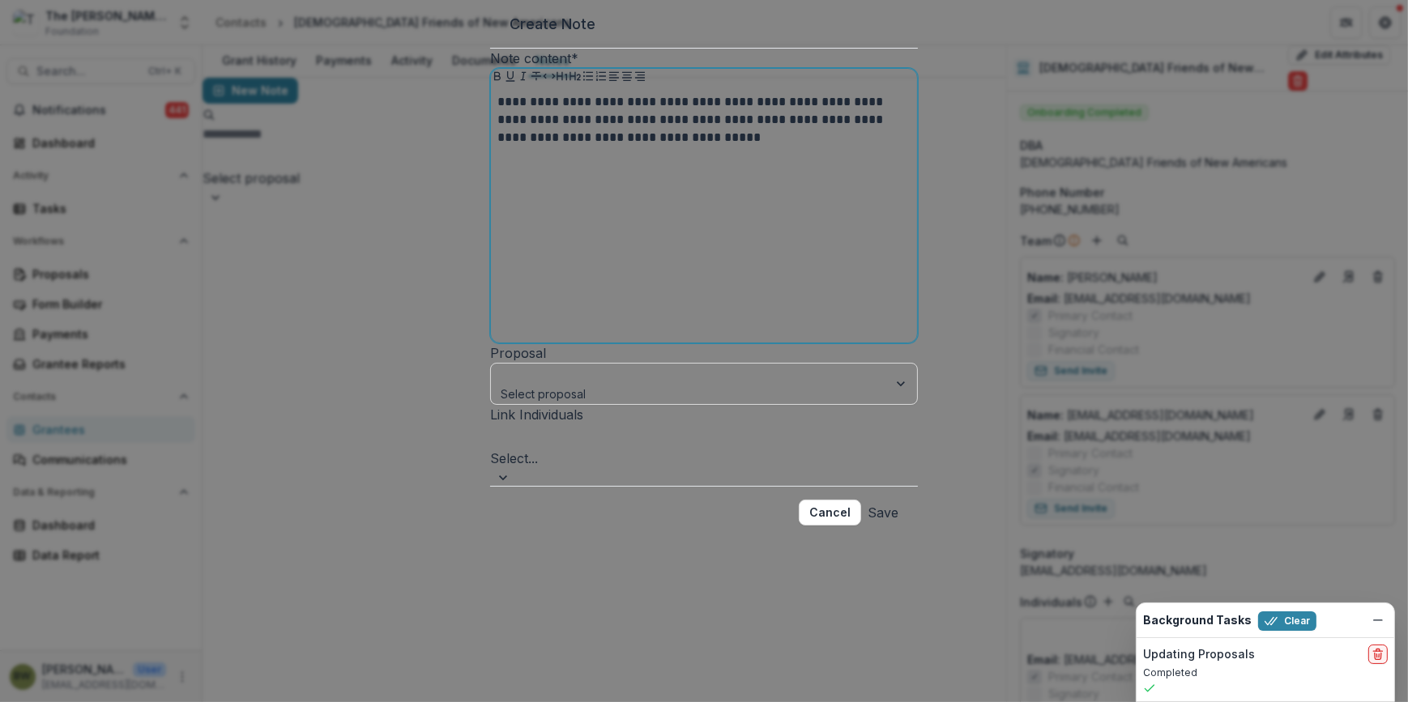
click at [609, 147] on p "**********" at bounding box center [704, 119] width 413 height 53
click at [619, 147] on p "**********" at bounding box center [704, 119] width 413 height 53
click at [806, 147] on p "**********" at bounding box center [704, 119] width 413 height 53
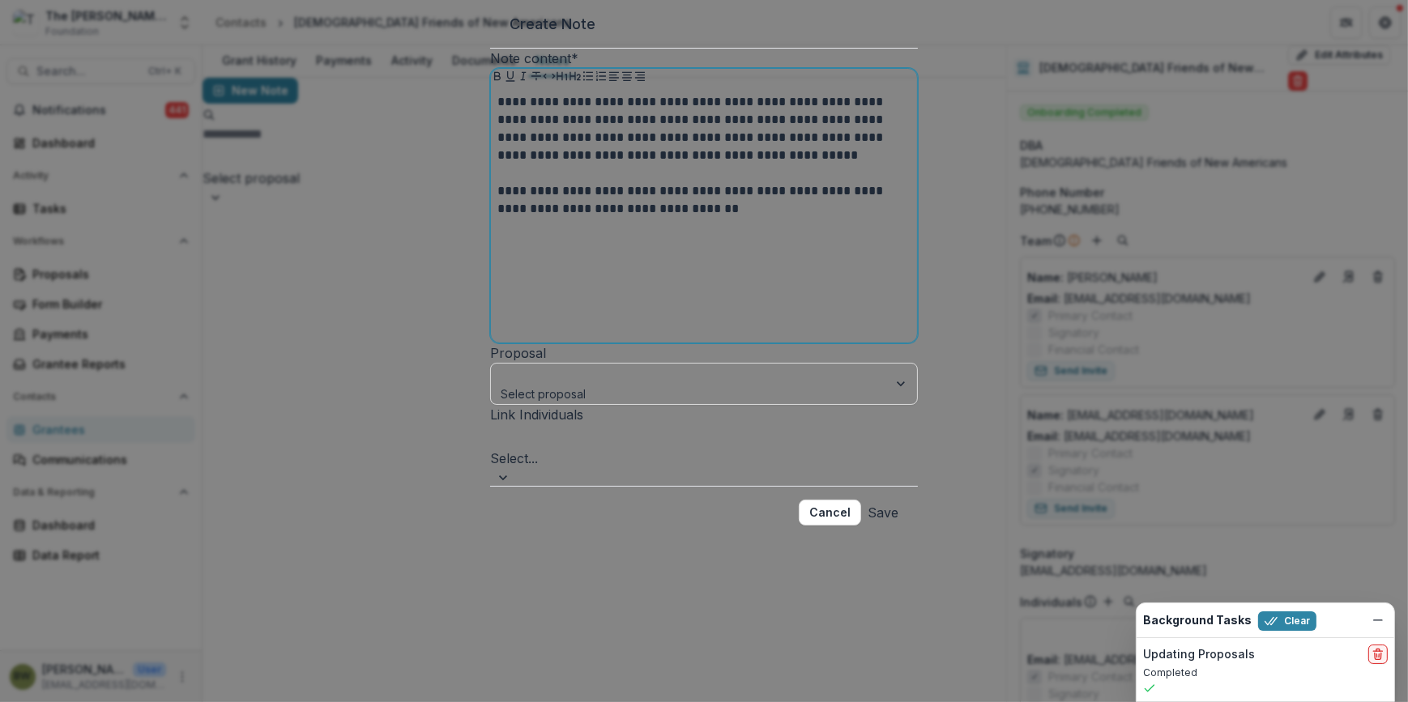
click at [702, 218] on p "**********" at bounding box center [704, 200] width 413 height 36
click at [638, 236] on p "**********" at bounding box center [704, 208] width 413 height 53
drag, startPoint x: 613, startPoint y: 304, endPoint x: 590, endPoint y: 308, distance: 23.8
click at [590, 236] on p "**********" at bounding box center [704, 208] width 413 height 53
click at [704, 336] on div "**********" at bounding box center [704, 214] width 413 height 243
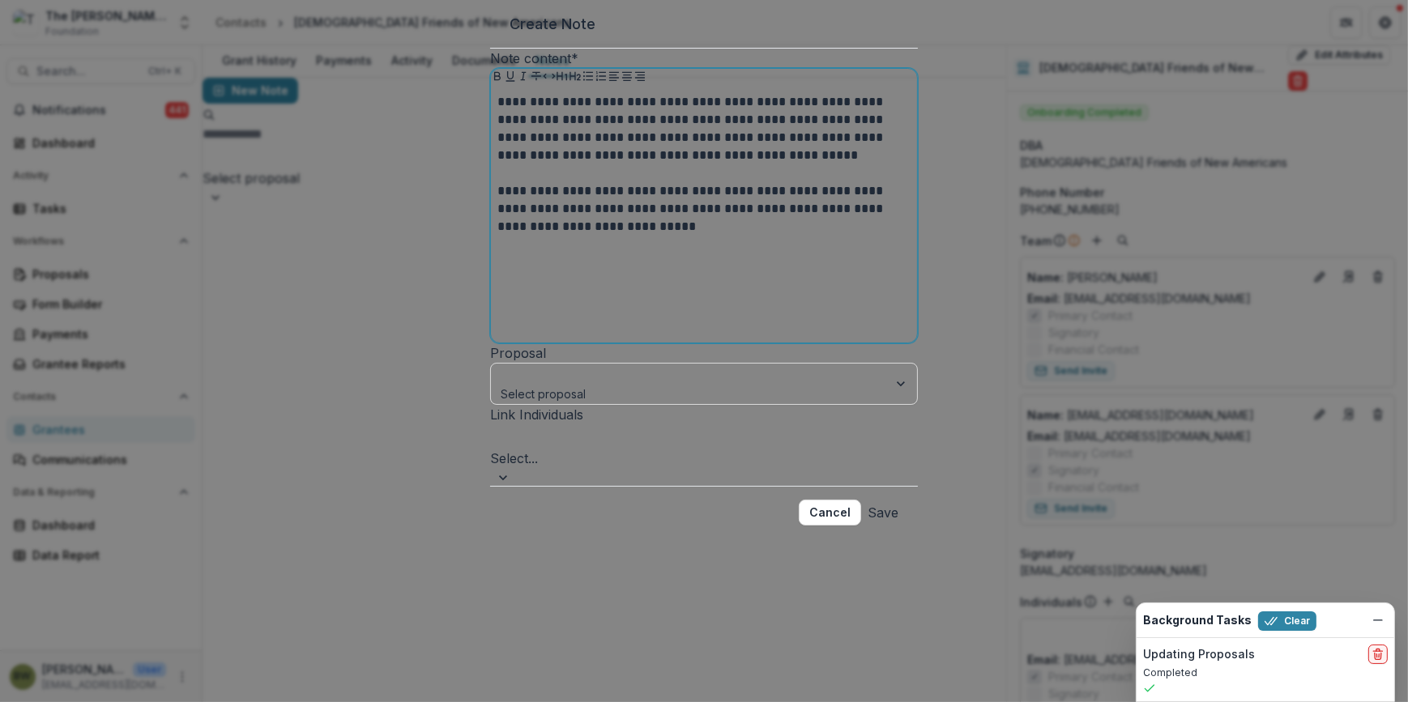
click at [616, 236] on p "**********" at bounding box center [704, 208] width 413 height 53
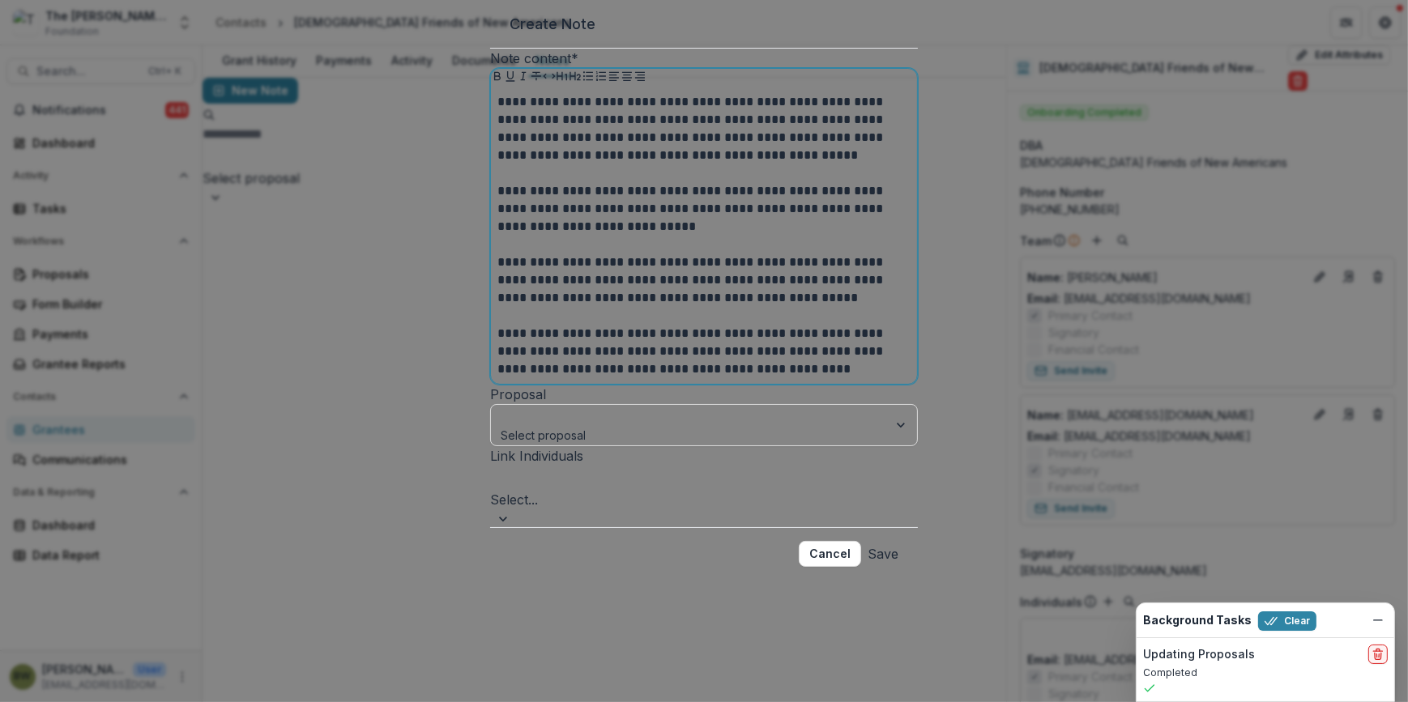
click at [811, 378] on p "**********" at bounding box center [704, 351] width 413 height 53
click at [547, 164] on p "**********" at bounding box center [704, 128] width 413 height 71
drag, startPoint x: 617, startPoint y: 285, endPoint x: 594, endPoint y: 284, distance: 22.7
click at [594, 236] on p "**********" at bounding box center [704, 208] width 413 height 53
drag, startPoint x: 527, startPoint y: 284, endPoint x: 741, endPoint y: 296, distance: 214.3
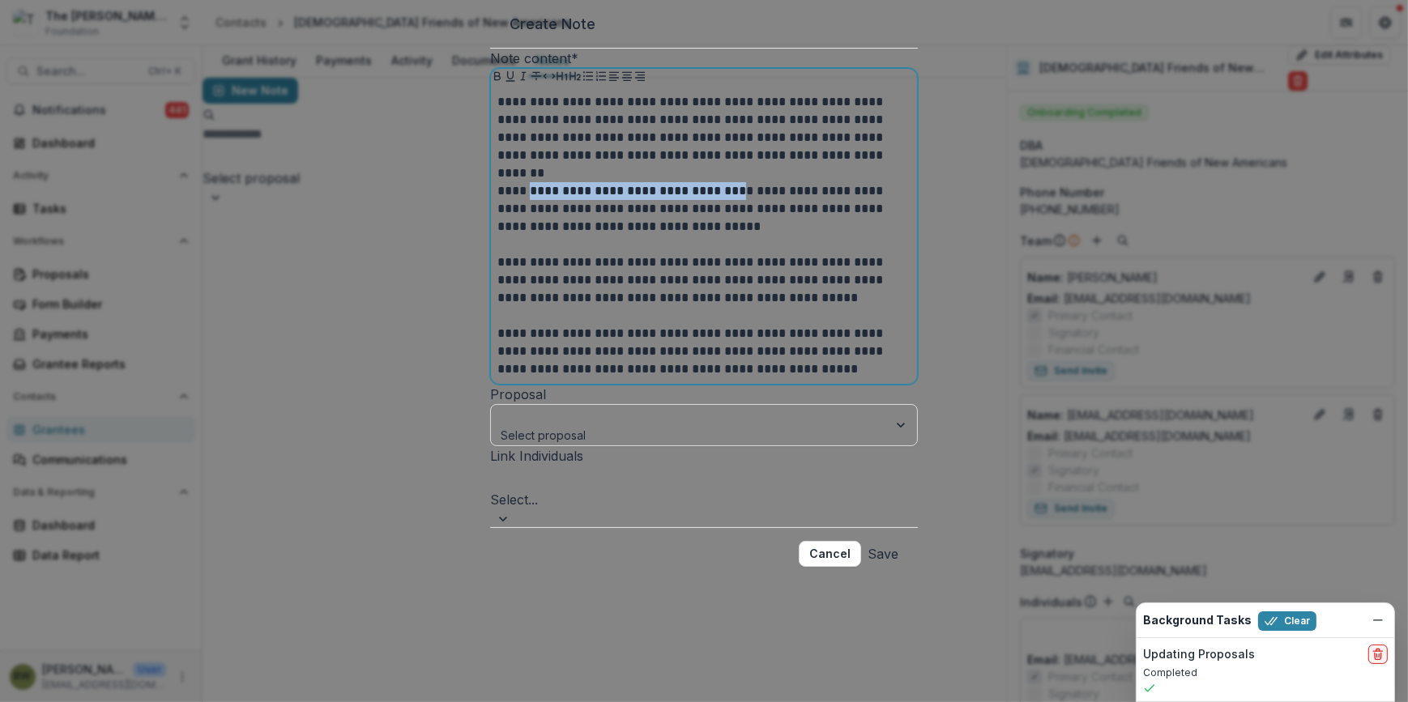
click at [741, 236] on p "**********" at bounding box center [704, 208] width 413 height 53
click at [582, 236] on p "**********" at bounding box center [704, 208] width 413 height 53
drag, startPoint x: 696, startPoint y: 374, endPoint x: 753, endPoint y: 374, distance: 56.7
click at [753, 307] on p "**********" at bounding box center [704, 280] width 413 height 53
click at [540, 307] on p "**********" at bounding box center [704, 280] width 413 height 53
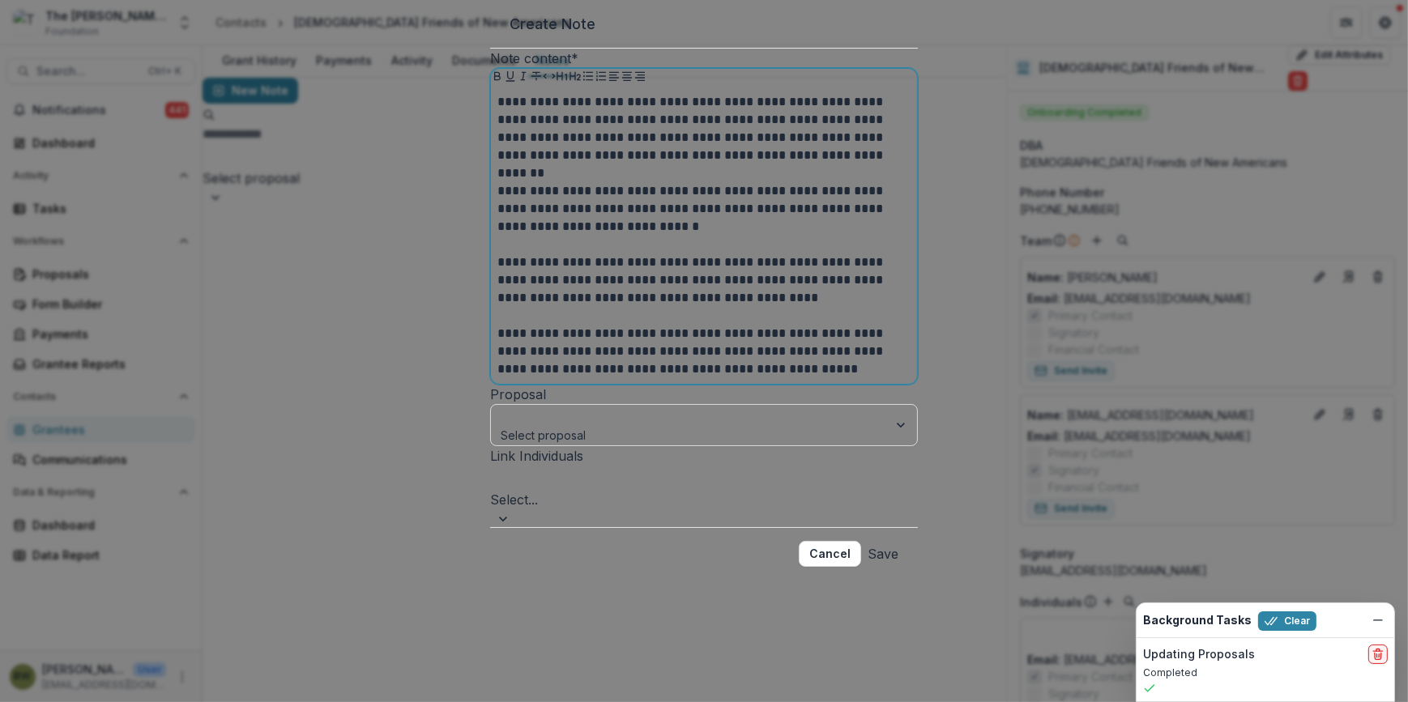
click at [761, 325] on p at bounding box center [704, 316] width 413 height 18
click at [764, 307] on p "**********" at bounding box center [704, 280] width 413 height 53
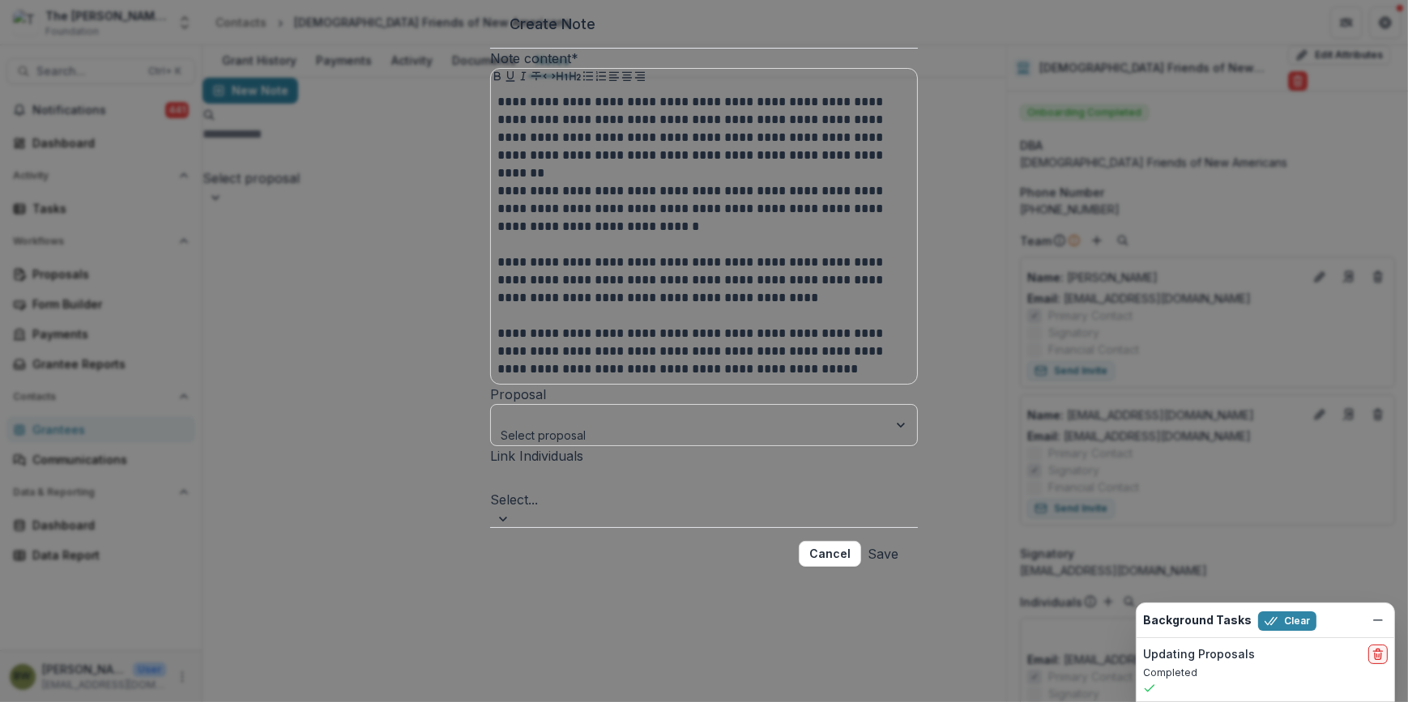
click at [893, 567] on button "Save" at bounding box center [883, 554] width 31 height 26
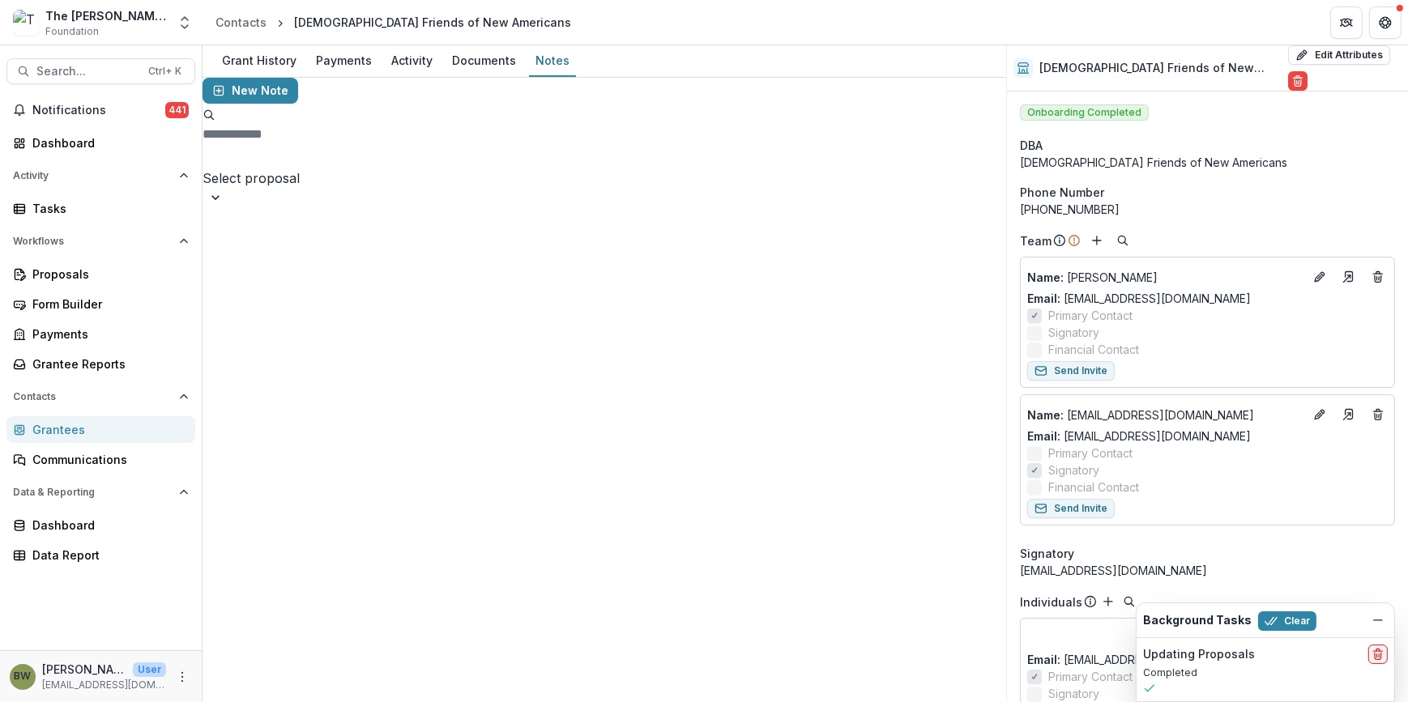
scroll to position [0, 0]
click at [68, 130] on link "Dashboard" at bounding box center [100, 143] width 189 height 27
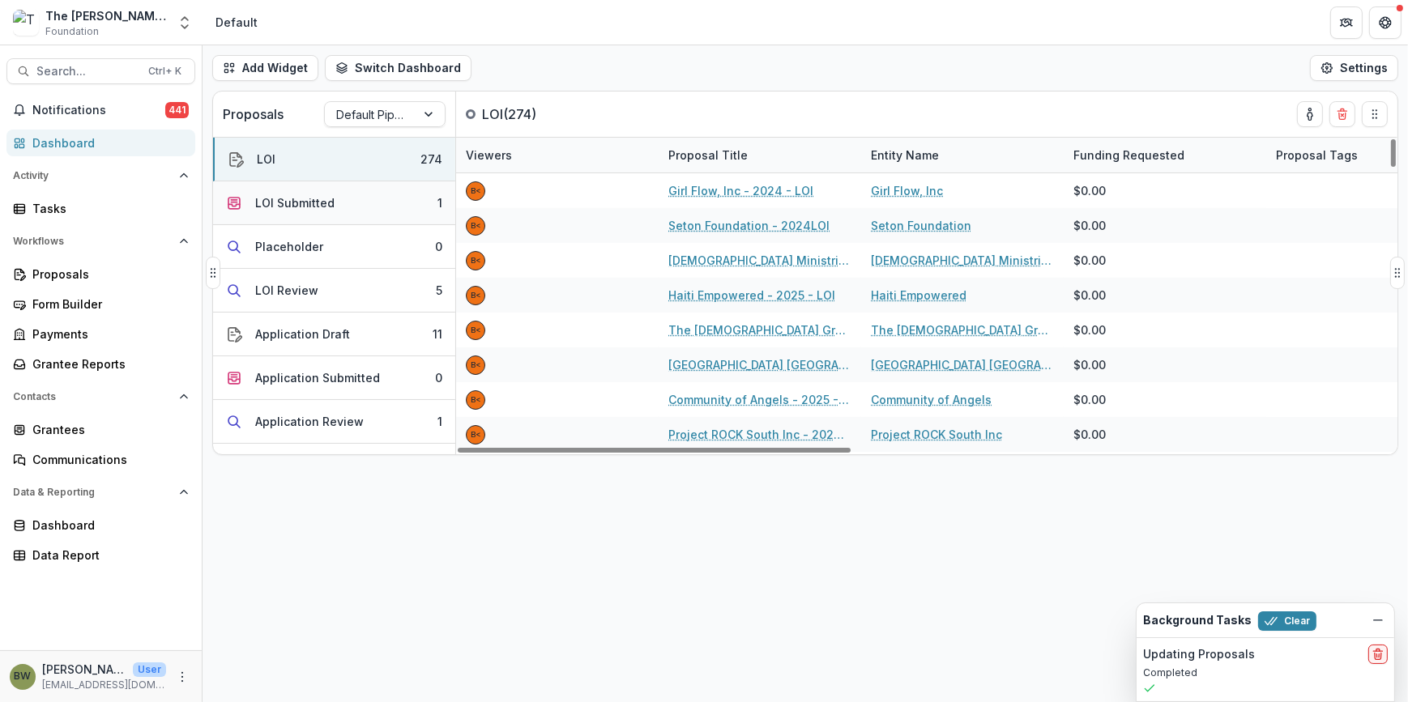
click at [345, 199] on button "LOI Submitted 1" at bounding box center [334, 203] width 242 height 44
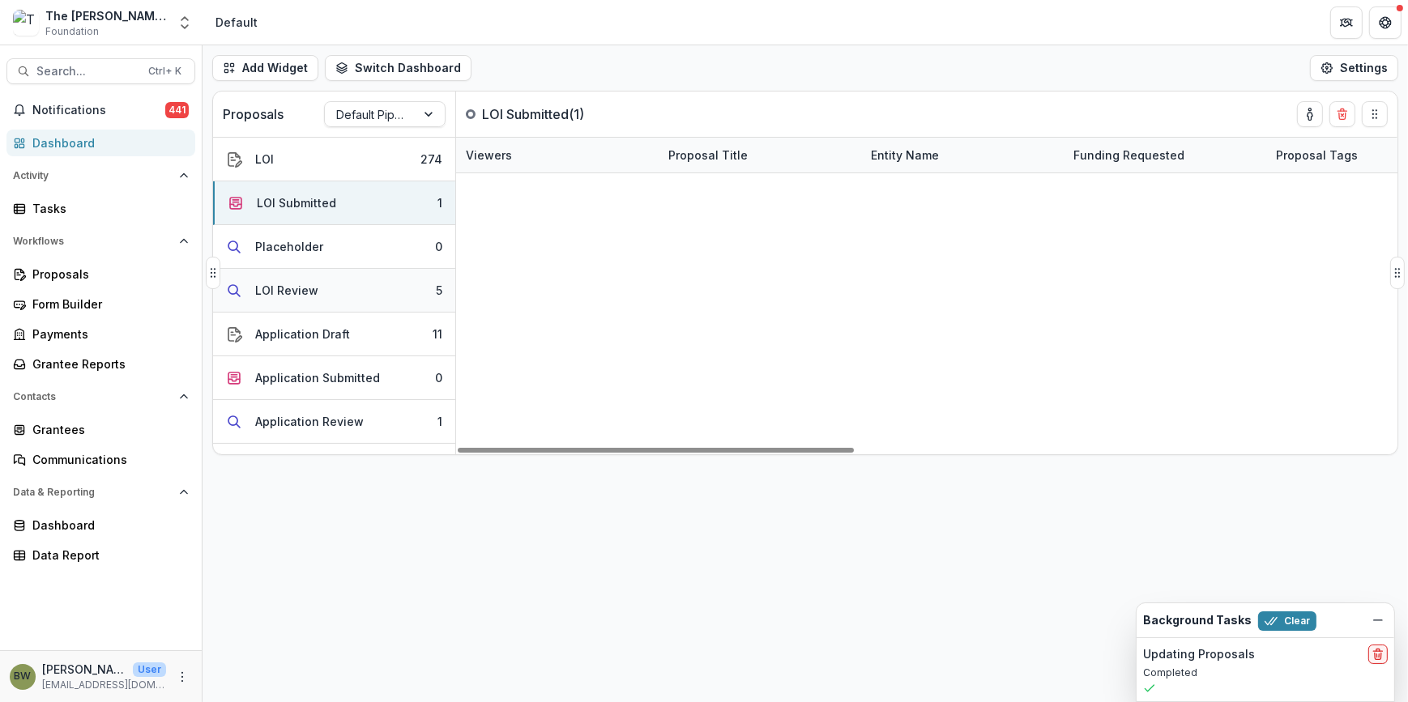
click at [317, 293] on button "LOI Review 5" at bounding box center [334, 291] width 242 height 44
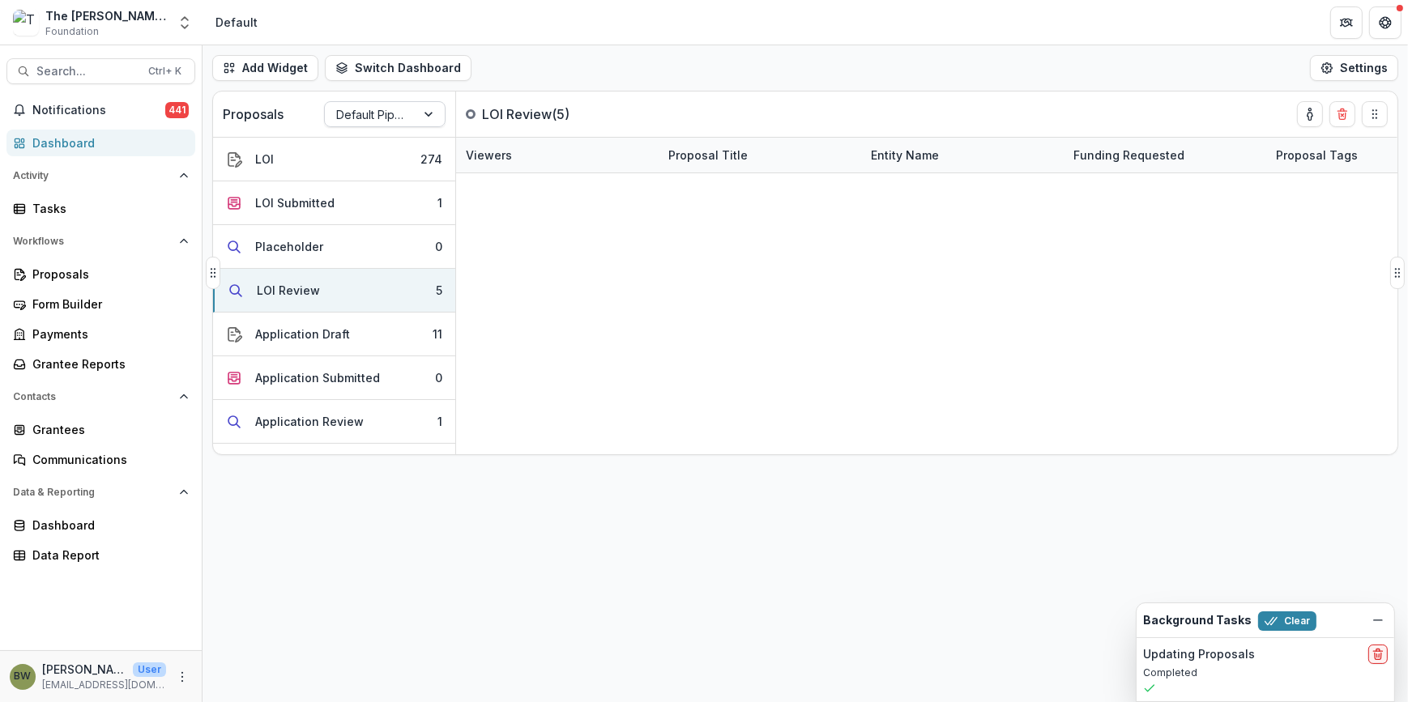
click at [390, 107] on div at bounding box center [370, 115] width 68 height 20
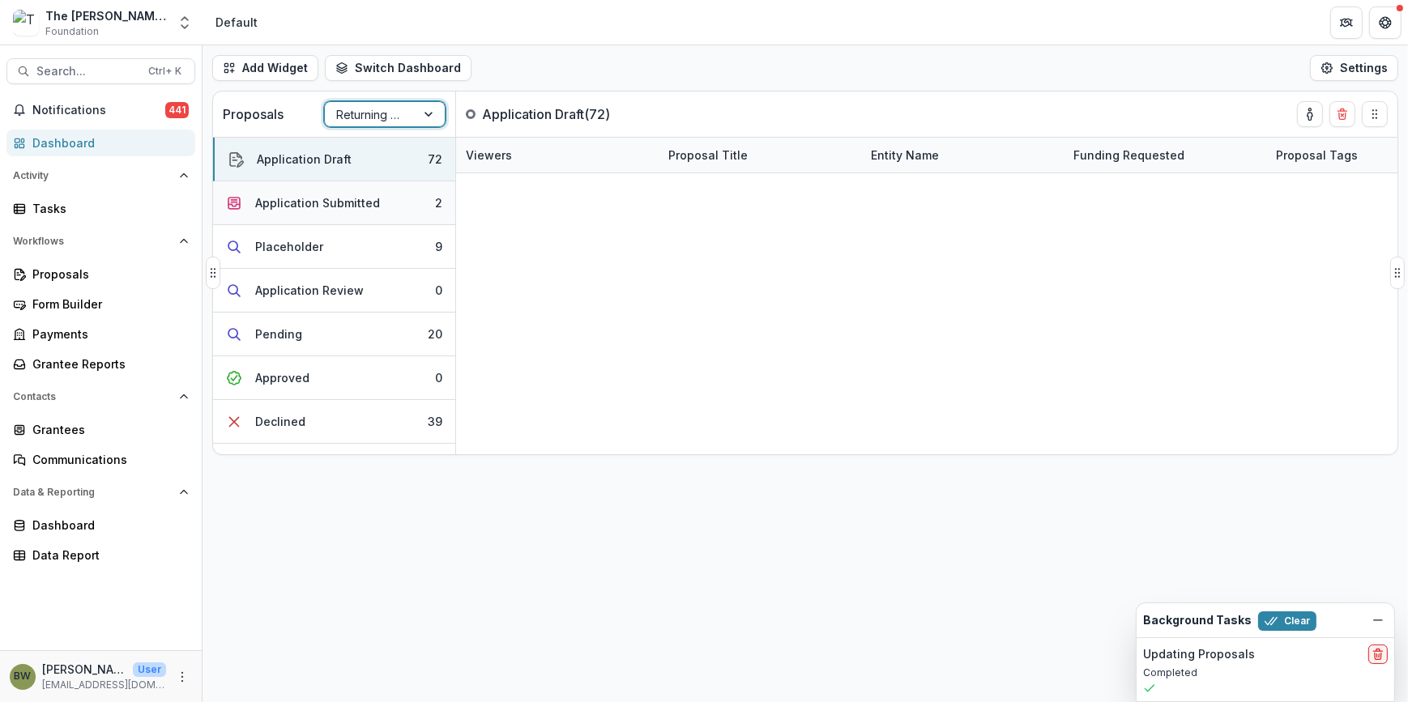
click at [383, 199] on button "Application Submitted 2" at bounding box center [334, 203] width 242 height 44
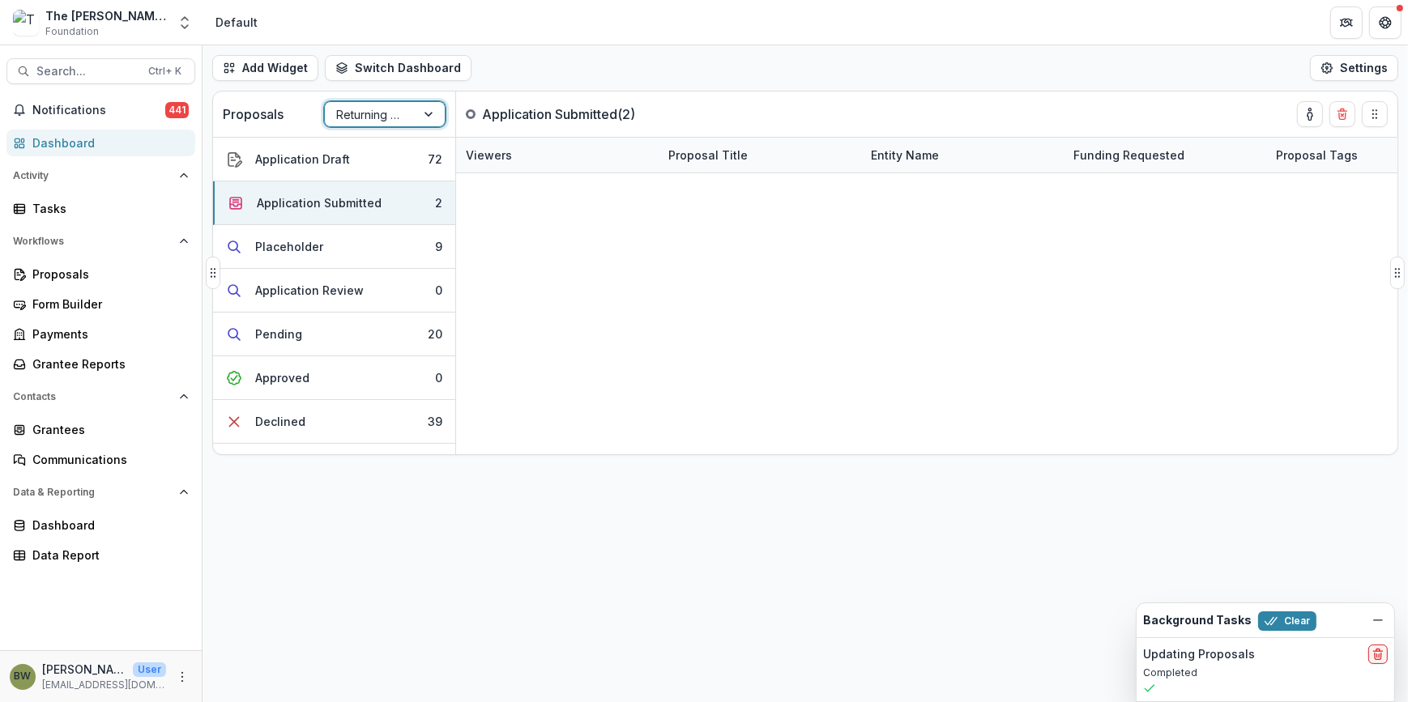
click at [327, 115] on div "Returning Pipeline" at bounding box center [370, 114] width 91 height 23
click at [363, 702] on div "Default Pipeline" at bounding box center [704, 711] width 1408 height 19
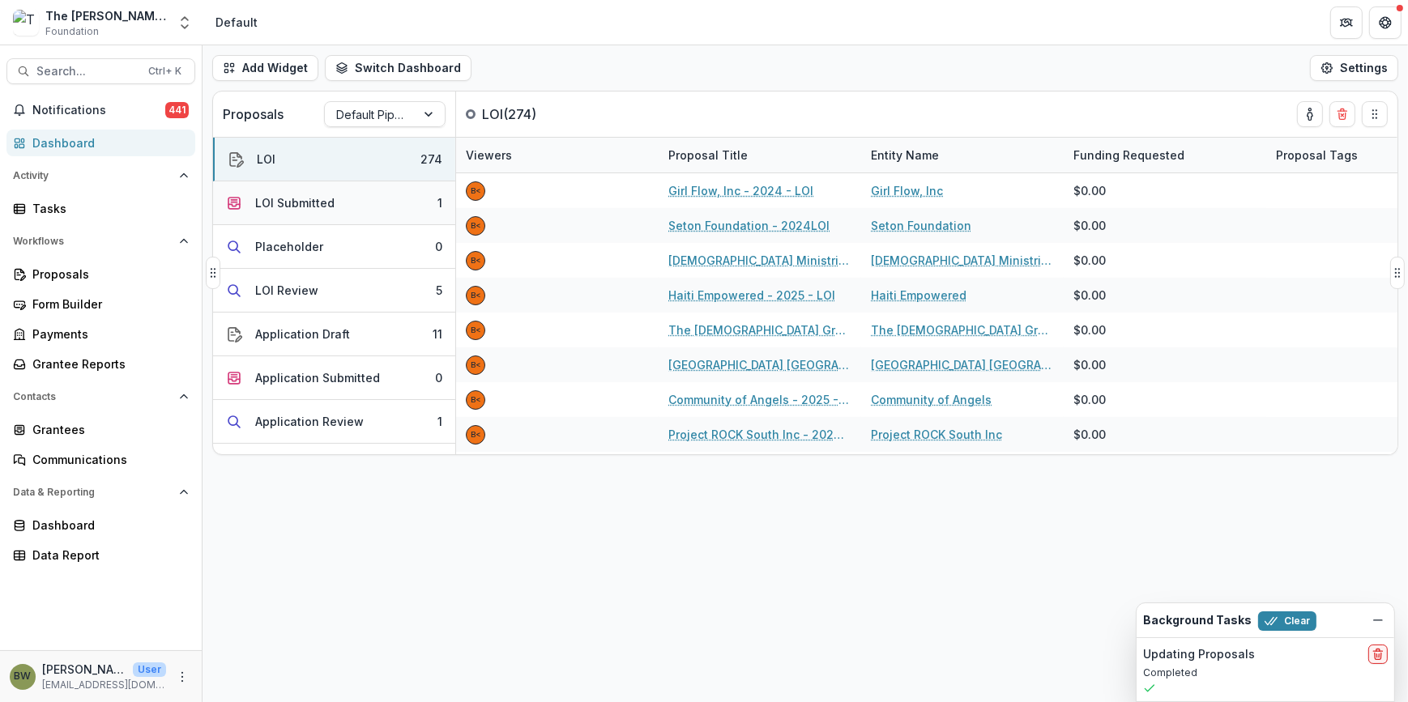
click at [280, 205] on div "LOI Submitted" at bounding box center [294, 202] width 79 height 17
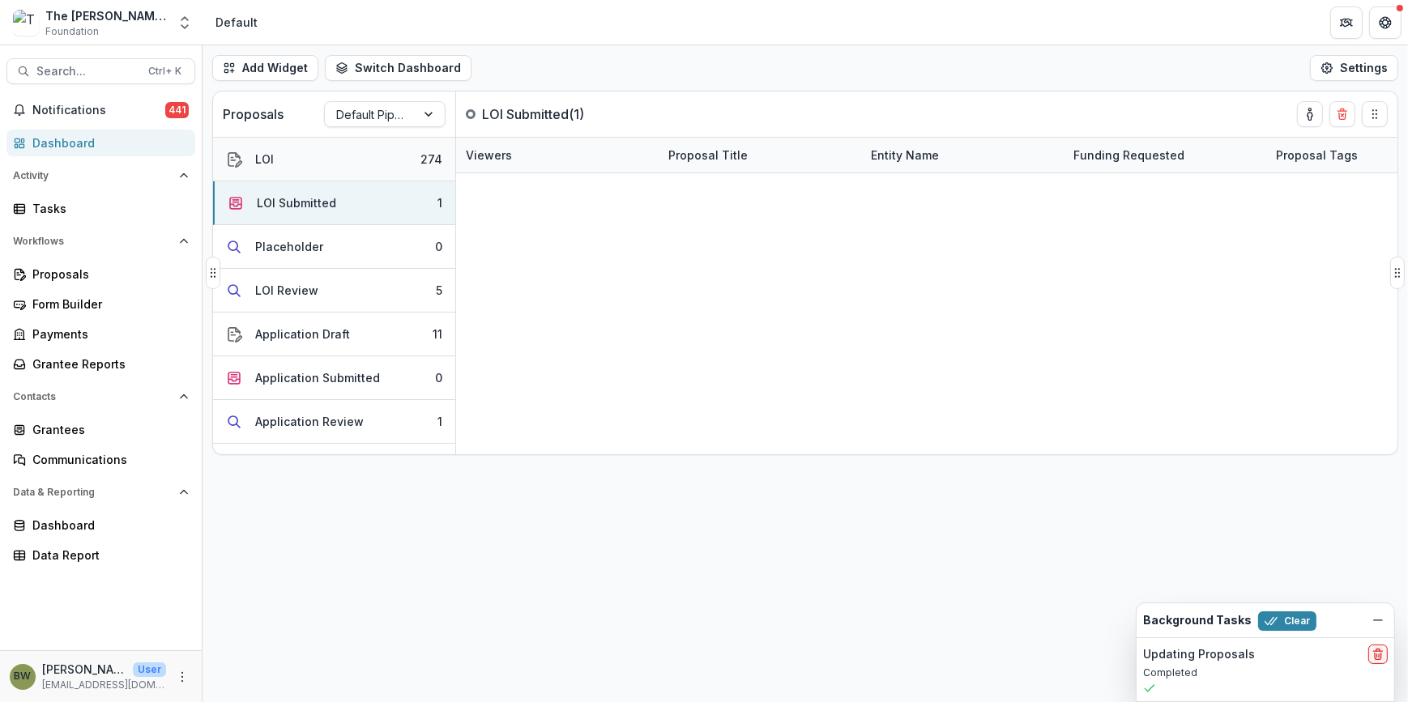
click at [293, 156] on button "LOI 274" at bounding box center [334, 160] width 242 height 44
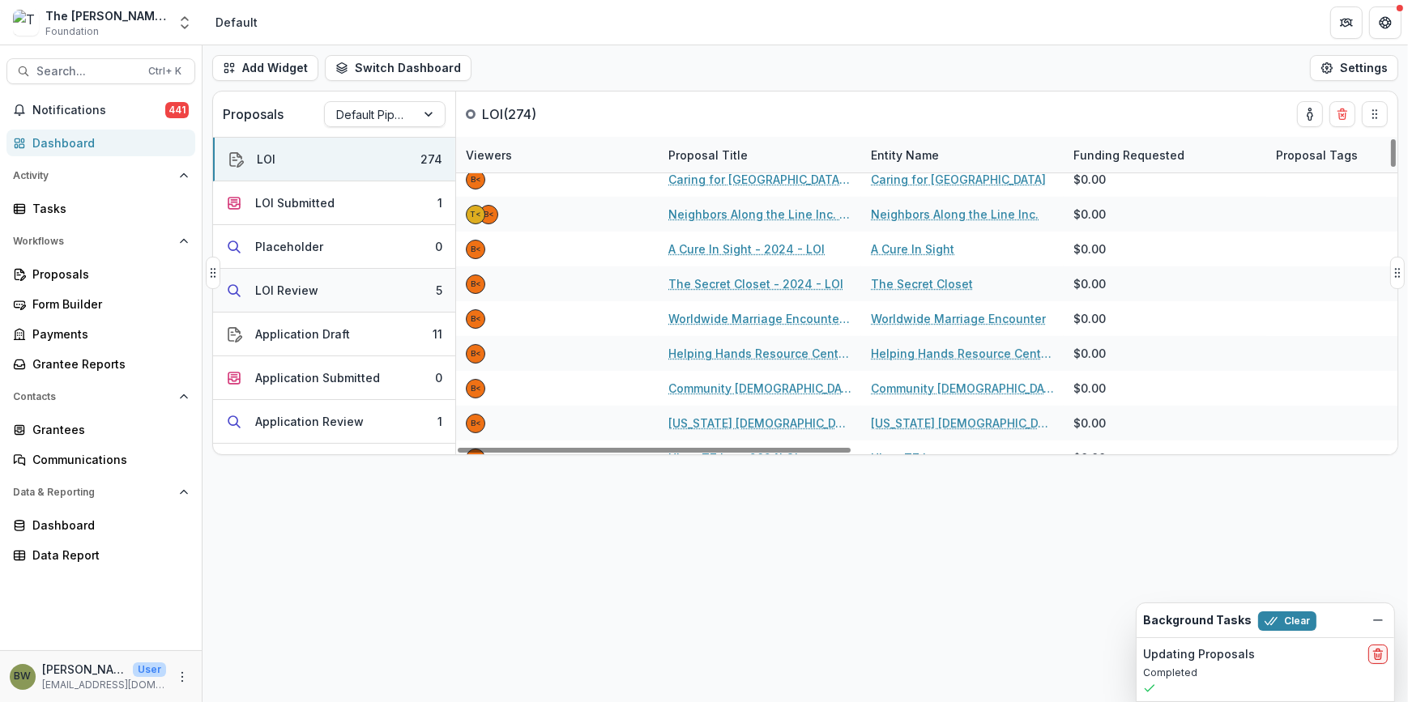
scroll to position [294, 0]
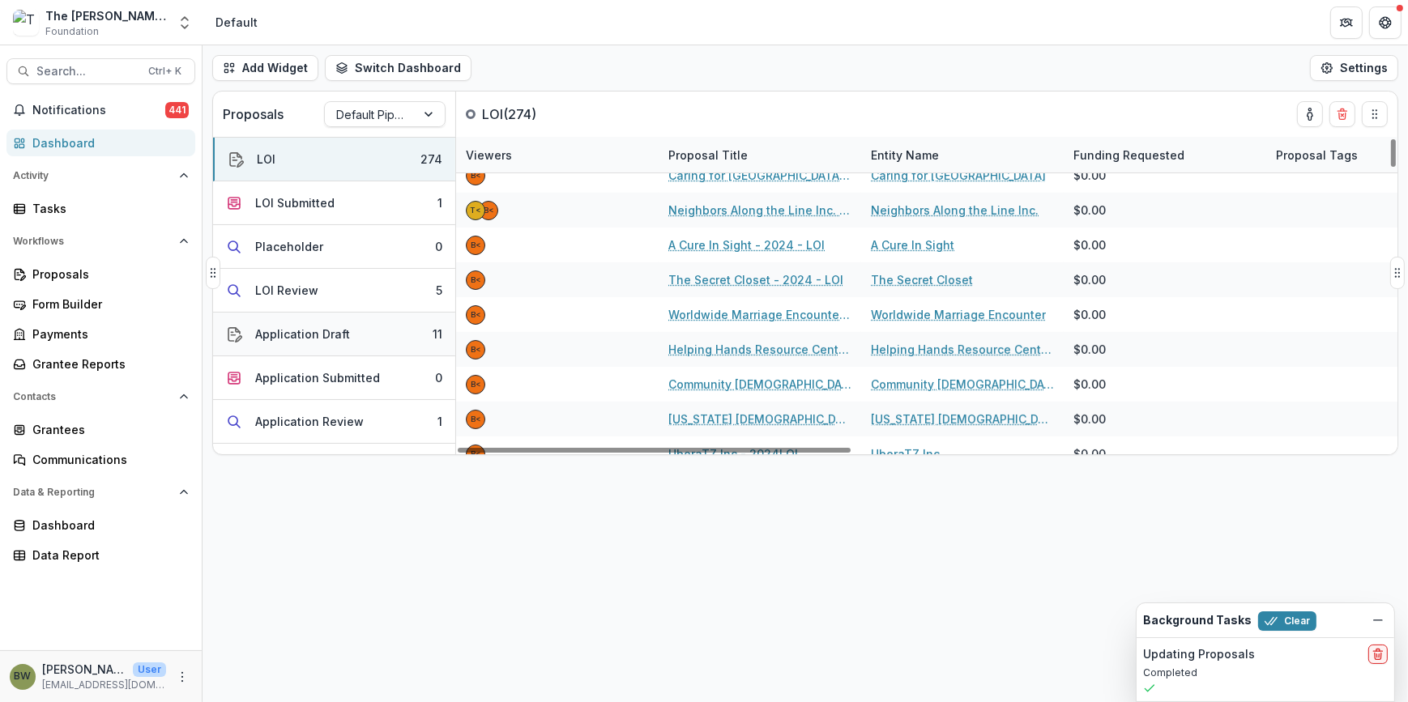
click at [357, 344] on button "Application Draft 11" at bounding box center [334, 335] width 242 height 44
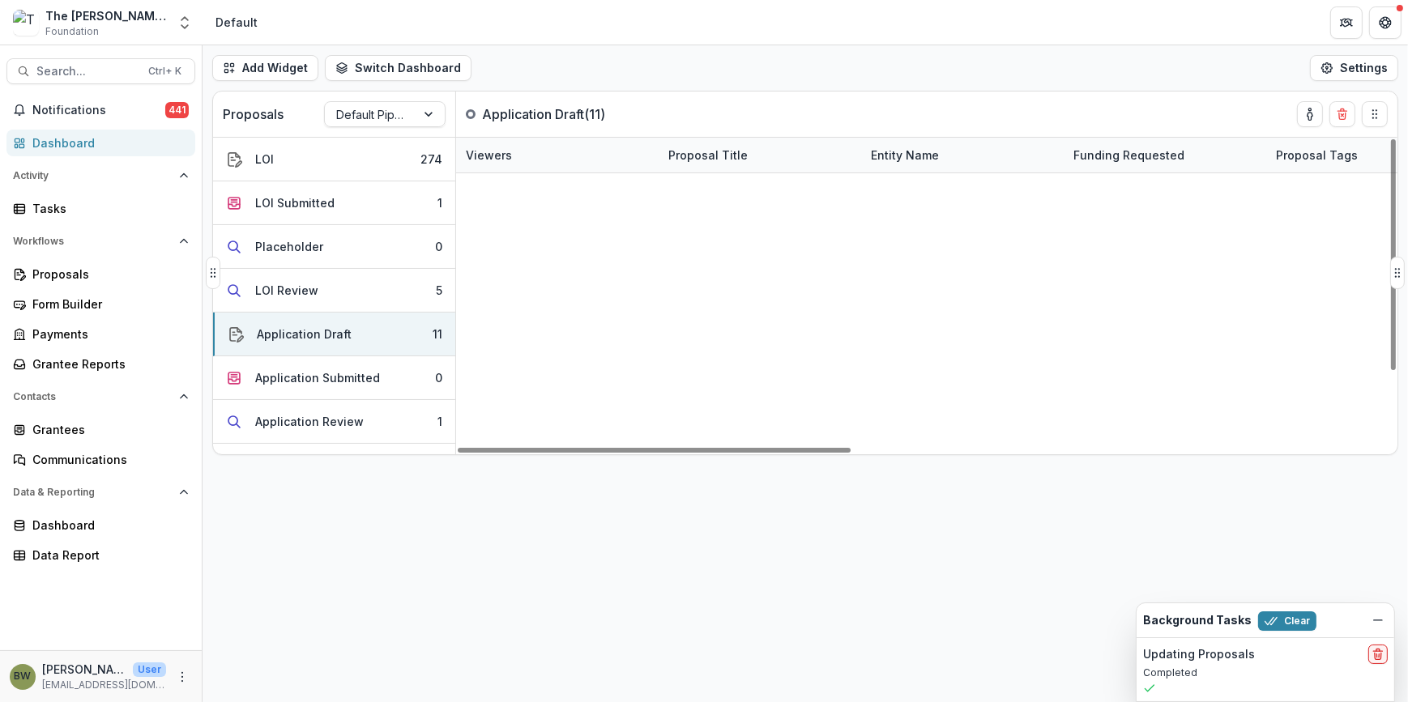
scroll to position [0, 0]
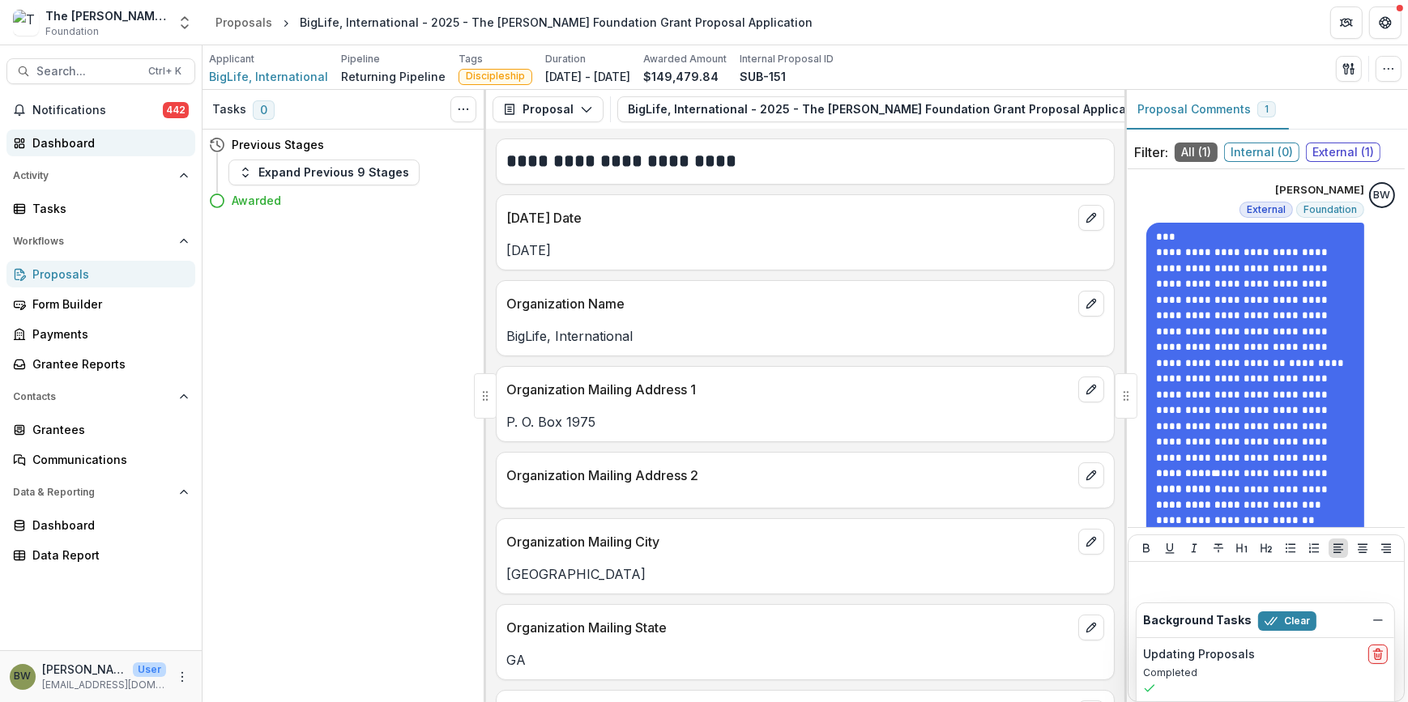
click at [92, 146] on div "Dashboard" at bounding box center [107, 143] width 150 height 17
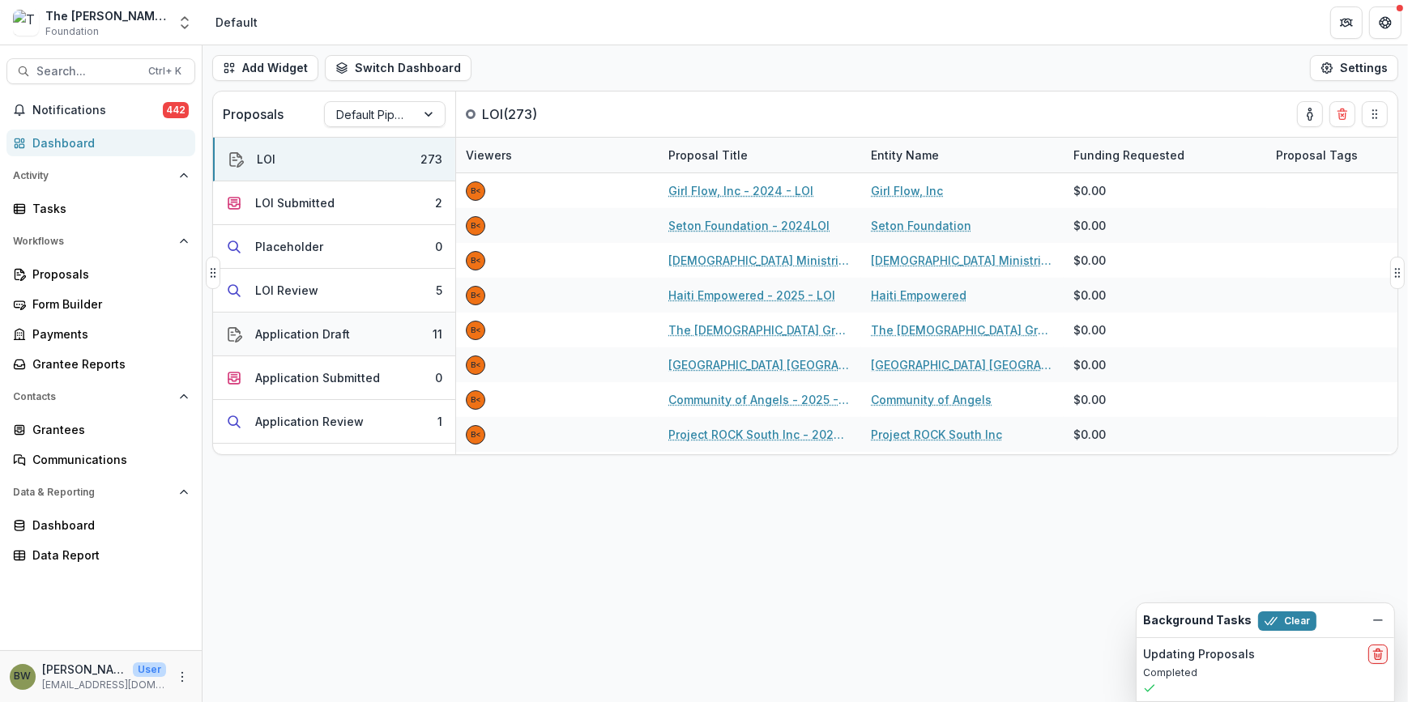
click at [271, 340] on div "Application Draft" at bounding box center [302, 334] width 95 height 17
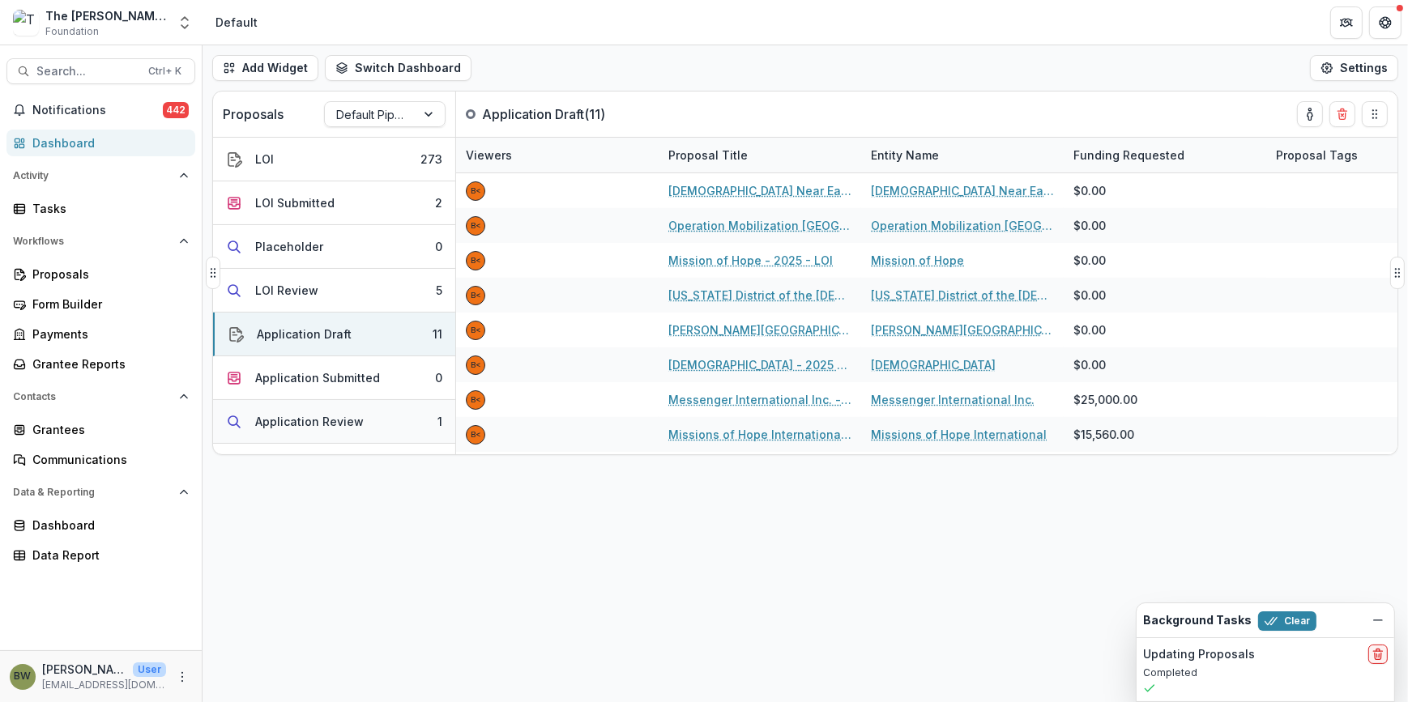
click at [303, 427] on div "Application Review" at bounding box center [309, 421] width 109 height 17
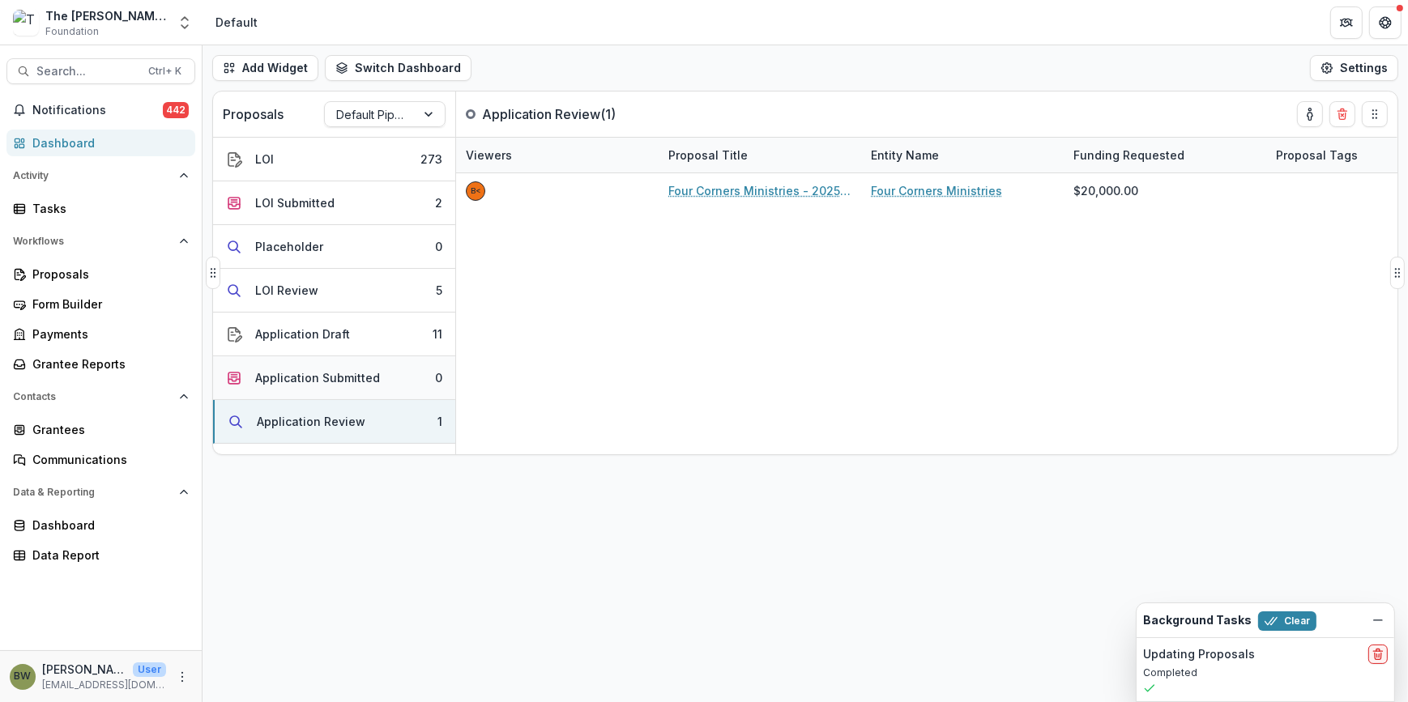
click at [314, 370] on div "Application Submitted" at bounding box center [317, 377] width 125 height 17
